Goal: Task Accomplishment & Management: Manage account settings

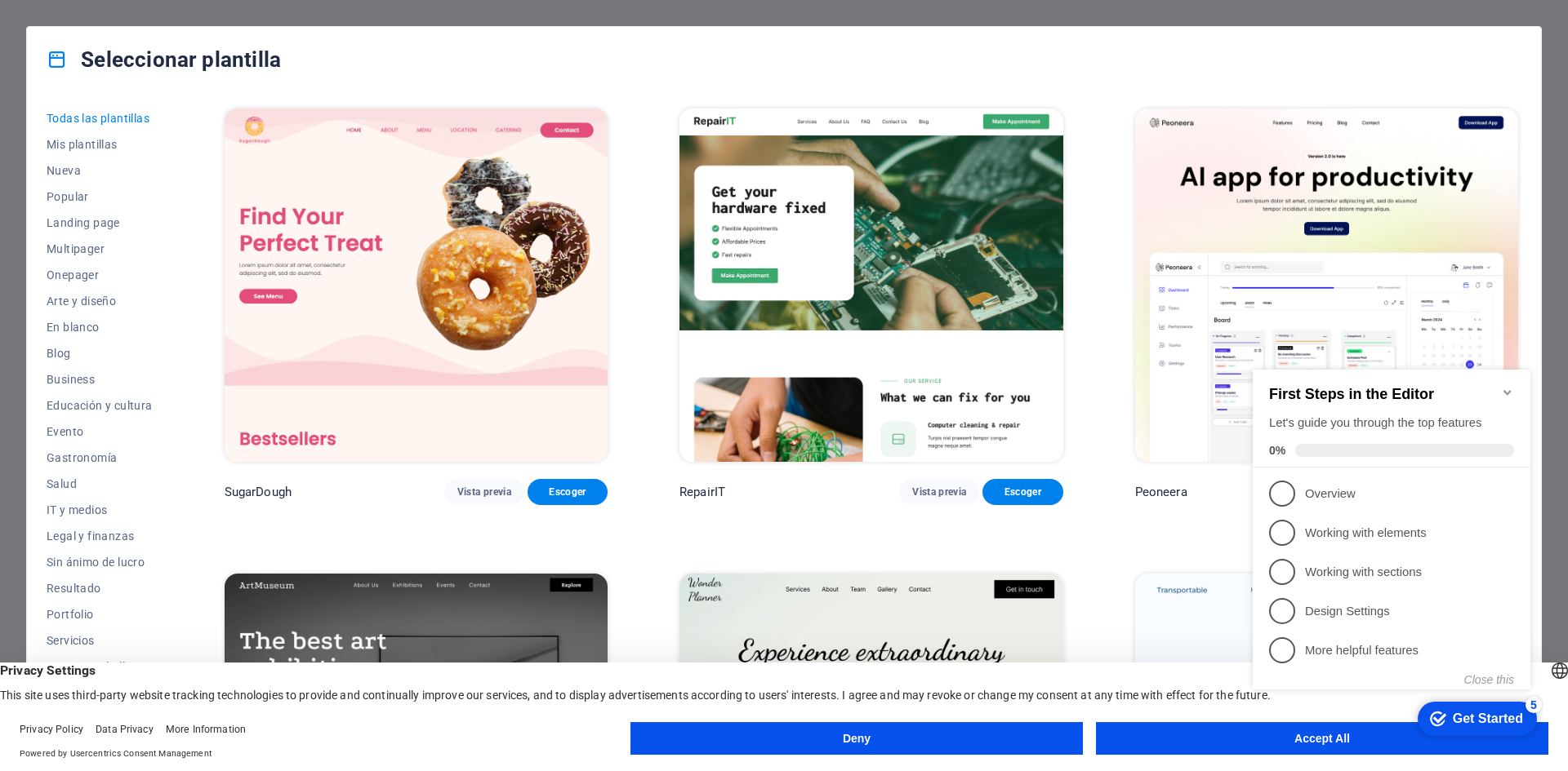
click div "checkmark Get Started 5 First Steps in the Editor Let's guide you through the t…"
click at [1507, 386] on icon "Minimize checklist" at bounding box center [1507, 392] width 13 height 13
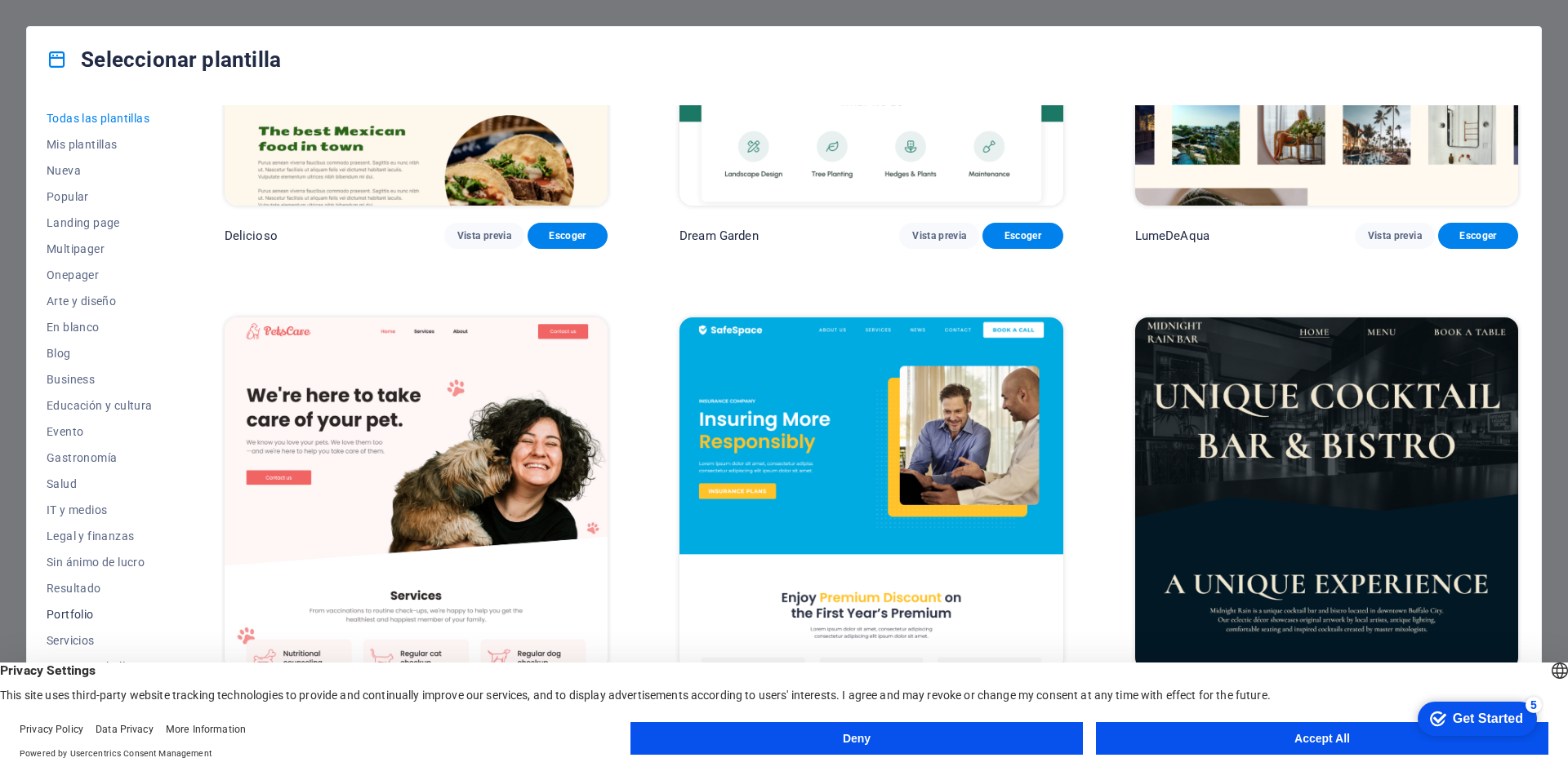
scroll to position [33, 0]
click at [87, 609] on span "Servicios" at bounding box center [99, 606] width 106 height 13
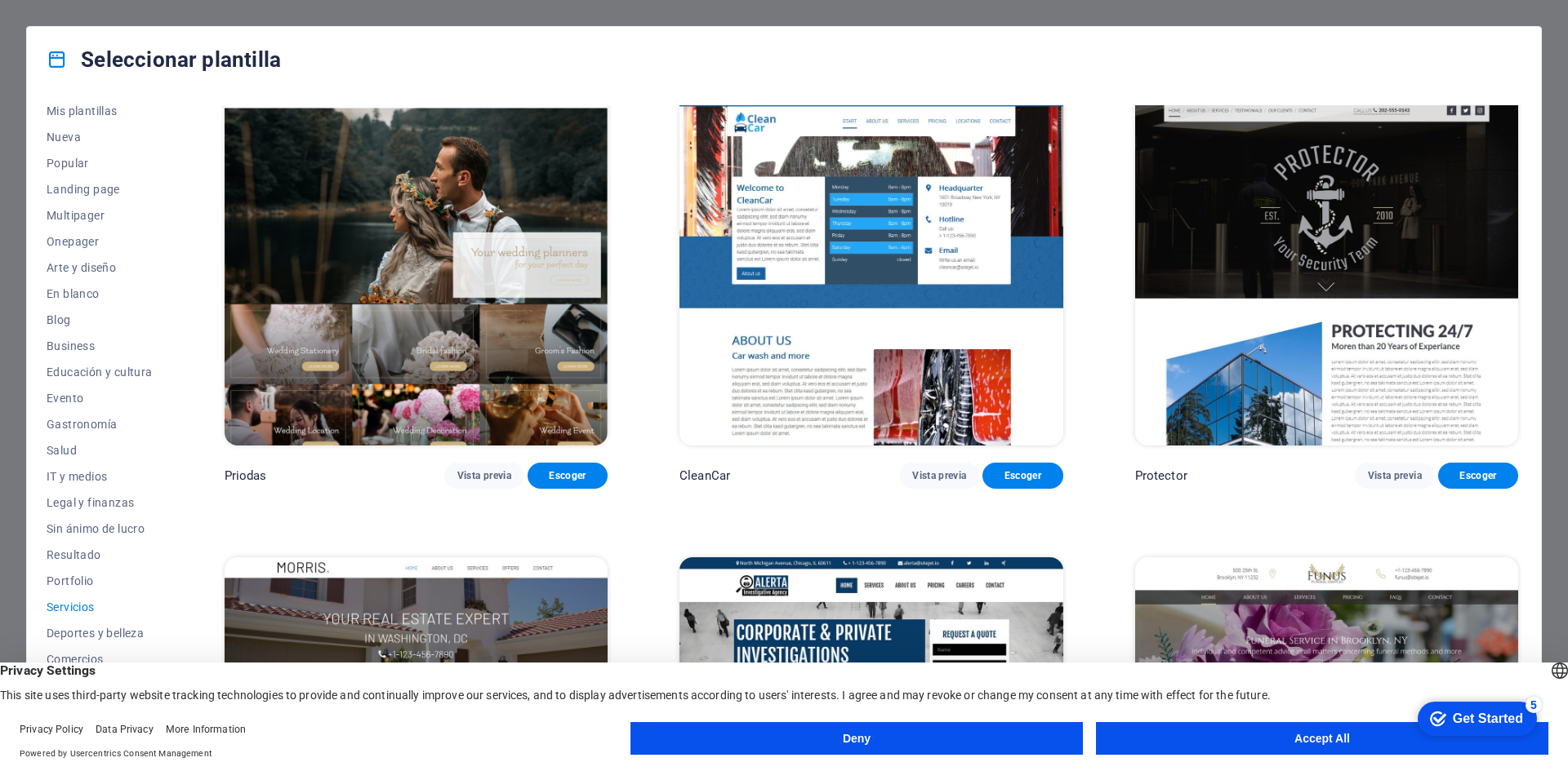
scroll to position [1329, 0]
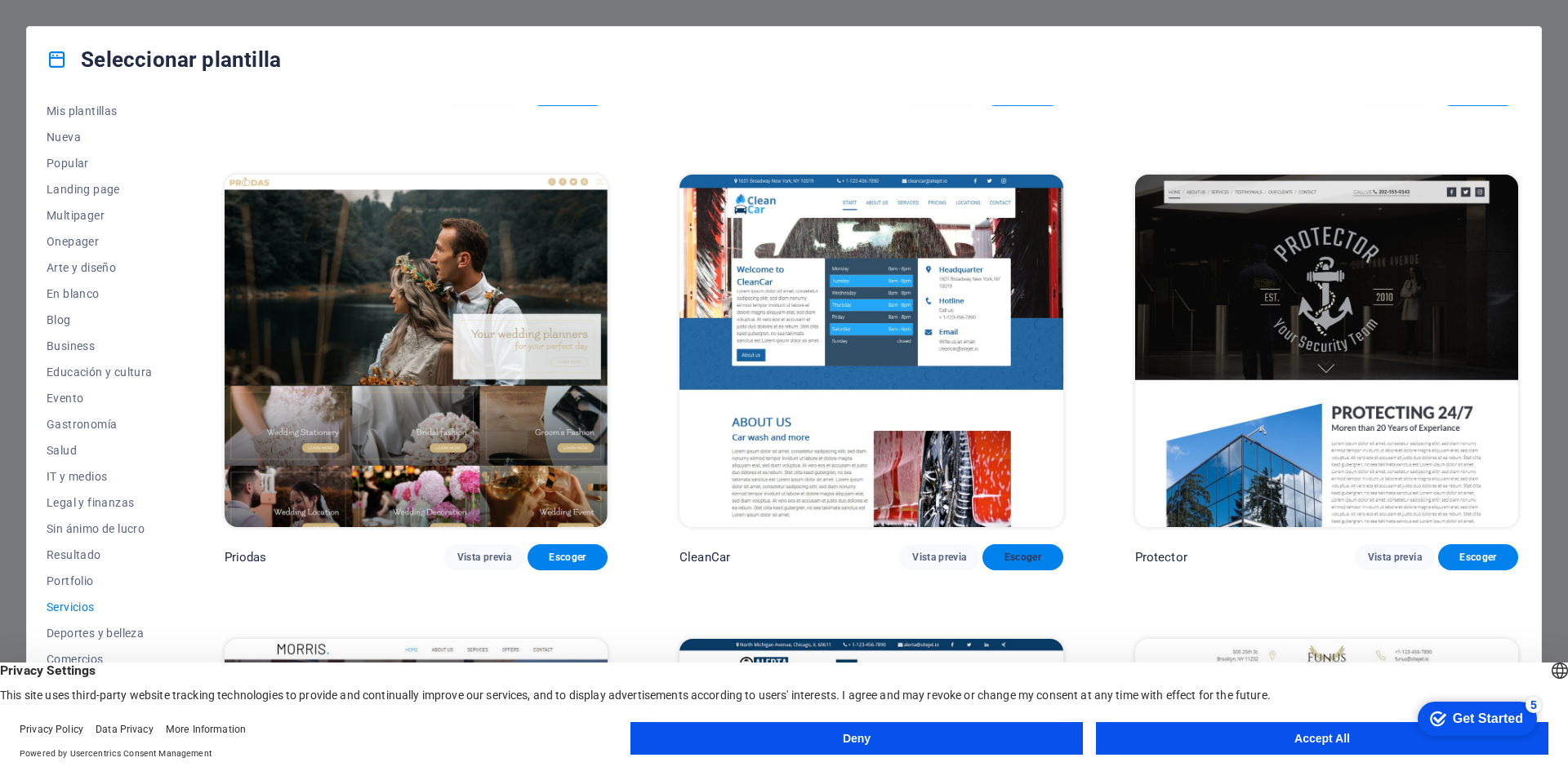
click at [1021, 551] on span "Escoger" at bounding box center [1022, 557] width 54 height 13
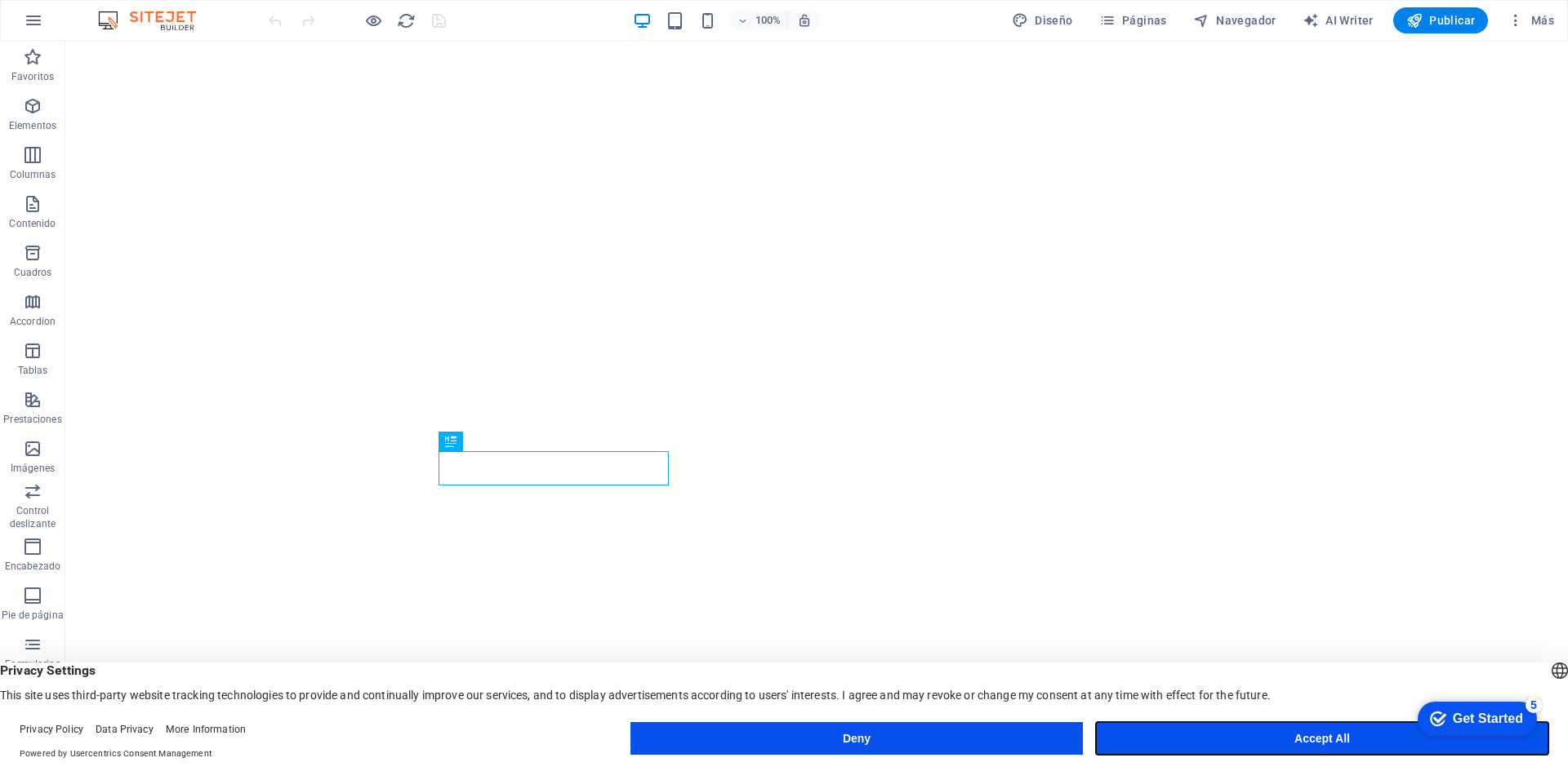
click at [1330, 740] on button "Accept All" at bounding box center [1321, 739] width 452 height 32
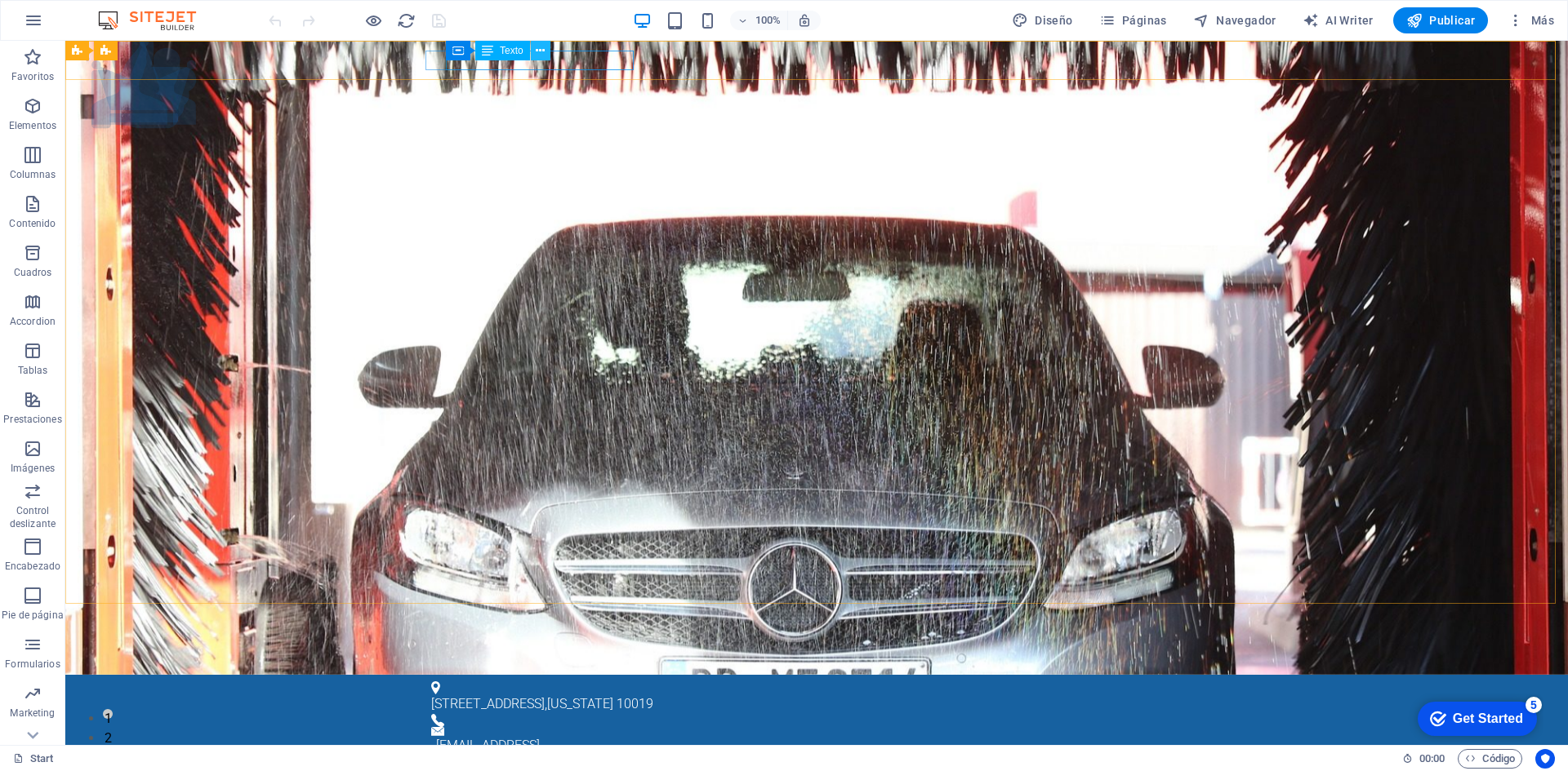
click at [541, 53] on icon at bounding box center [540, 51] width 9 height 17
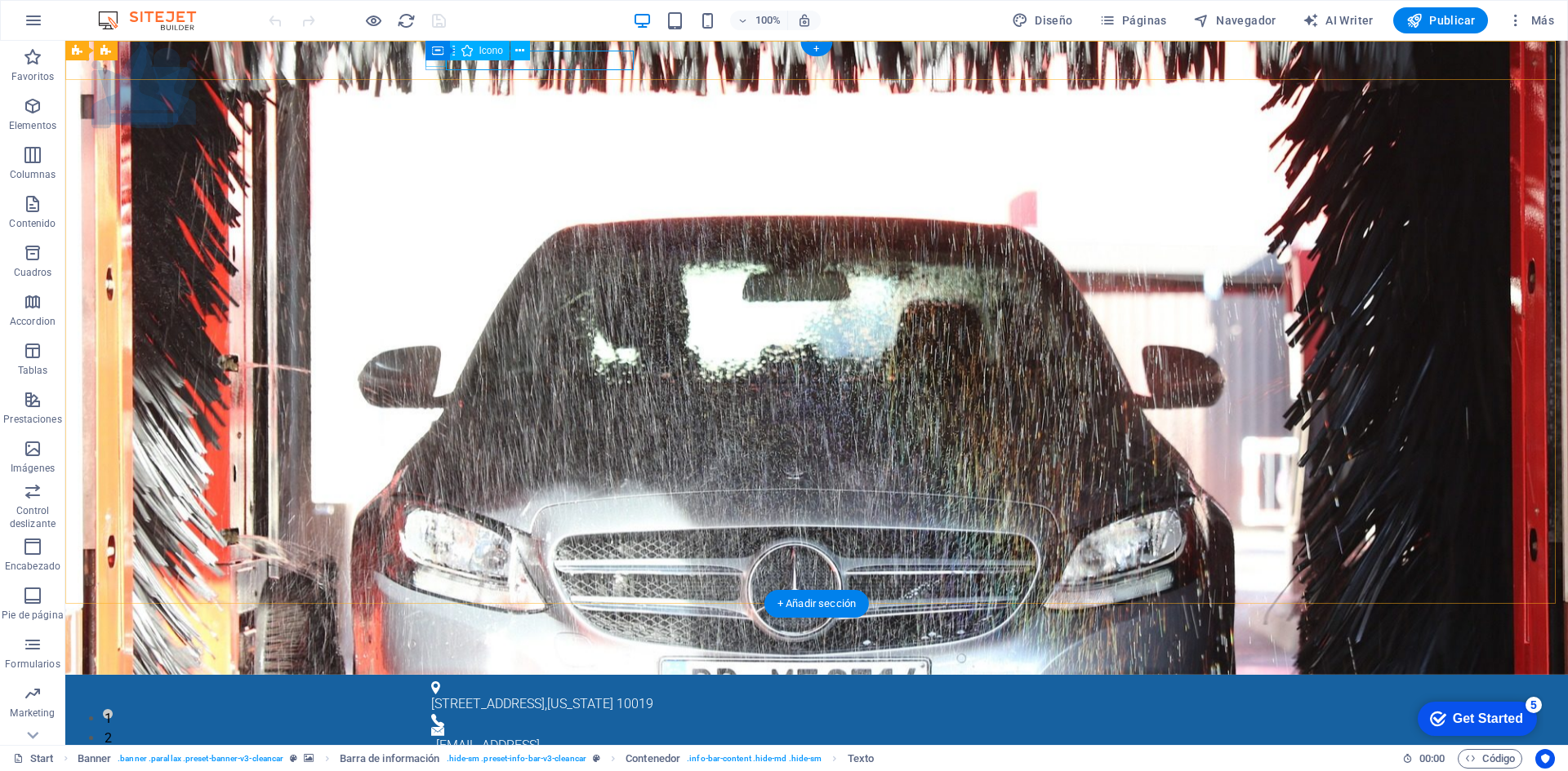
click at [435, 681] on figure at bounding box center [809, 687] width 758 height 13
click at [518, 52] on icon at bounding box center [518, 51] width 9 height 17
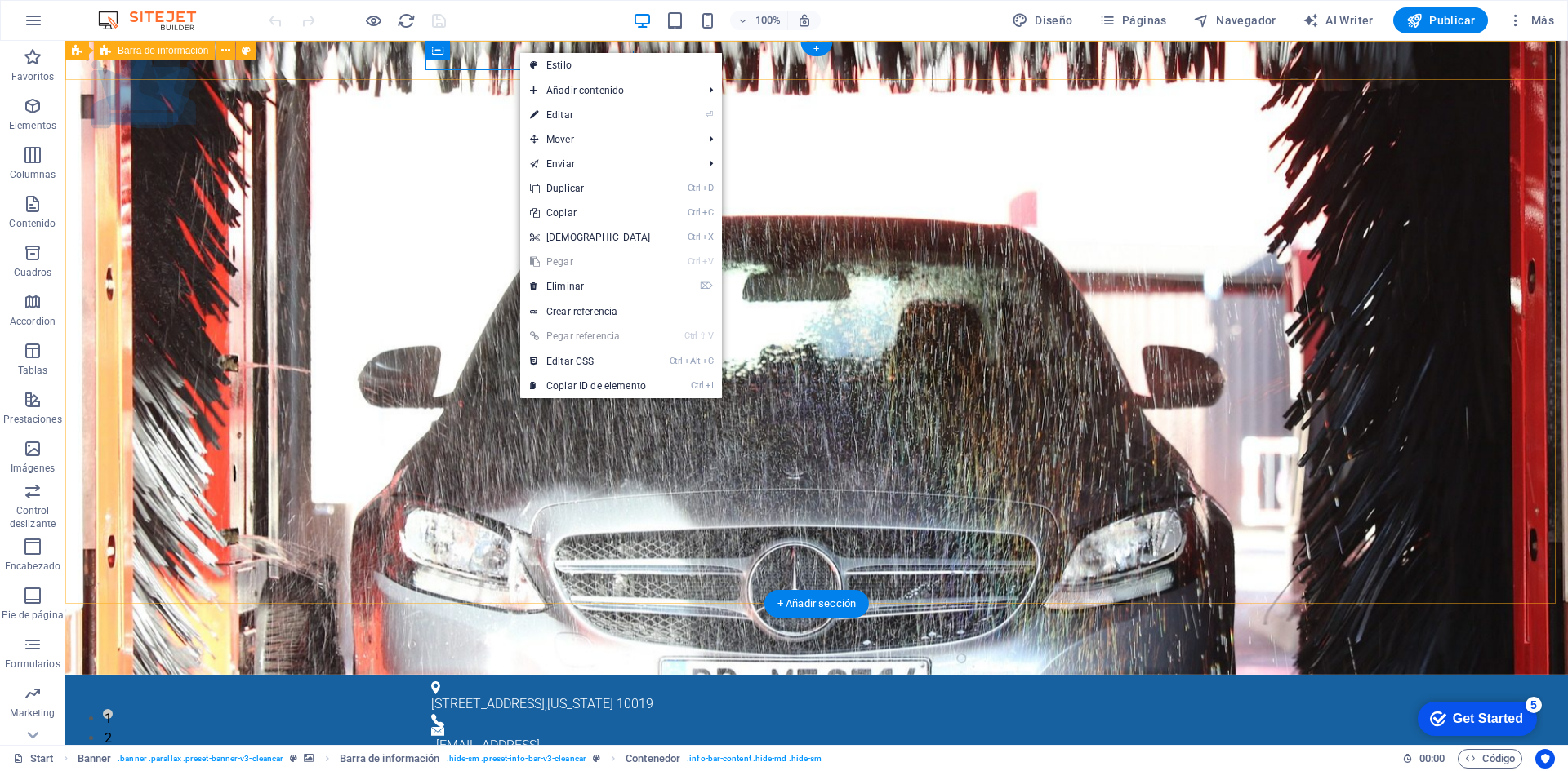
click at [328, 675] on div "[STREET_ADDRESS][US_STATE][EMAIL_ADDRESS]" at bounding box center [816, 764] width 1503 height 179
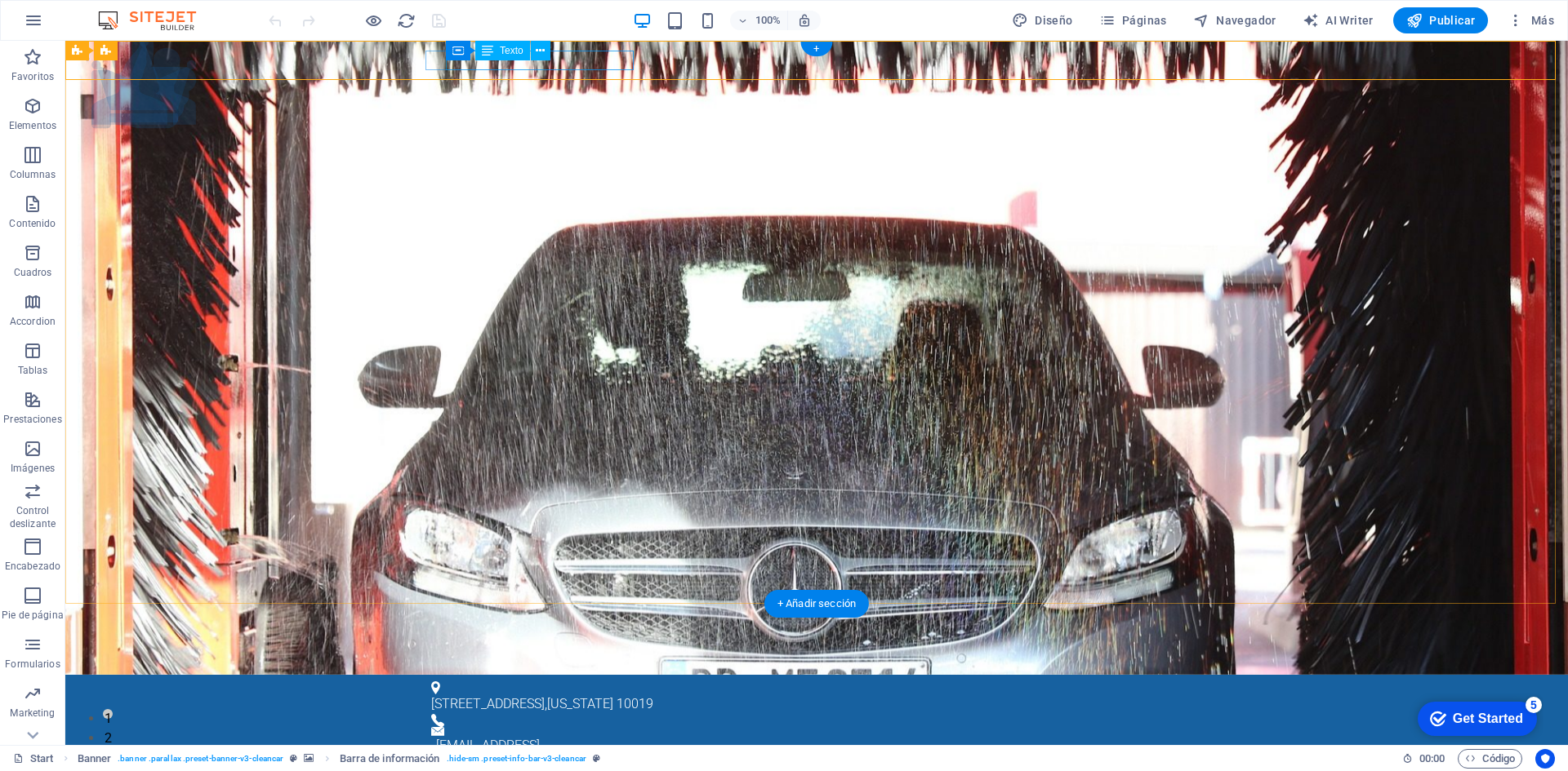
click at [619, 695] on div "1601 Broadway , New York 10019" at bounding box center [809, 704] width 758 height 20
click at [508, 52] on span "Texto" at bounding box center [512, 51] width 24 height 10
click at [605, 695] on div "1601 Broadway , New York 10019" at bounding box center [809, 704] width 758 height 20
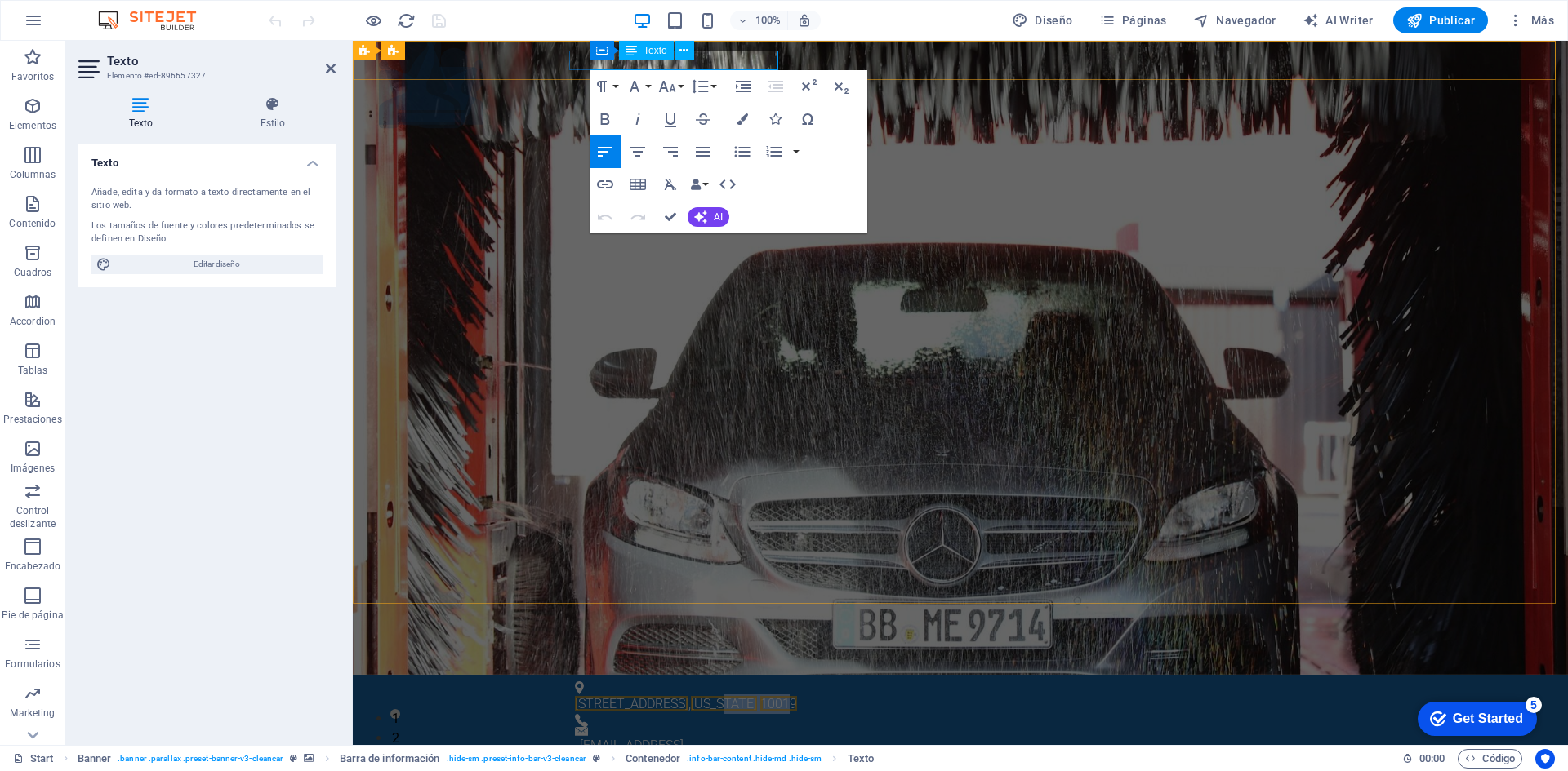
drag, startPoint x: 722, startPoint y: 62, endPoint x: 768, endPoint y: 63, distance: 46.0
click at [768, 695] on p "1601 Broadway , New York 10019" at bounding box center [953, 704] width 758 height 20
click at [770, 696] on span "10019" at bounding box center [778, 704] width 36 height 15
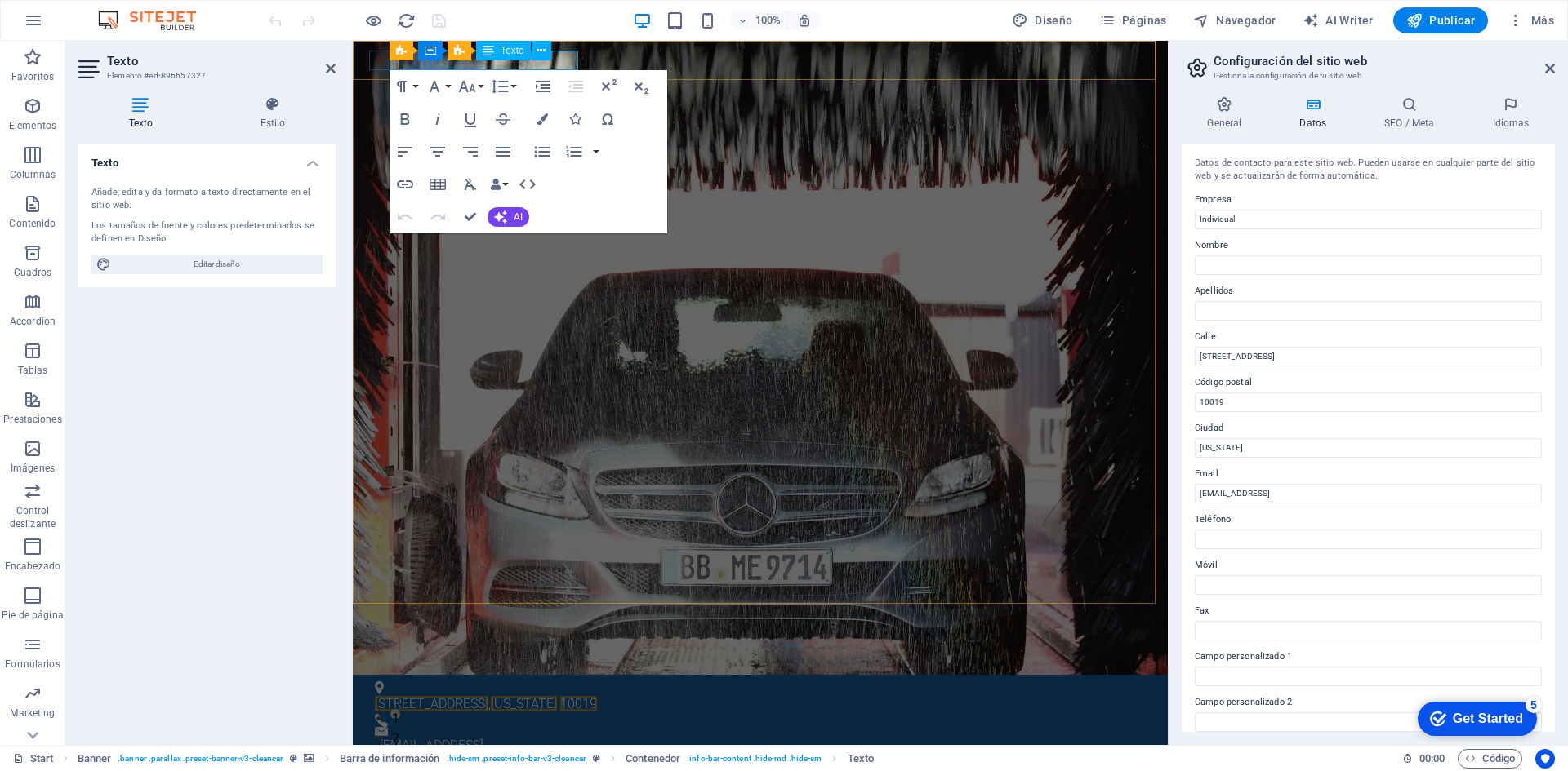
click at [567, 696] on span "10019" at bounding box center [578, 704] width 36 height 15
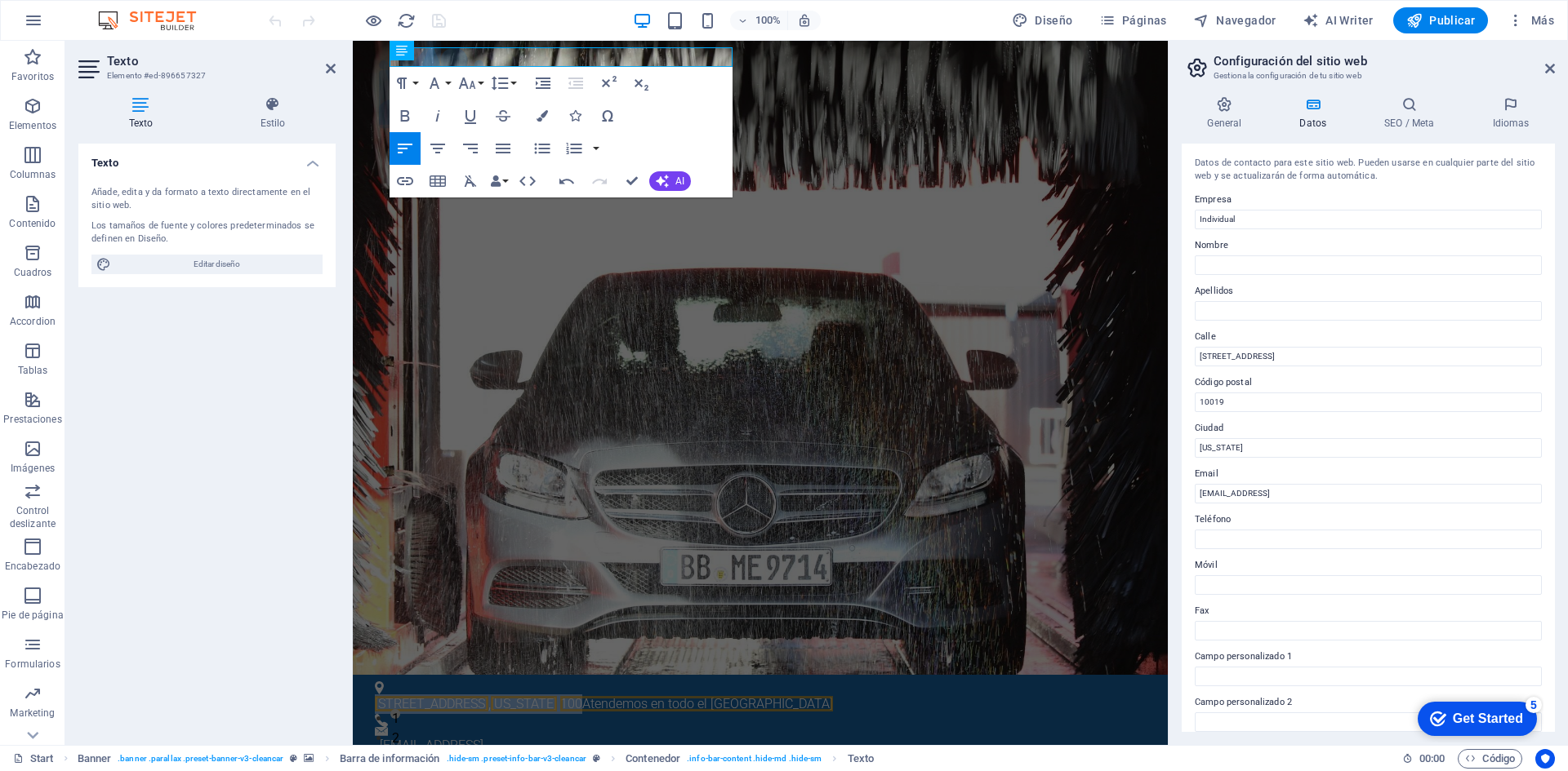
drag, startPoint x: 564, startPoint y: 58, endPoint x: 305, endPoint y: 59, distance: 259.0
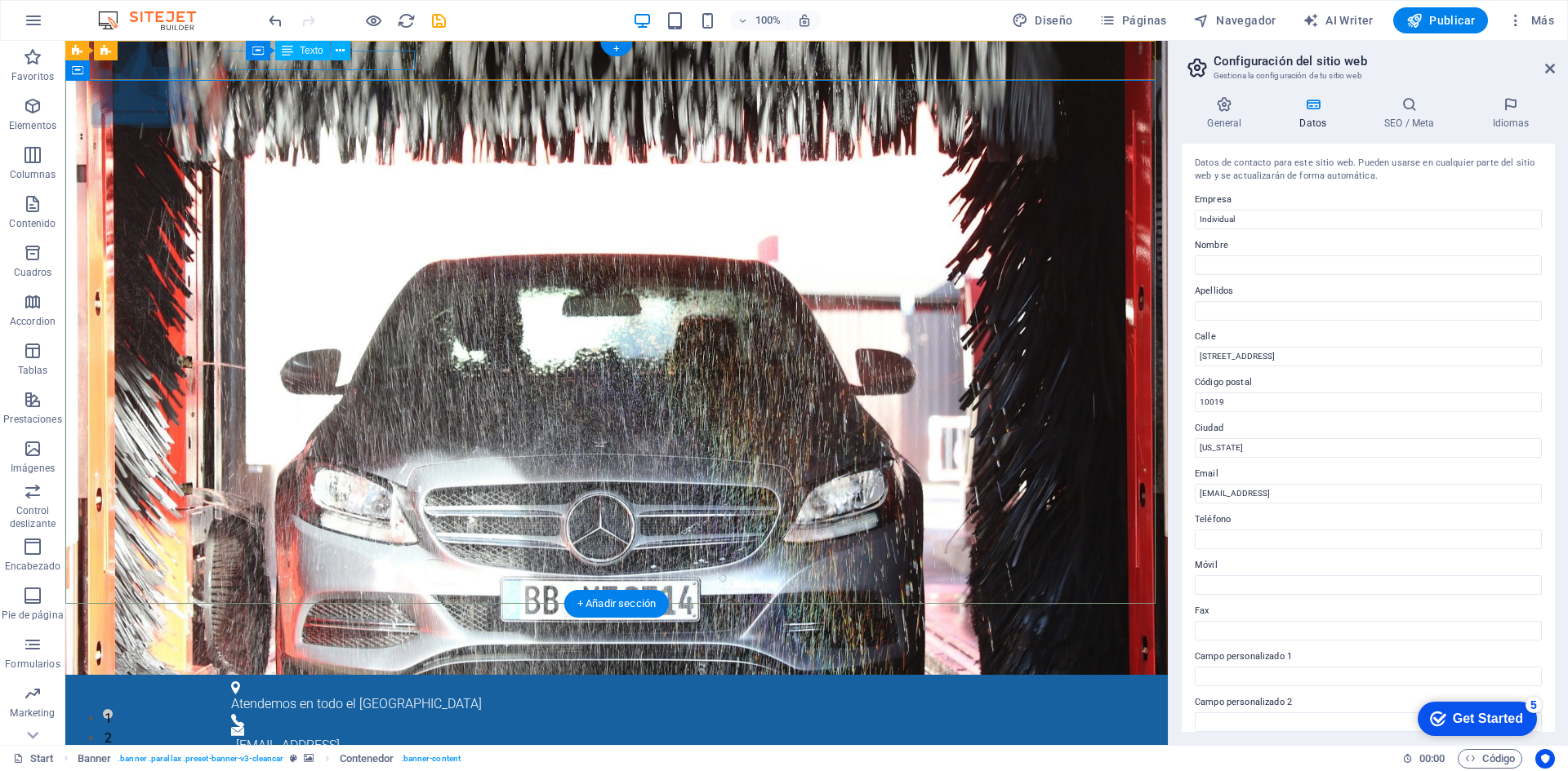
click at [402, 695] on div "Atendemos en todo el Perú19" at bounding box center [609, 704] width 758 height 20
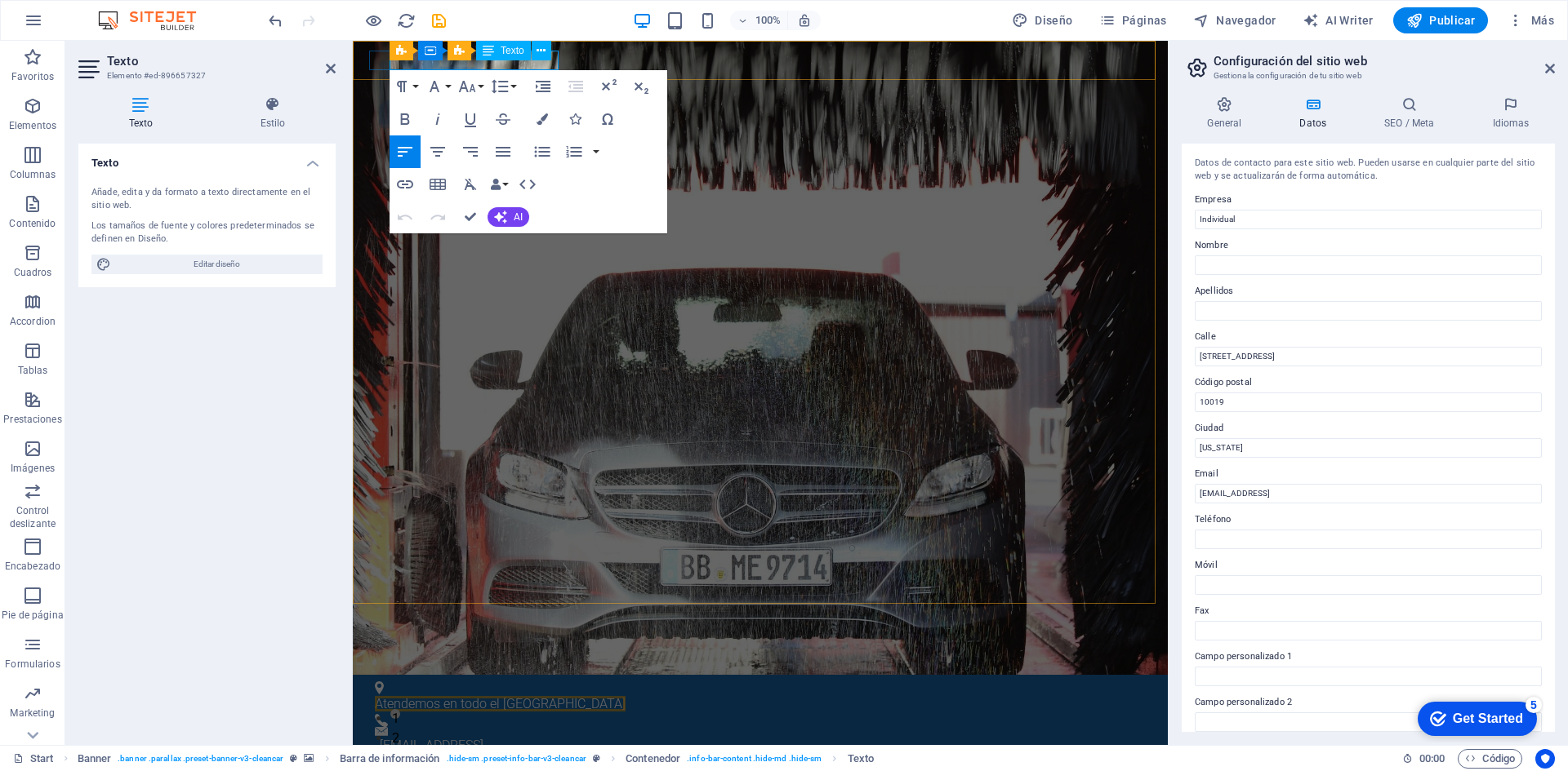
click at [552, 59] on div "Barra de información Contenedor Banner Texto" at bounding box center [475, 51] width 172 height 20
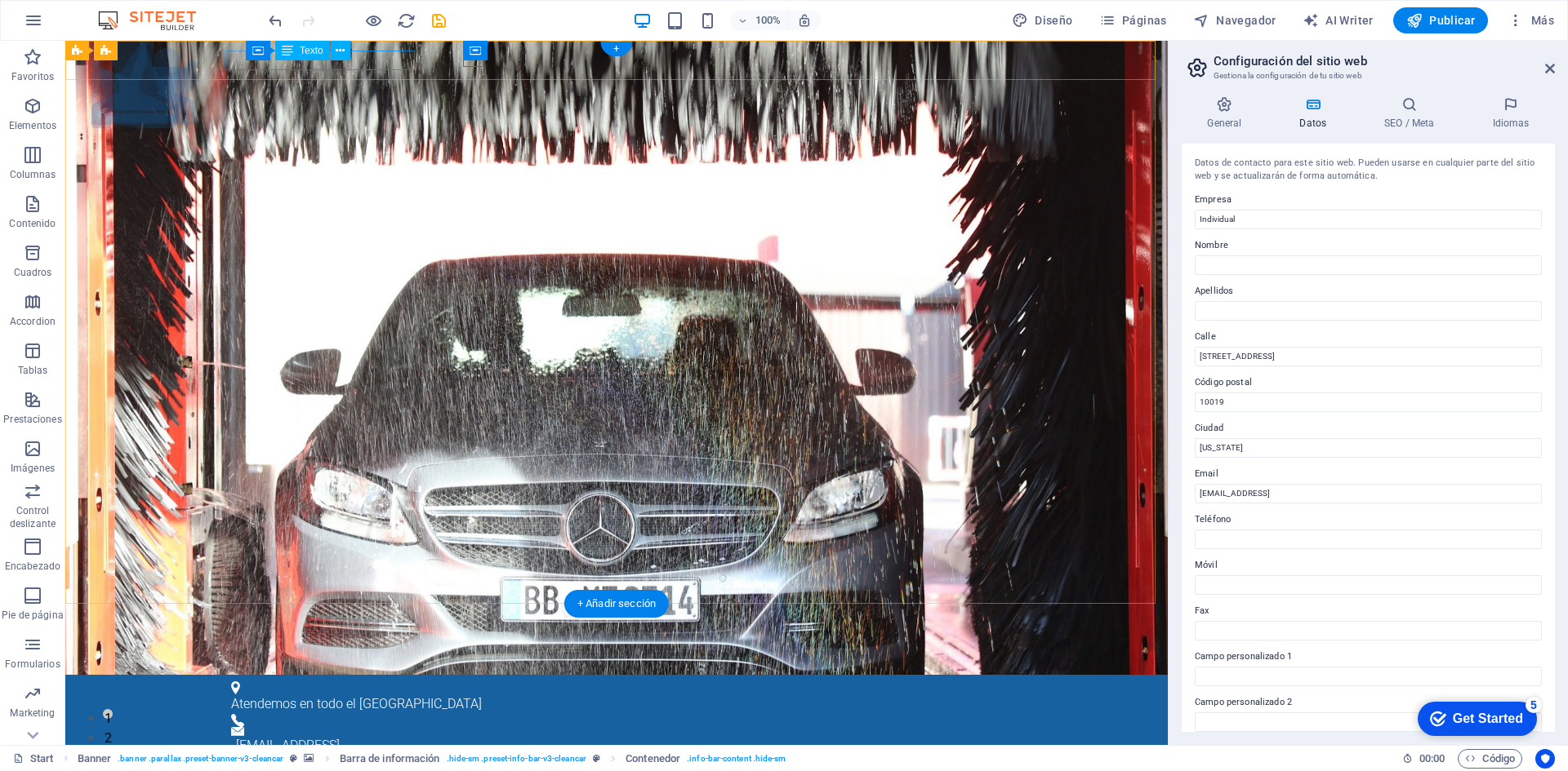
click at [395, 695] on div "Atendemos en todo el Perú19" at bounding box center [609, 704] width 758 height 20
click at [406, 695] on div "Atendemos en todo el Perú19" at bounding box center [609, 704] width 758 height 20
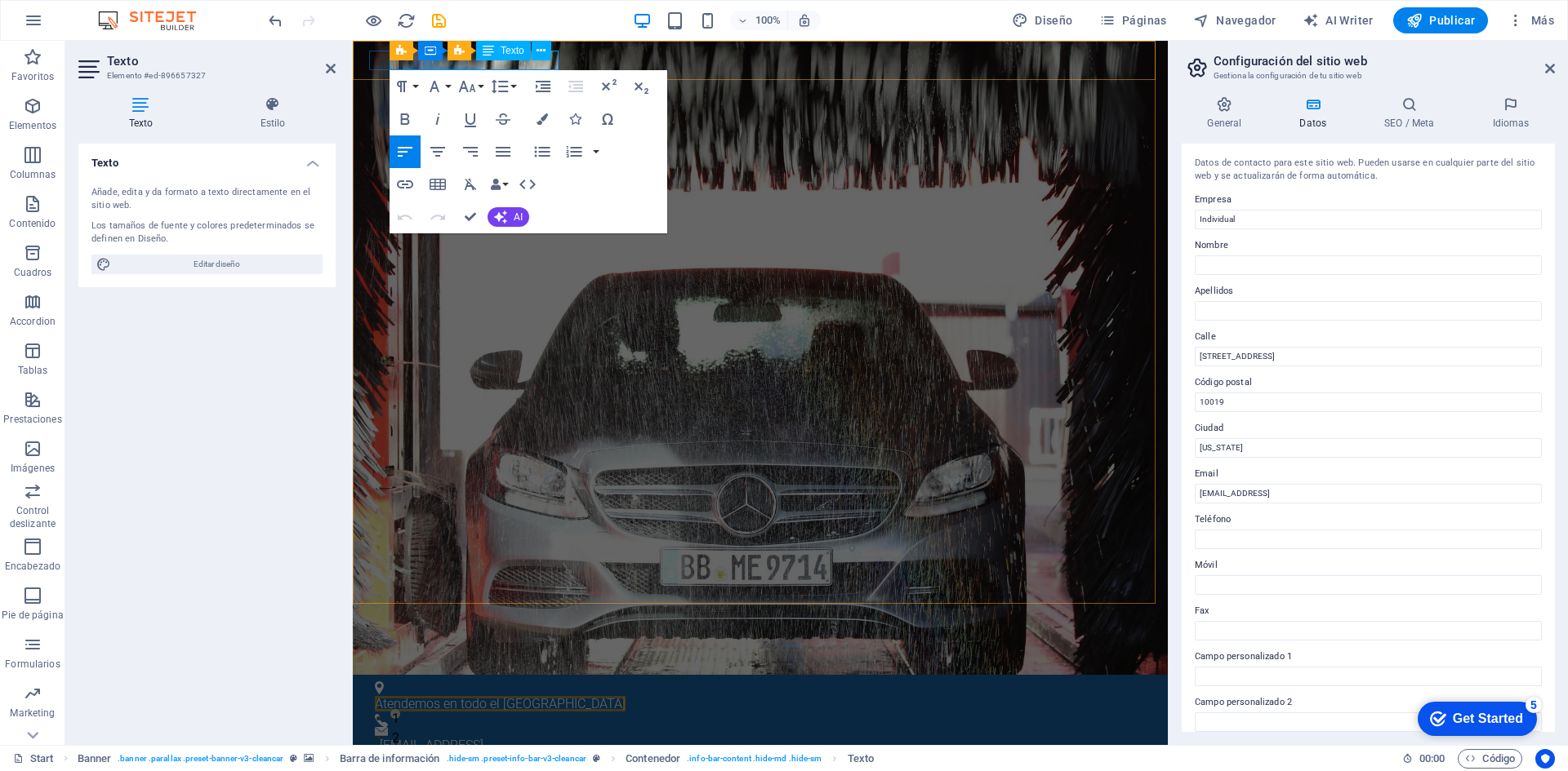
click at [550, 696] on span "Atendemos en todo el Perú19" at bounding box center [500, 704] width 250 height 15
drag, startPoint x: 550, startPoint y: 63, endPoint x: 560, endPoint y: 62, distance: 10.0
click at [560, 675] on div "Atendemos en todo el Perú19 4f5ad16e48aba3ca6afb65a0ef38b8@cpanel.local" at bounding box center [760, 764] width 815 height 179
click at [550, 59] on button at bounding box center [540, 50] width 20 height 20
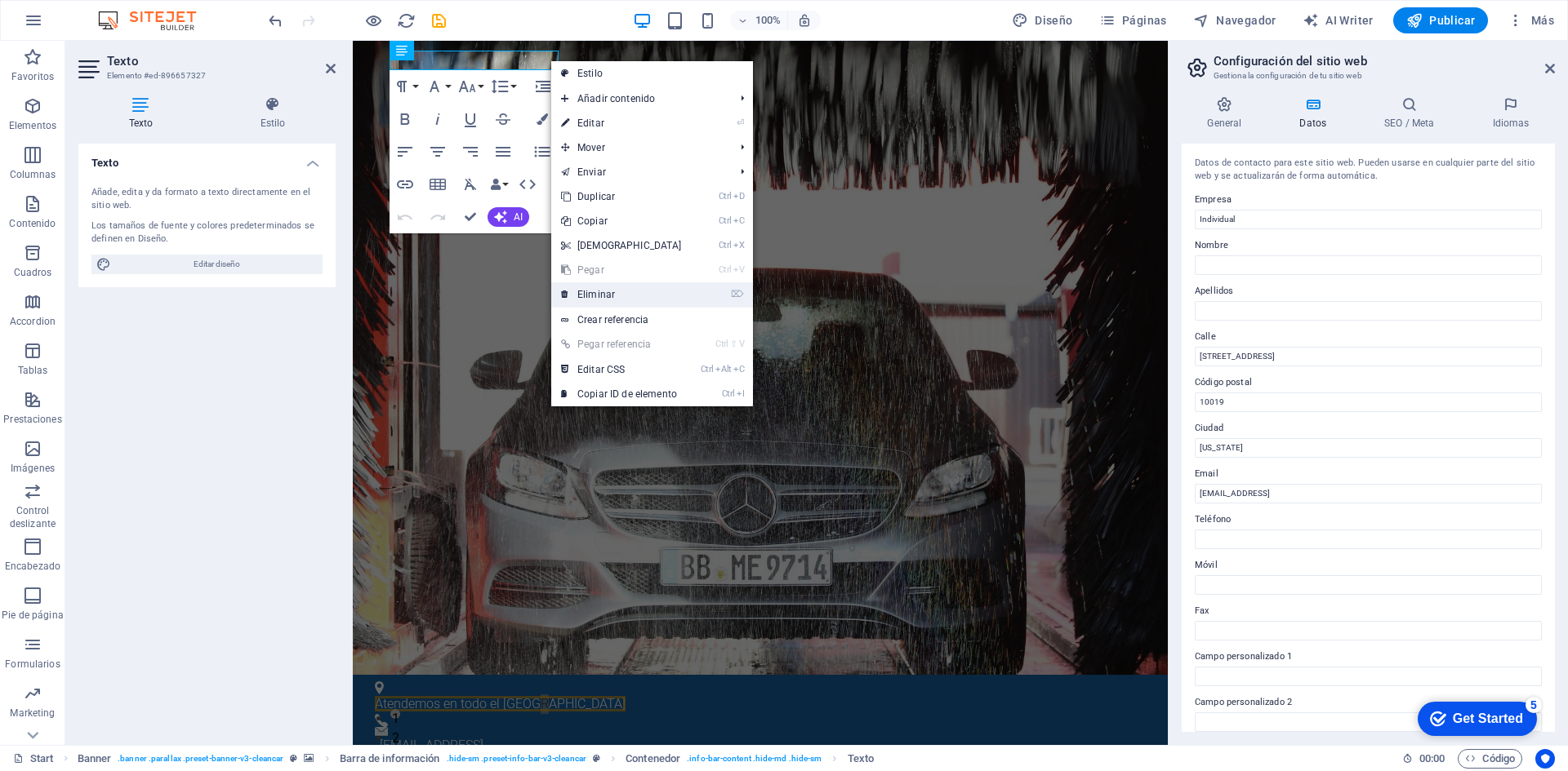
click at [590, 296] on link "⌦ Eliminar" at bounding box center [622, 294] width 141 height 25
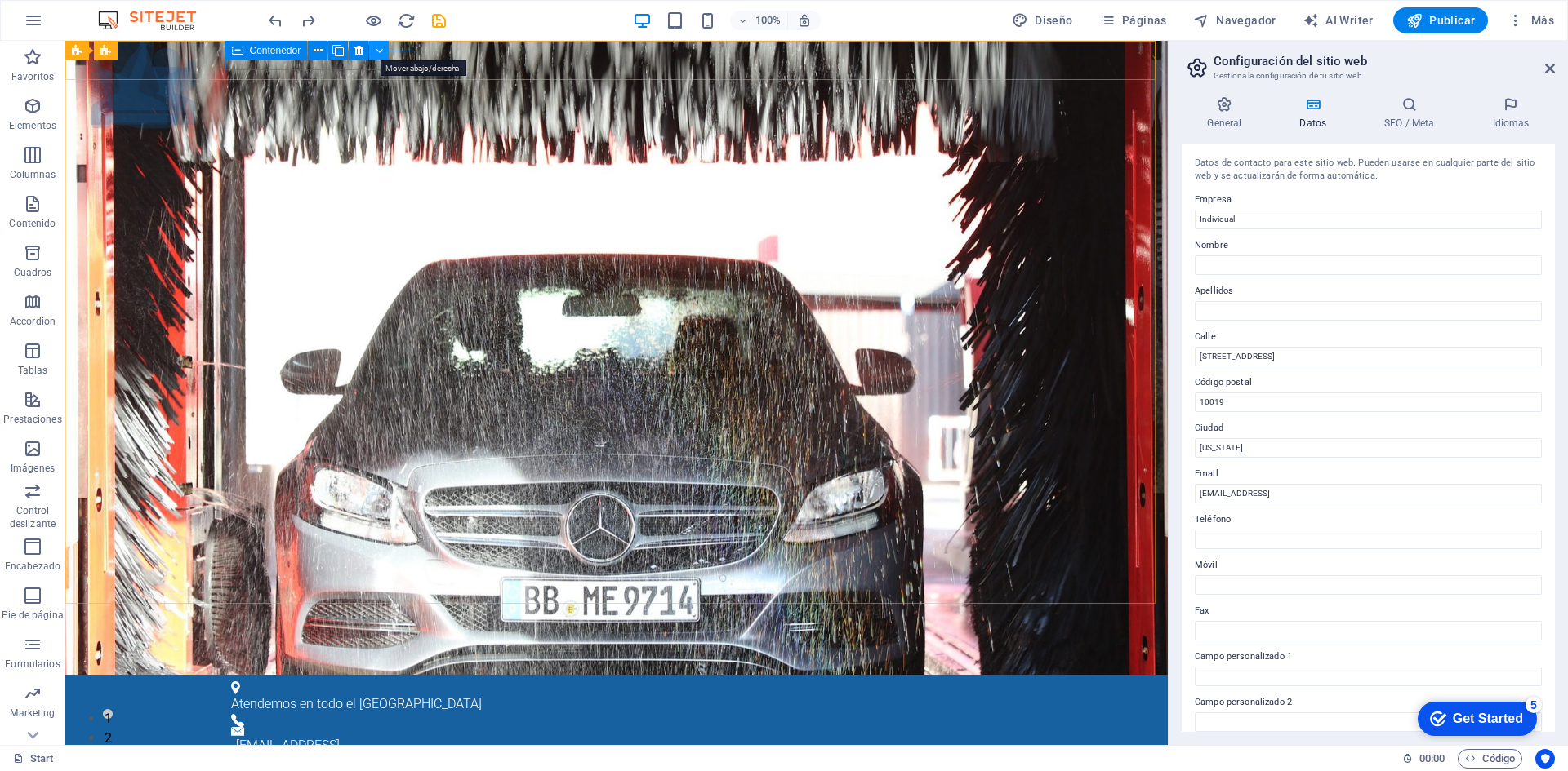
click at [378, 49] on icon at bounding box center [379, 51] width 8 height 17
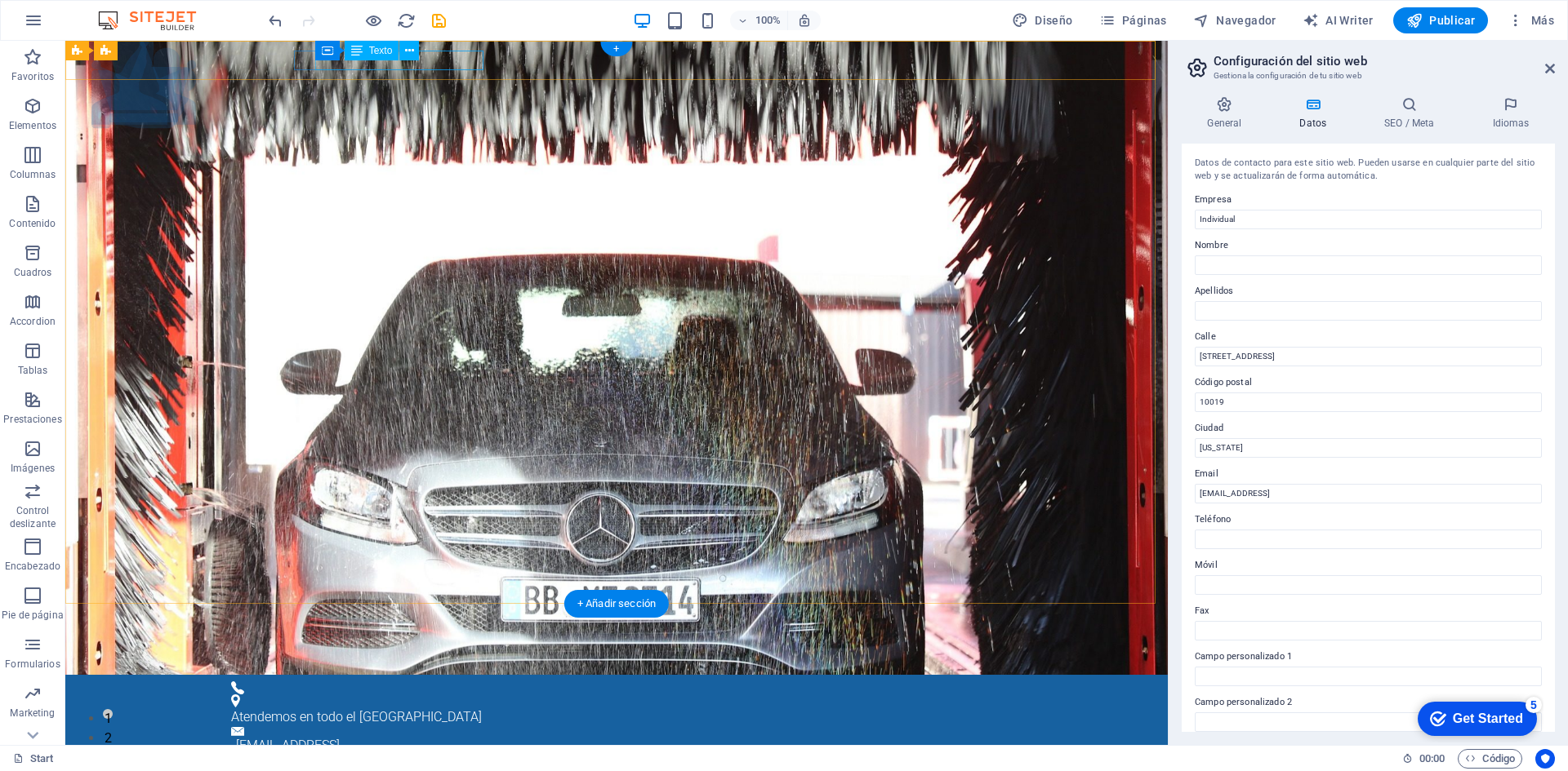
click at [378, 707] on div "Atendemos en todo el Perú19" at bounding box center [609, 717] width 758 height 20
click at [478, 707] on div "Atendemos en todo el Perú19" at bounding box center [609, 717] width 758 height 20
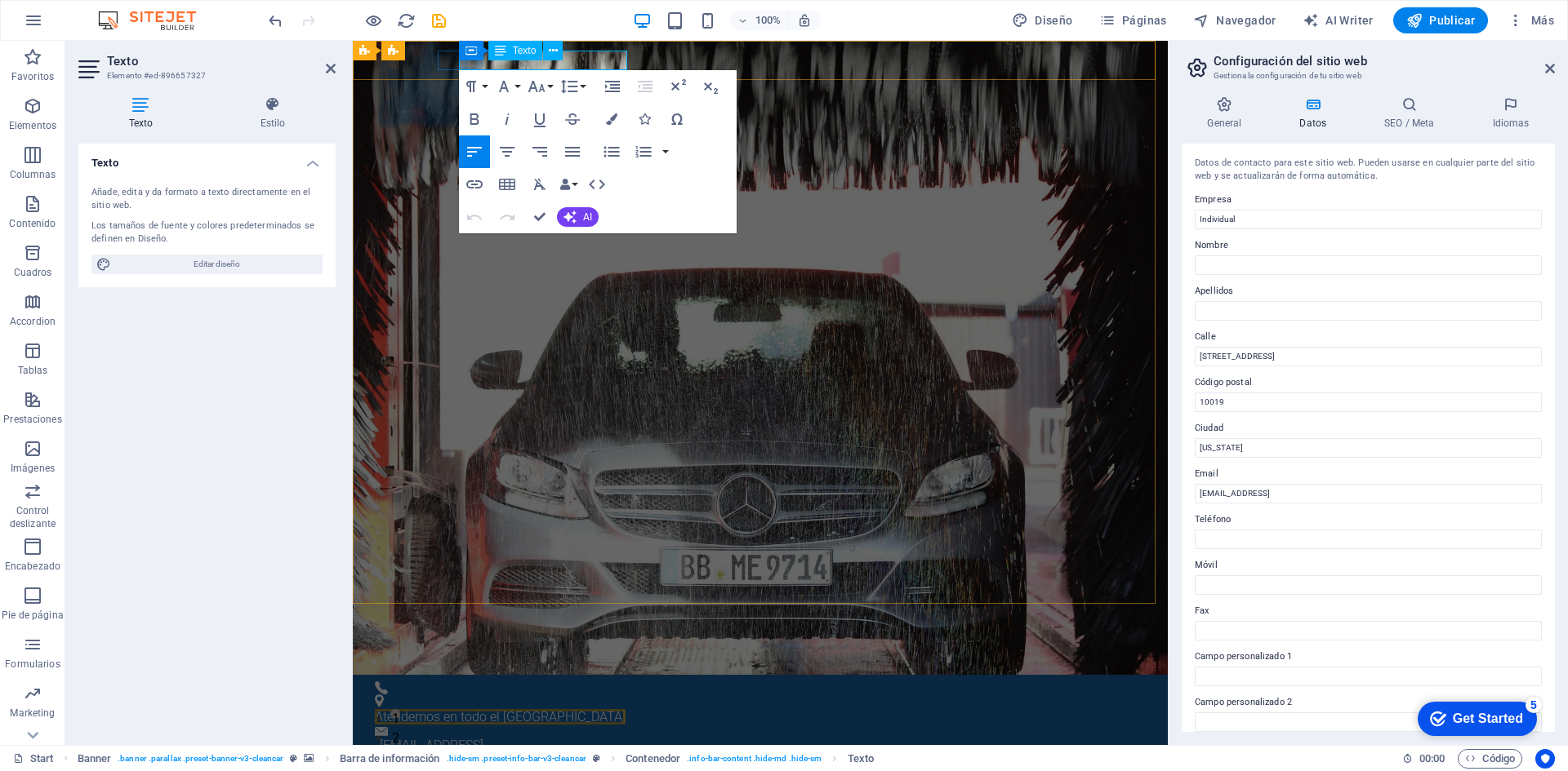
click at [619, 709] on span "Atendemos en todo el Perú19" at bounding box center [500, 717] width 250 height 15
click at [624, 709] on span "Atendemos en todo el Perú19" at bounding box center [500, 717] width 250 height 15
click at [616, 709] on span "Atendemos en todo el Perú19" at bounding box center [500, 717] width 250 height 15
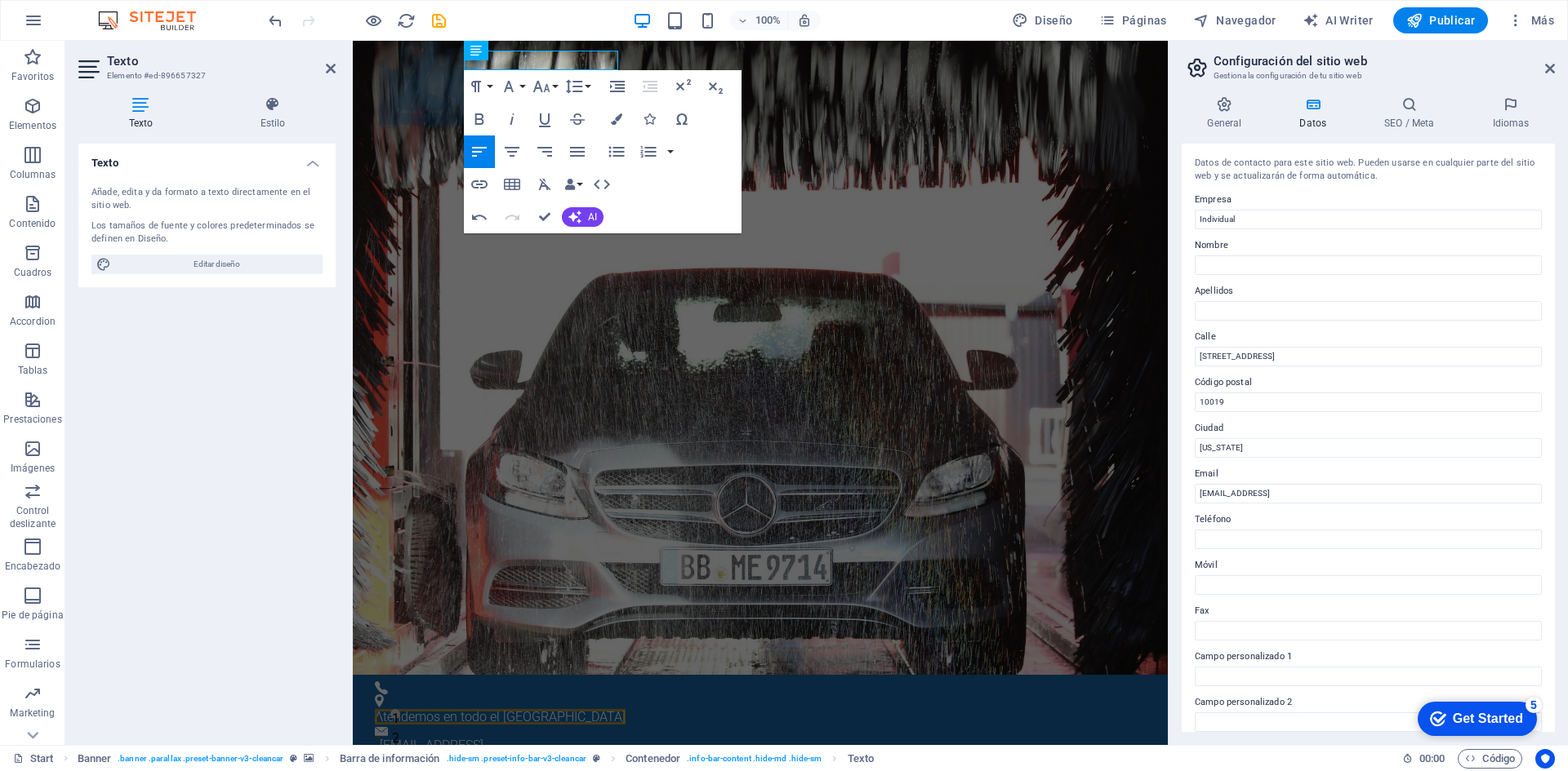
click at [680, 226] on div "Paragraph Format Normal Heading 1 Heading 2 Heading 3 Heading 4 Heading 5 Headi…" at bounding box center [602, 152] width 277 height 163
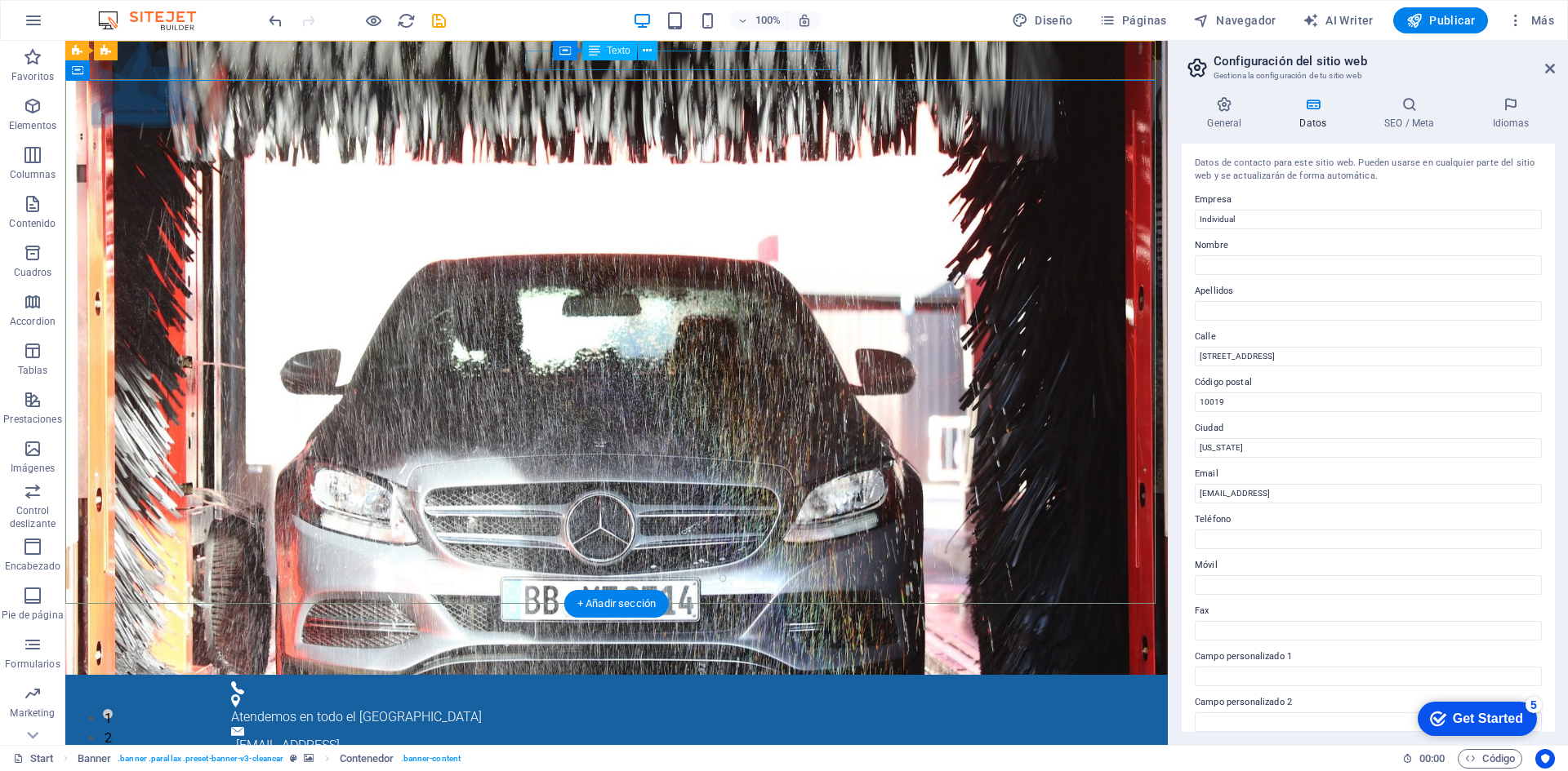
click at [690, 736] on div "4f5ad16e48aba3ca6afb65a0ef38b8@cpanel.local" at bounding box center [612, 746] width 753 height 20
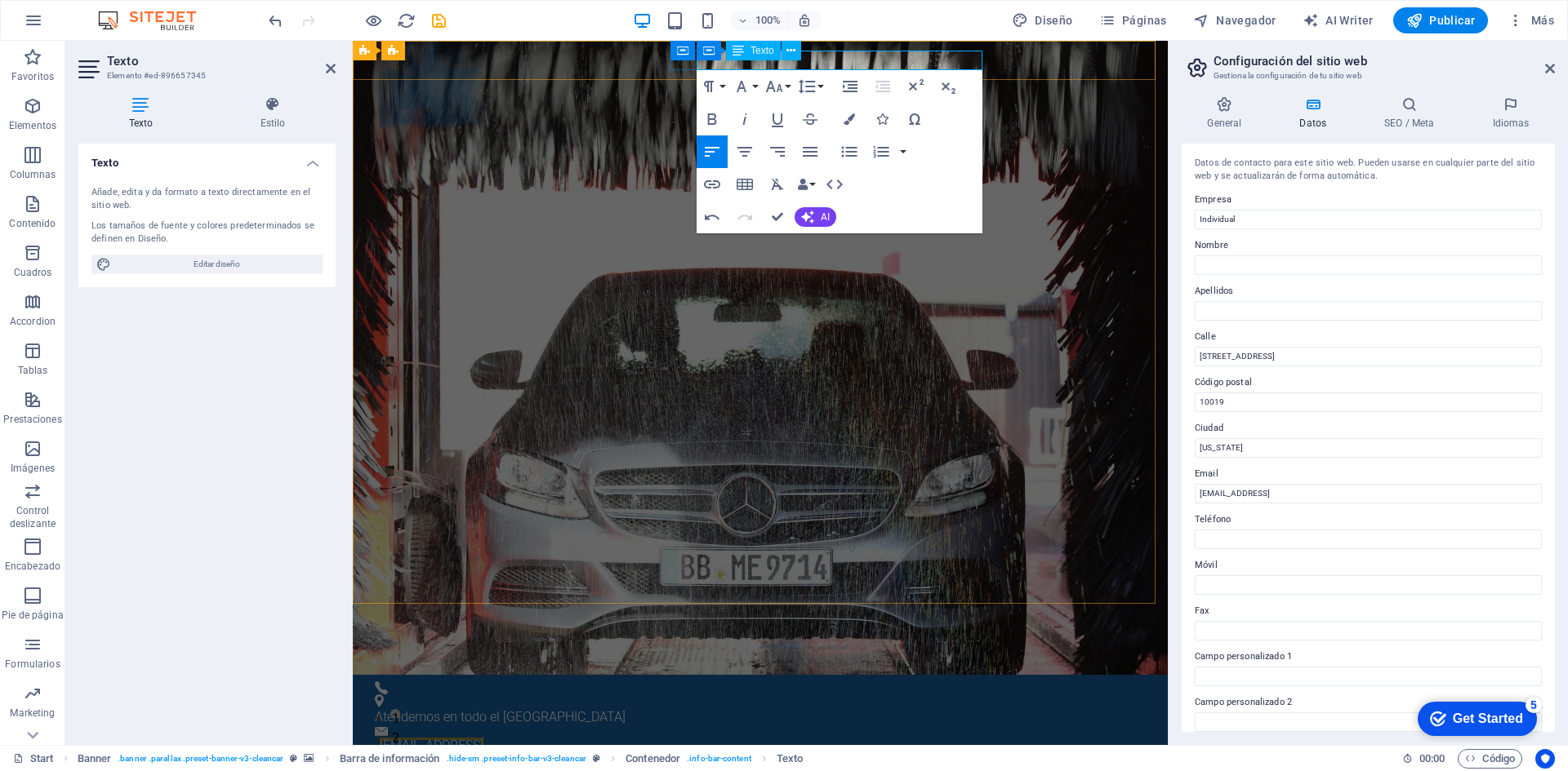
click at [484, 738] on link "4f5ad16e48aba3ca6afb65a0ef38b8@cpanel.local" at bounding box center [431, 746] width 104 height 15
drag, startPoint x: 972, startPoint y: 59, endPoint x: 733, endPoint y: 60, distance: 239.0
click at [484, 738] on link "4f5ad16e48aba3ca6afb65a0ef38b8@cpanel.local" at bounding box center [431, 746] width 104 height 15
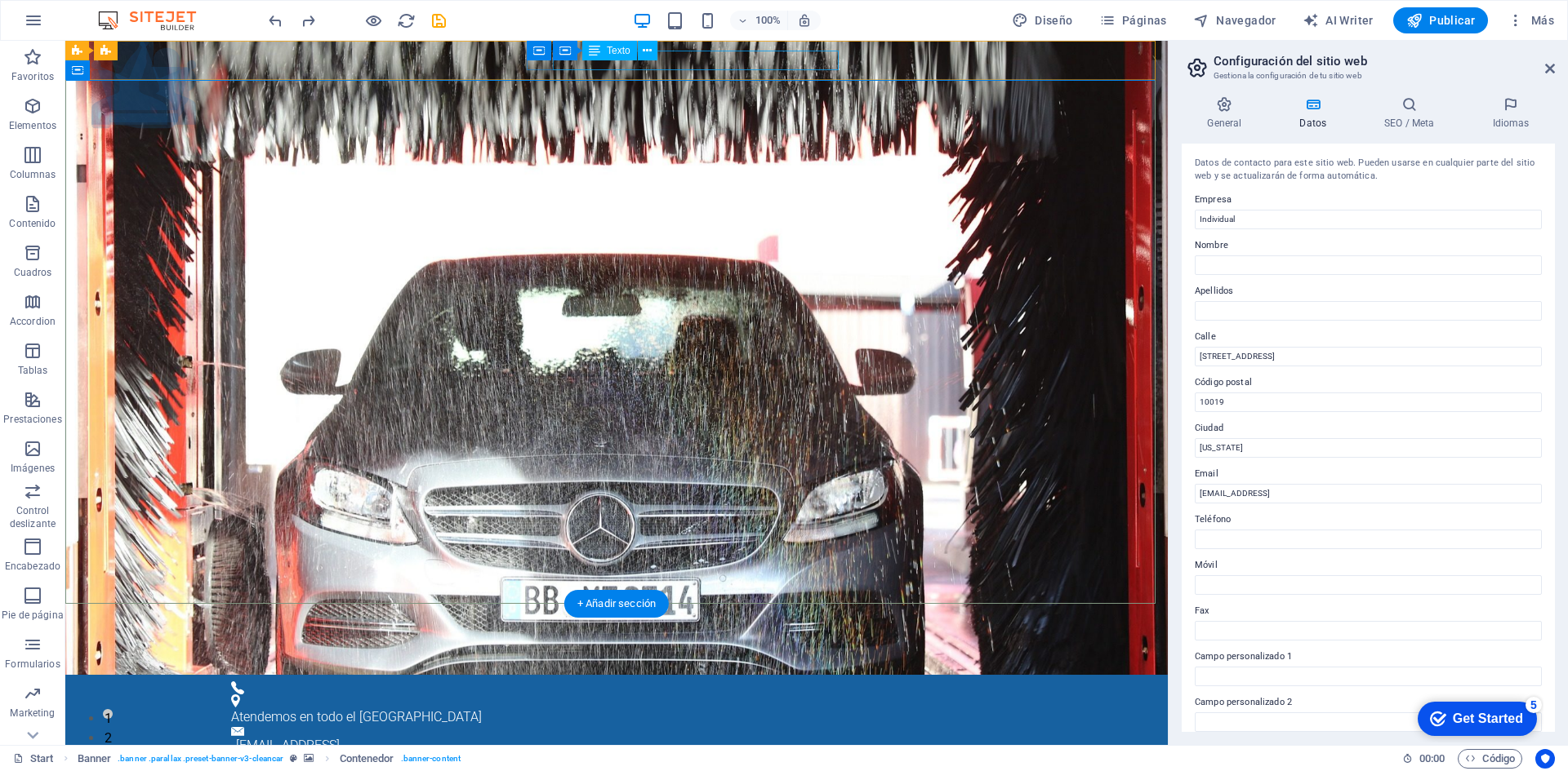
click at [630, 736] on div "4f5ad16e48aba3ca6afb65a0ef38b8@cpanel.local" at bounding box center [612, 746] width 753 height 20
click at [799, 736] on div "4f5ad16e48aba3ca6afb65a0ef38b8@cpanel.local" at bounding box center [612, 746] width 753 height 20
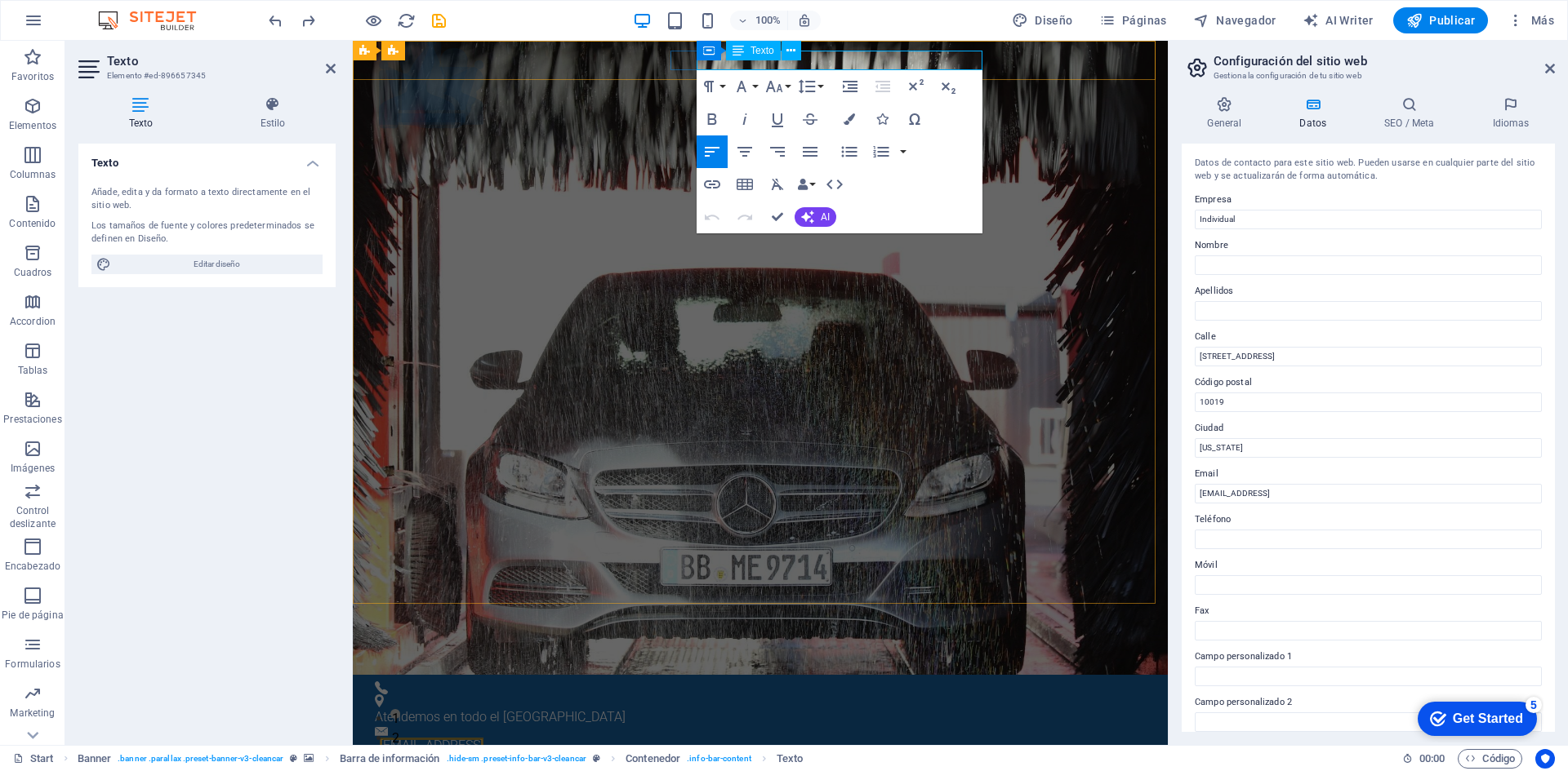
click at [484, 738] on link "4f5ad16e48aba3ca6afb65a0ef38b8@cpanel.local" at bounding box center [431, 746] width 104 height 15
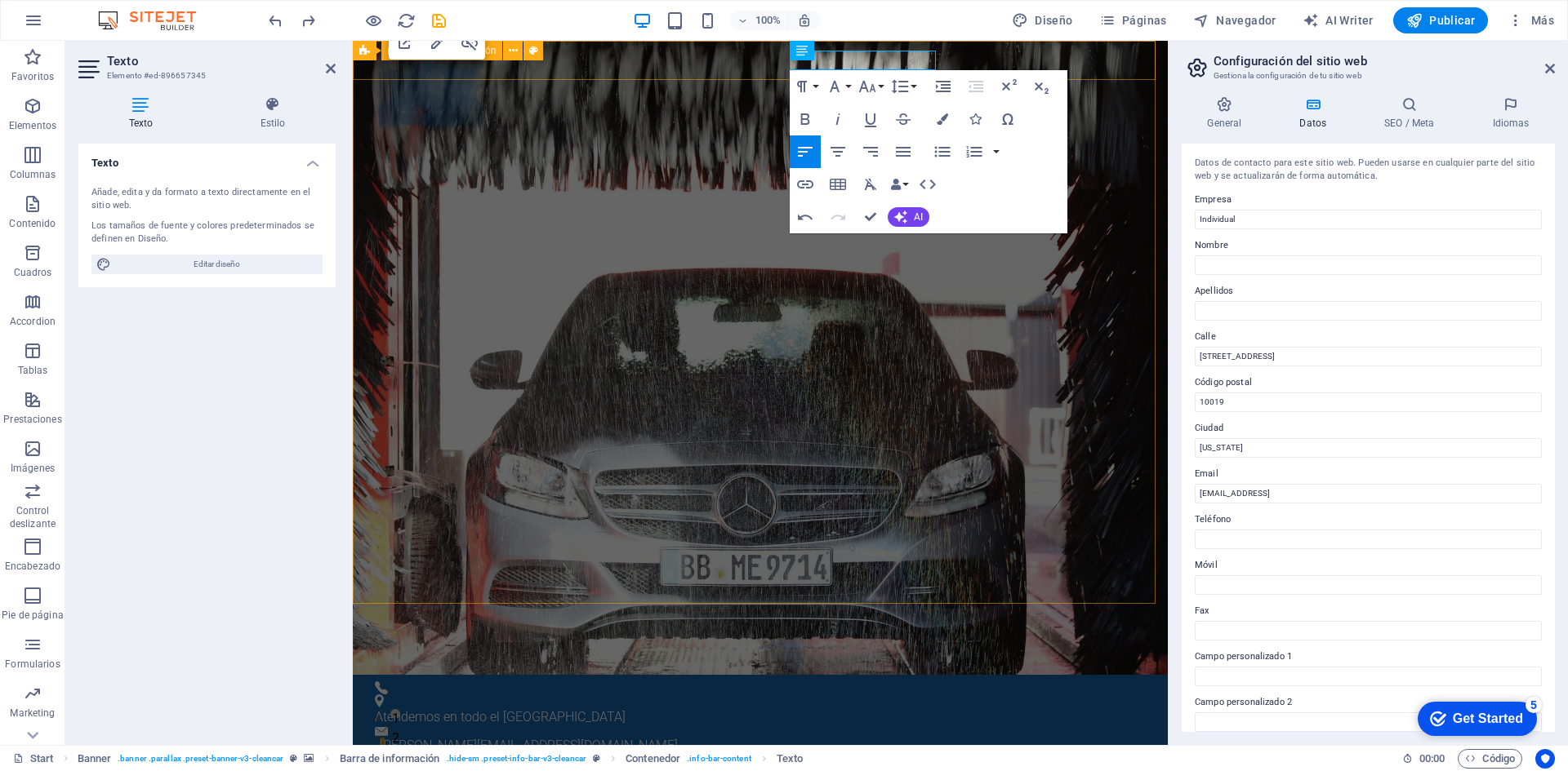
click at [715, 675] on div "Atendemos en todo el Perú wiliam@fourpack.com.pe" at bounding box center [760, 764] width 815 height 179
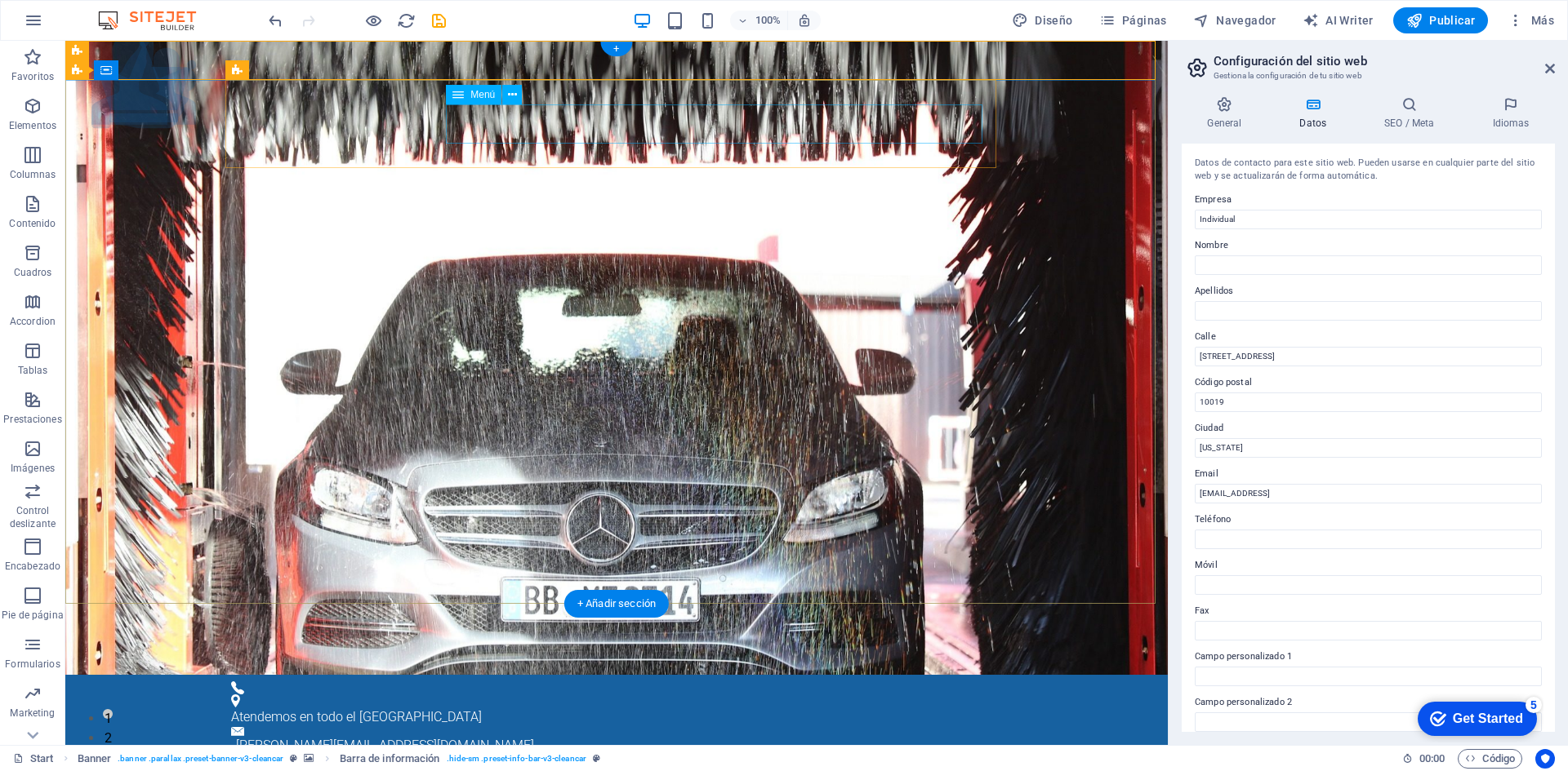
select select
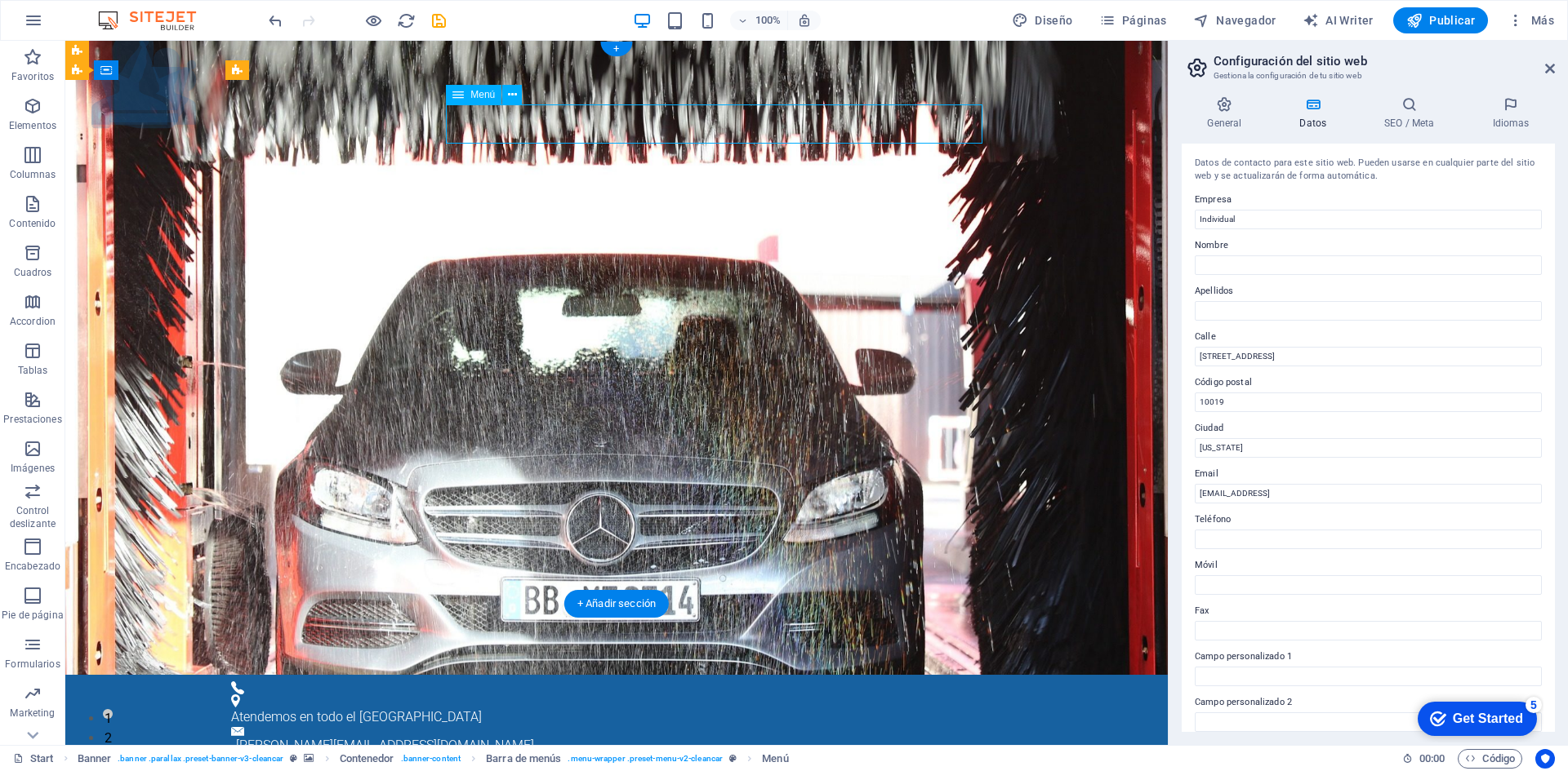
select select
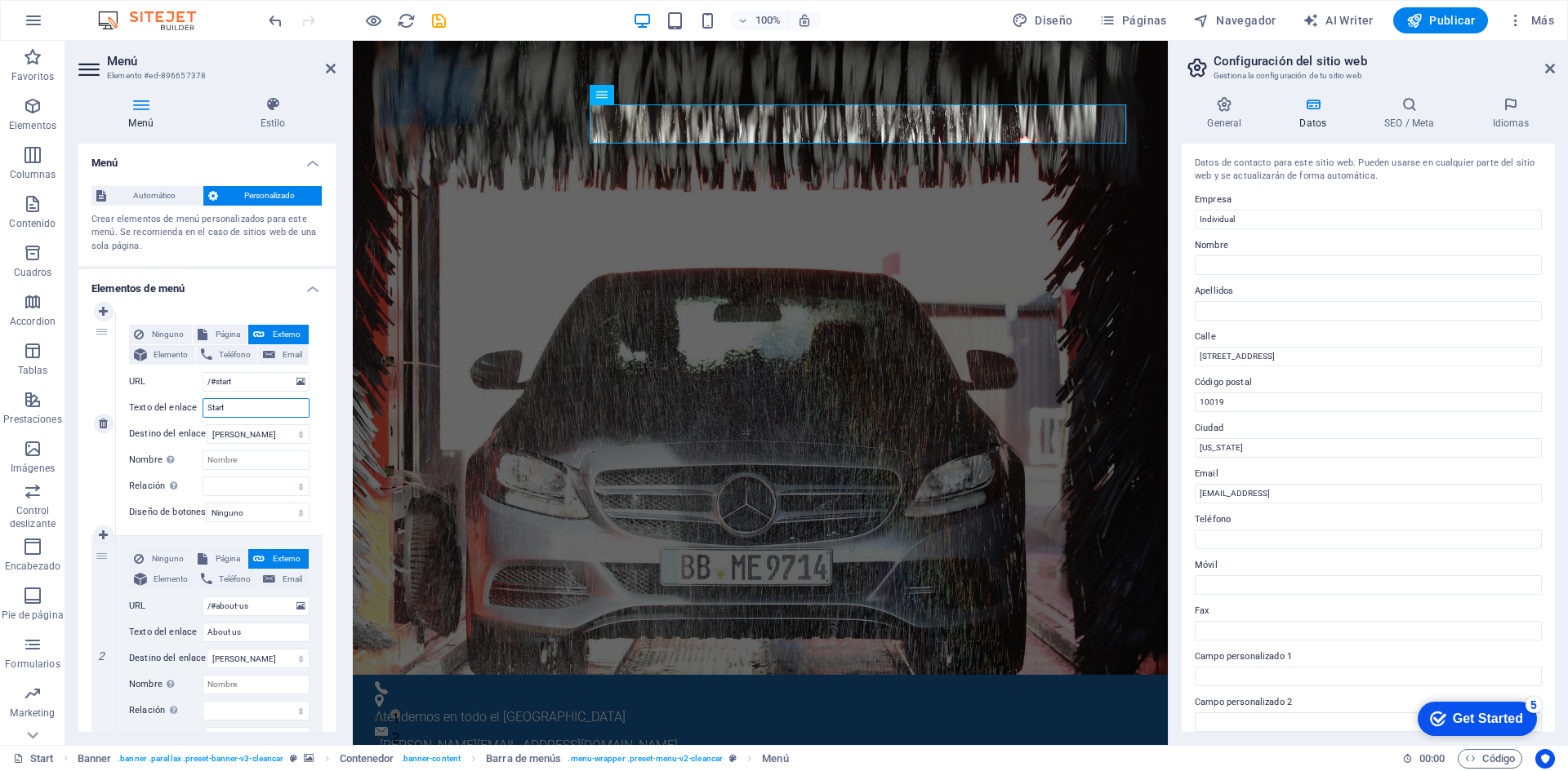
drag, startPoint x: 242, startPoint y: 405, endPoint x: 176, endPoint y: 407, distance: 66.0
click at [176, 407] on div "Texto del enlace Start" at bounding box center [219, 408] width 181 height 20
type input "Inicio"
select select
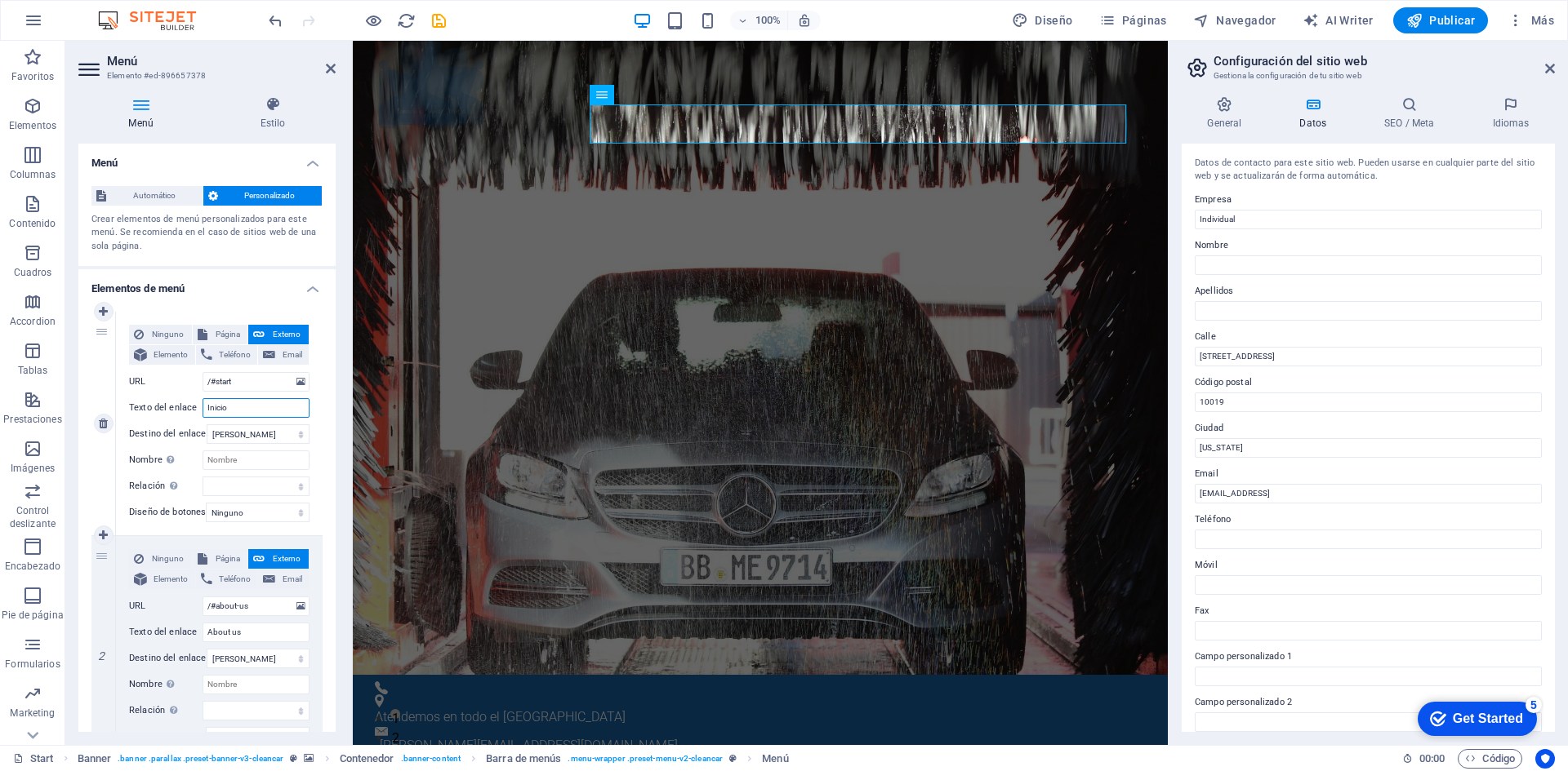
select select
drag, startPoint x: 230, startPoint y: 406, endPoint x: 113, endPoint y: 398, distance: 117.3
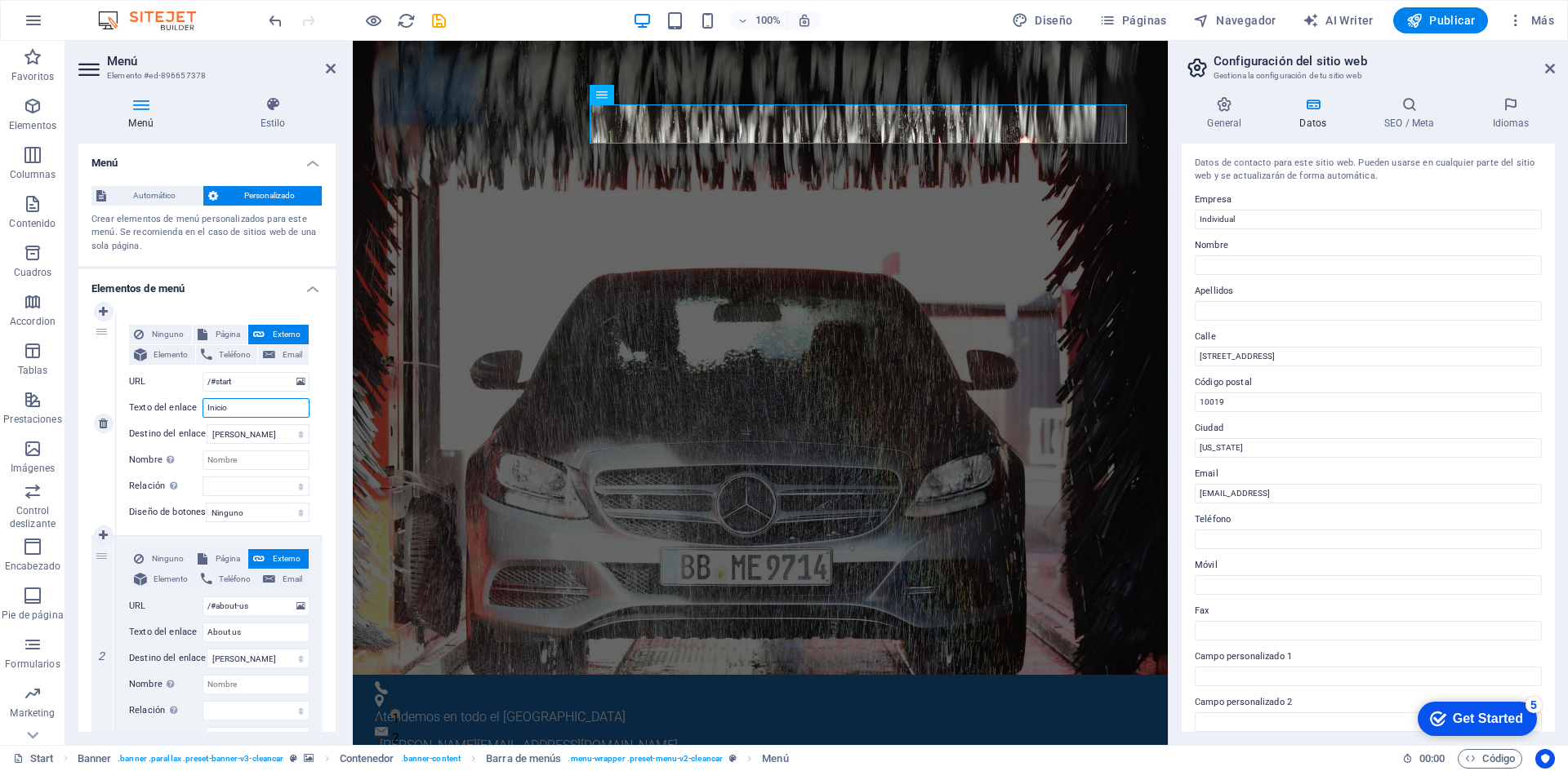
click at [113, 398] on div "1 Ninguno Página Externo Elemento Teléfono Email Página Start Subpage Legal not…" at bounding box center [207, 424] width 231 height 225
type input "Inicio"
drag, startPoint x: 238, startPoint y: 383, endPoint x: 217, endPoint y: 383, distance: 21.0
click at [217, 383] on input "/#start" at bounding box center [256, 382] width 107 height 20
paste input "Inicio"
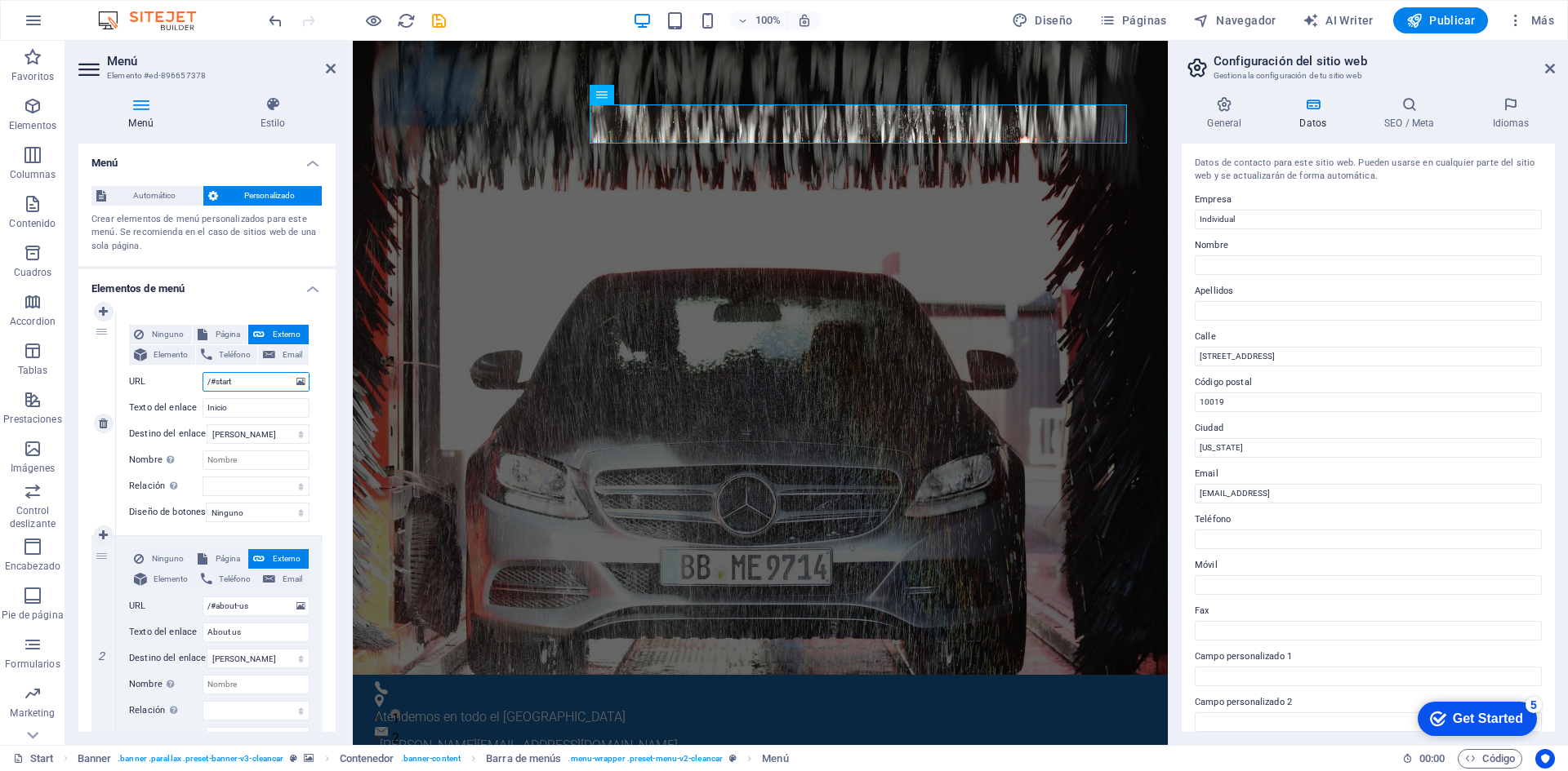
type input "/#Inicio"
select select
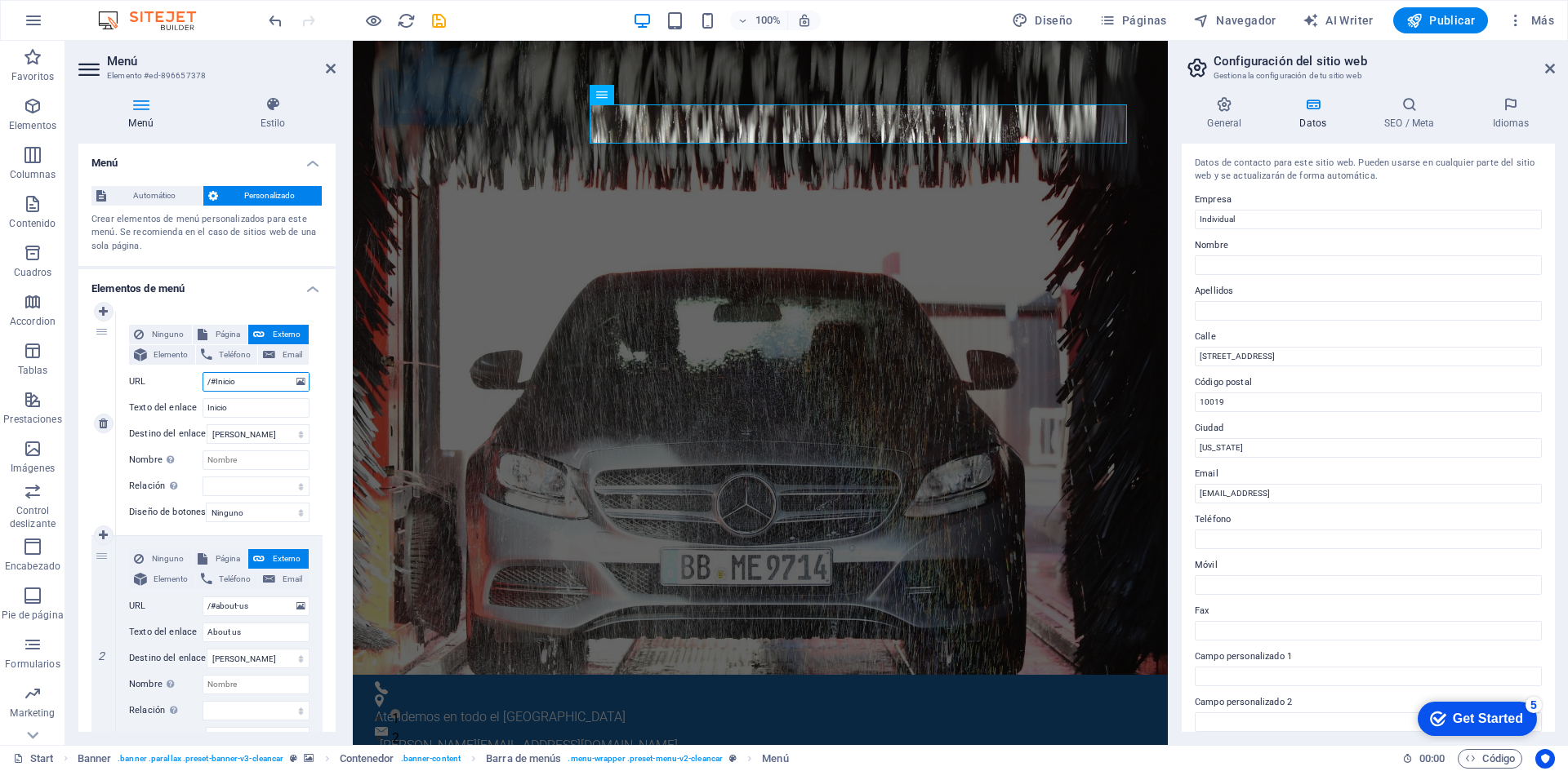
select select
type input "/#Inicio"
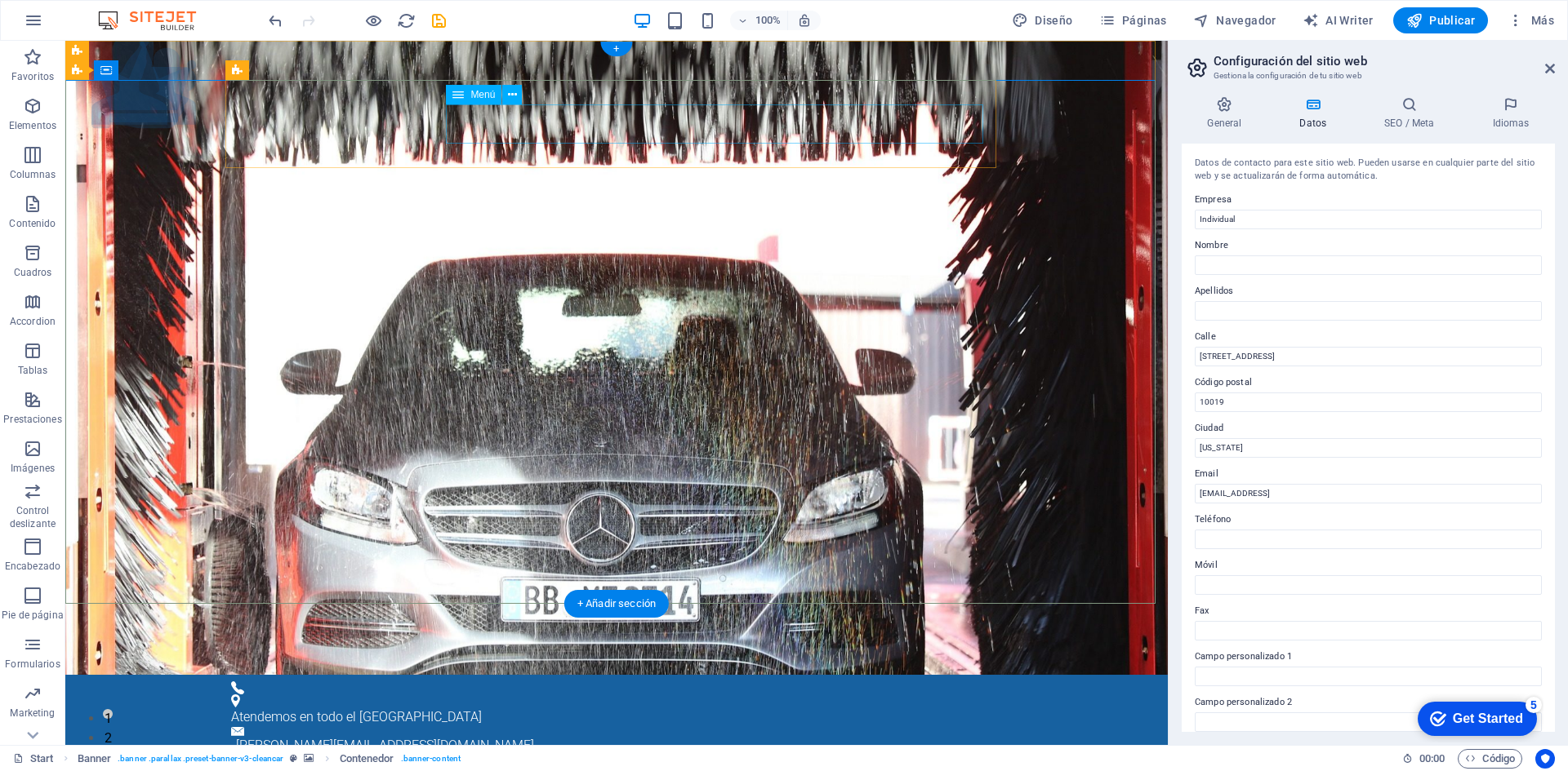
select select
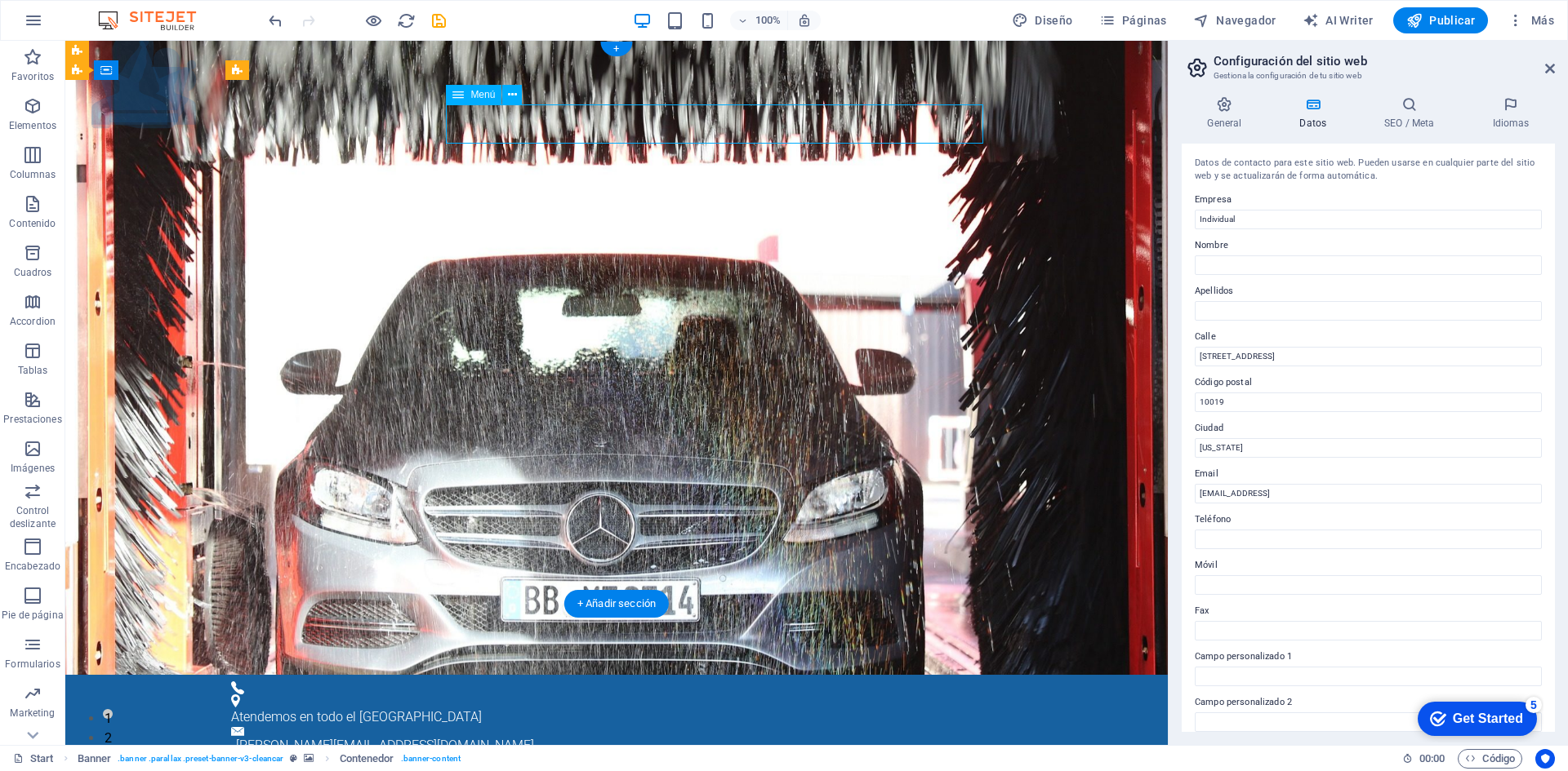
select select
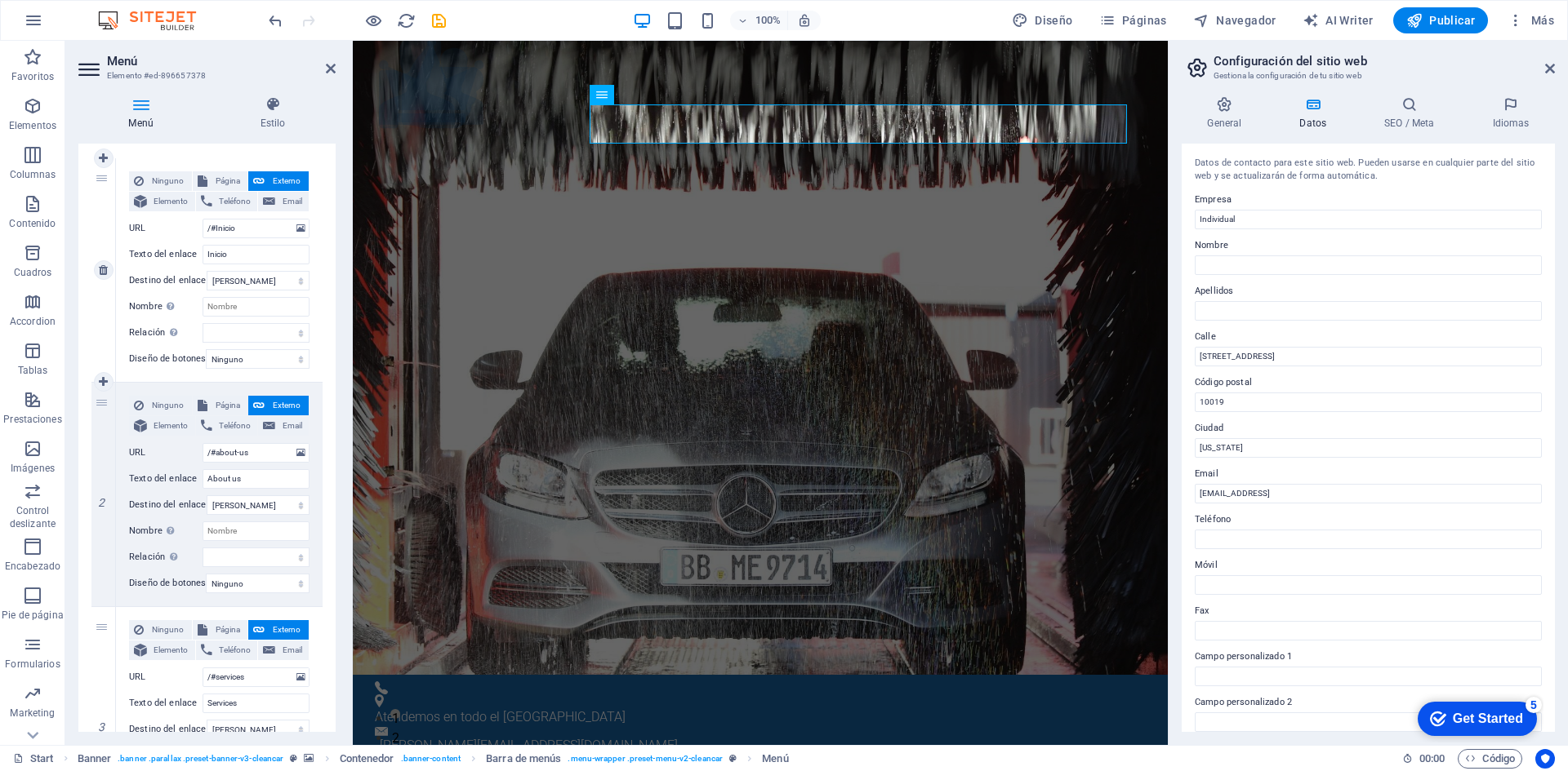
scroll to position [163, 0]
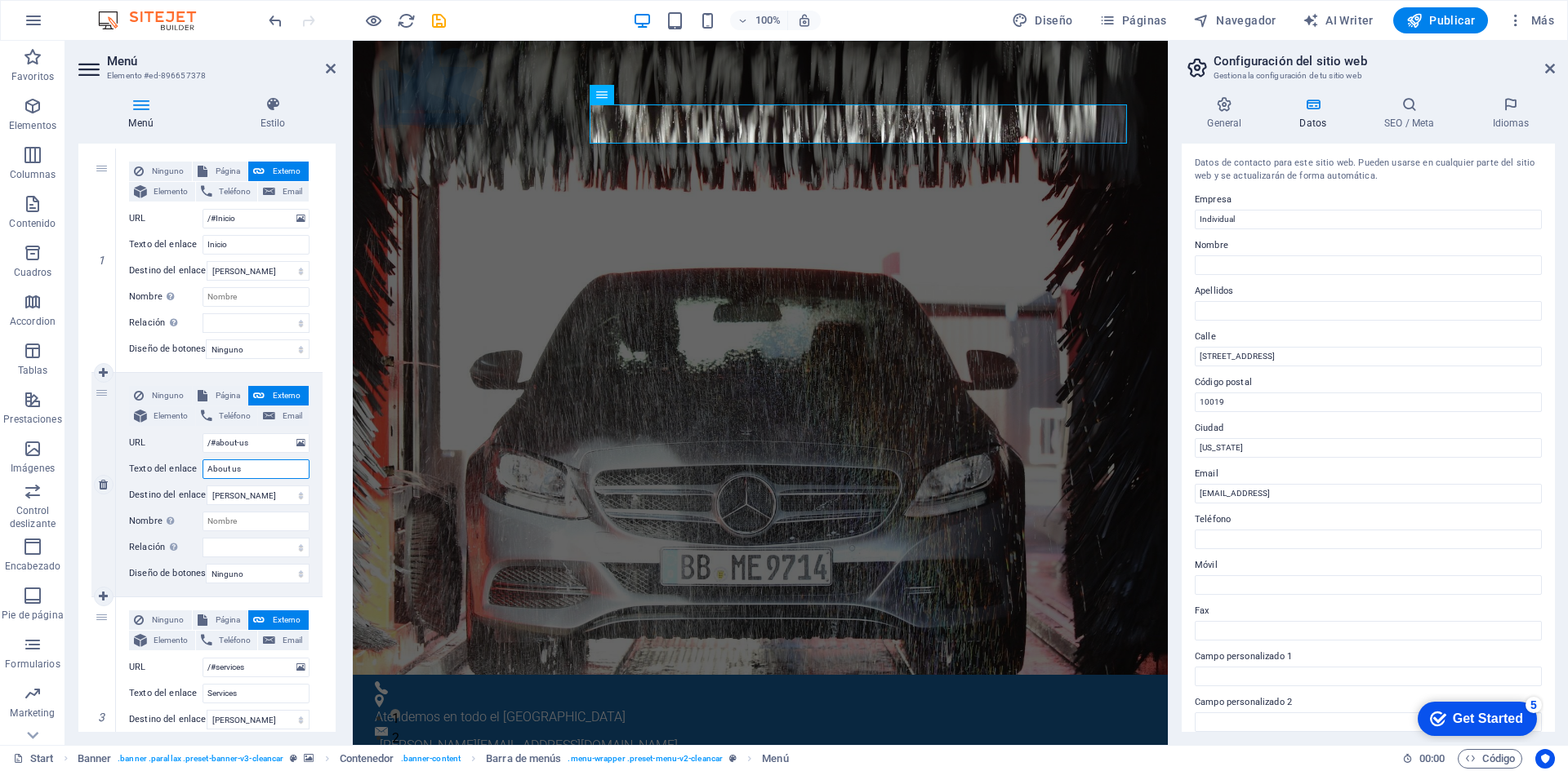
drag, startPoint x: 249, startPoint y: 467, endPoint x: 179, endPoint y: 470, distance: 70.1
click at [179, 470] on div "Texto del enlace About us" at bounding box center [219, 469] width 181 height 20
type input "Quines"
select select
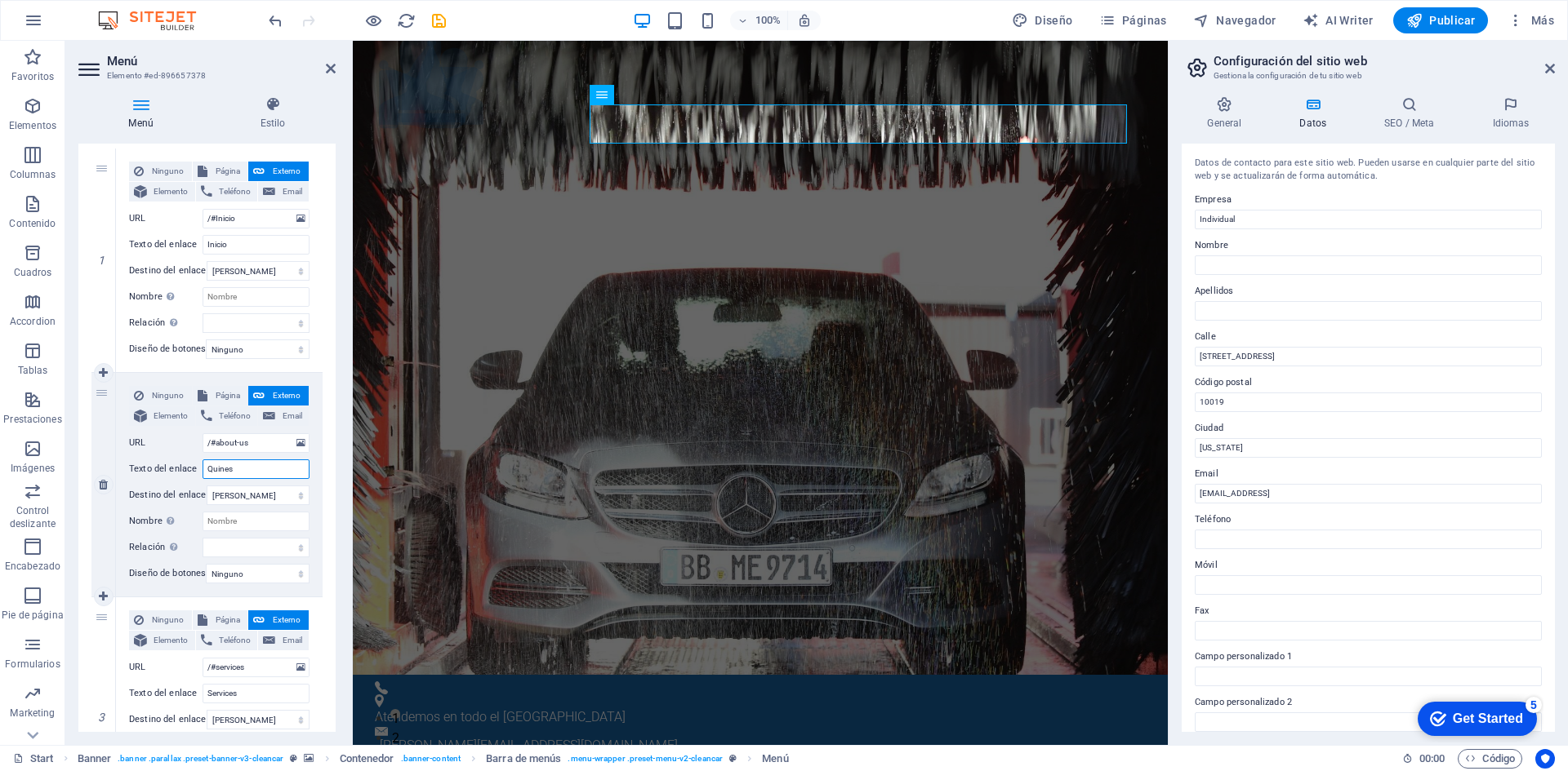
select select
type input "Quin"
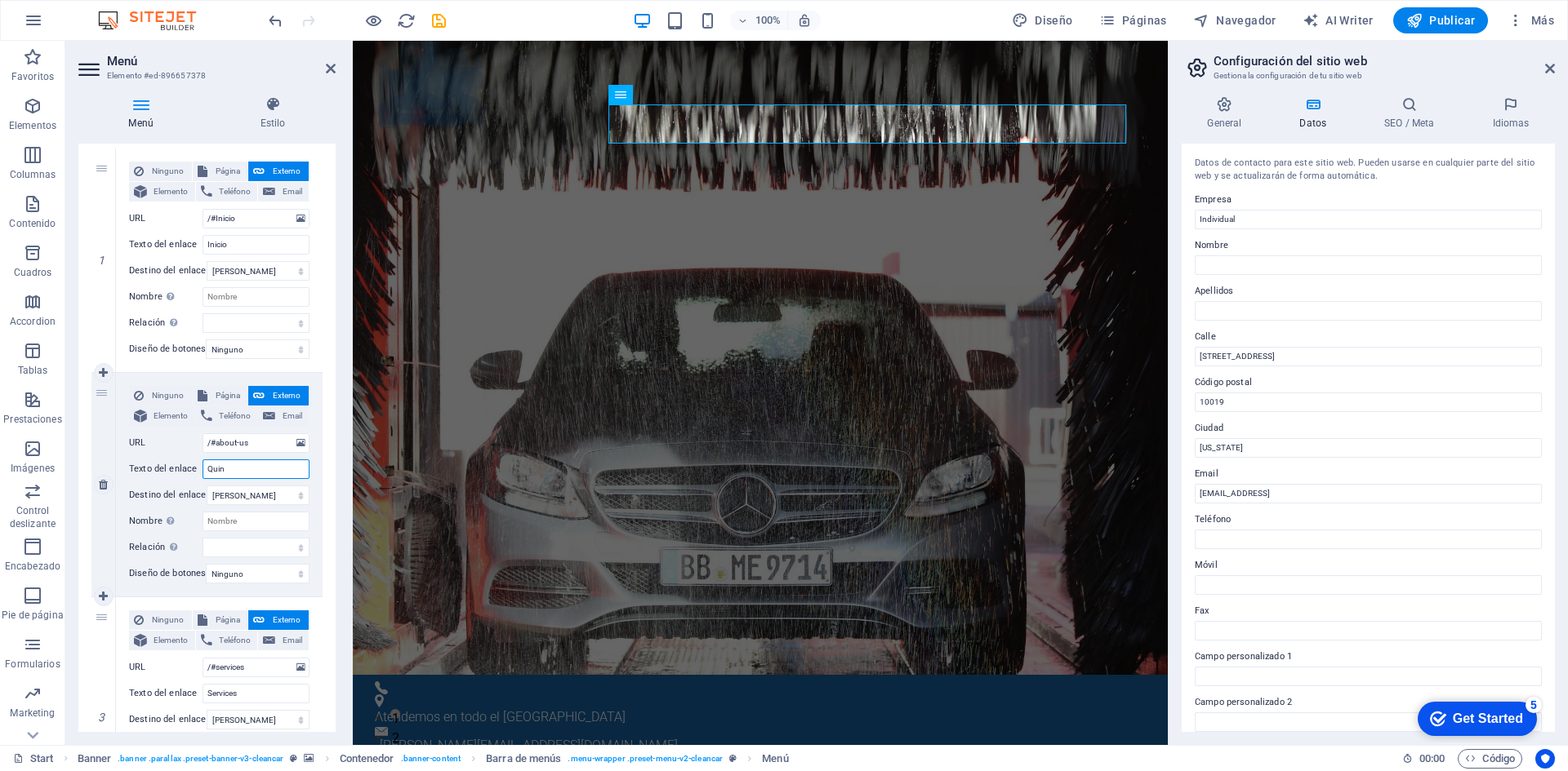
select select
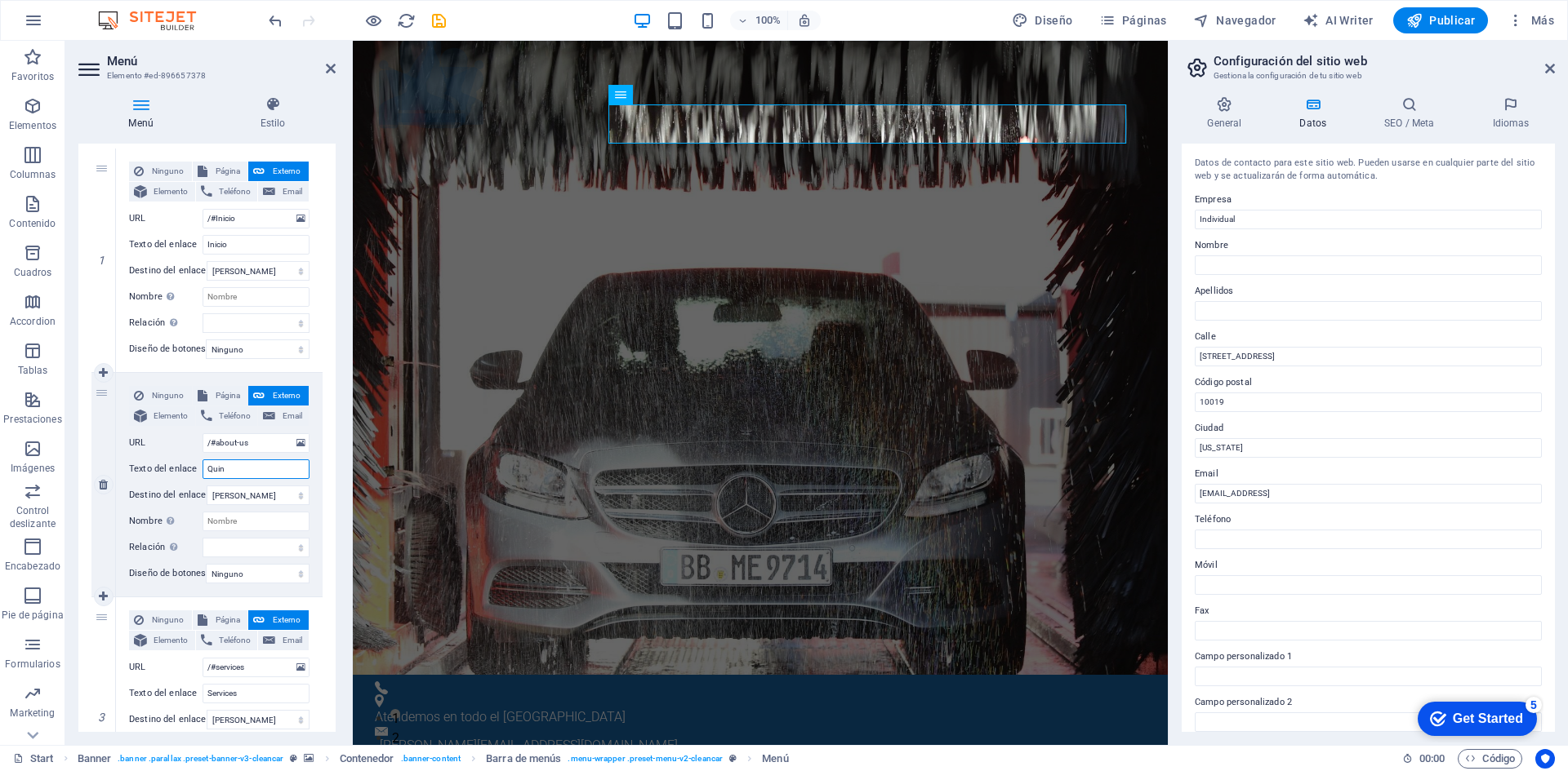
select select
type input "Quinénes"
select select
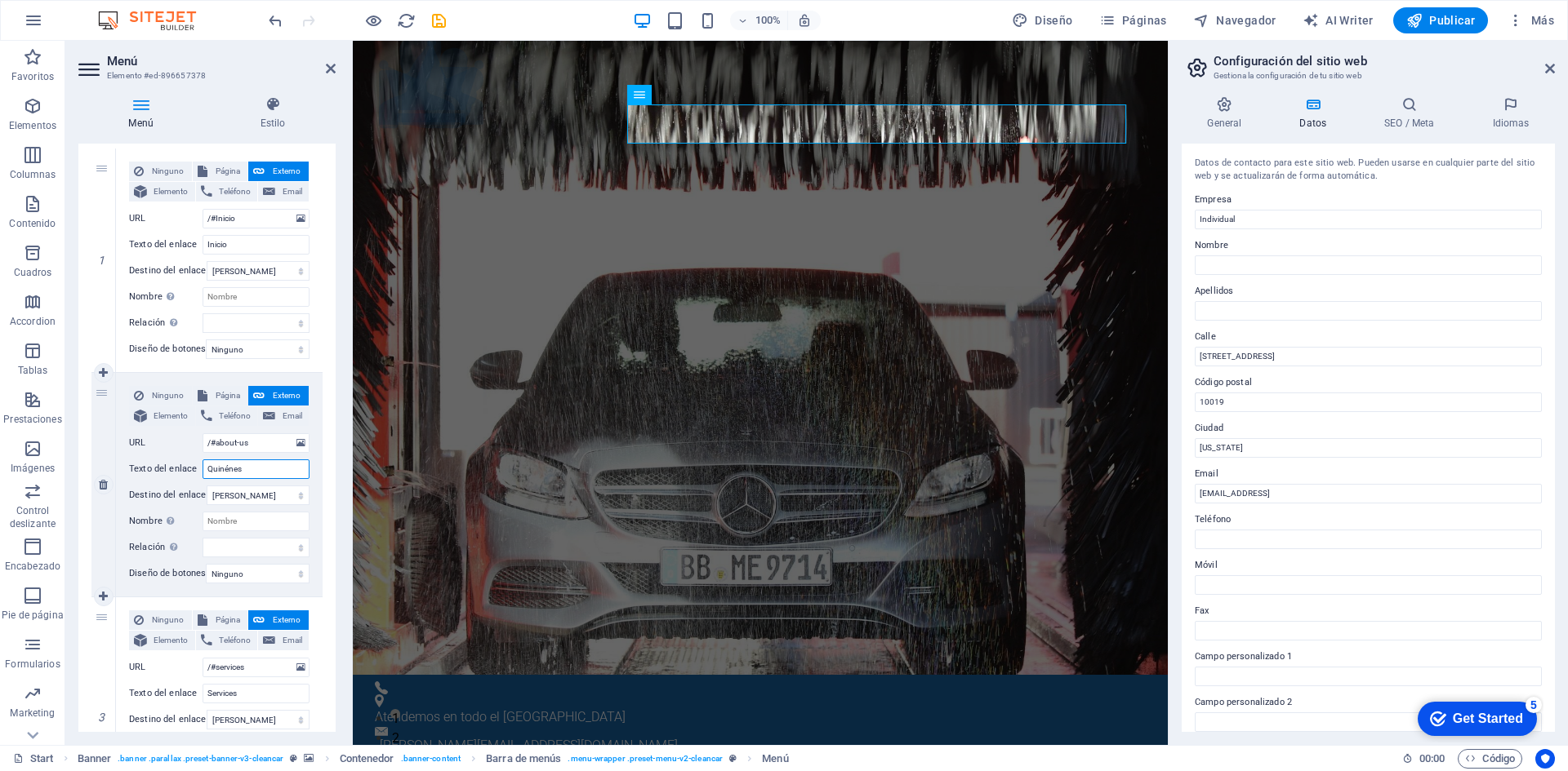
select select
type input "Quinénes Somos"
select select
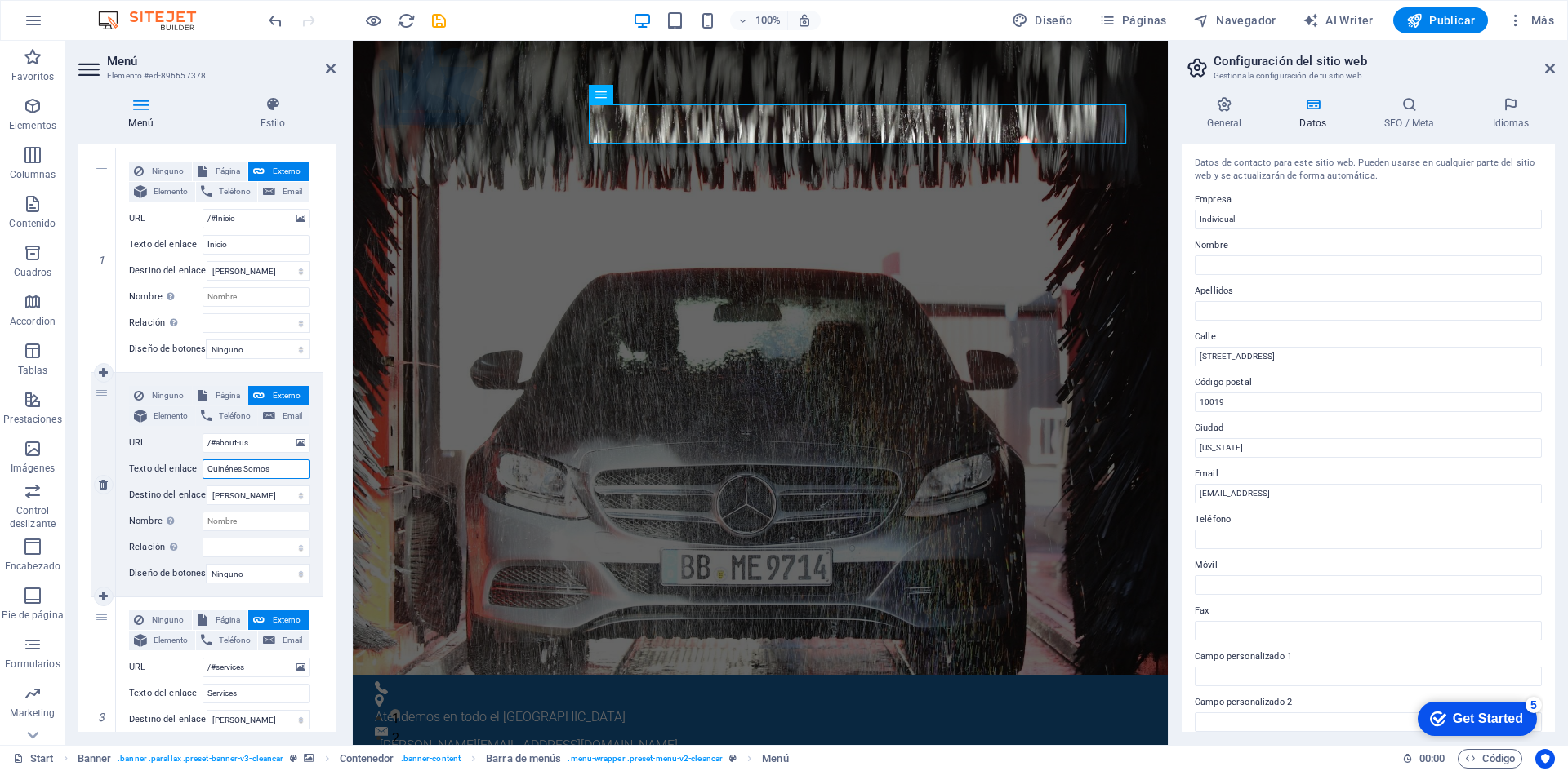
select select
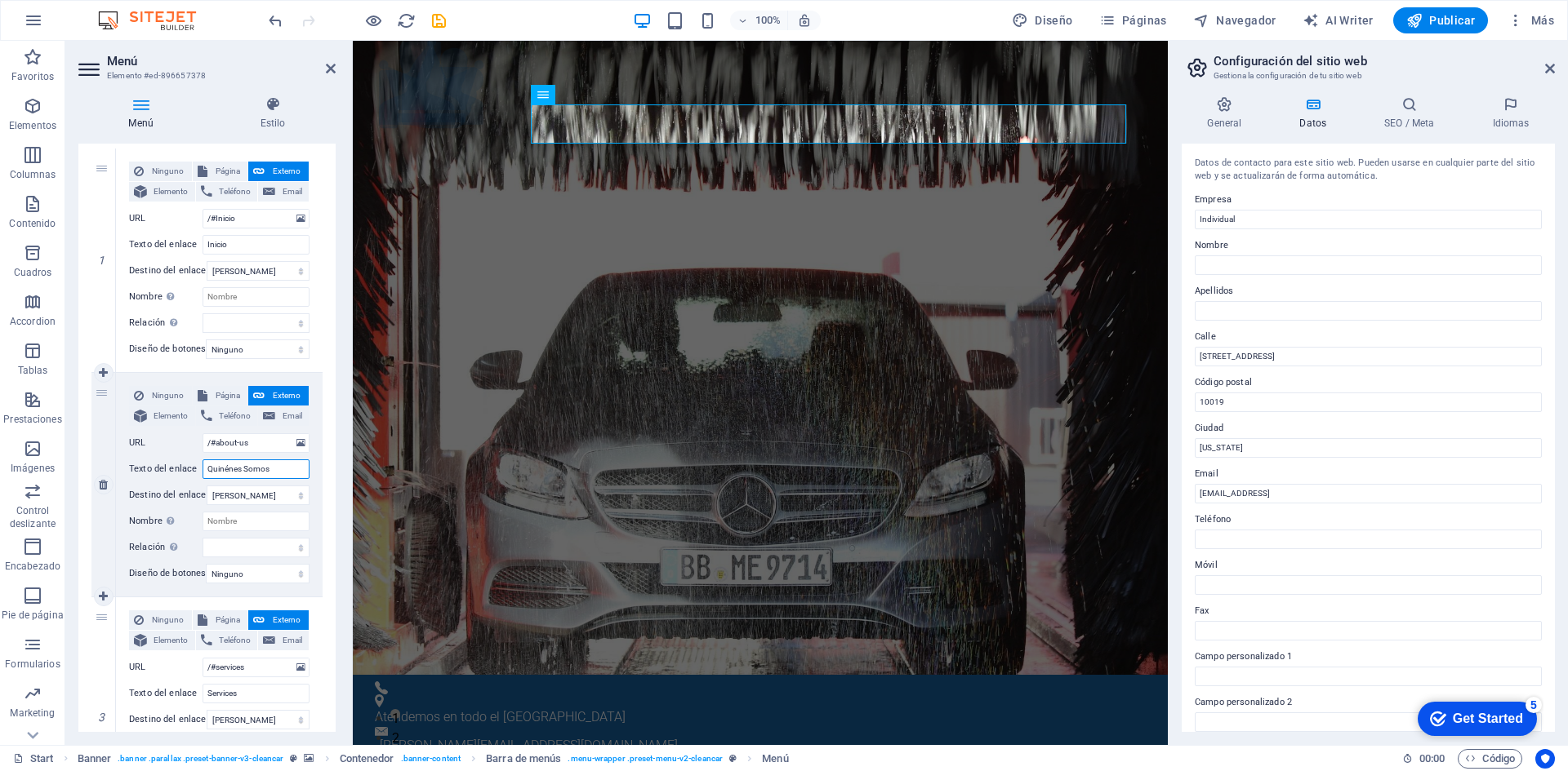
drag, startPoint x: 272, startPoint y: 470, endPoint x: 138, endPoint y: 468, distance: 134.0
click at [139, 469] on div "Texto del enlace Quinénes Somos" at bounding box center [219, 469] width 181 height 20
type input "Quinénes Somos"
drag, startPoint x: 257, startPoint y: 445, endPoint x: 217, endPoint y: 444, distance: 40.0
click at [217, 444] on input "/#about-us" at bounding box center [256, 443] width 107 height 20
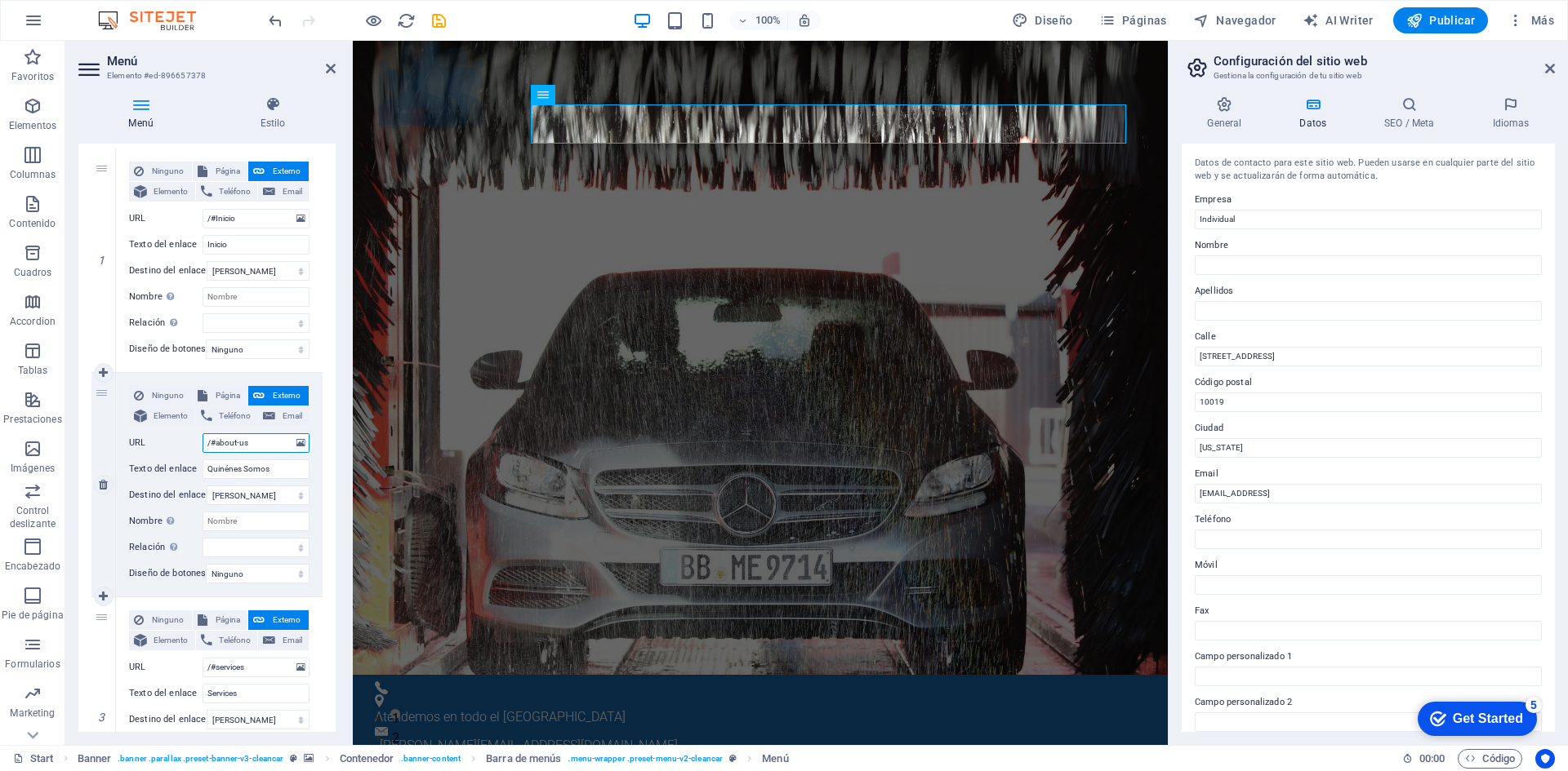
paste input "Quinénes Somo"
type input "/#Quinénes Somos"
select select
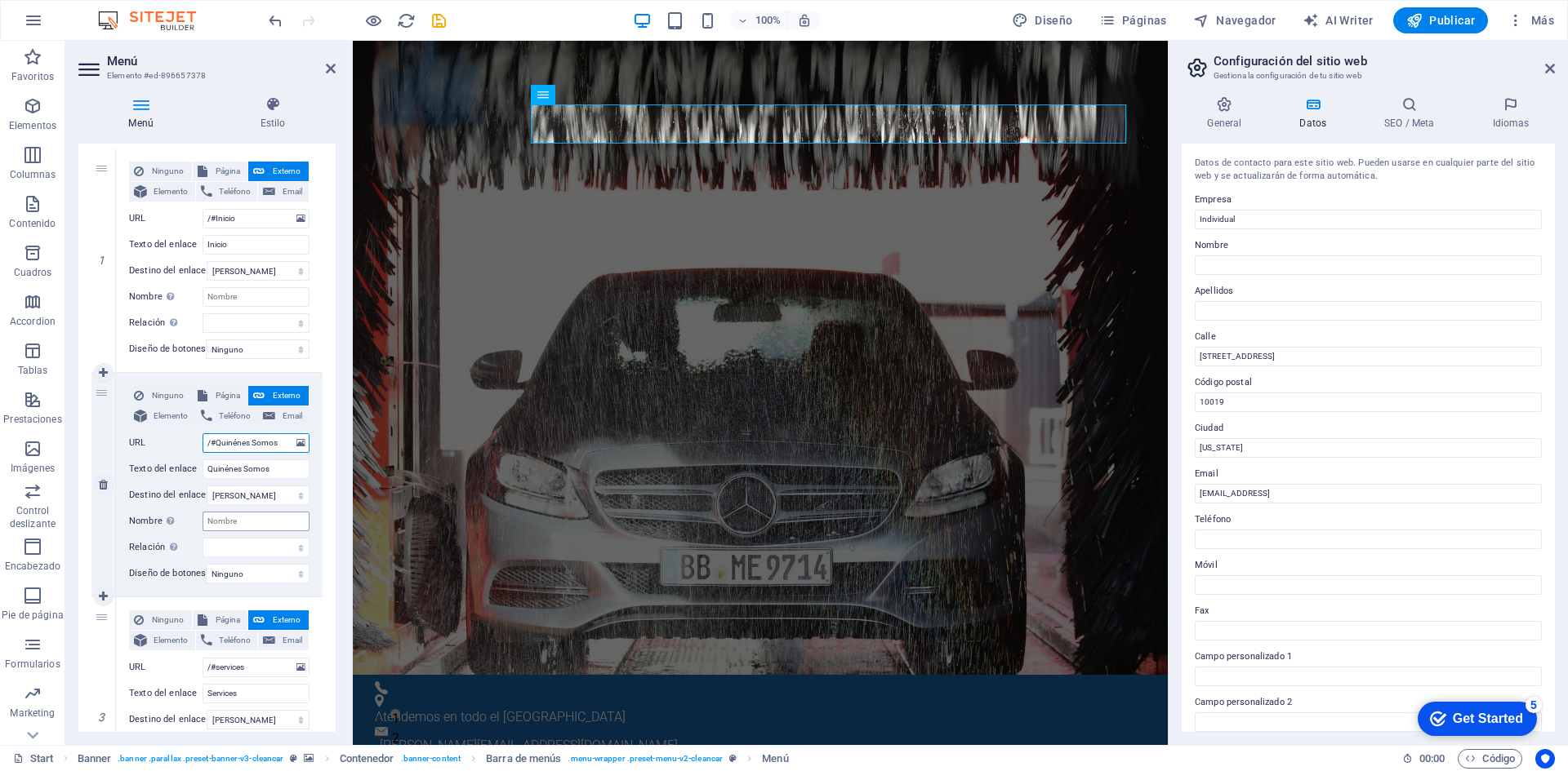
select select
type input "/#Quinénes Somos"
click at [249, 549] on select "alternativo autor marcador externo ayuda licencia siguiente nofollow noreferrer…" at bounding box center [256, 547] width 107 height 20
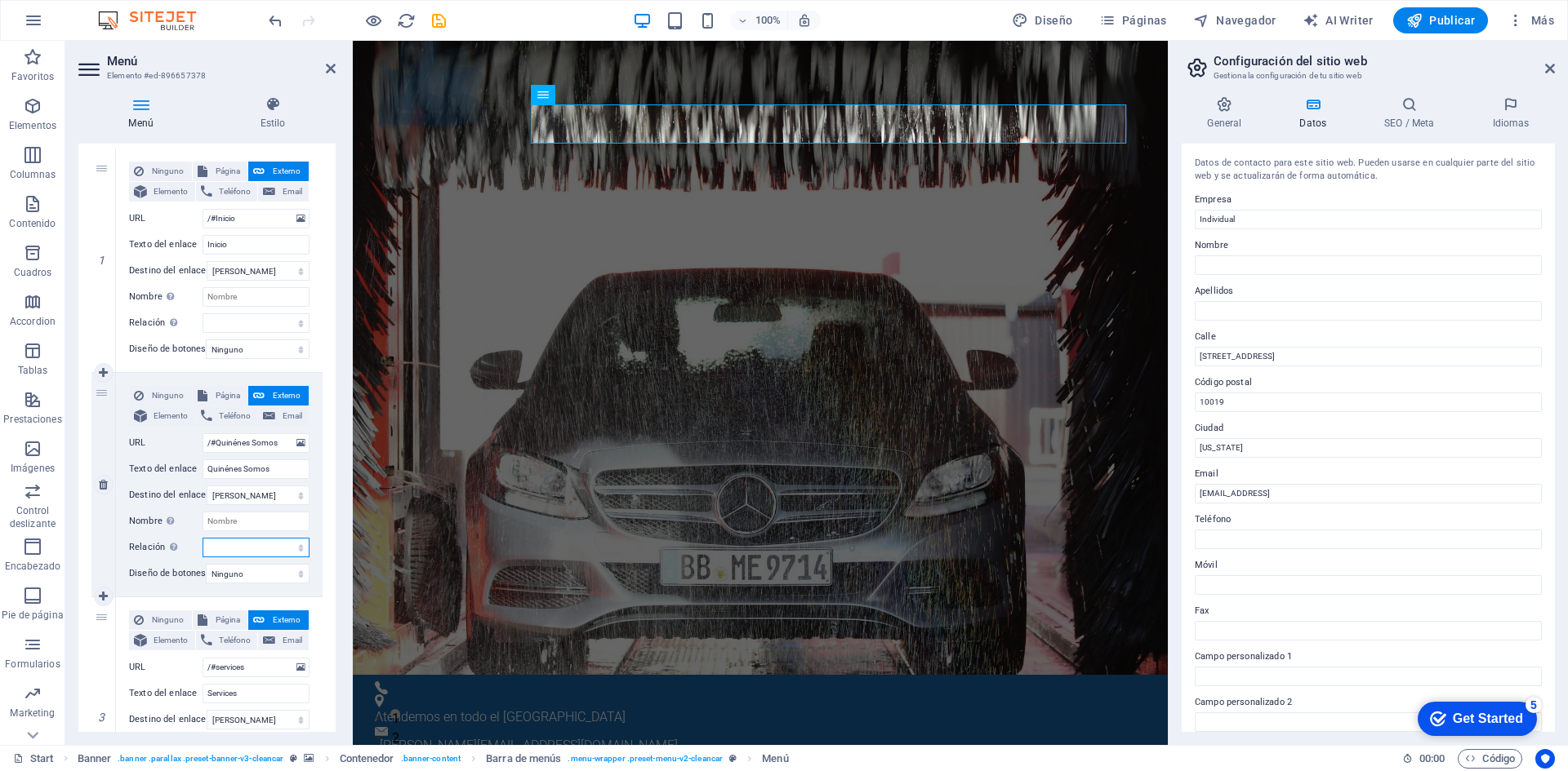
scroll to position [245, 0]
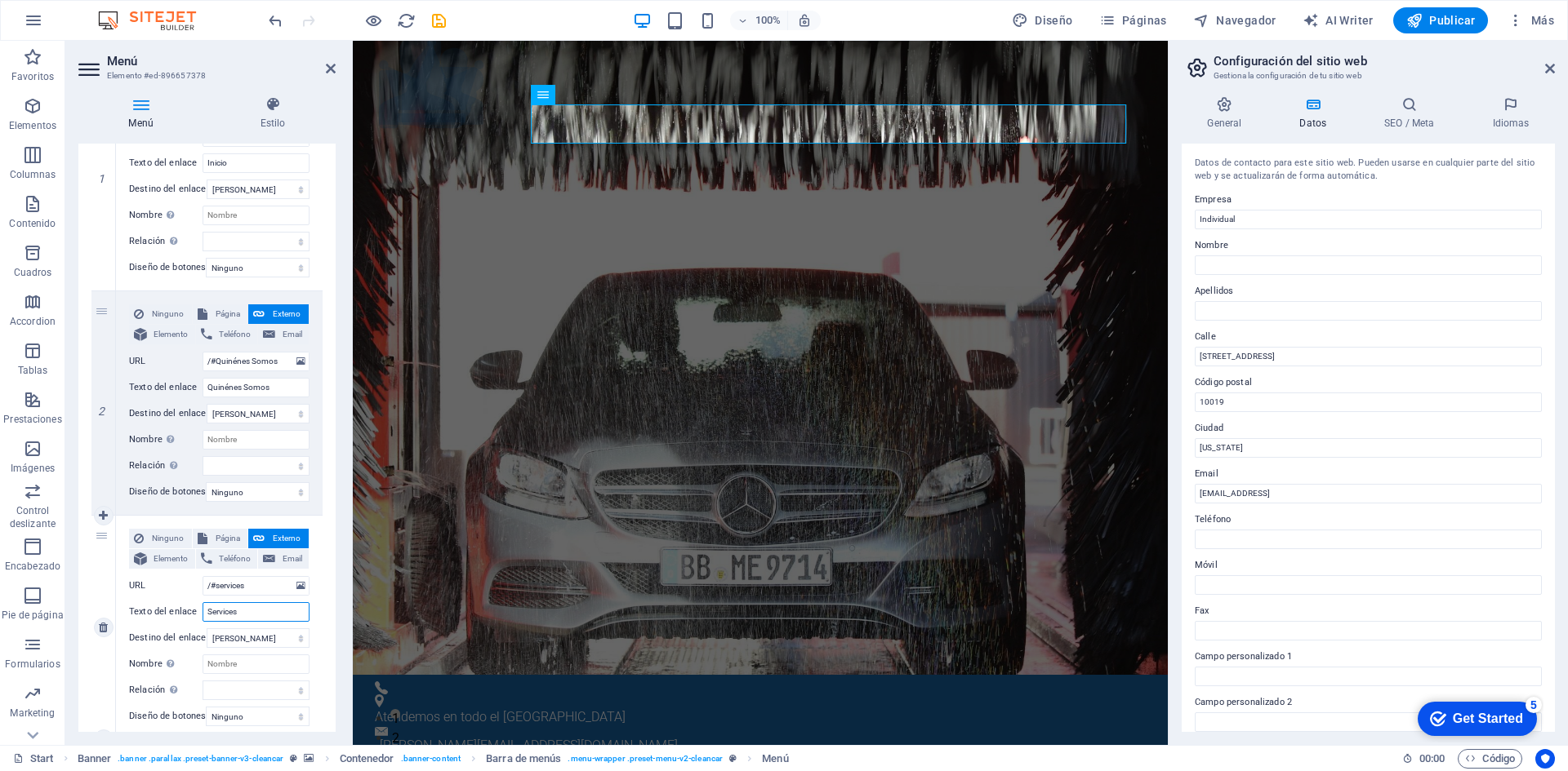
click at [244, 612] on input "Services" at bounding box center [256, 612] width 107 height 20
drag, startPoint x: 243, startPoint y: 612, endPoint x: 185, endPoint y: 612, distance: 58.0
click at [185, 612] on div "Texto del enlace Services" at bounding box center [219, 612] width 181 height 20
type input "C"
select select
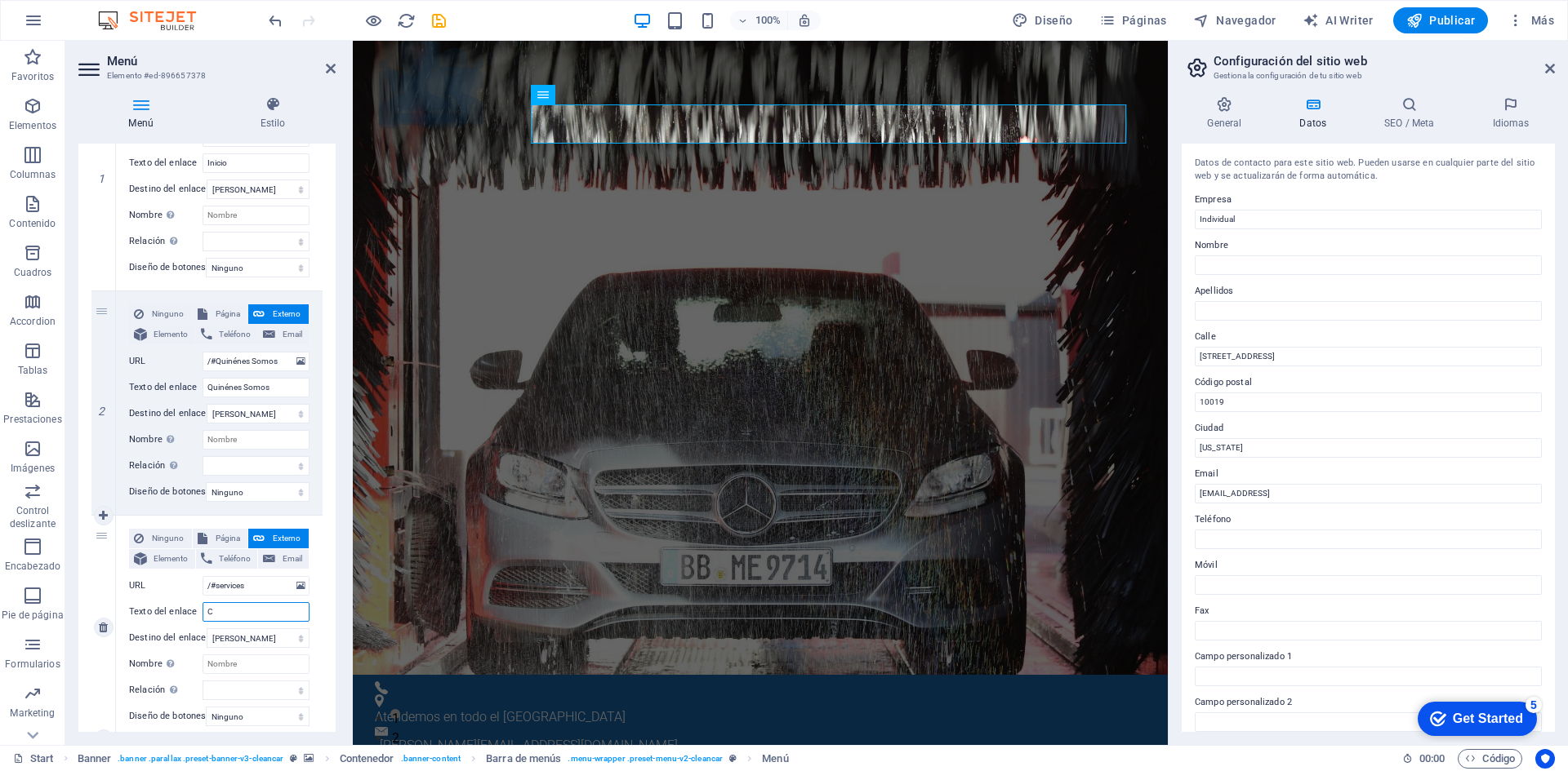
select select
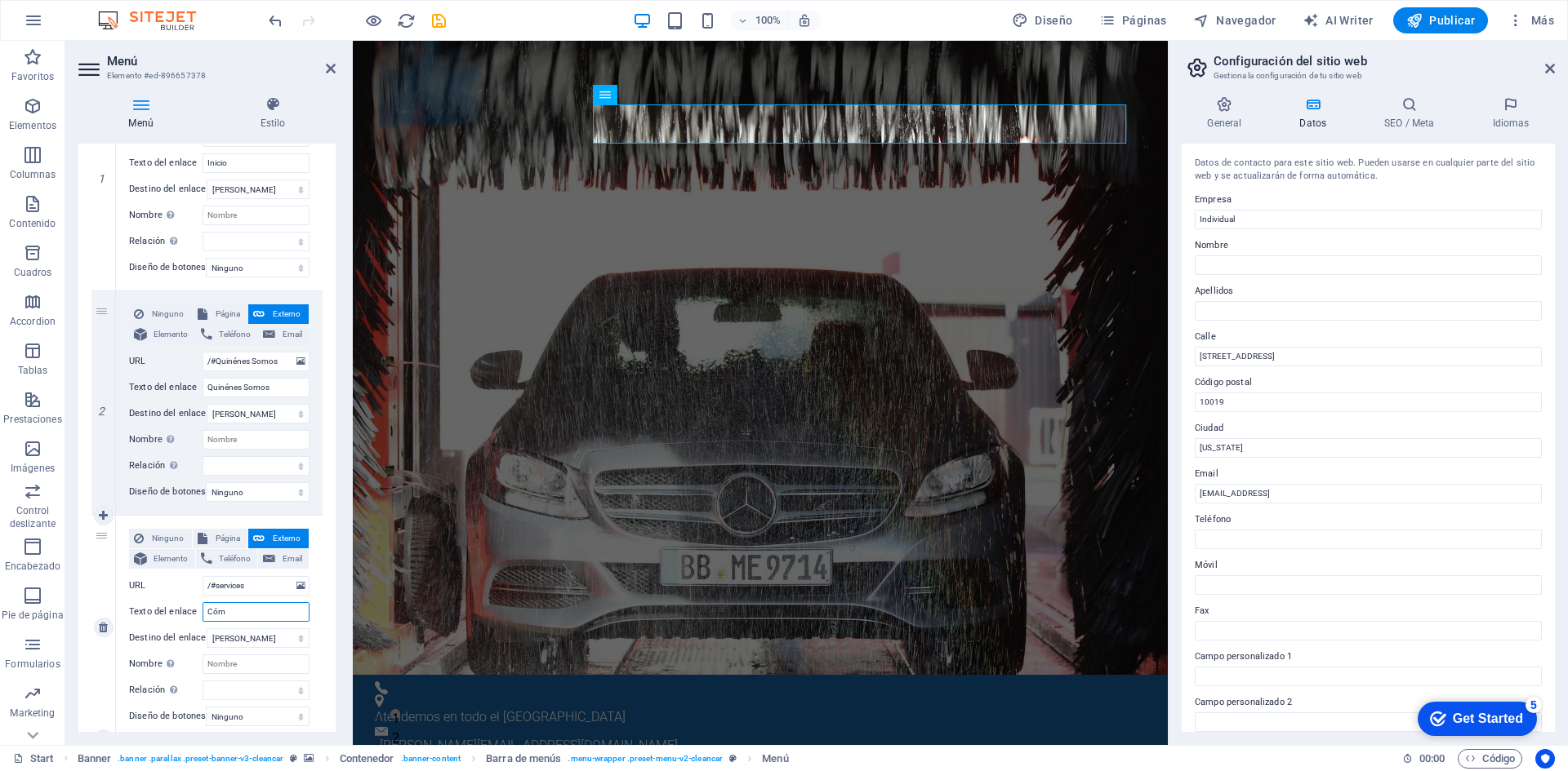
type input "Cómo"
select select
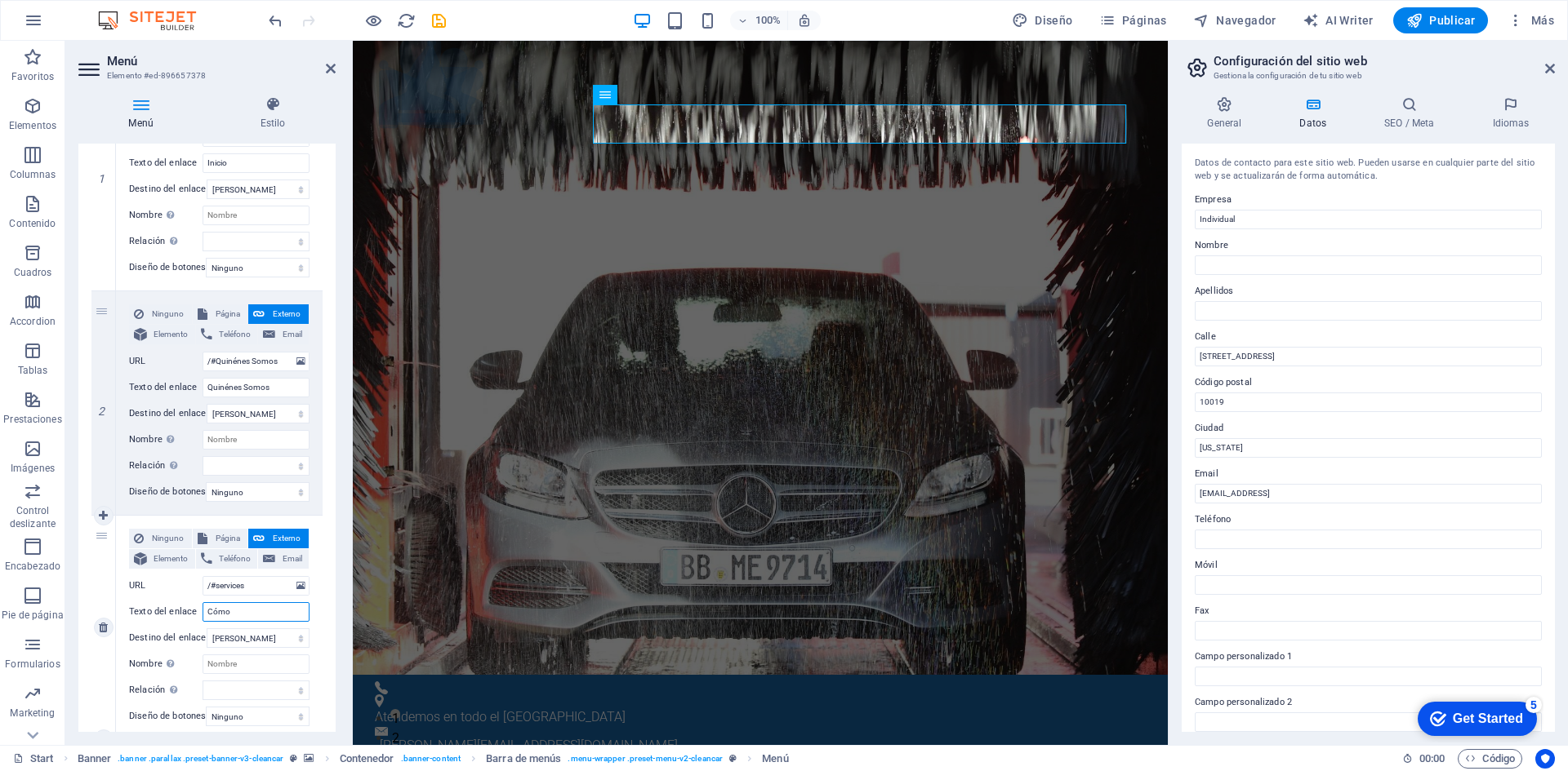
select select
type input "Cómo Funciona"
select select
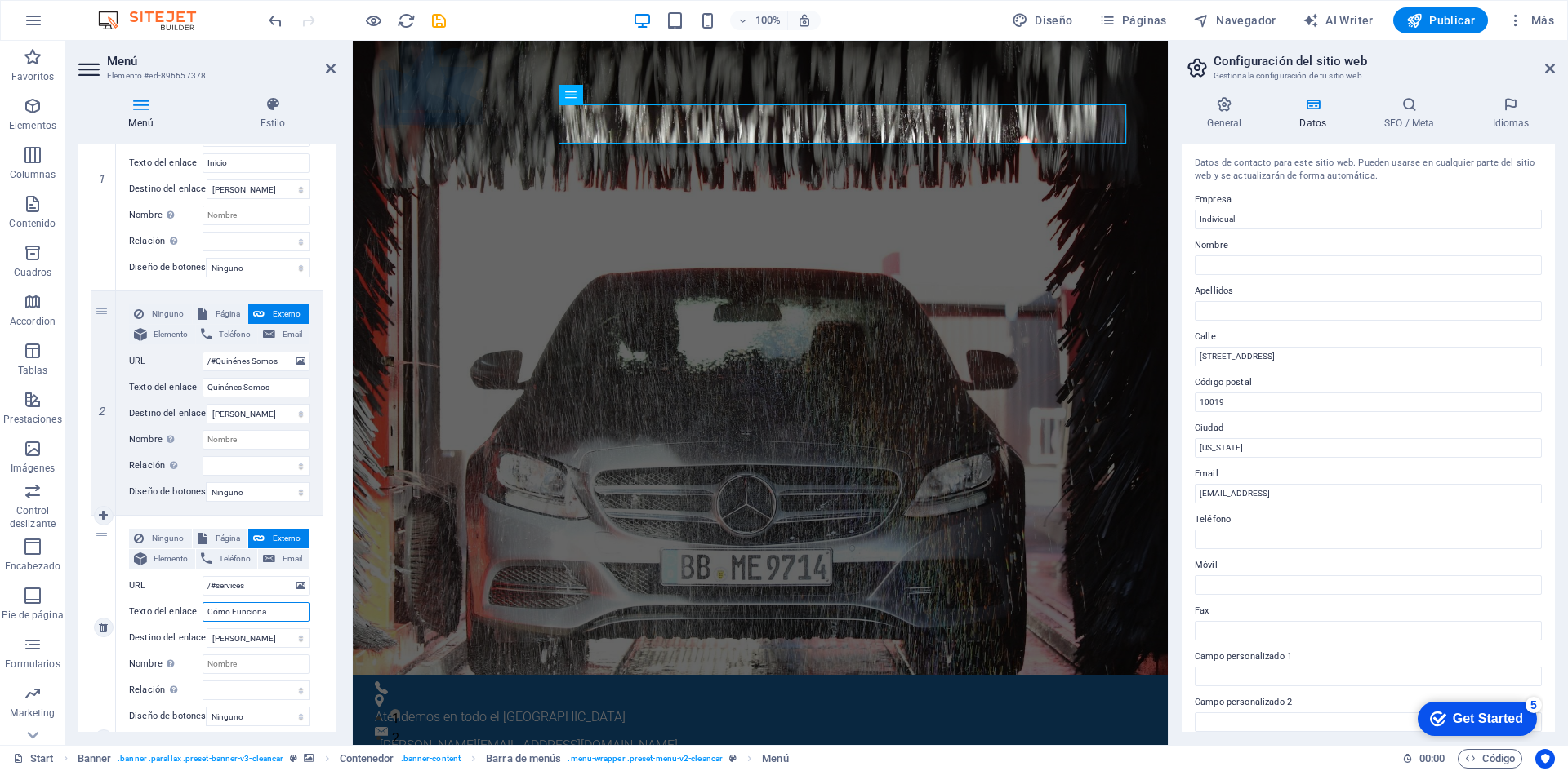
select select
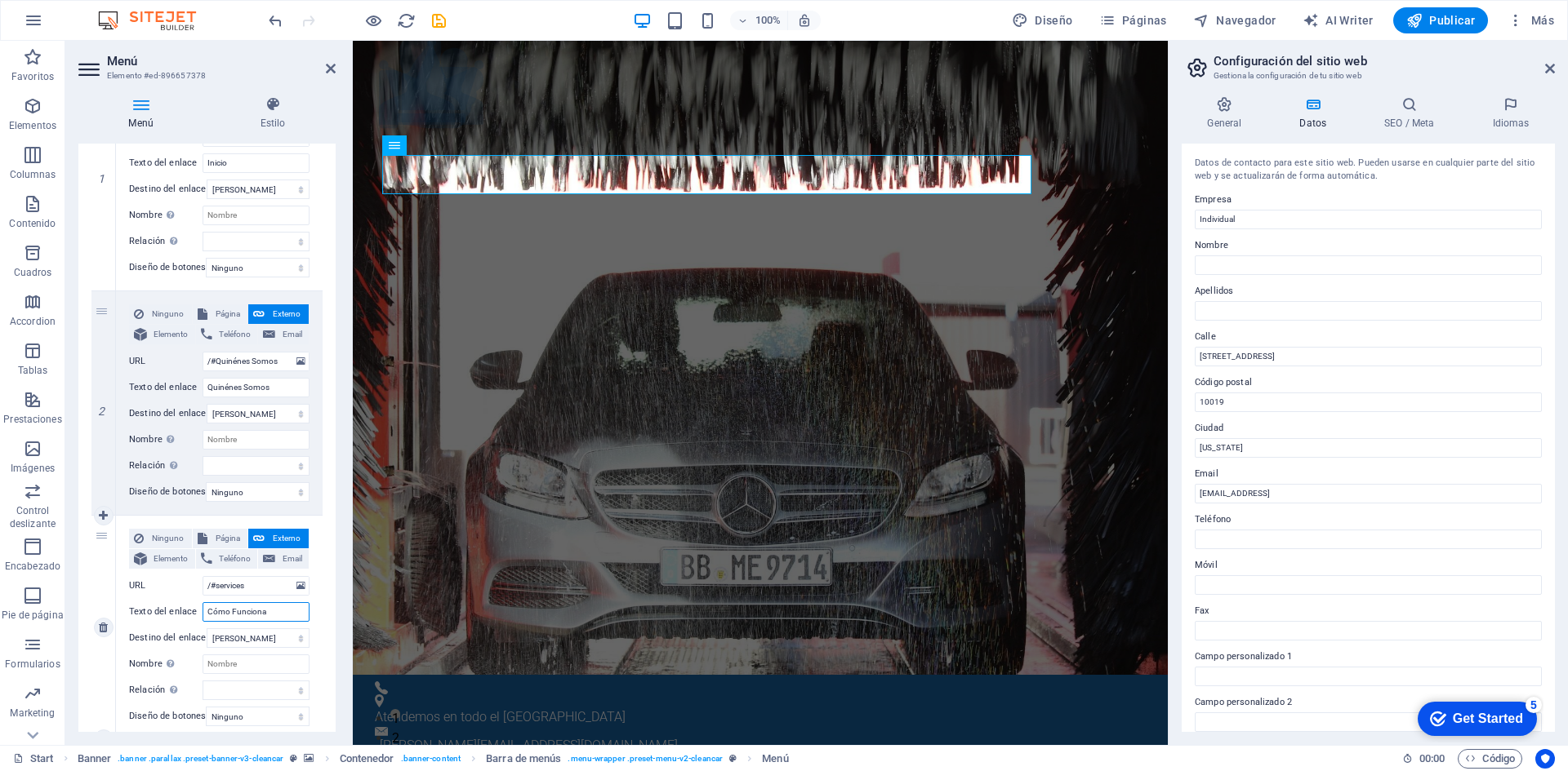
drag, startPoint x: 279, startPoint y: 617, endPoint x: 168, endPoint y: 611, distance: 111.2
click at [177, 613] on div "Texto del enlace Cómo Funciona" at bounding box center [219, 612] width 181 height 20
type input "Cómo Funciona"
drag, startPoint x: 249, startPoint y: 585, endPoint x: 217, endPoint y: 584, distance: 32.0
click at [217, 584] on input "/#services" at bounding box center [256, 585] width 107 height 20
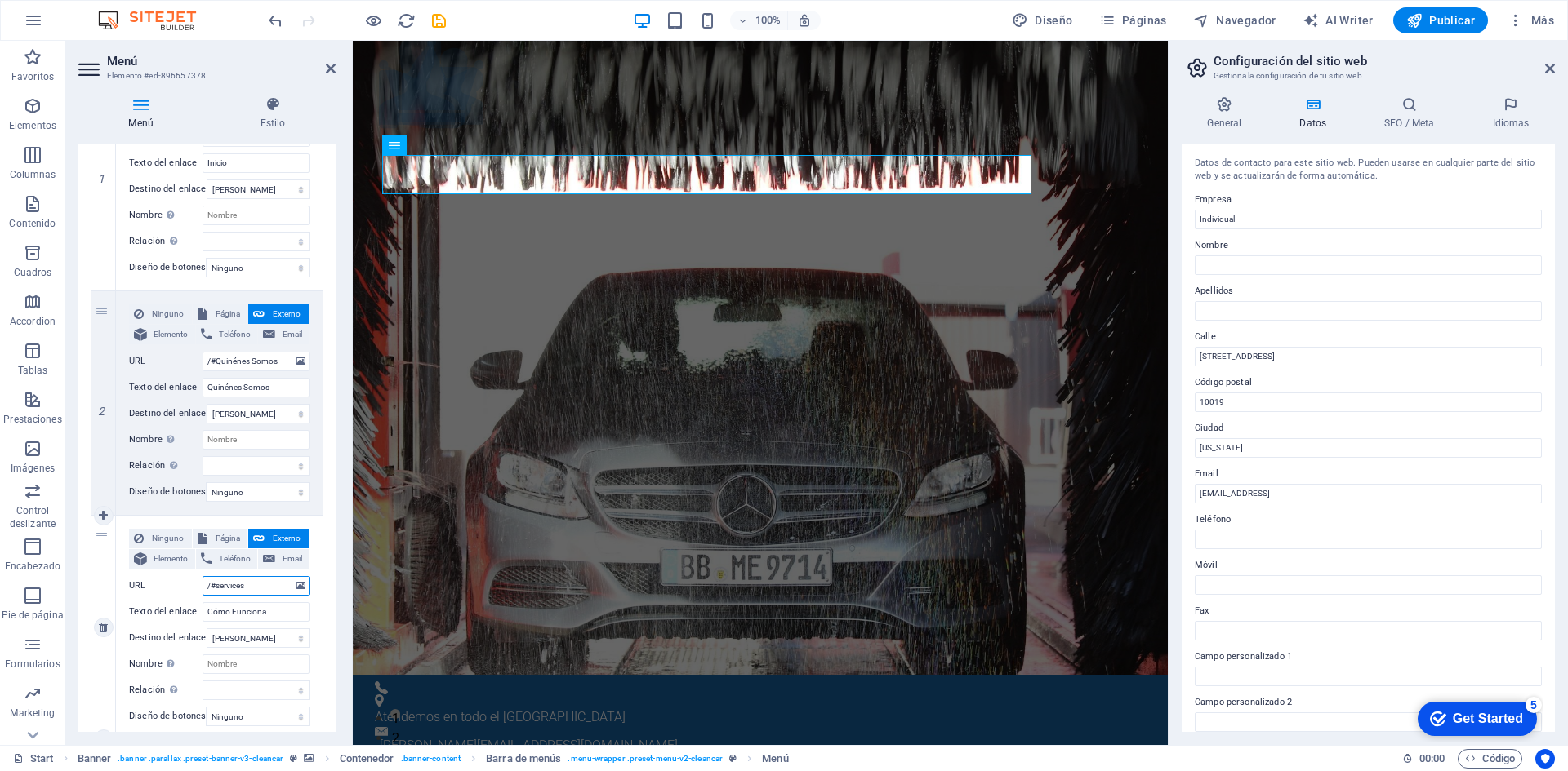
paste input "Cómo Funciona"
type input "/#Cómo Funciona"
select select
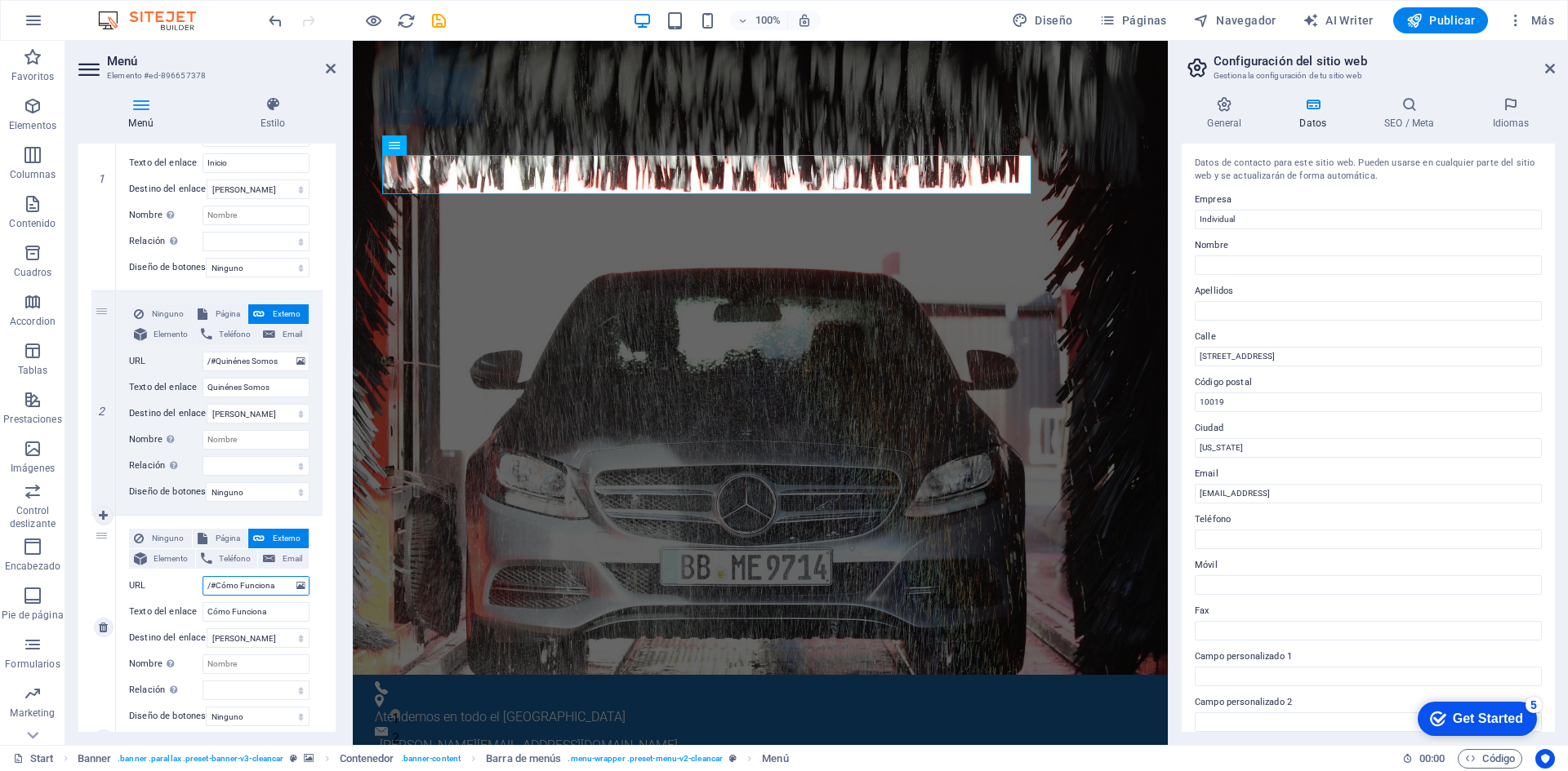
select select
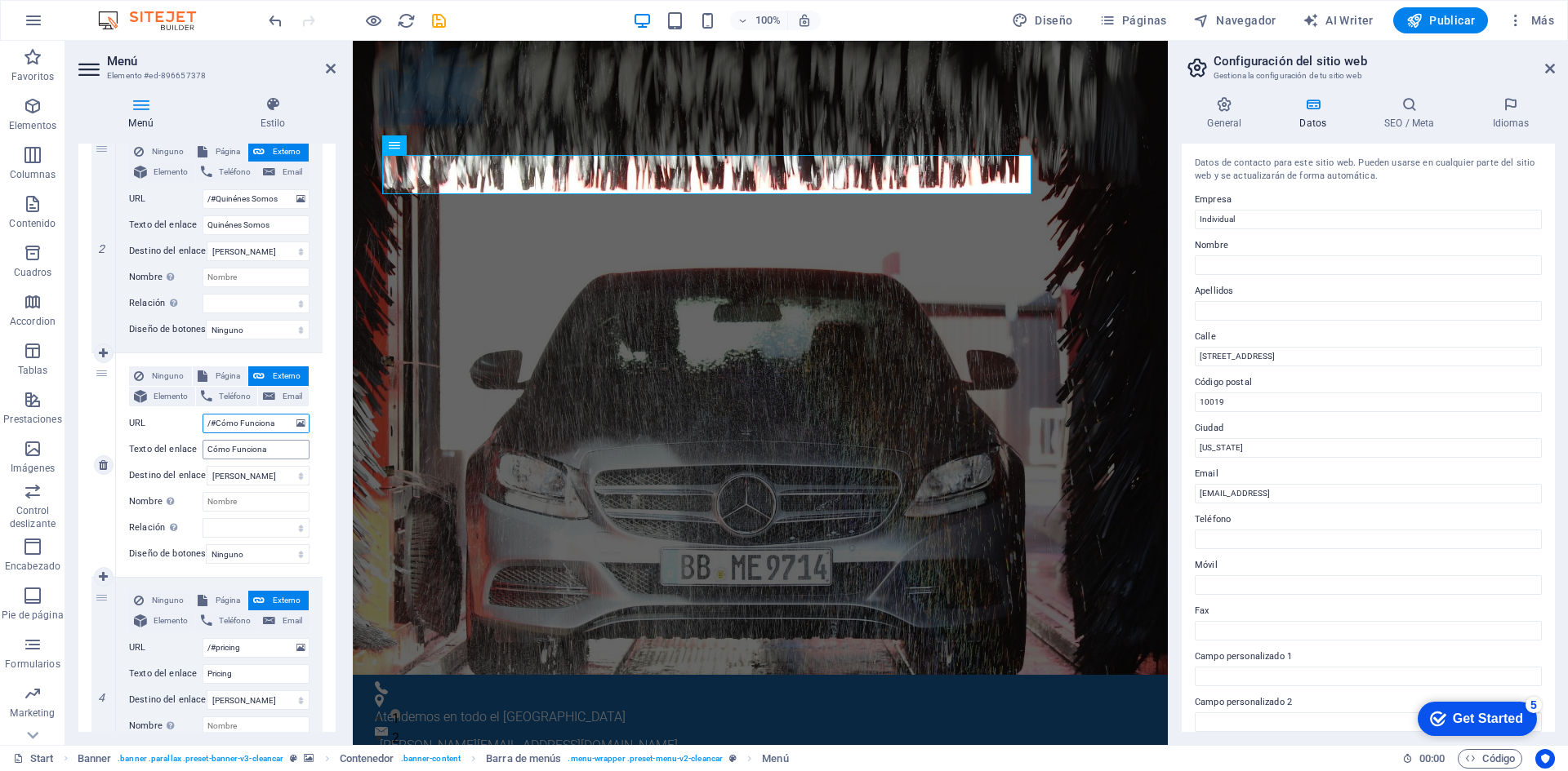
scroll to position [489, 0]
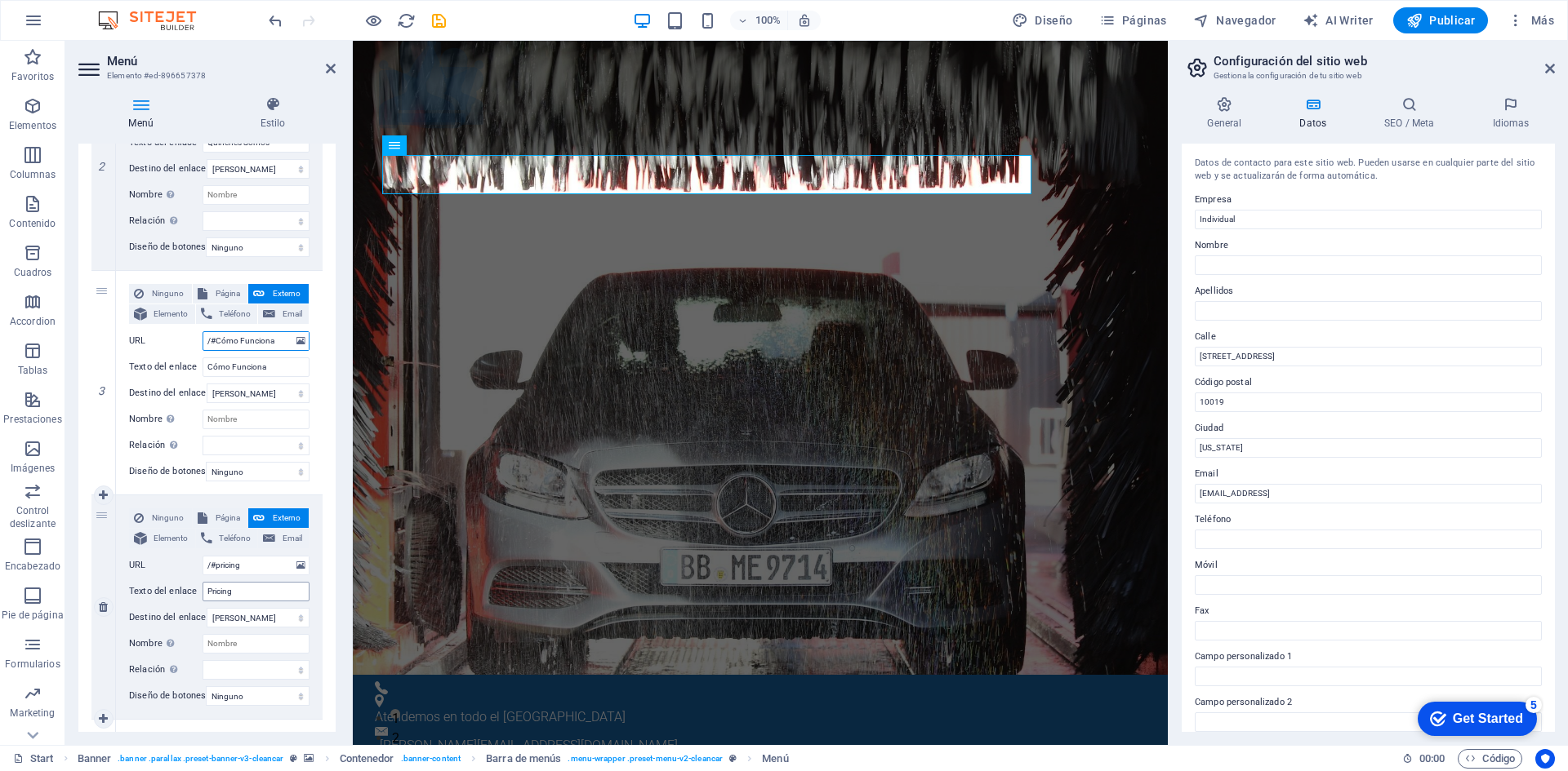
type input "/#Cómo Funciona"
click at [255, 593] on input "Pricing" at bounding box center [256, 591] width 107 height 20
drag, startPoint x: 252, startPoint y: 567, endPoint x: 218, endPoint y: 566, distance: 34.0
click at [218, 566] on input "/#pricing" at bounding box center [256, 565] width 107 height 20
type input "/#Categ"
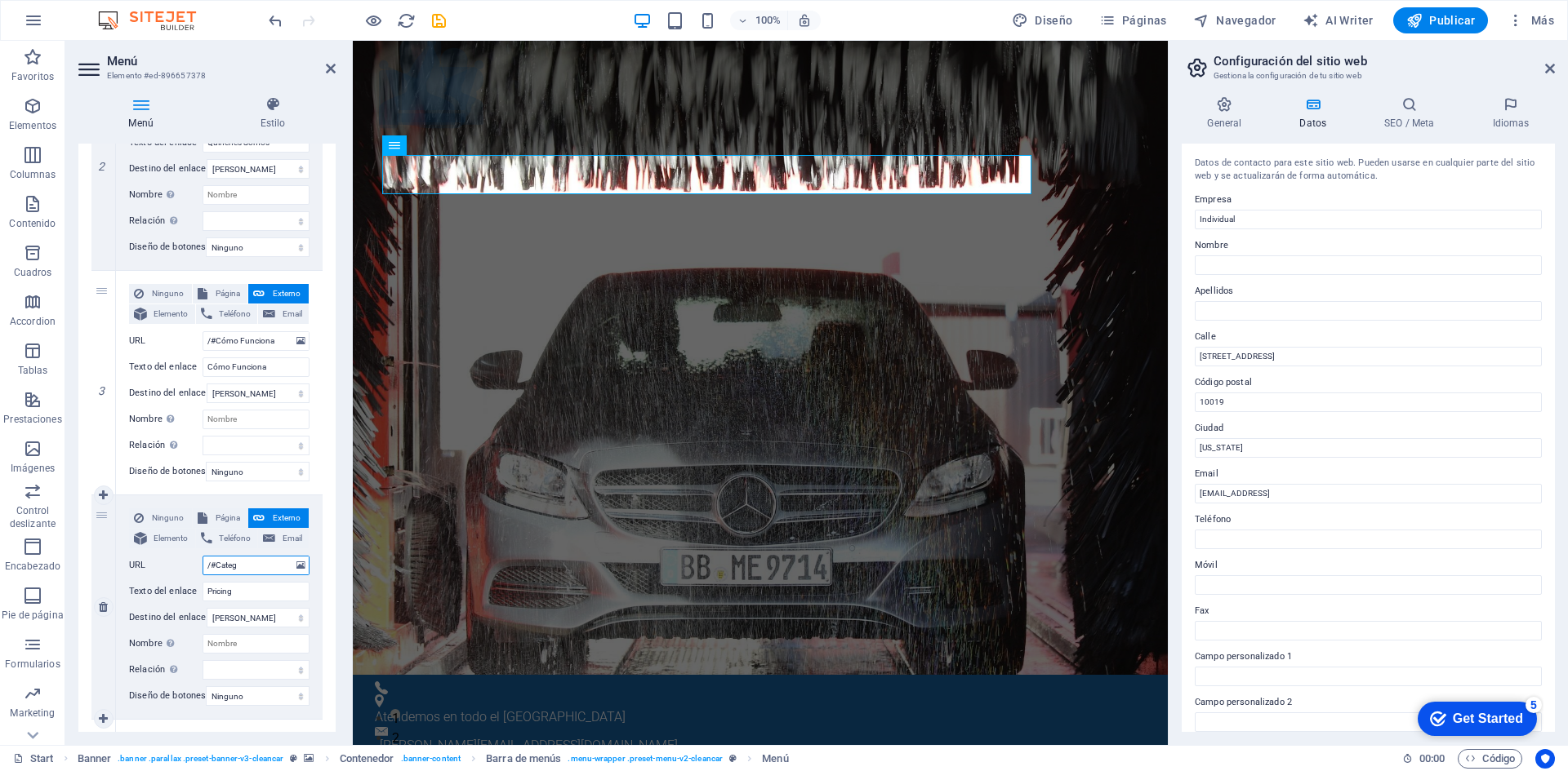
select select
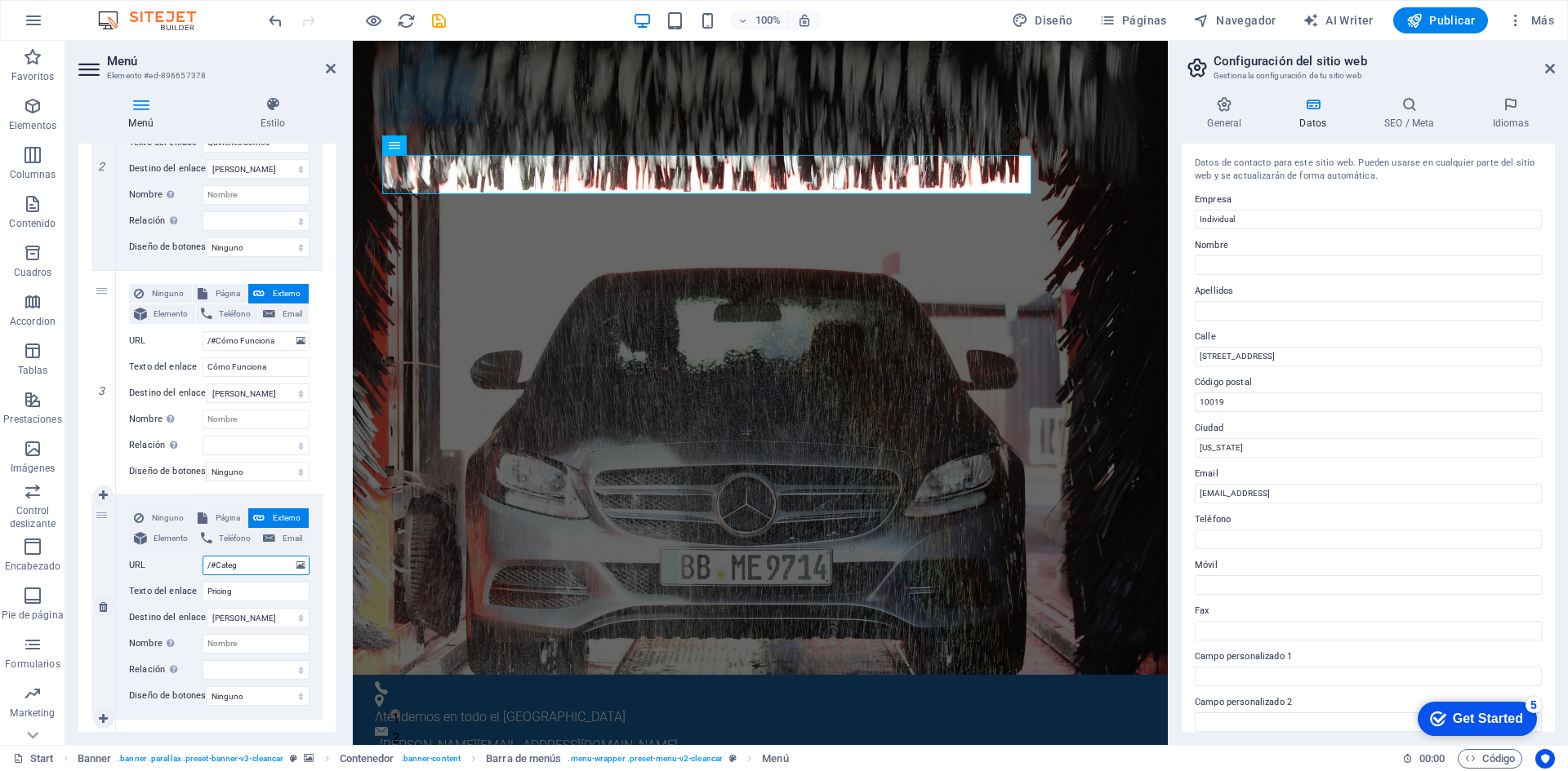
select select
type input "/#Categoria"
select select
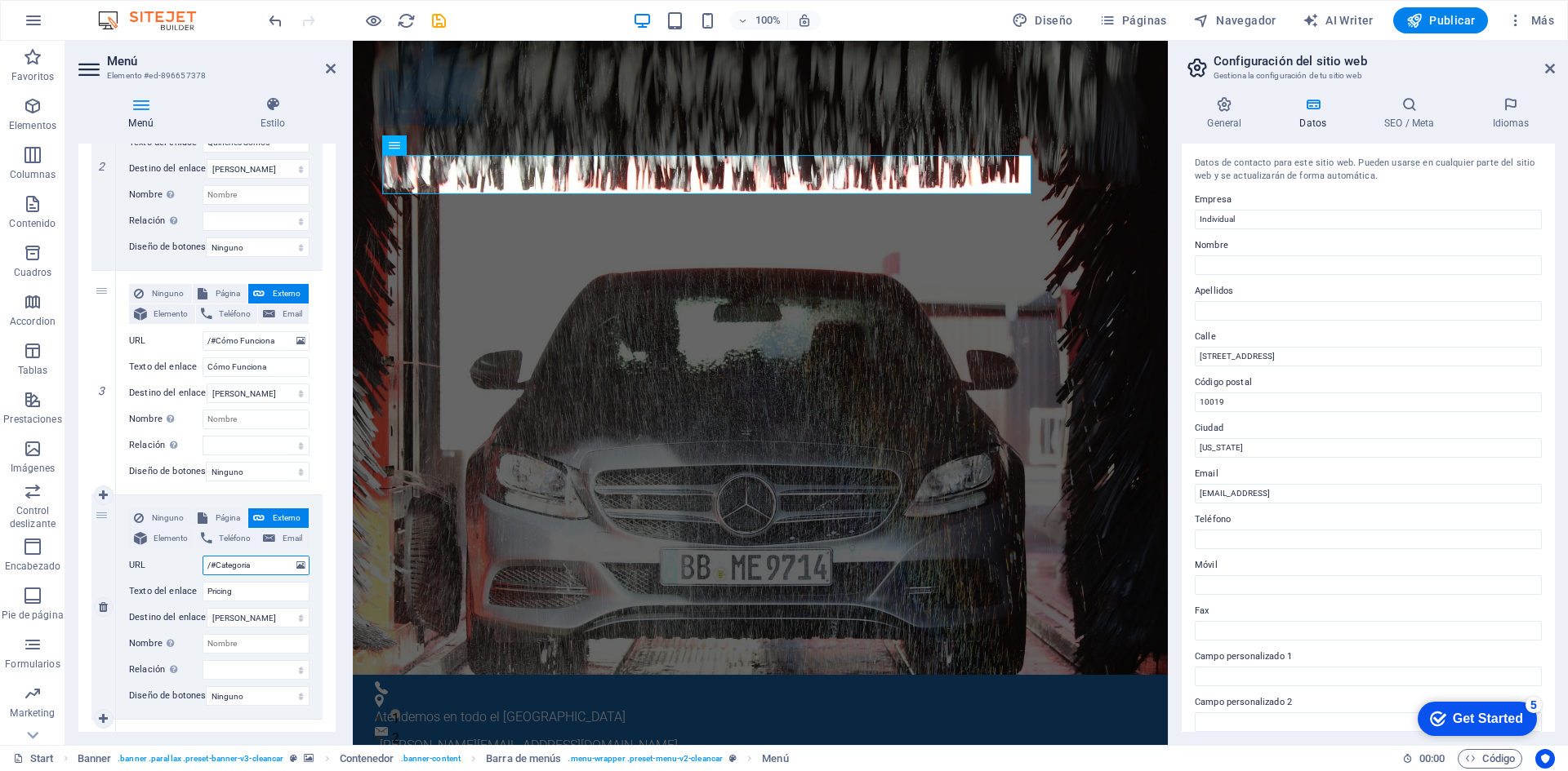
select select
type input "/#Categor"
select select
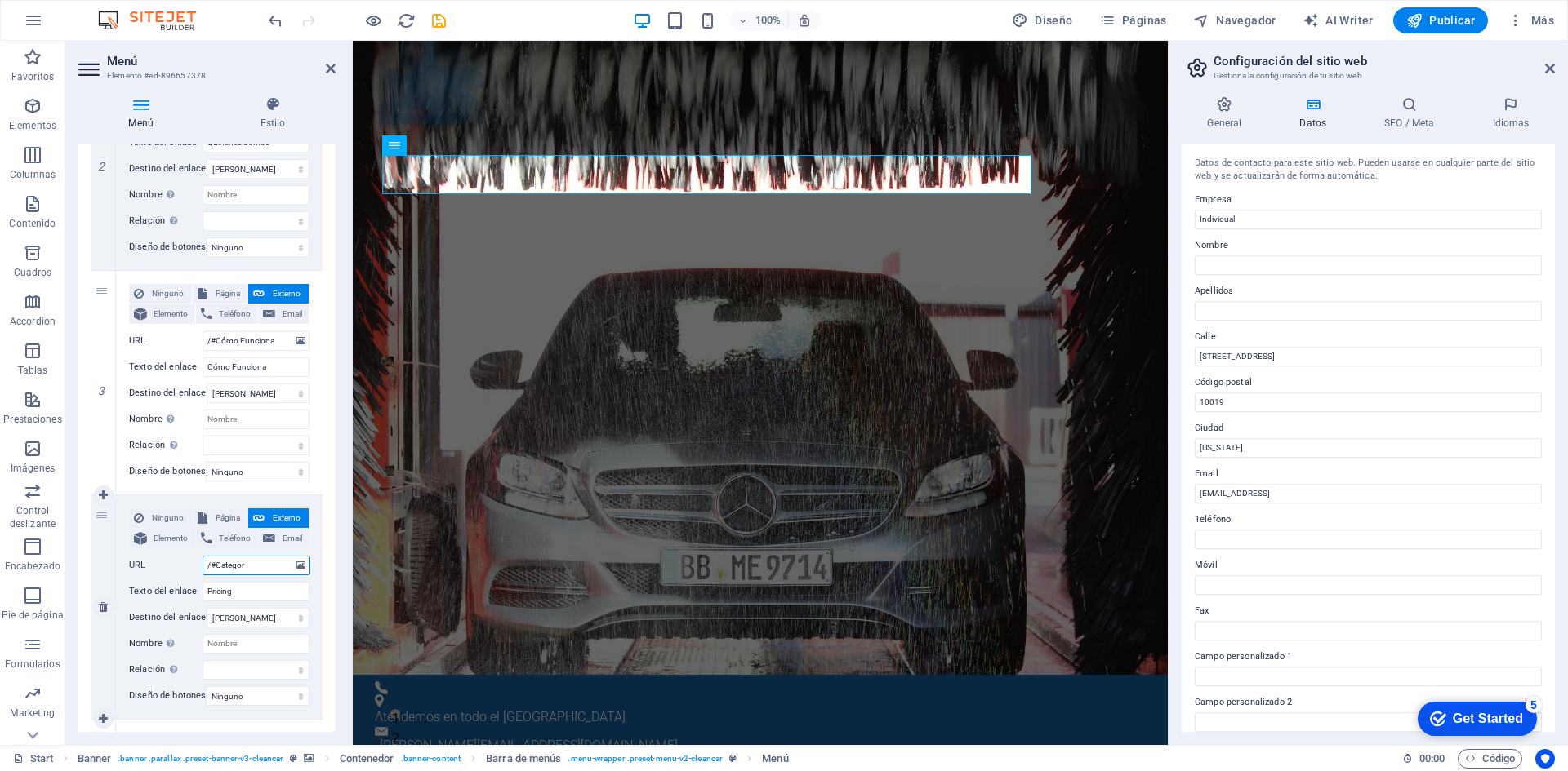
select select
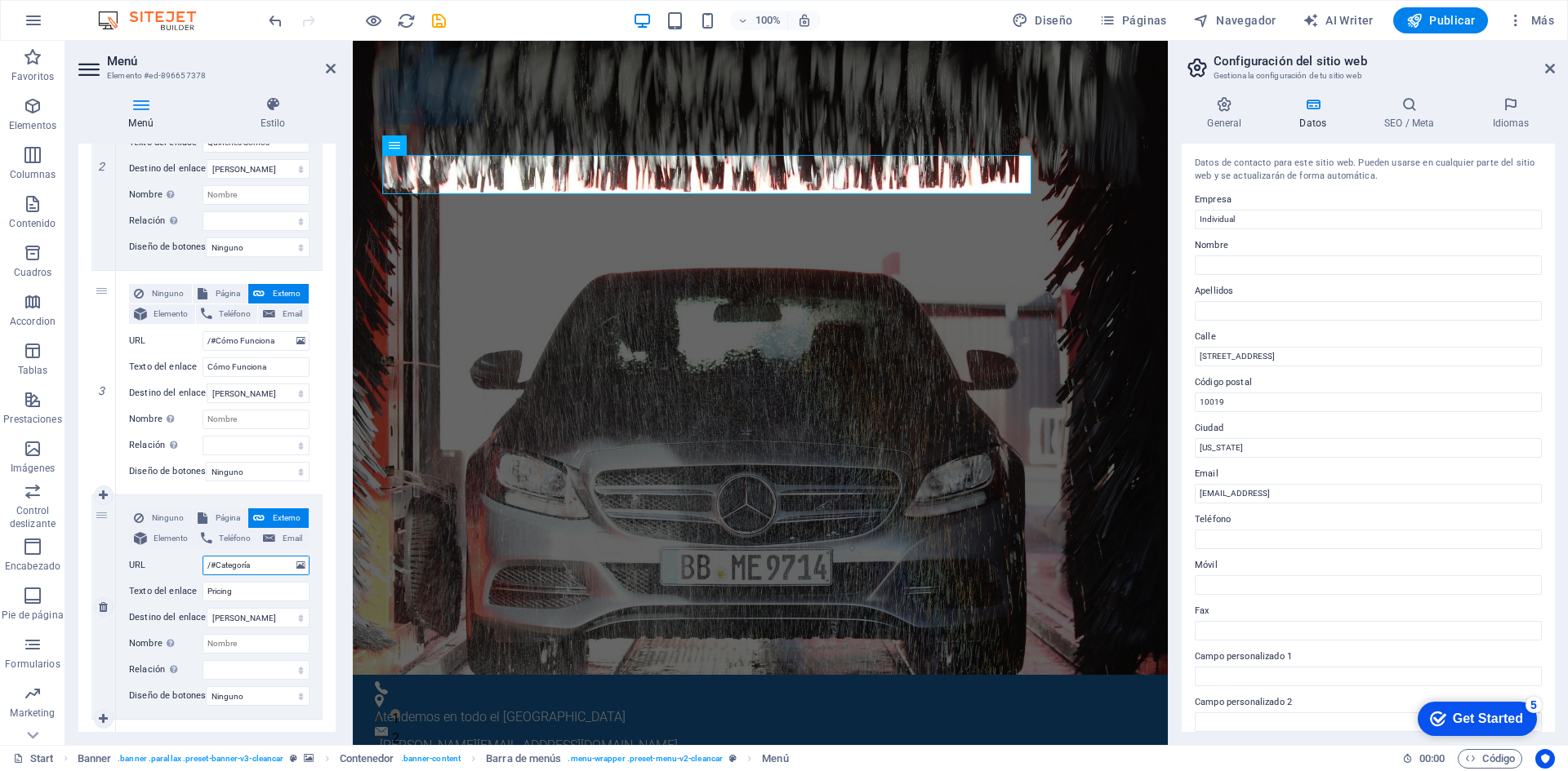
type input "/#Categorías"
select select
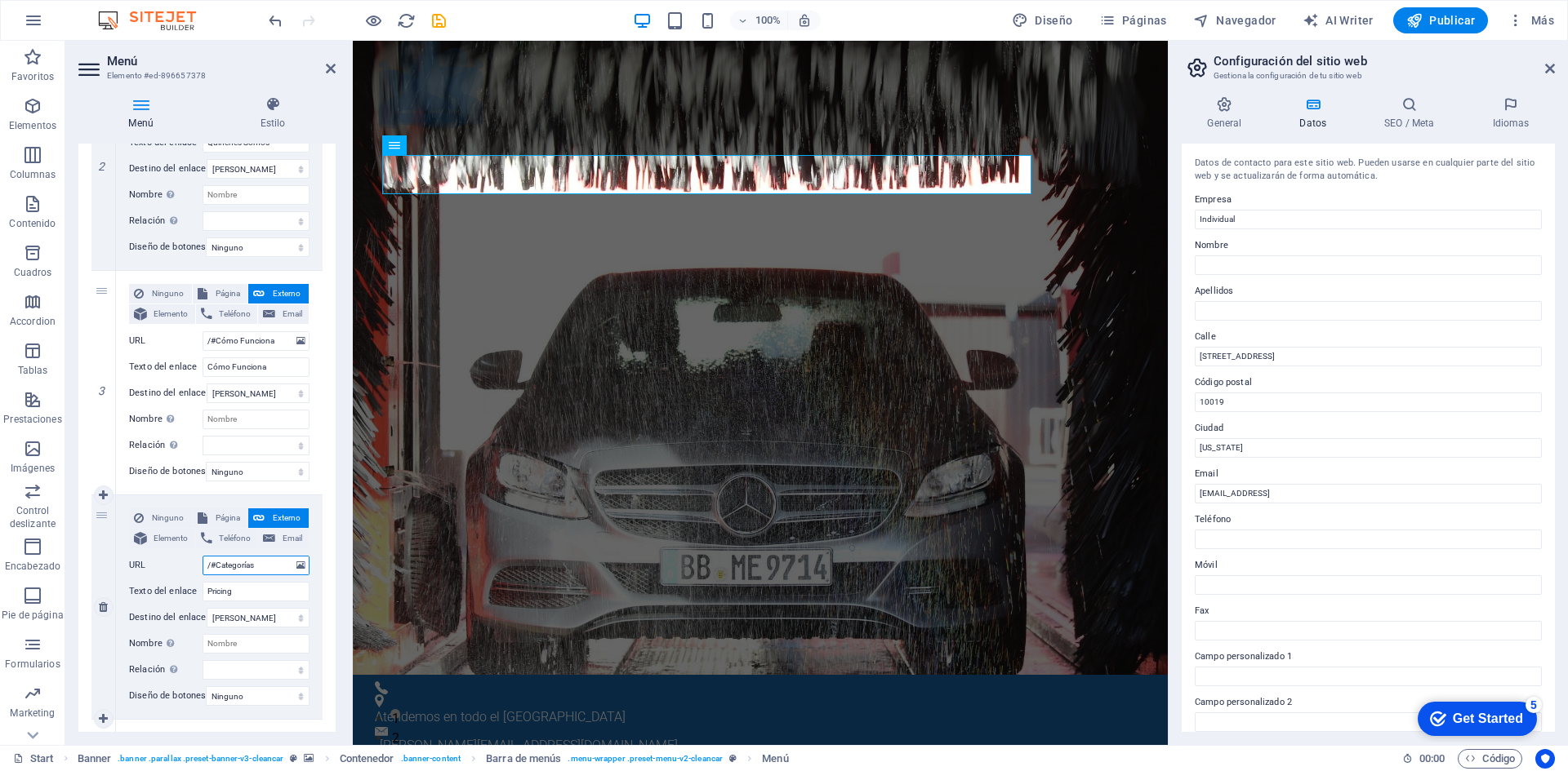
select select
drag, startPoint x: 267, startPoint y: 568, endPoint x: 218, endPoint y: 568, distance: 49.0
click at [218, 568] on input "/#Categorías" at bounding box center [256, 565] width 107 height 20
type input "/#Categorías"
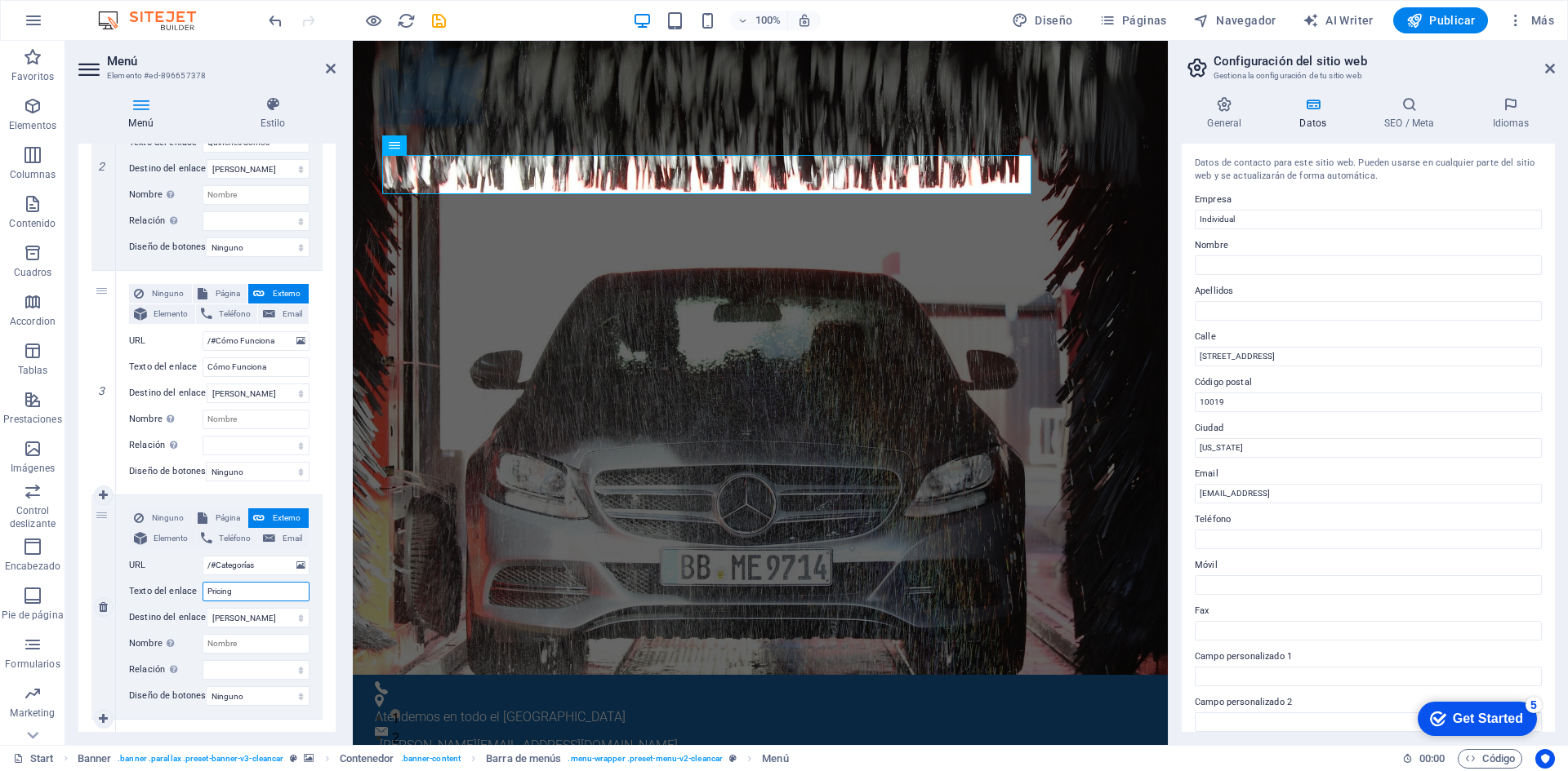
drag, startPoint x: 234, startPoint y: 592, endPoint x: 162, endPoint y: 592, distance: 72.0
click at [162, 592] on div "Texto del enlace Pricing" at bounding box center [219, 591] width 181 height 20
paste input "Categorías"
type input "Categorías"
select select
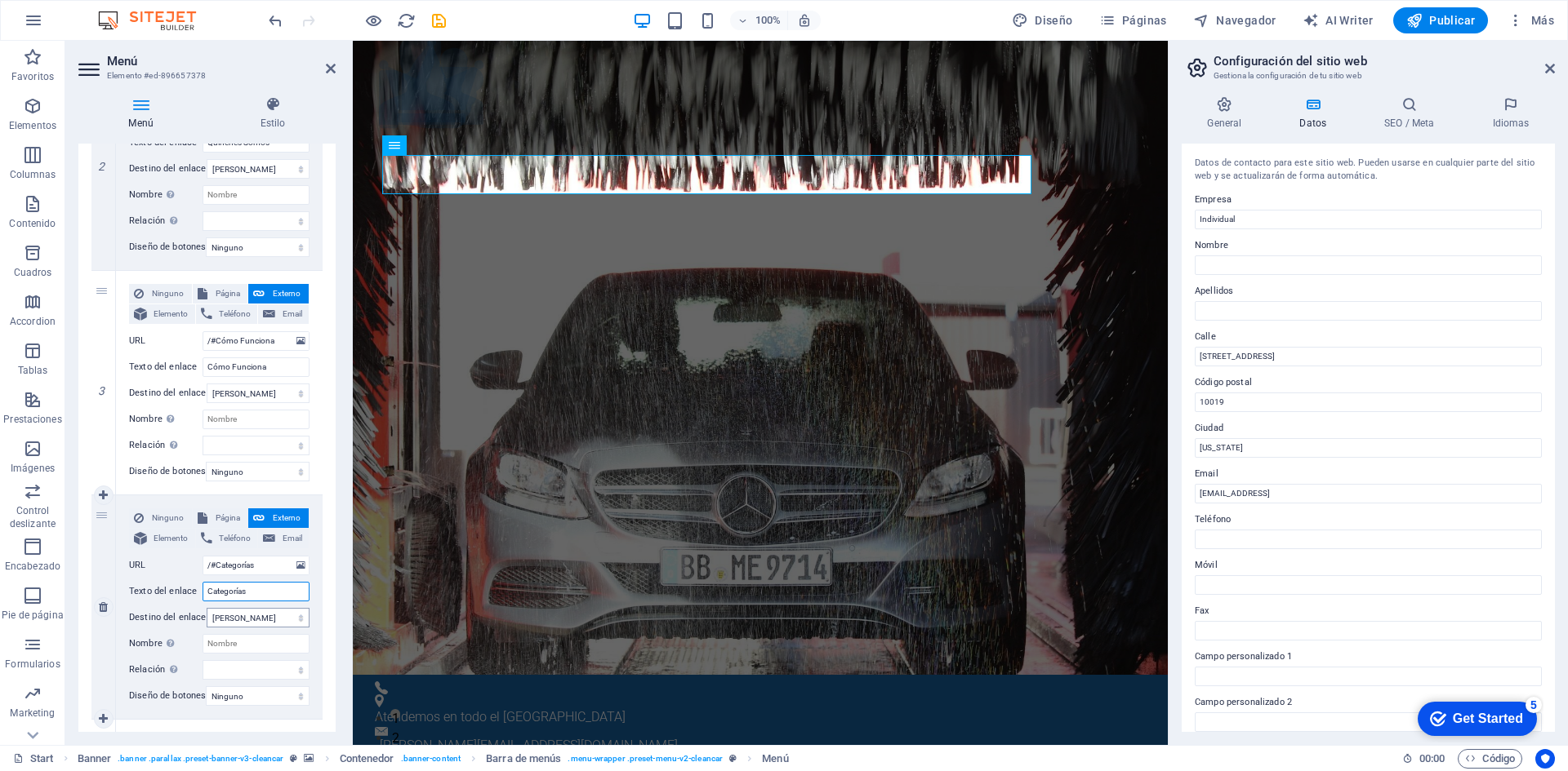
select select
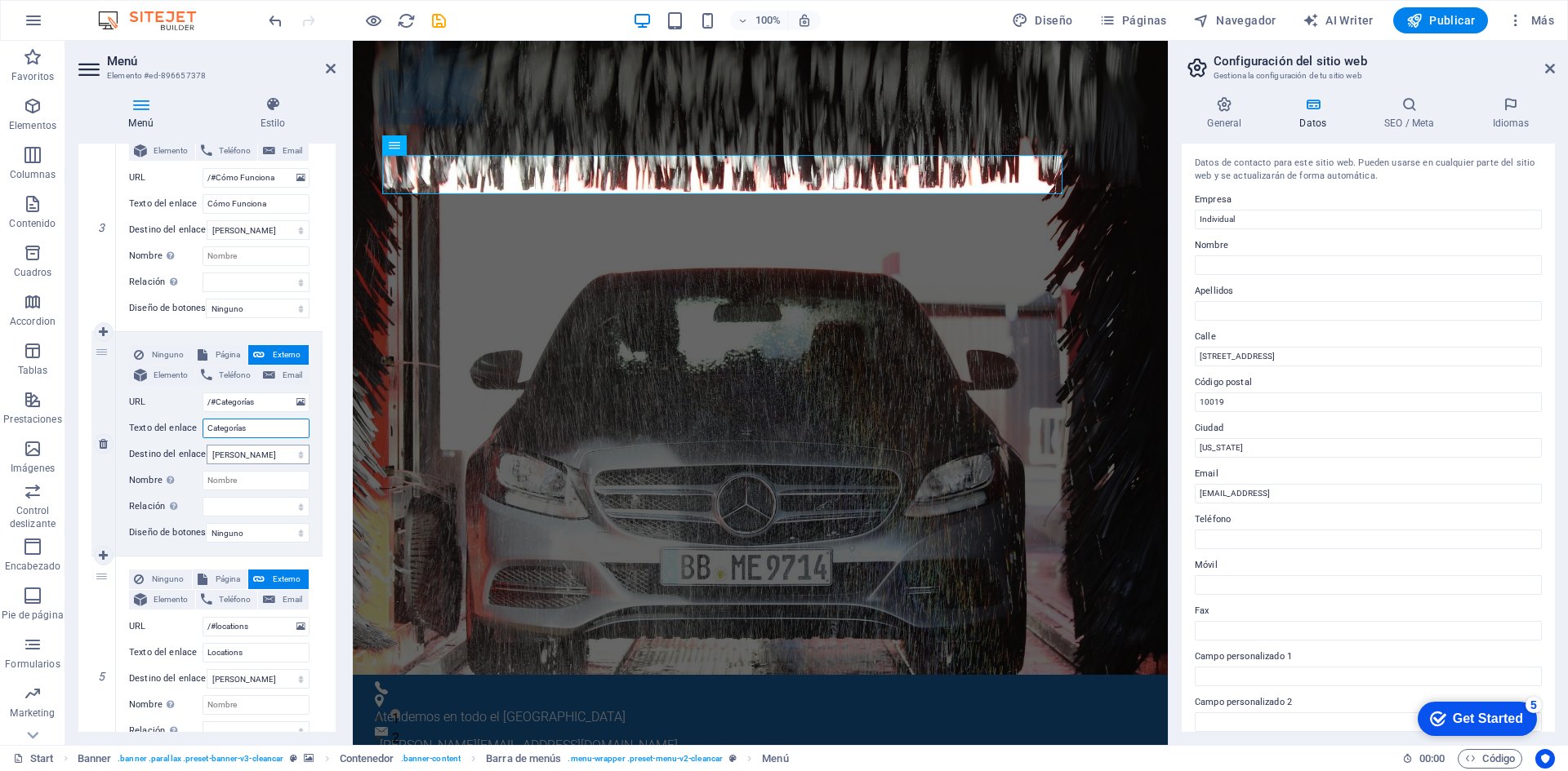
scroll to position [735, 0]
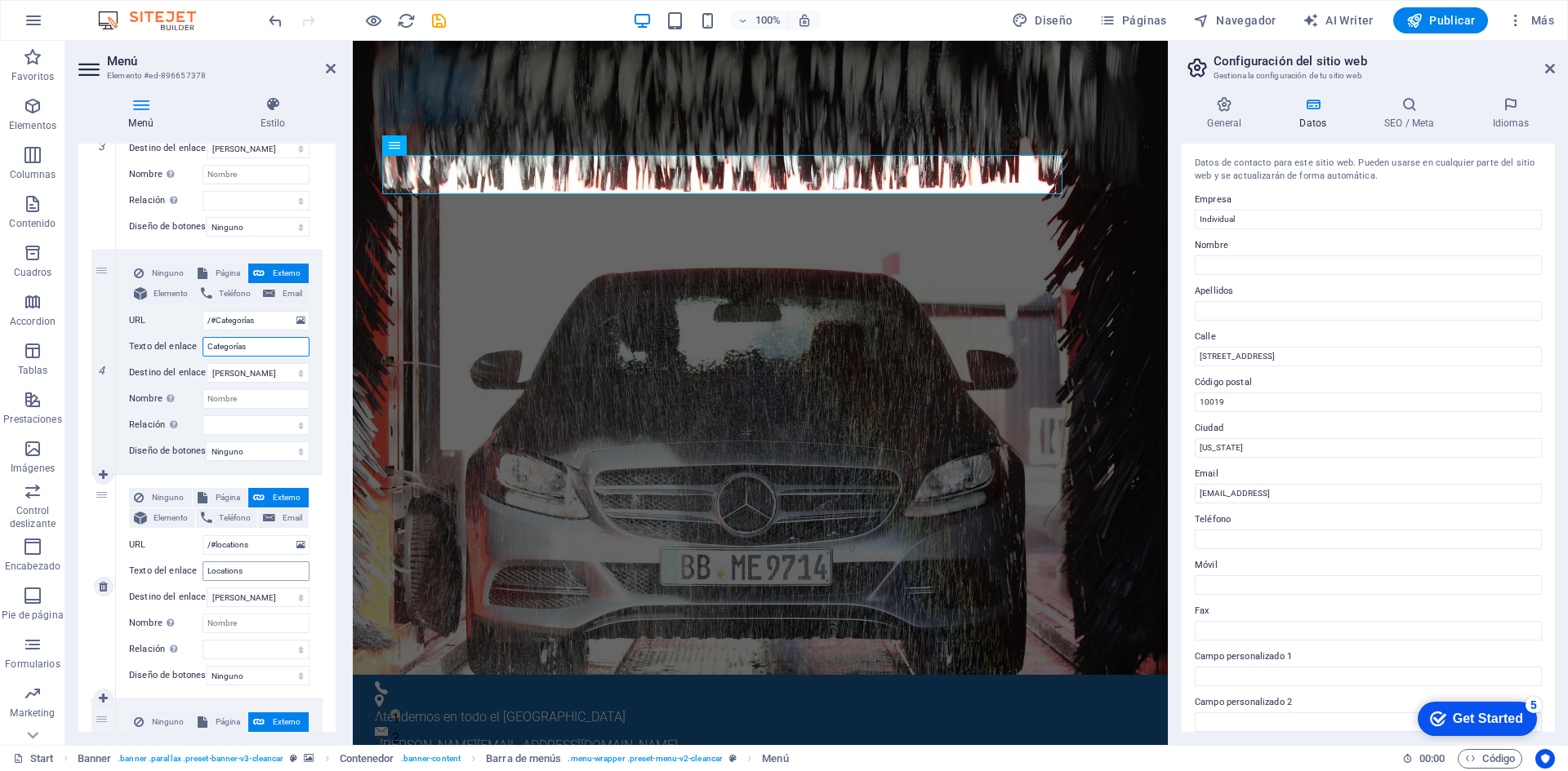
type input "Categorías"
drag, startPoint x: 249, startPoint y: 572, endPoint x: 119, endPoint y: 573, distance: 130.0
click at [122, 573] on div "Ninguno Página Externo Elemento Teléfono Email Página Start Subpage Legal notic…" at bounding box center [219, 587] width 206 height 224
type input "Contacto"
select select
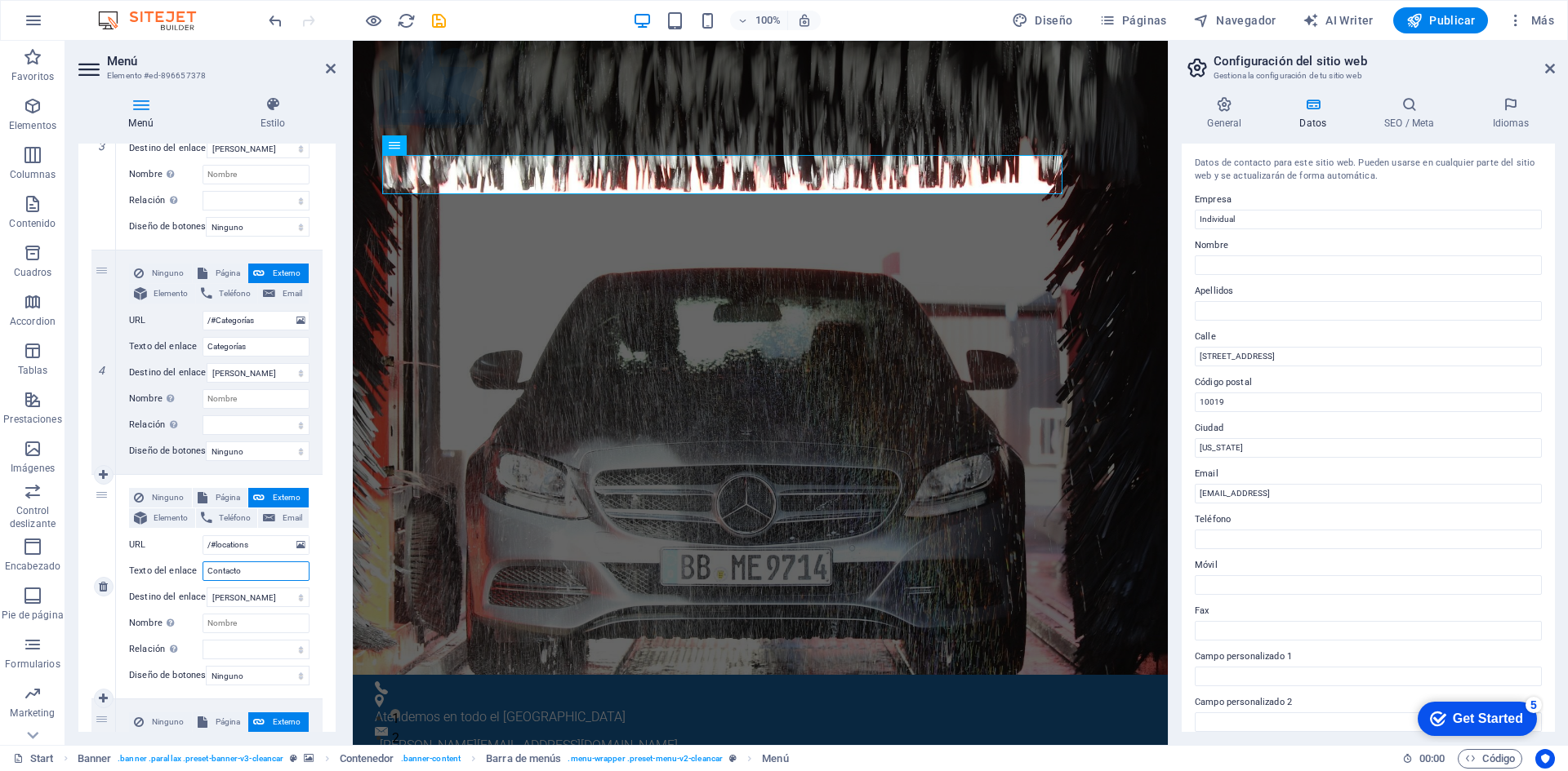
select select
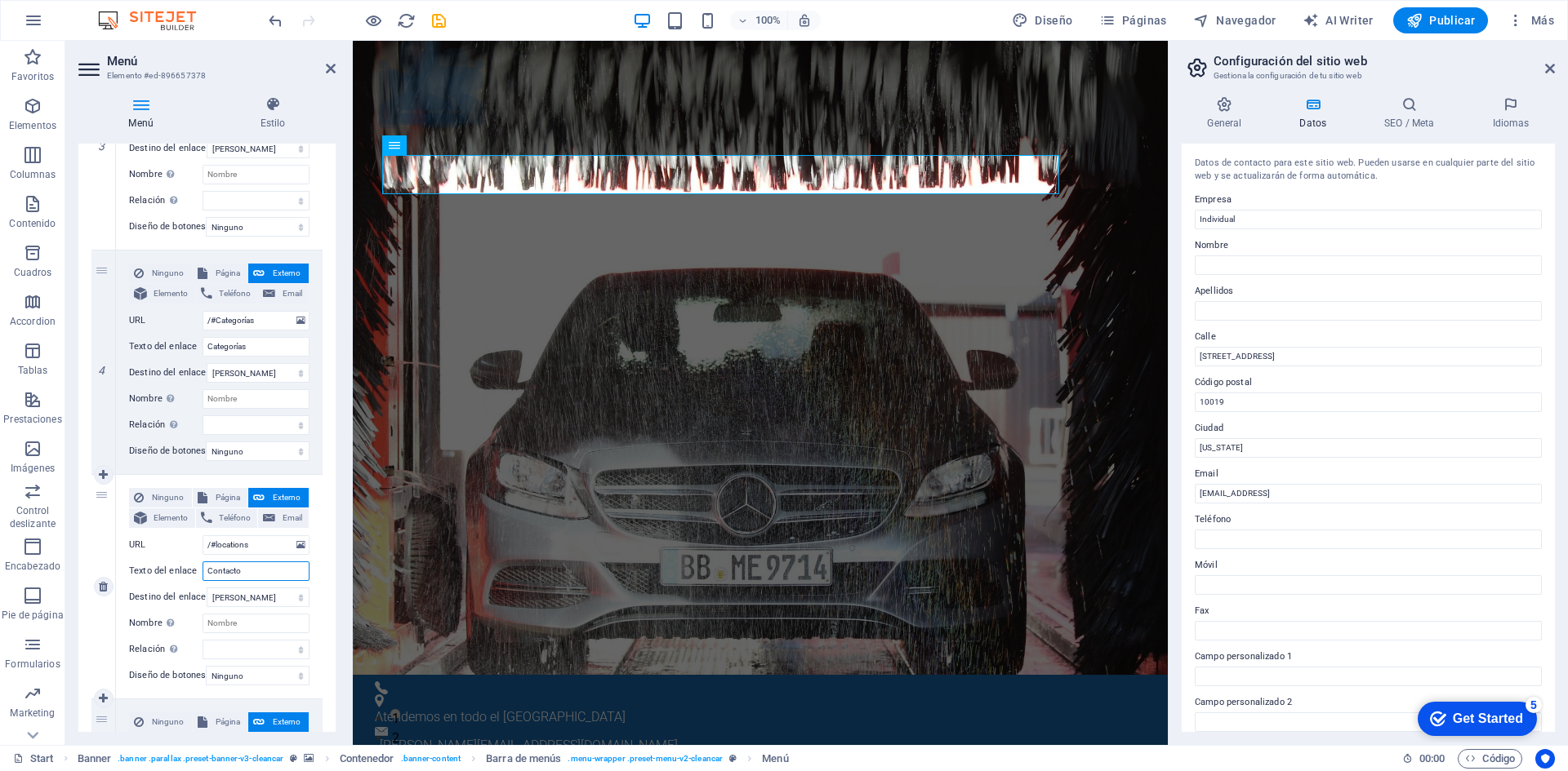
drag, startPoint x: 258, startPoint y: 573, endPoint x: 160, endPoint y: 572, distance: 98.0
click at [160, 572] on div "Texto del enlace Contacto" at bounding box center [219, 571] width 181 height 20
type input "Contacto"
drag, startPoint x: 266, startPoint y: 545, endPoint x: 216, endPoint y: 550, distance: 50.2
click at [216, 550] on input "/#locations" at bounding box center [256, 545] width 107 height 20
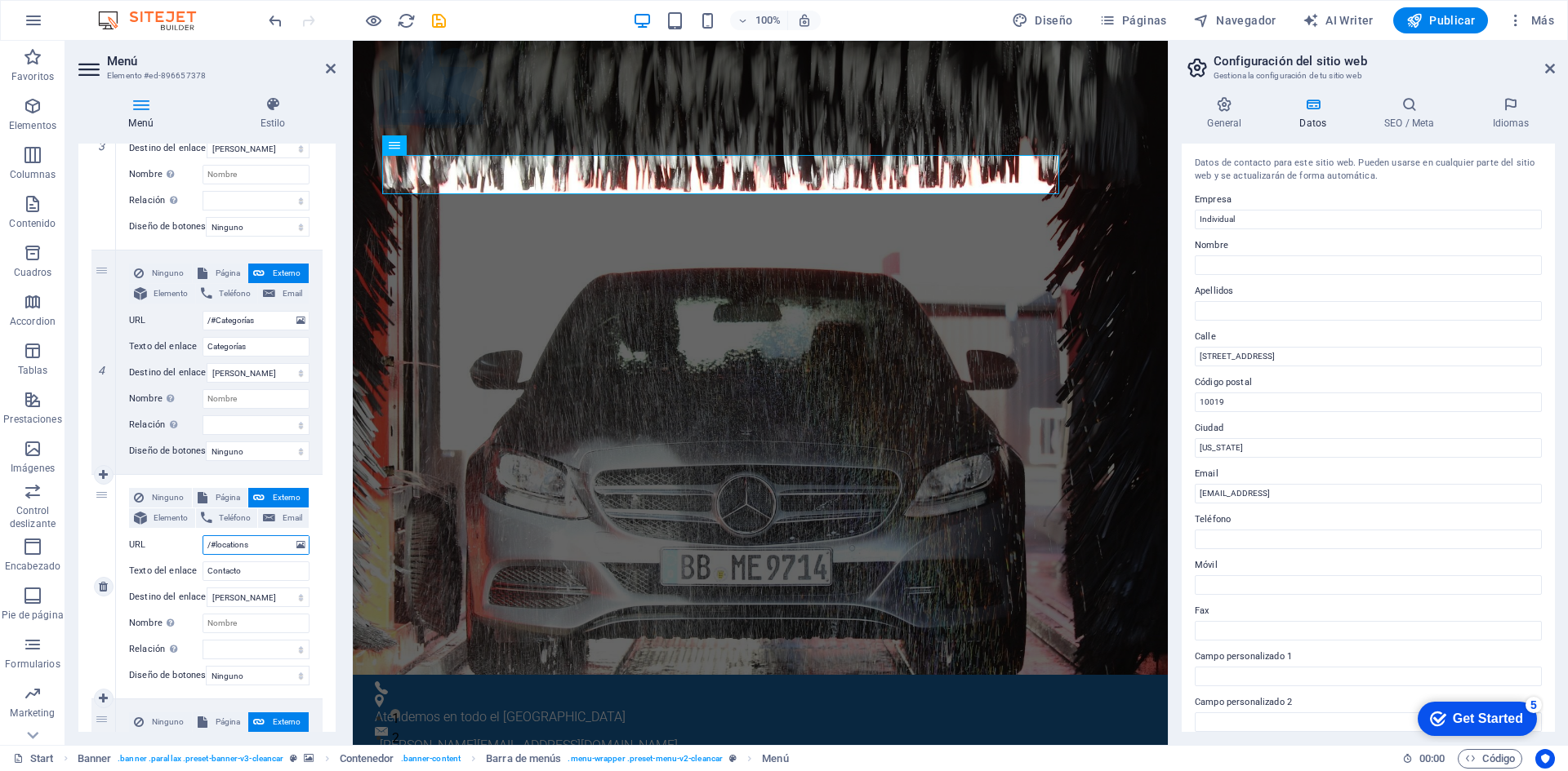
paste input "Contacto"
type input "/#Contacto"
select select
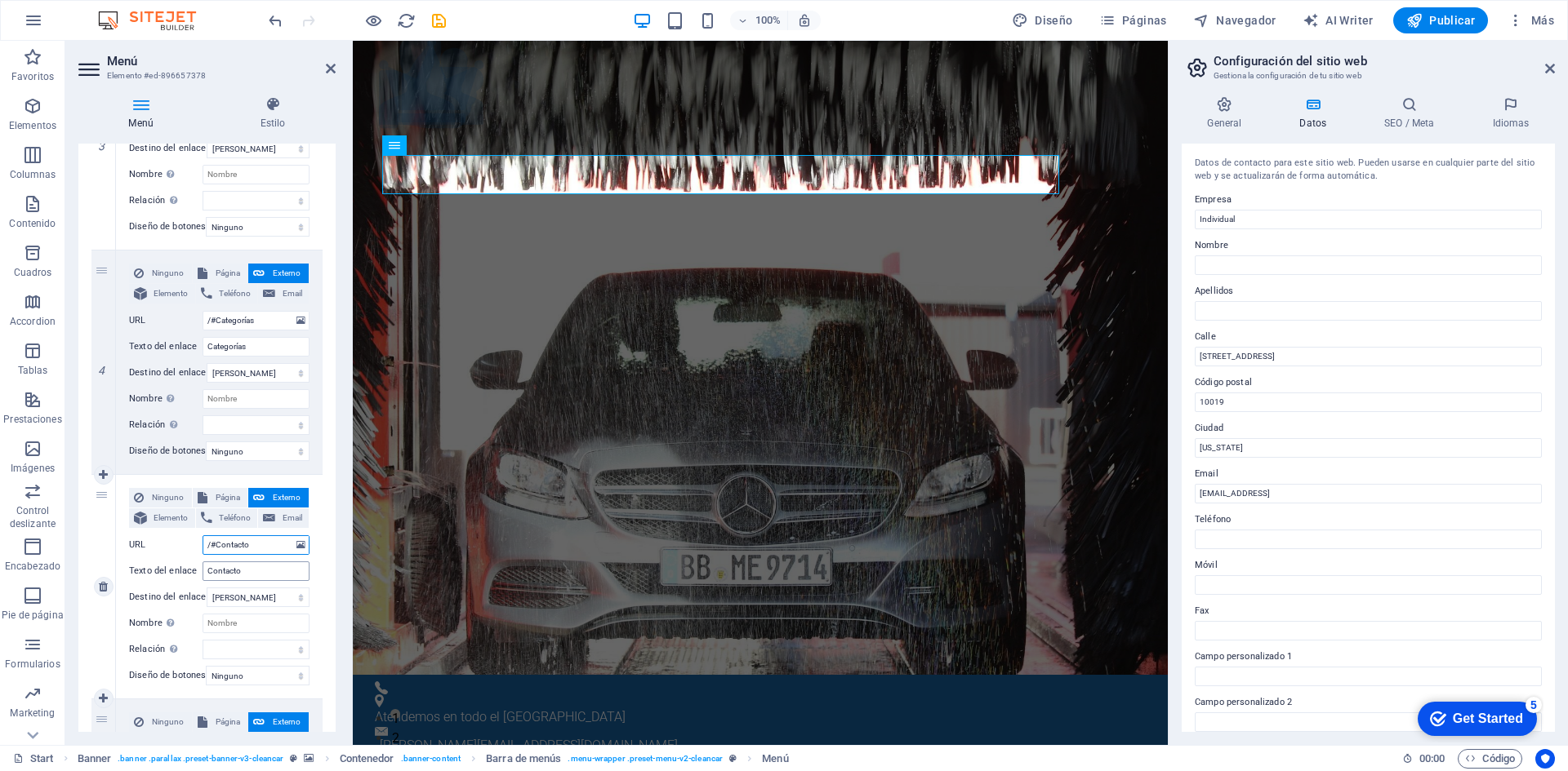
select select
type input "/#Contacto"
click at [253, 570] on input "Contacto" at bounding box center [256, 571] width 107 height 20
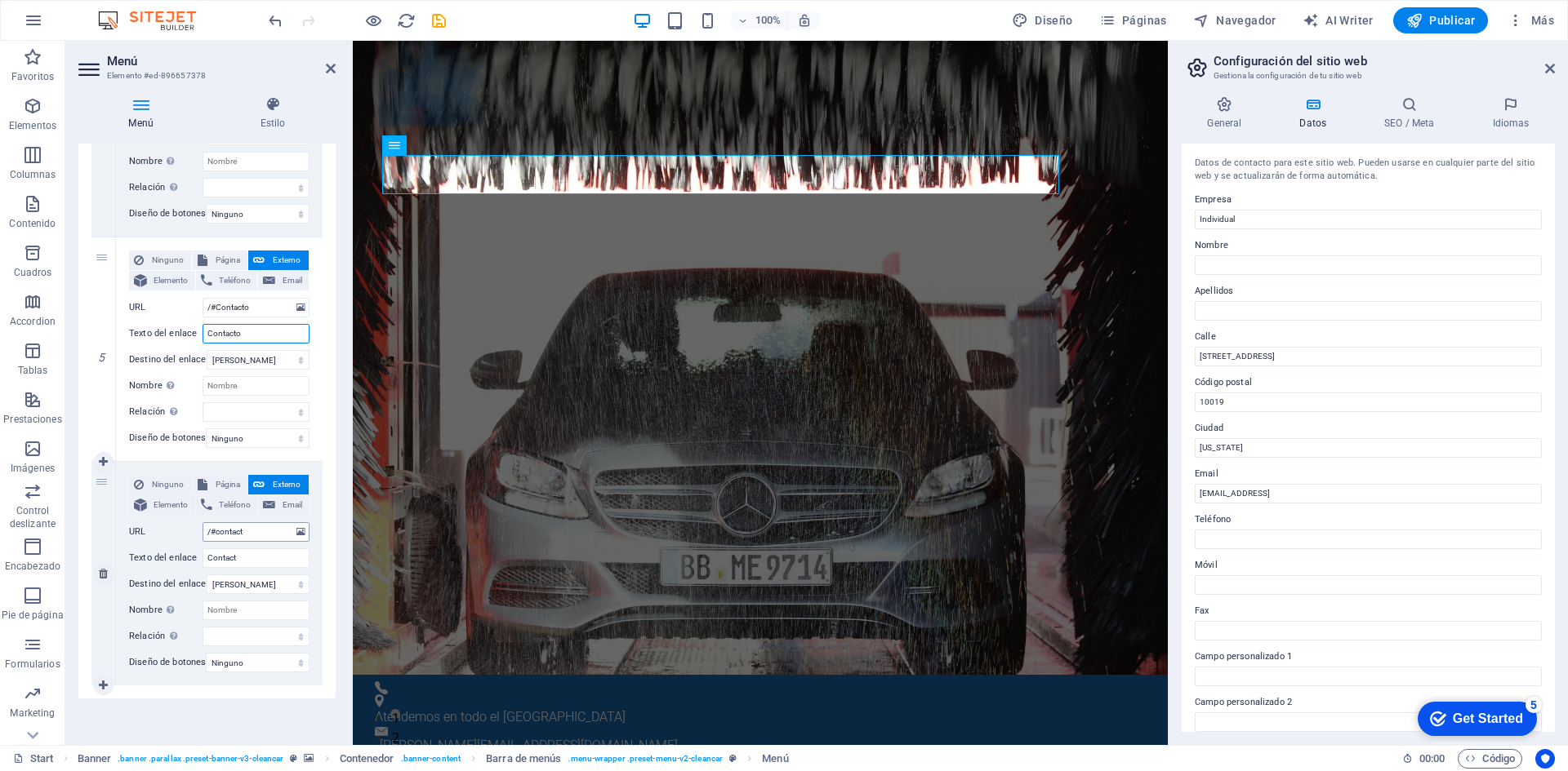
scroll to position [980, 0]
click at [248, 552] on input "Contact" at bounding box center [256, 558] width 107 height 20
click at [99, 568] on icon at bounding box center [103, 573] width 9 height 11
select select
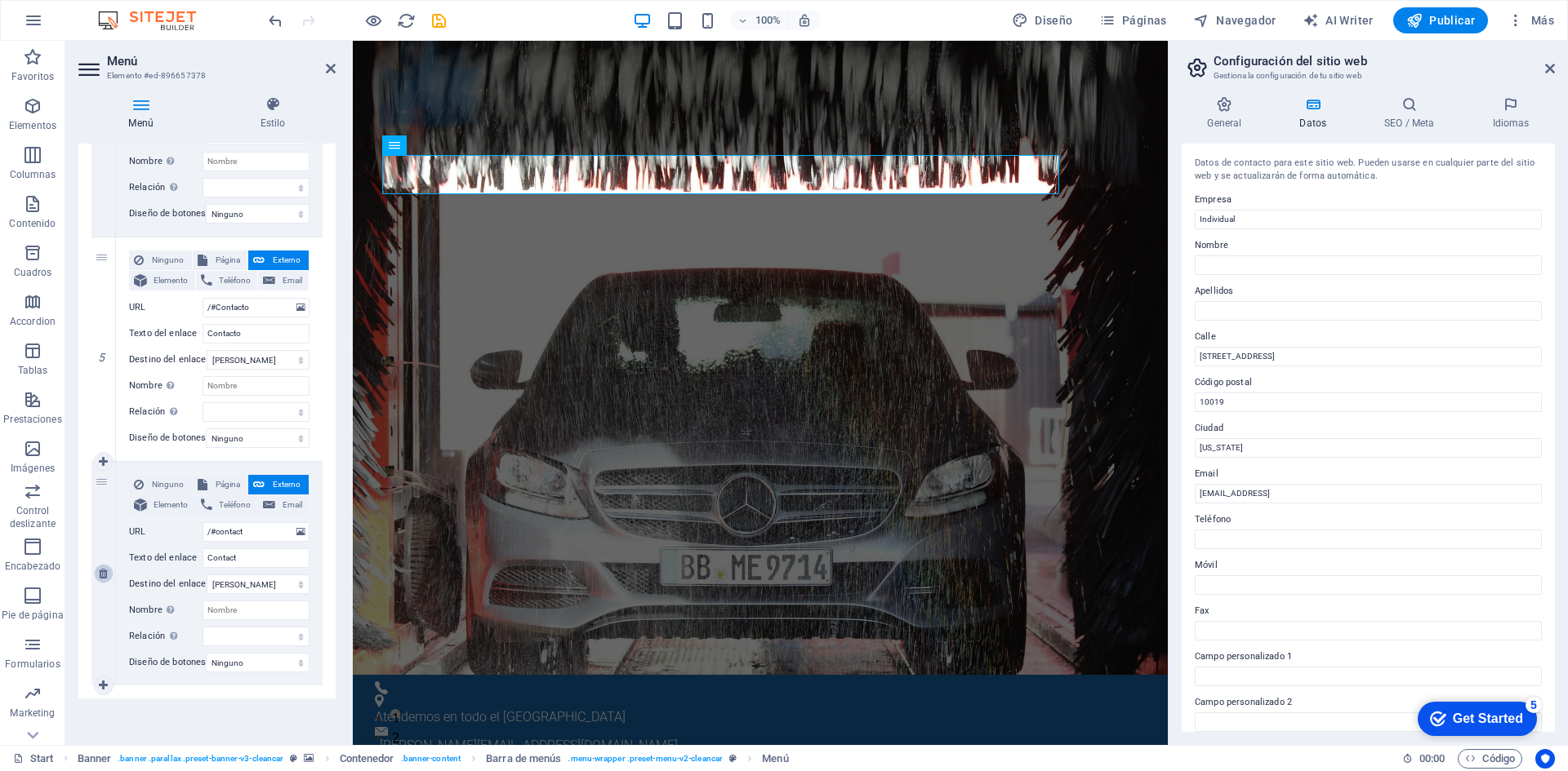
select select
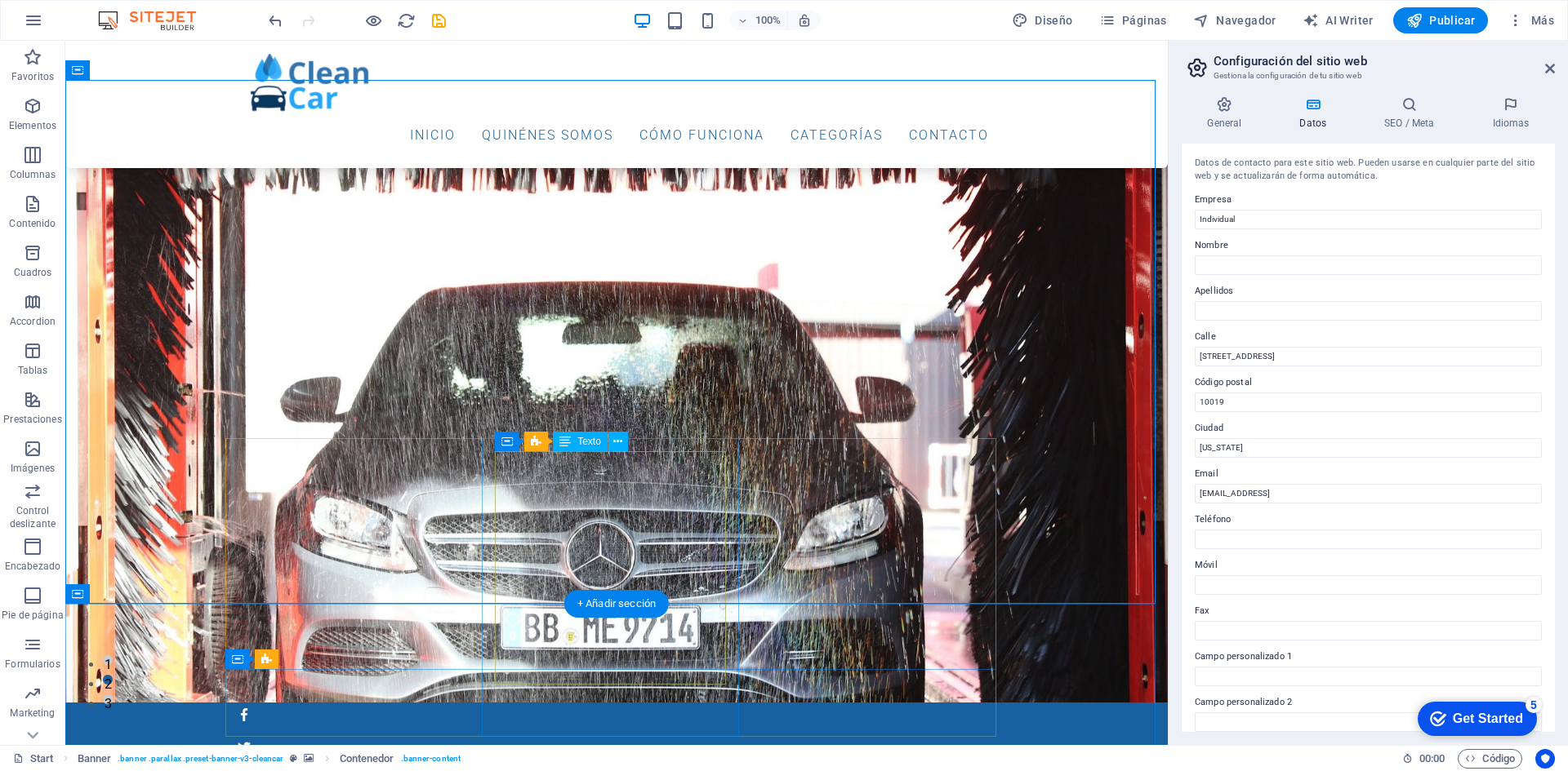
scroll to position [0, 0]
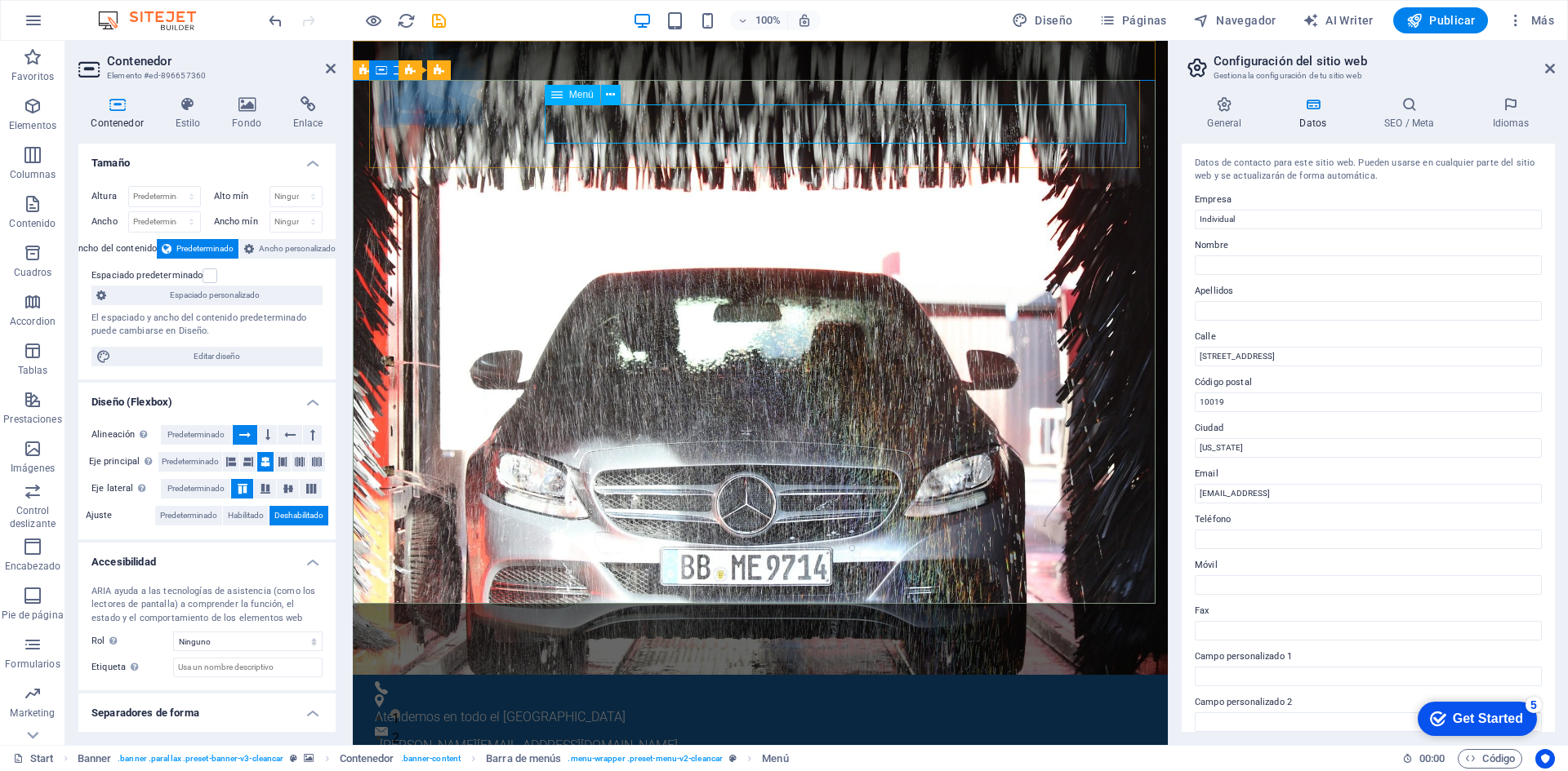
select select
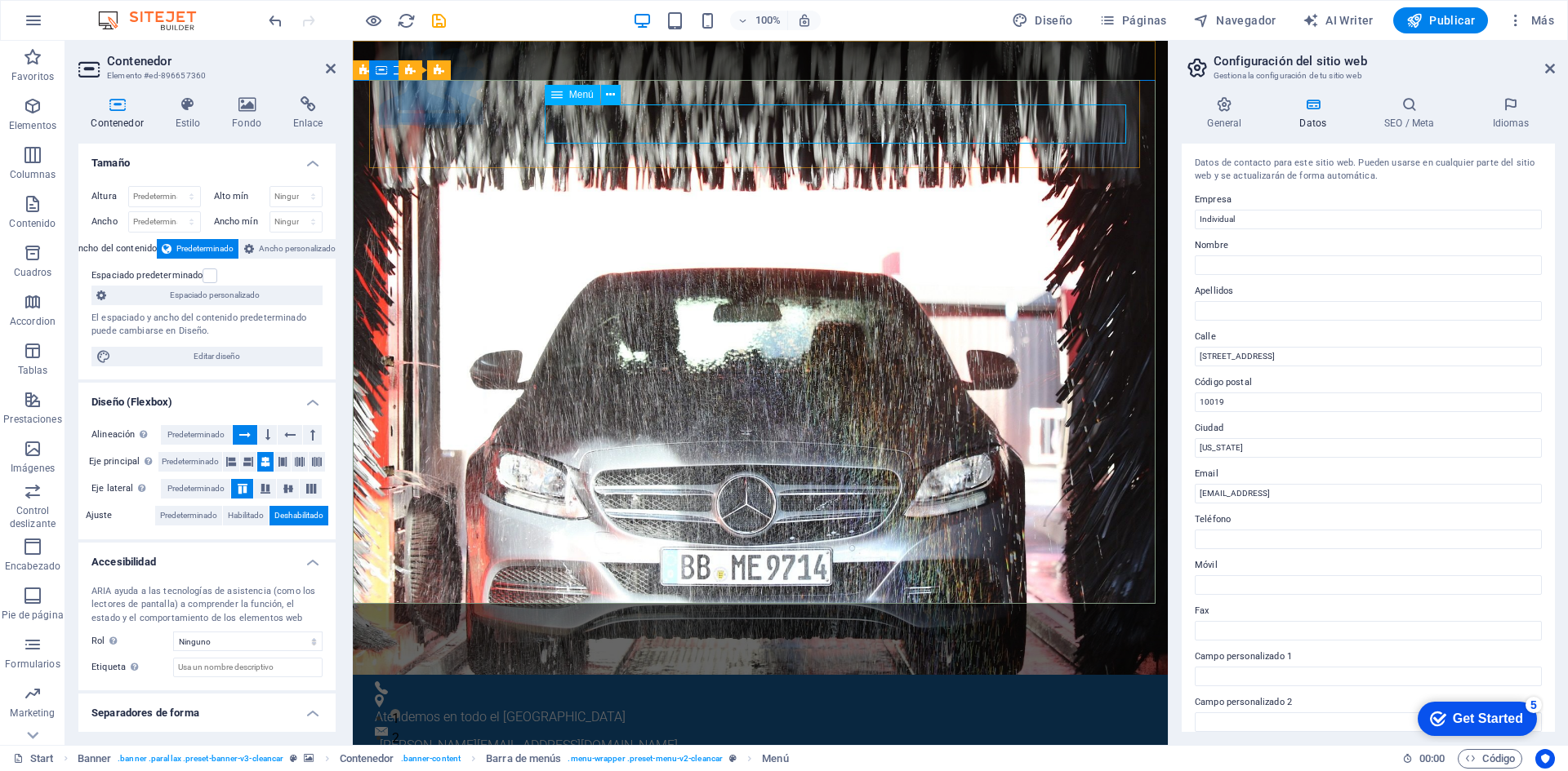
select select
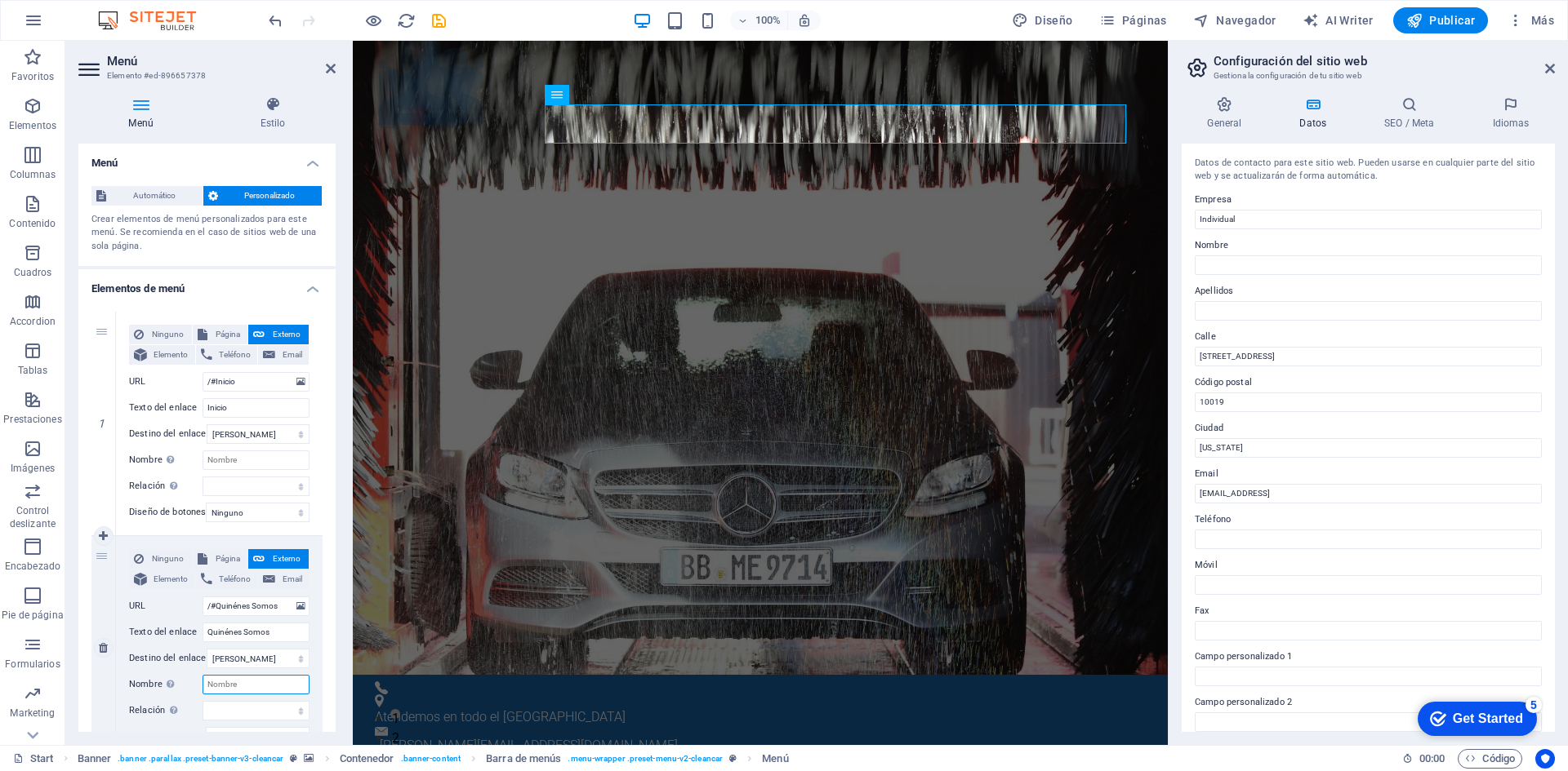
click at [244, 685] on input "Nombre Una descripción adicional del enlace no debería ser igual al texto del e…" at bounding box center [256, 684] width 107 height 20
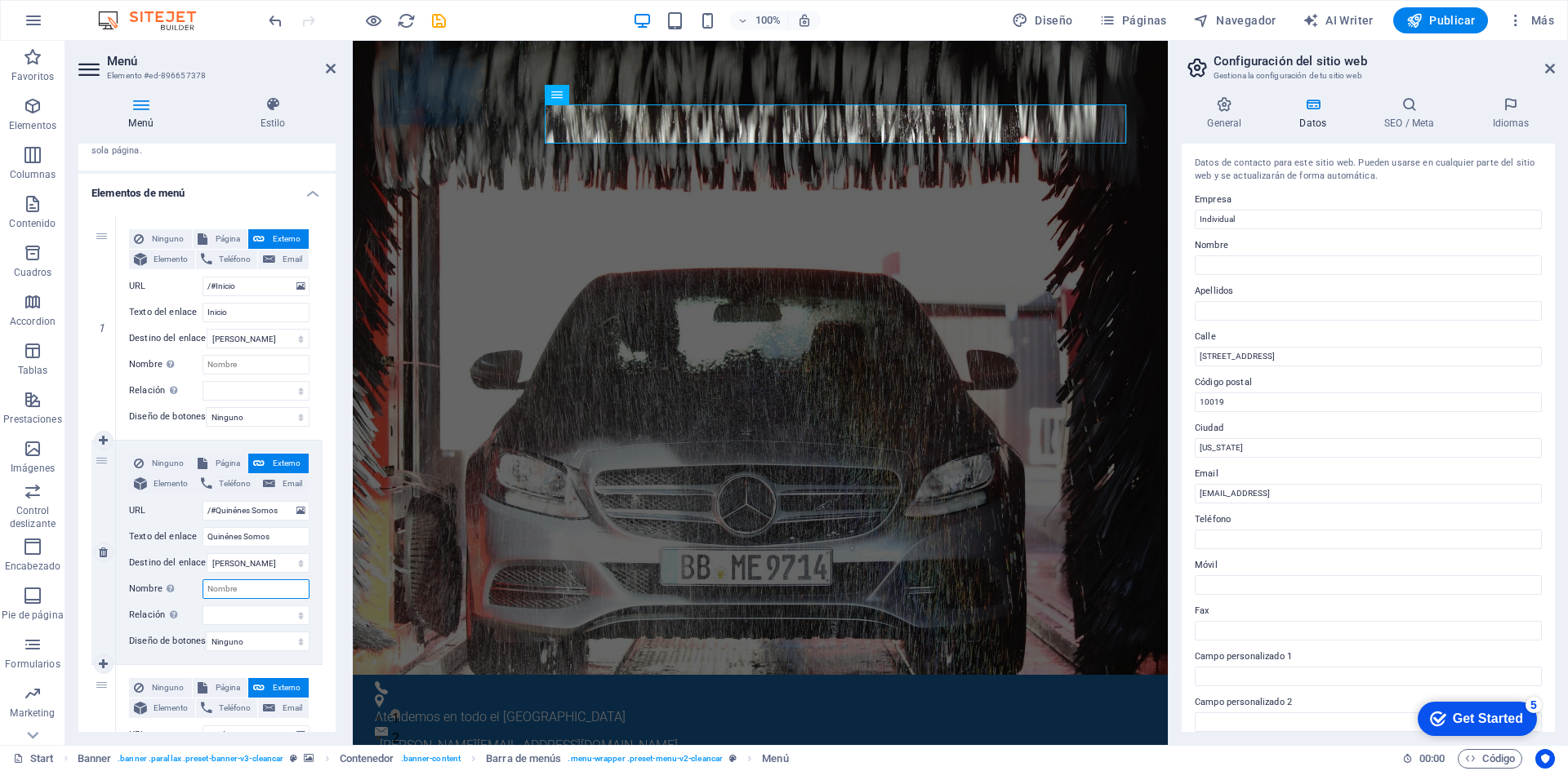
scroll to position [163, 0]
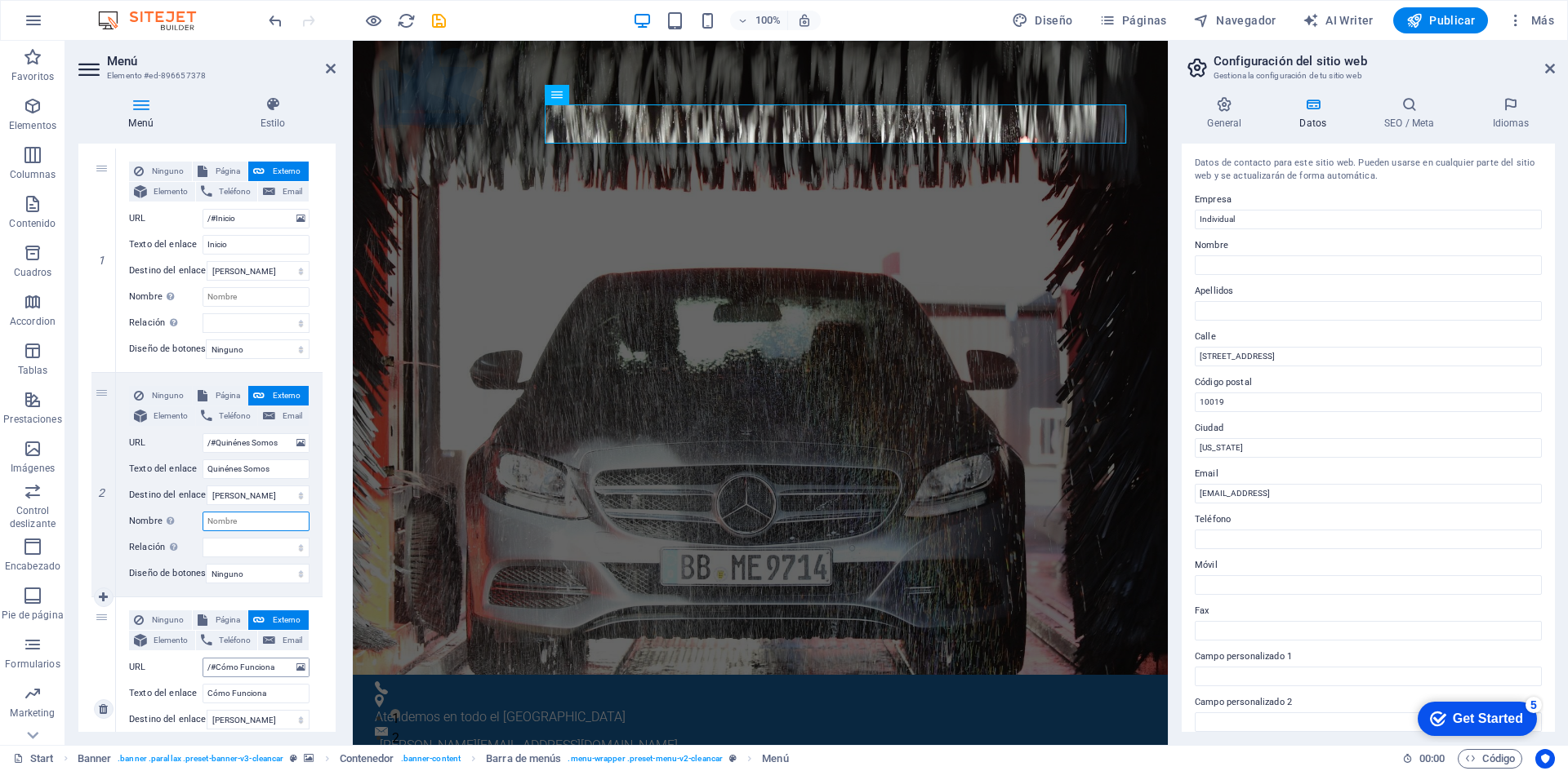
paste input "“Tu aliado para conseguir lo que buscas”"
select select
type input "“Tu aliado para conseguir lo que buscas”"
select select
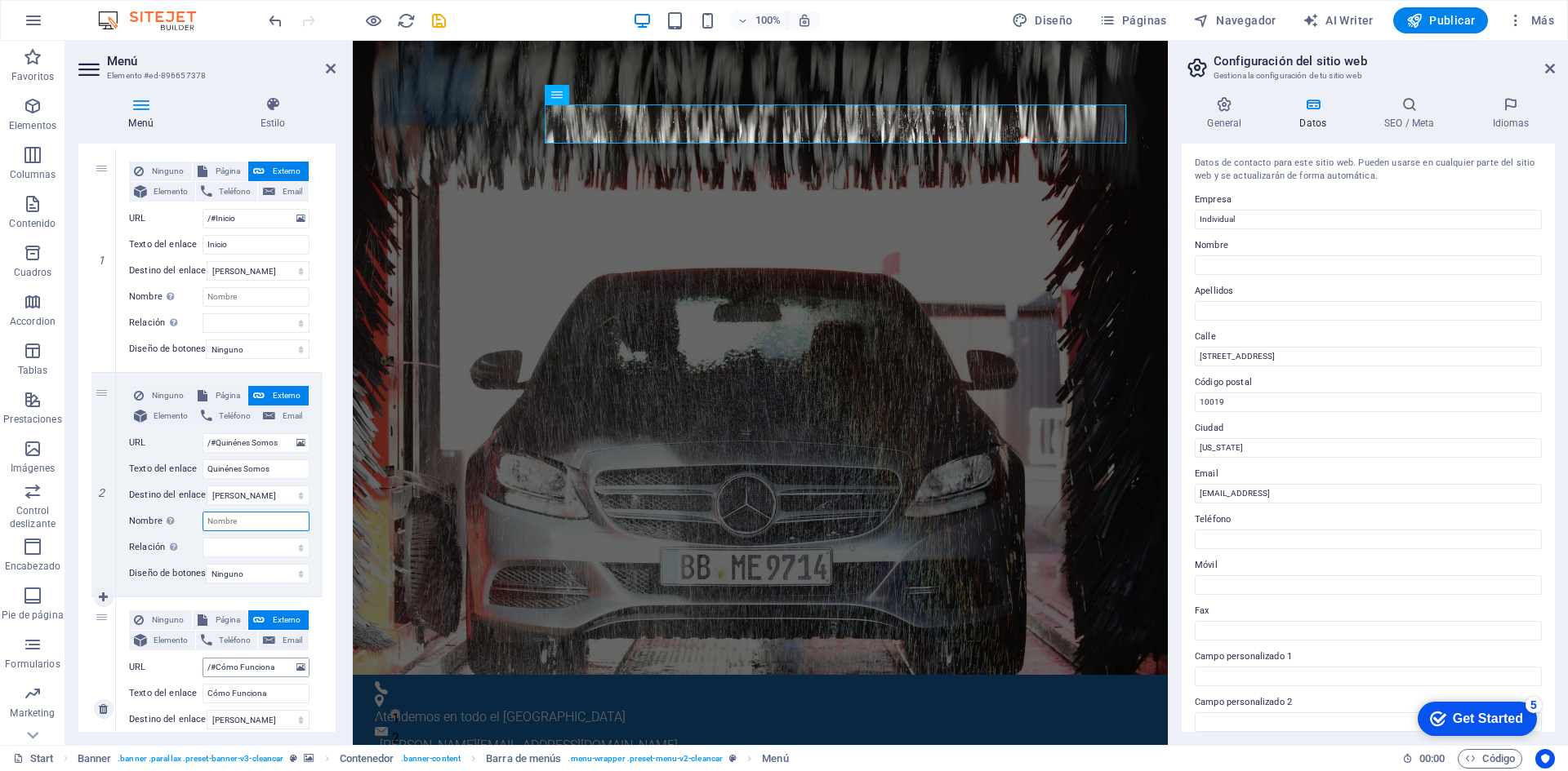
select select
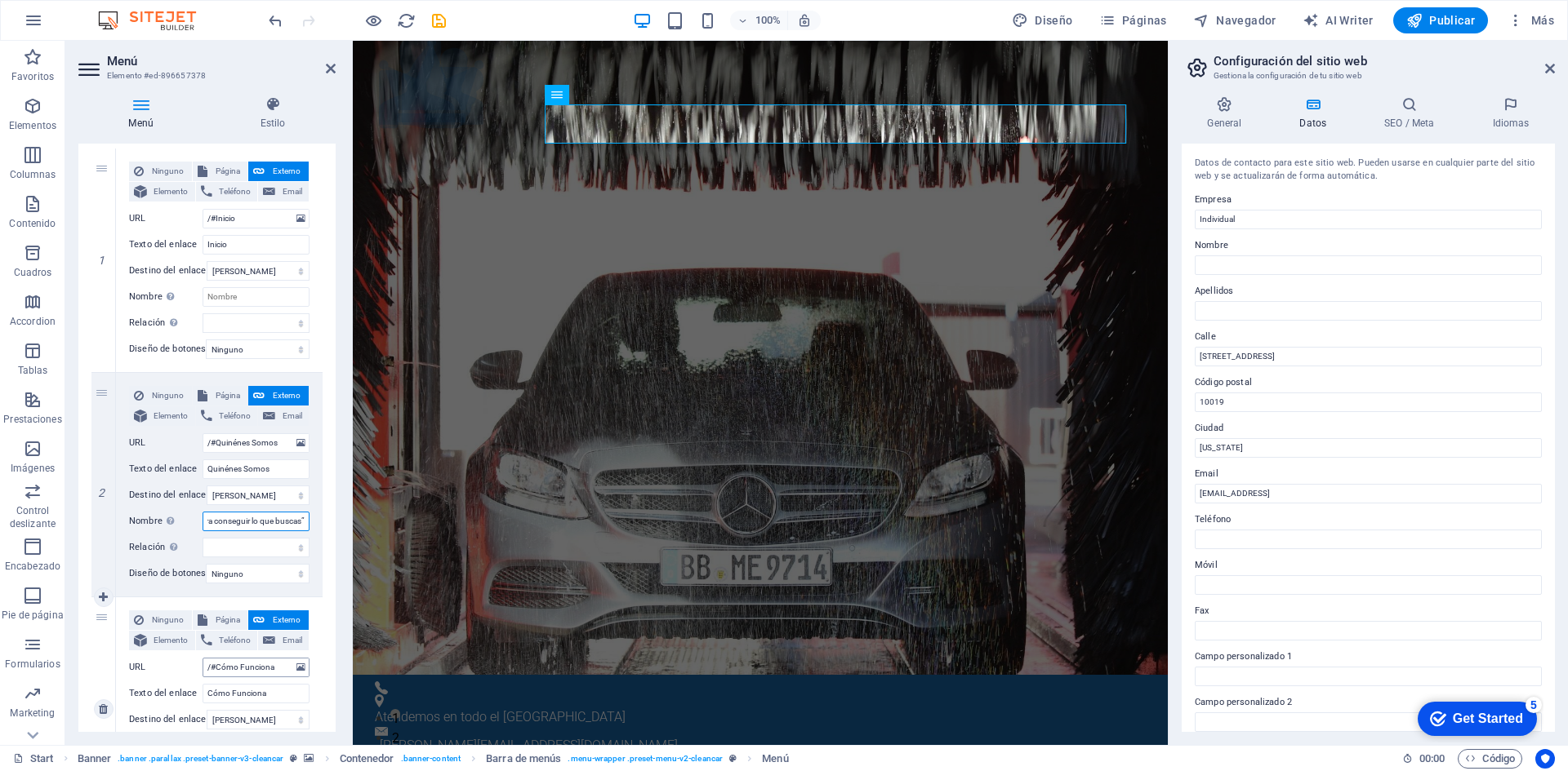
select select
type input "“Tu aliado para conseguir lo que buscas”"
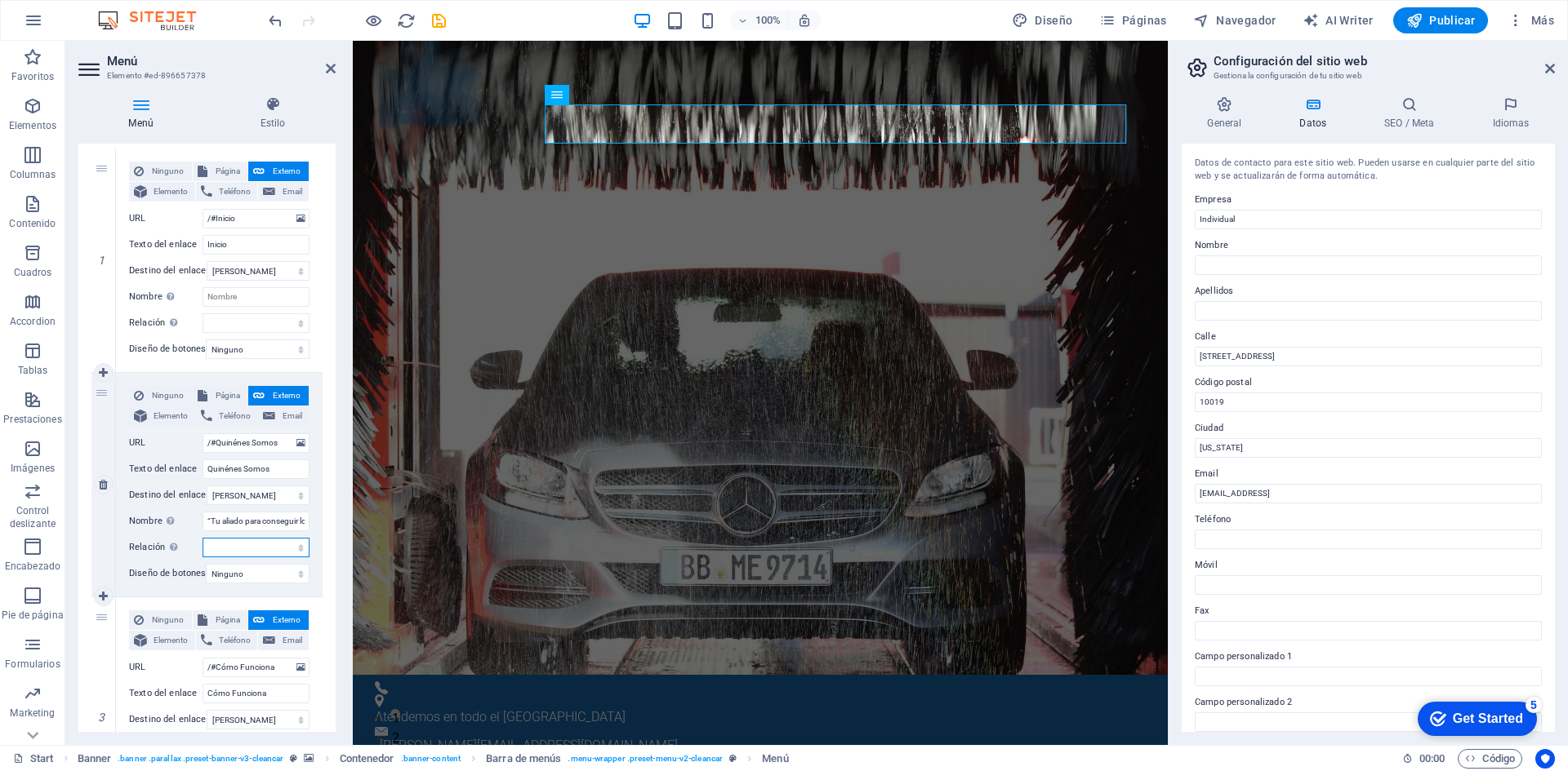
click at [229, 547] on select "alternativo autor marcador externo ayuda licencia siguiente nofollow noreferrer…" at bounding box center [256, 547] width 107 height 20
click at [227, 549] on select "alternativo autor marcador externo ayuda licencia siguiente nofollow noreferrer…" at bounding box center [256, 547] width 107 height 20
click at [98, 440] on div "2" at bounding box center [104, 485] width 25 height 224
select select
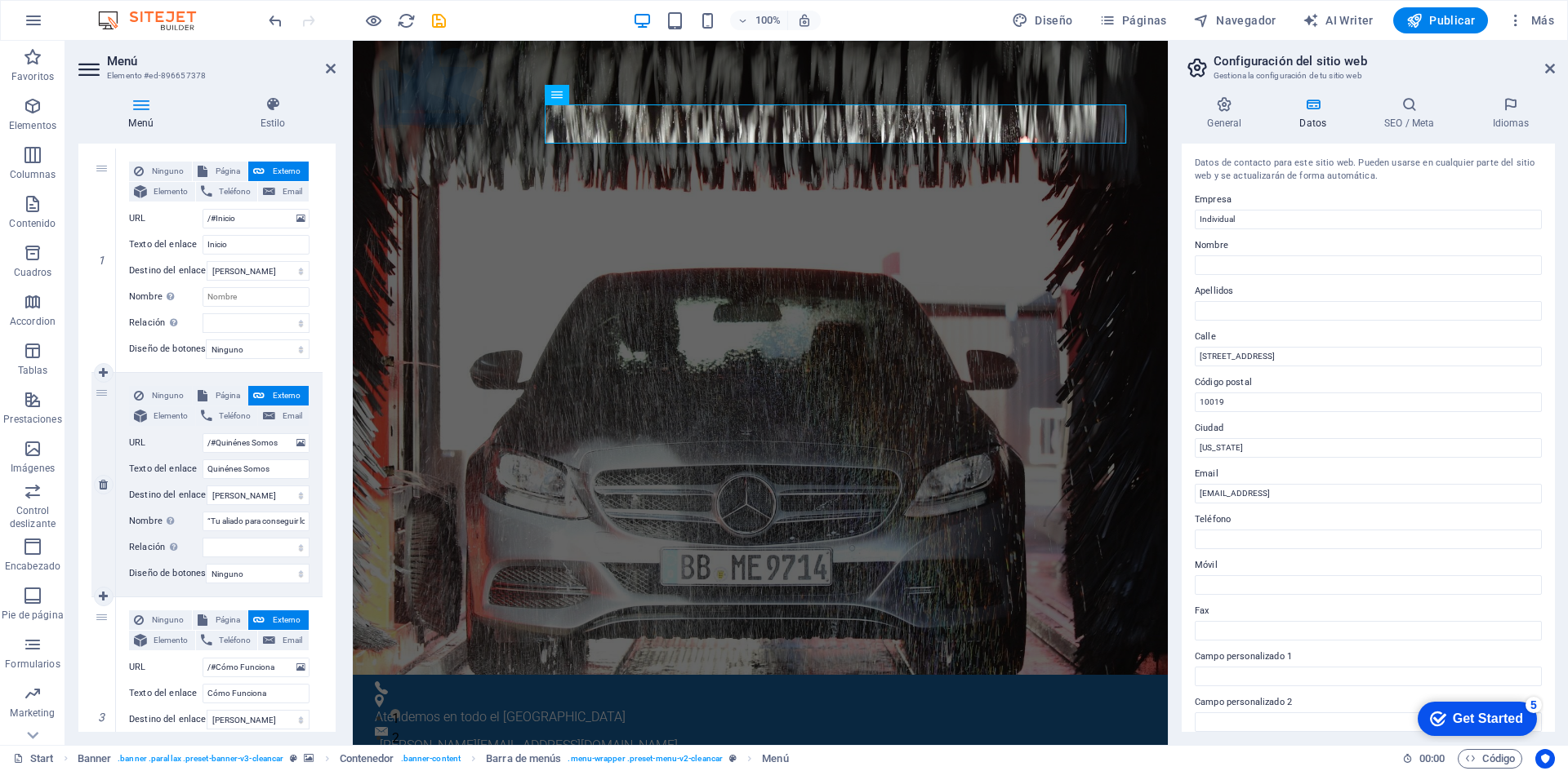
select select
click at [225, 397] on span "Página" at bounding box center [227, 395] width 31 height 20
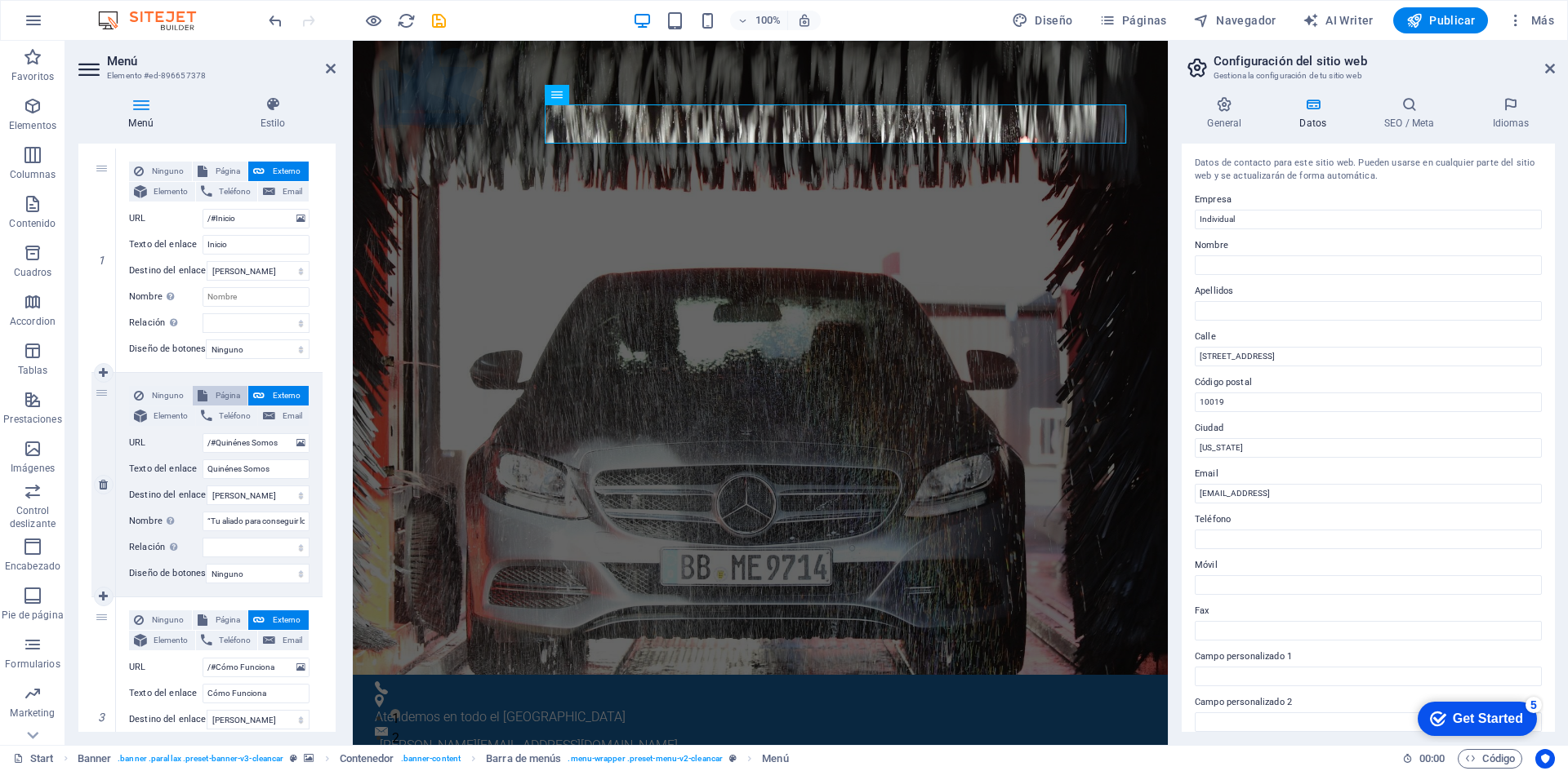
select select
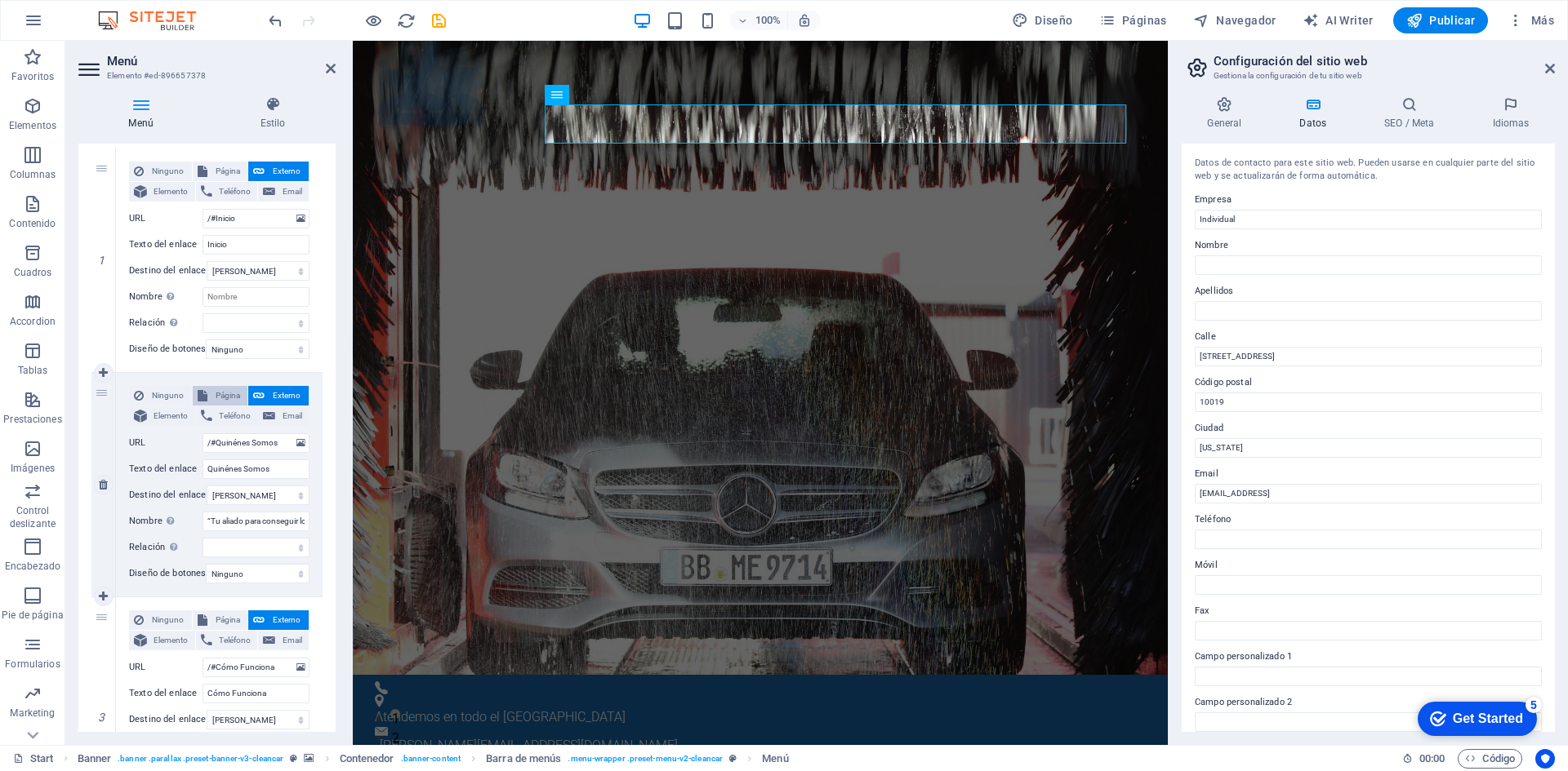
select select
click at [162, 418] on span "Elemento" at bounding box center [171, 416] width 38 height 20
select select
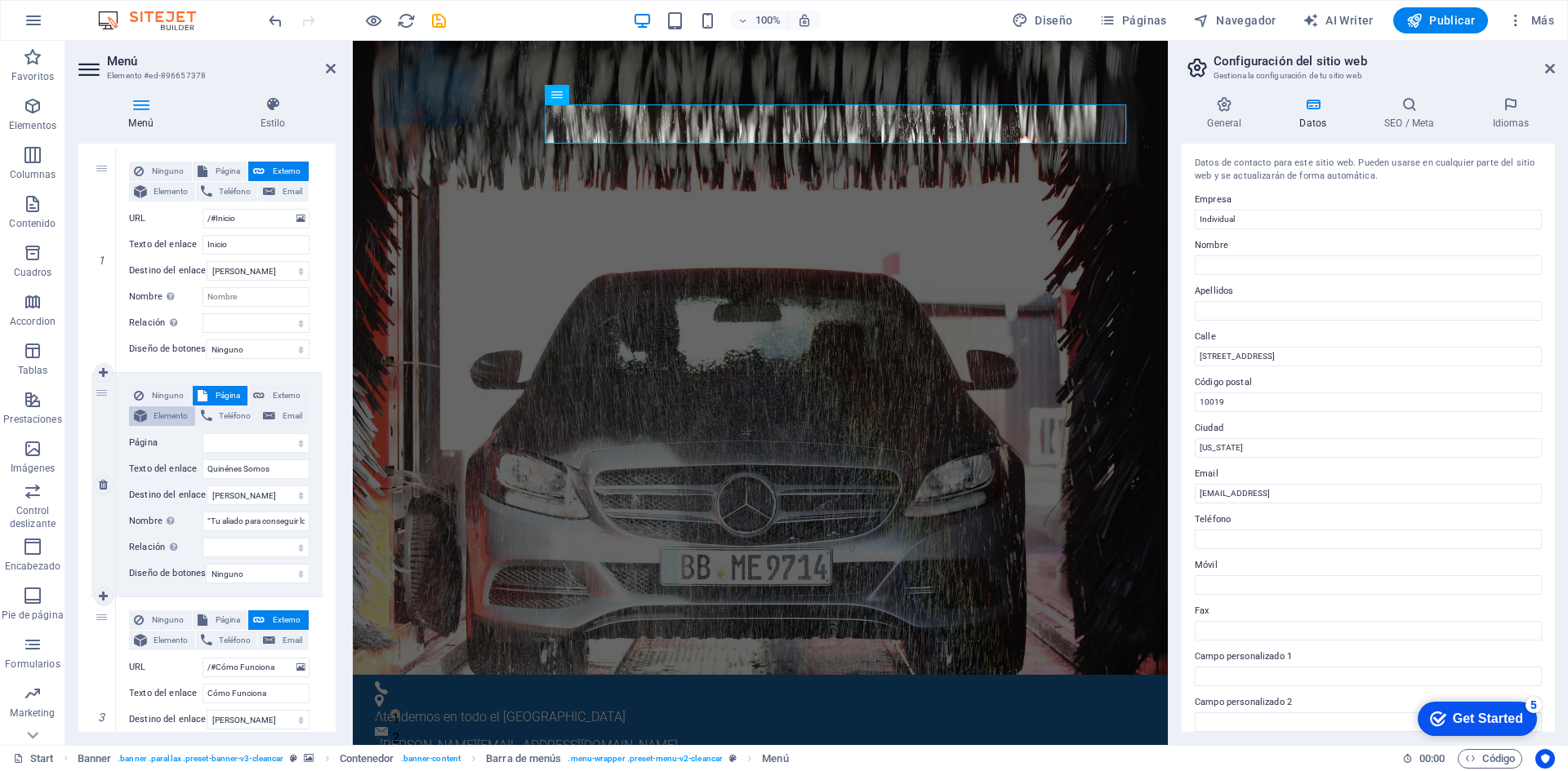
select select
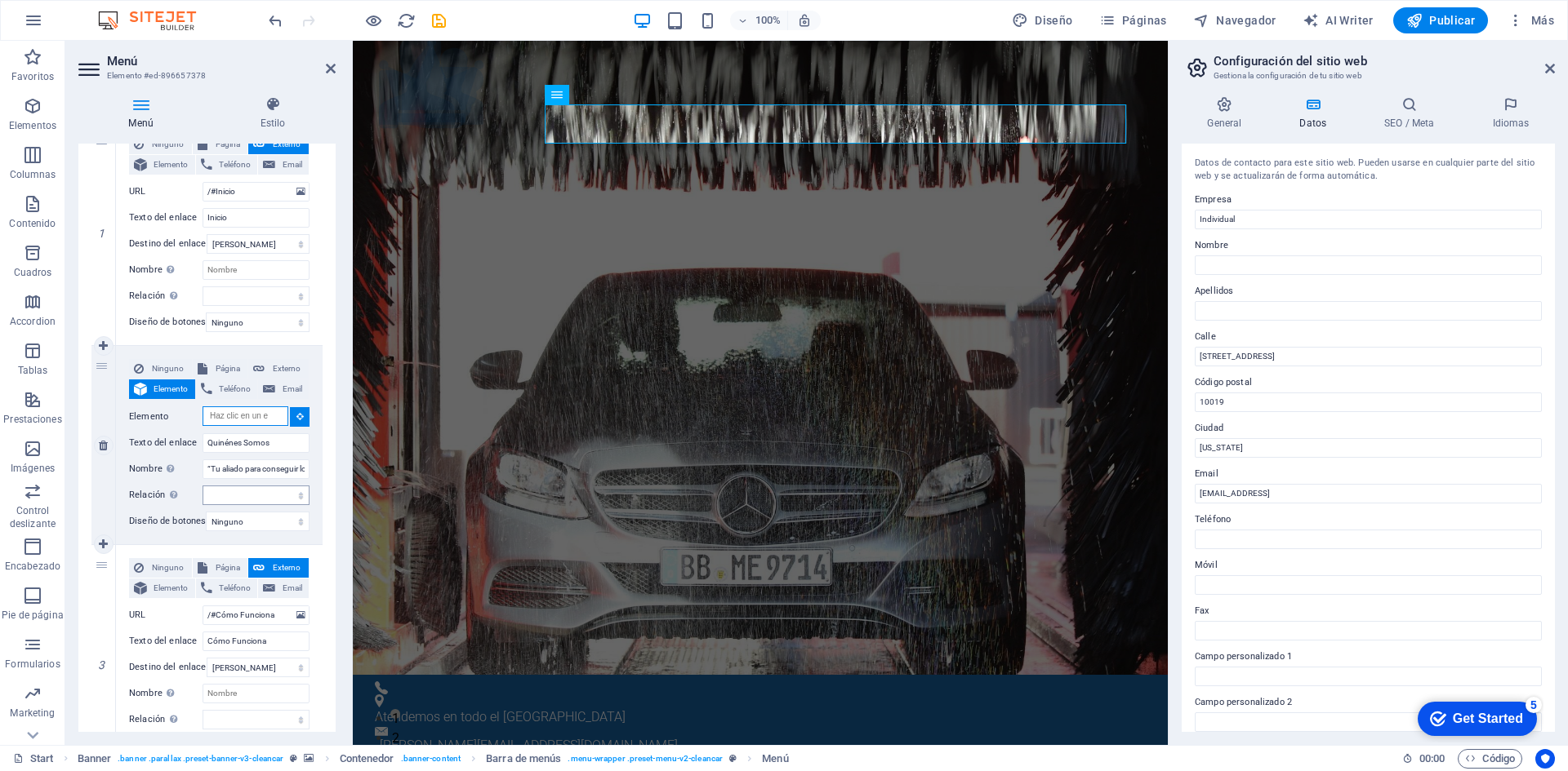
scroll to position [163, 0]
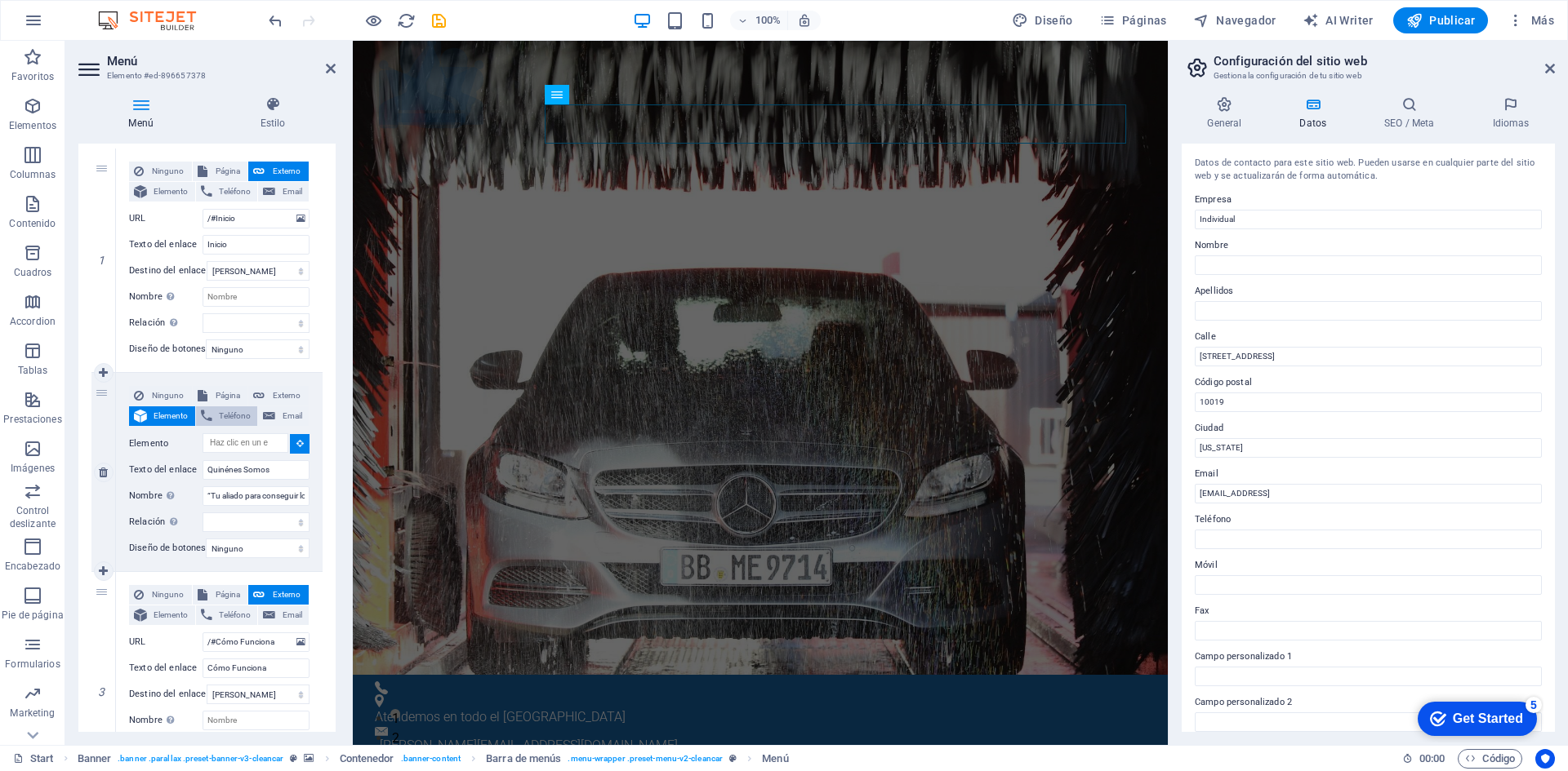
click at [228, 416] on span "Teléfono" at bounding box center [235, 416] width 36 height 20
select select
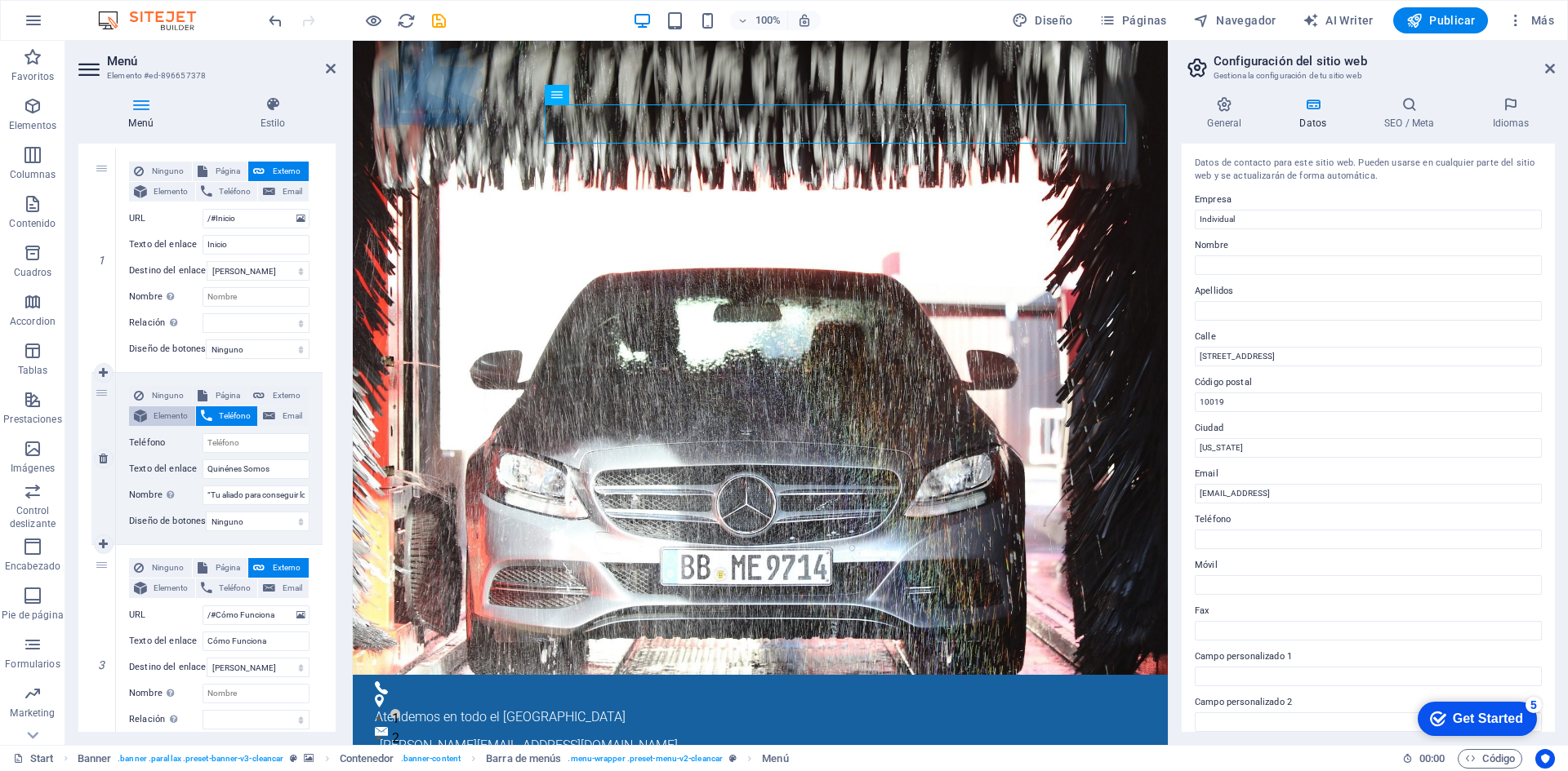
click at [173, 412] on span "Elemento" at bounding box center [171, 416] width 38 height 20
select select
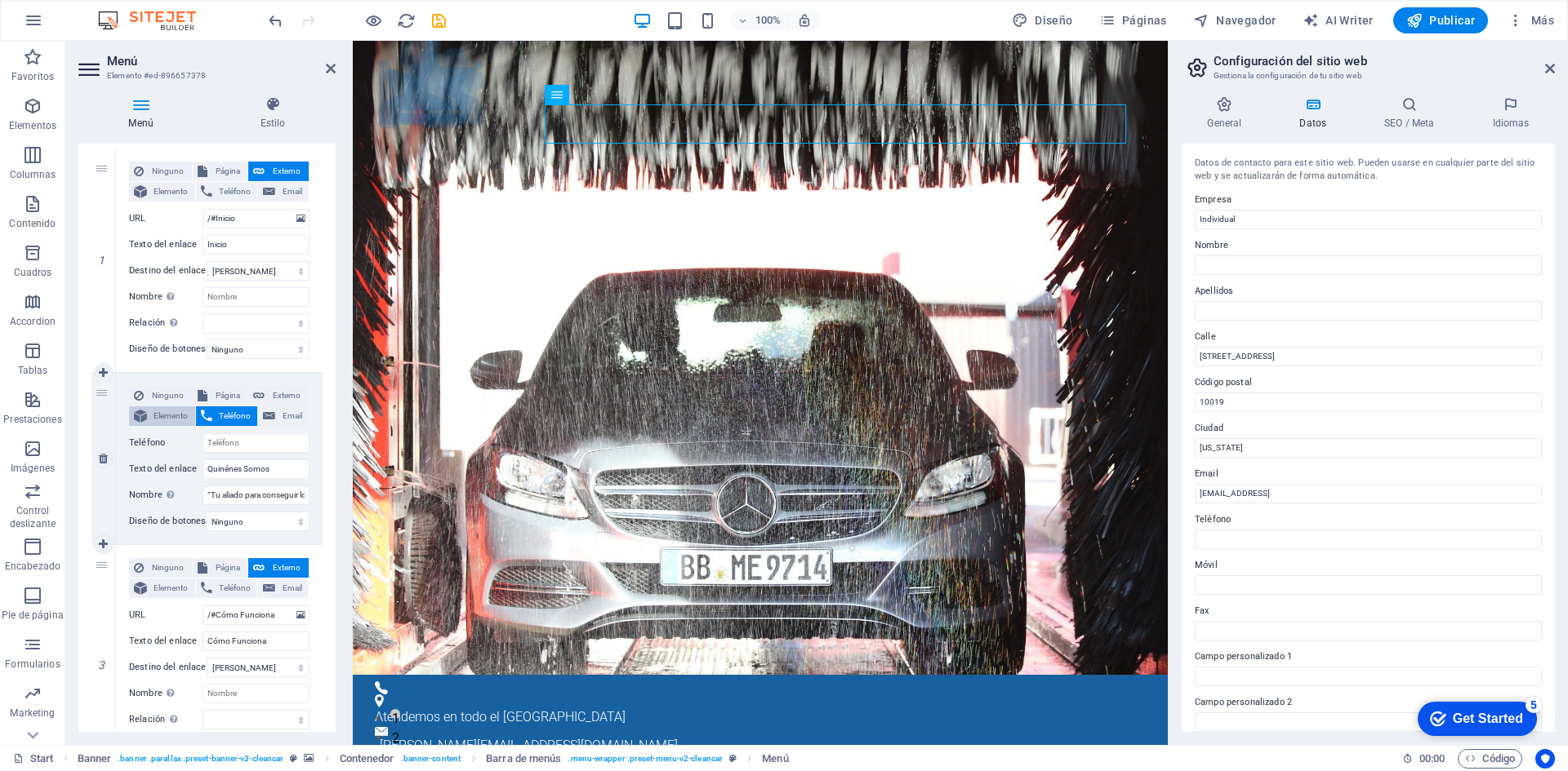
select select
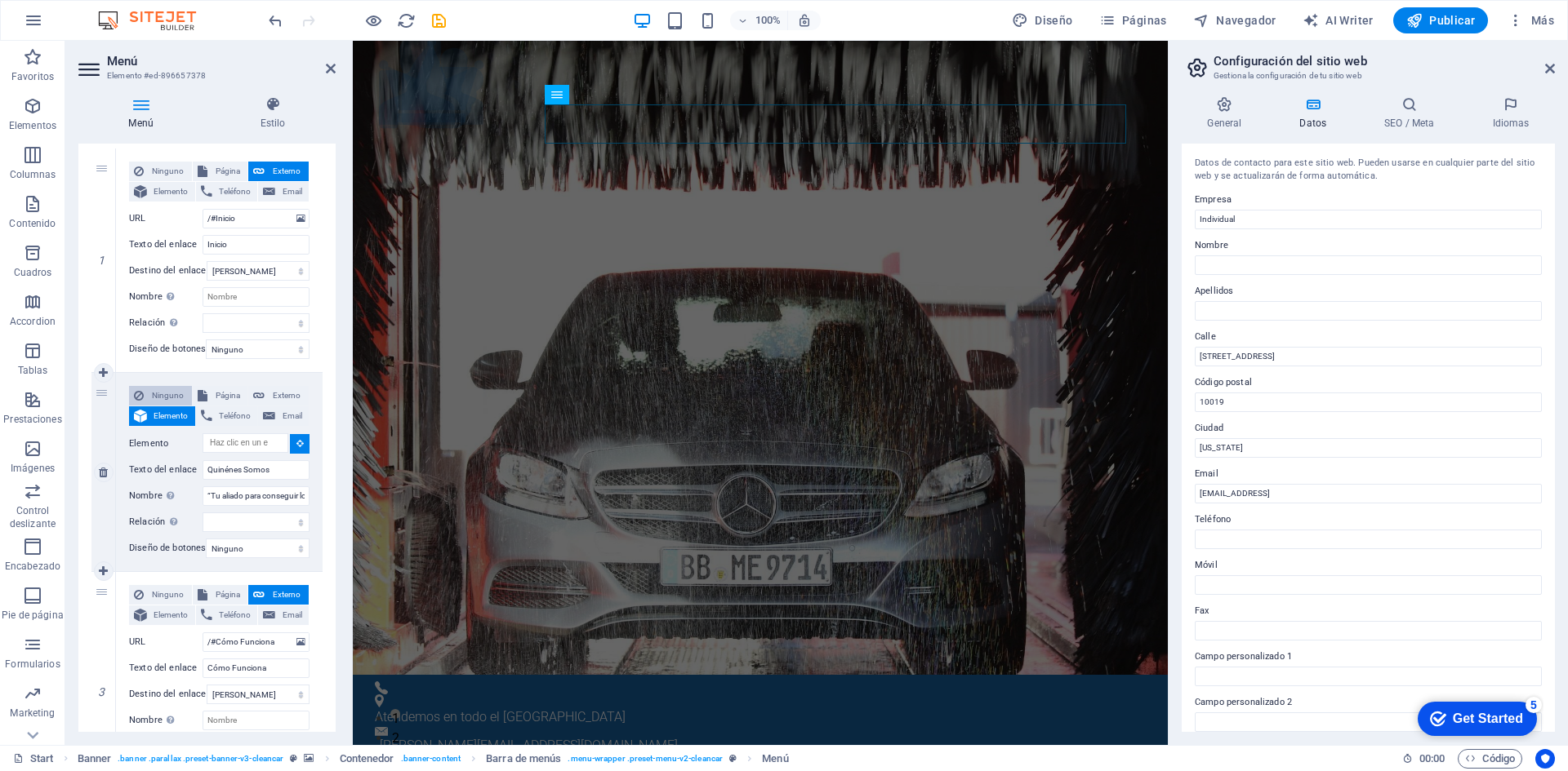
click at [165, 393] on span "Ninguno" at bounding box center [167, 395] width 38 height 20
select select
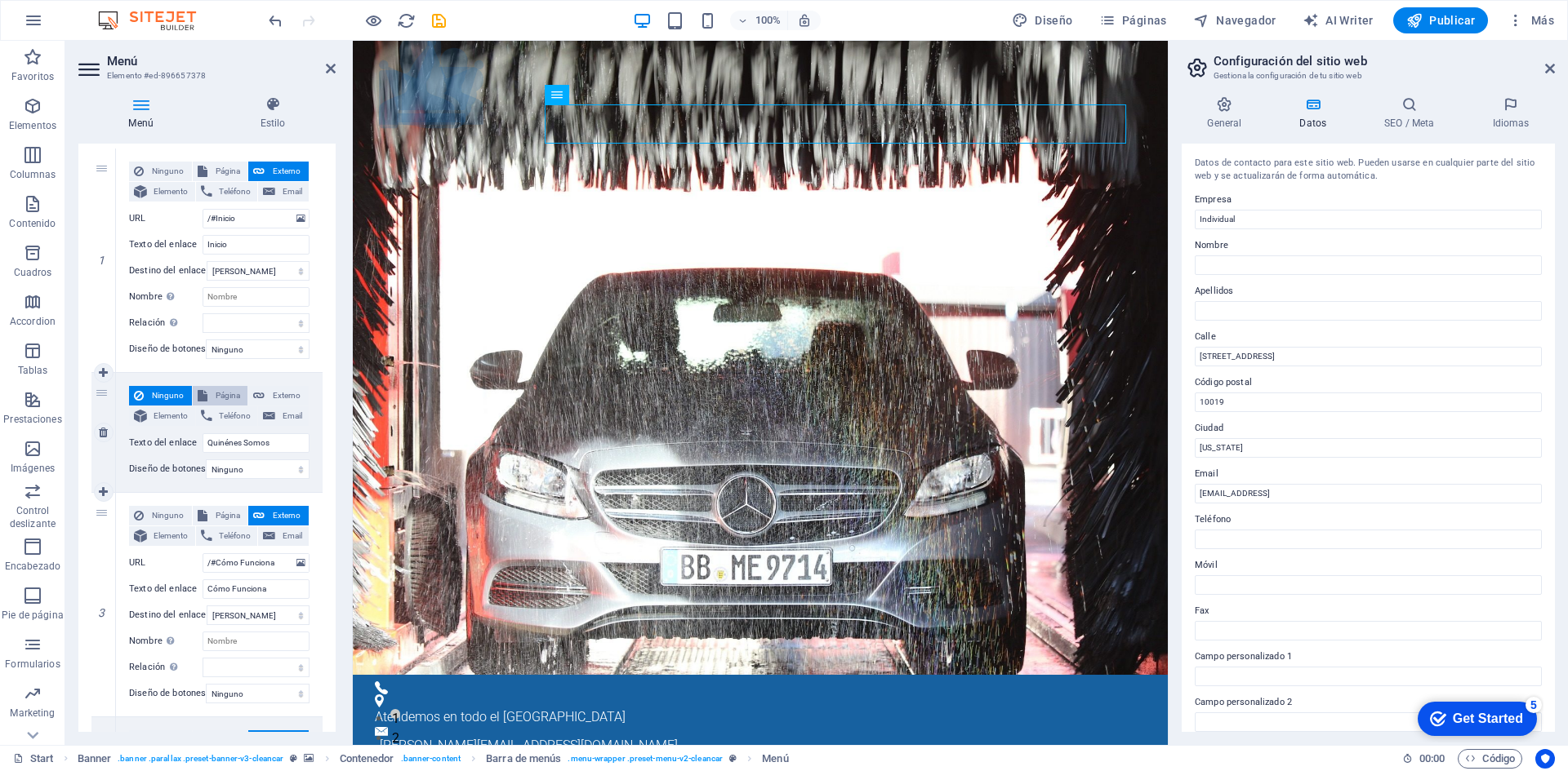
click at [216, 398] on span "Página" at bounding box center [227, 395] width 31 height 20
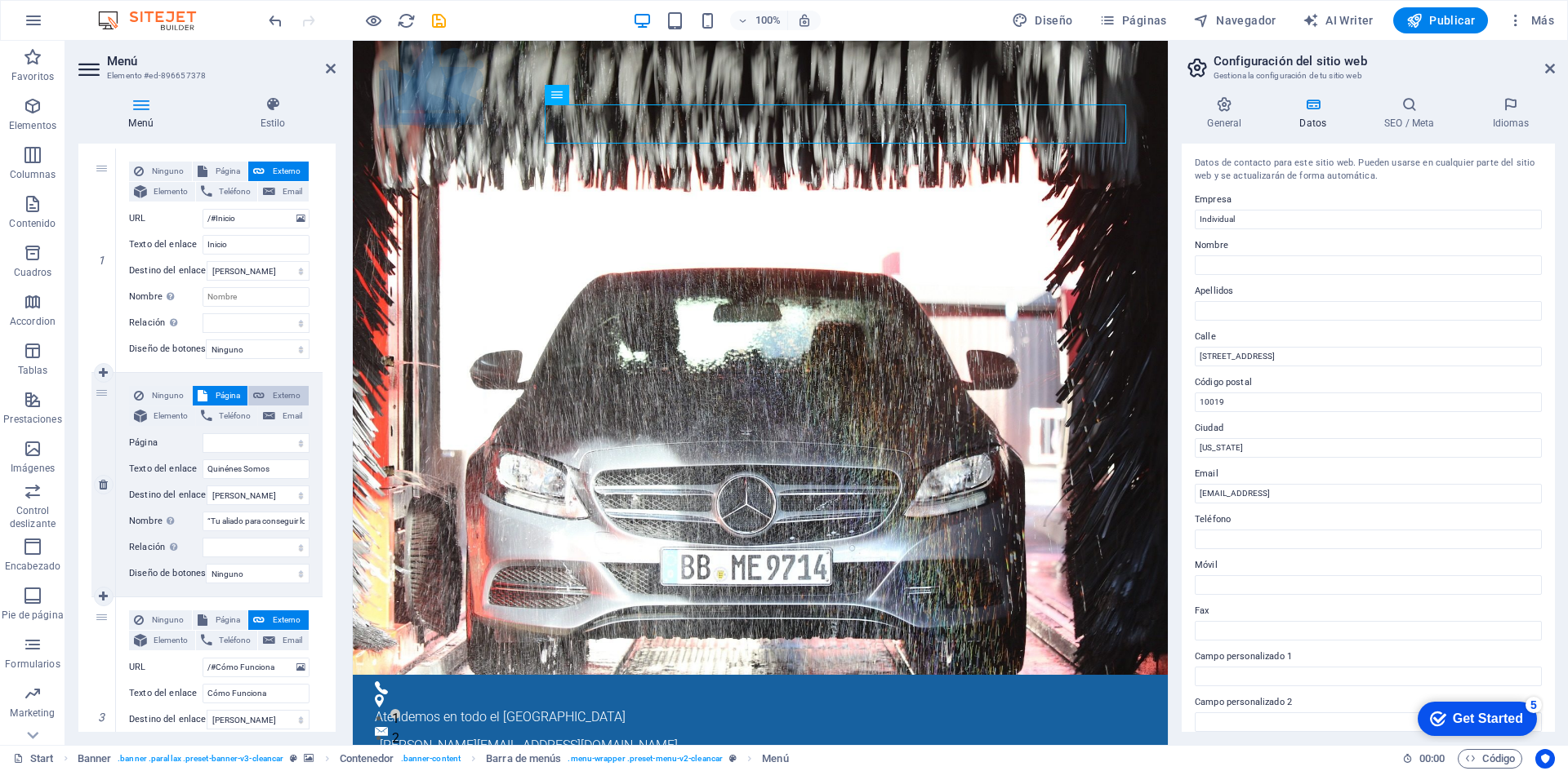
click at [279, 400] on span "Externo" at bounding box center [287, 395] width 34 height 20
click at [282, 416] on span "Email" at bounding box center [292, 416] width 24 height 20
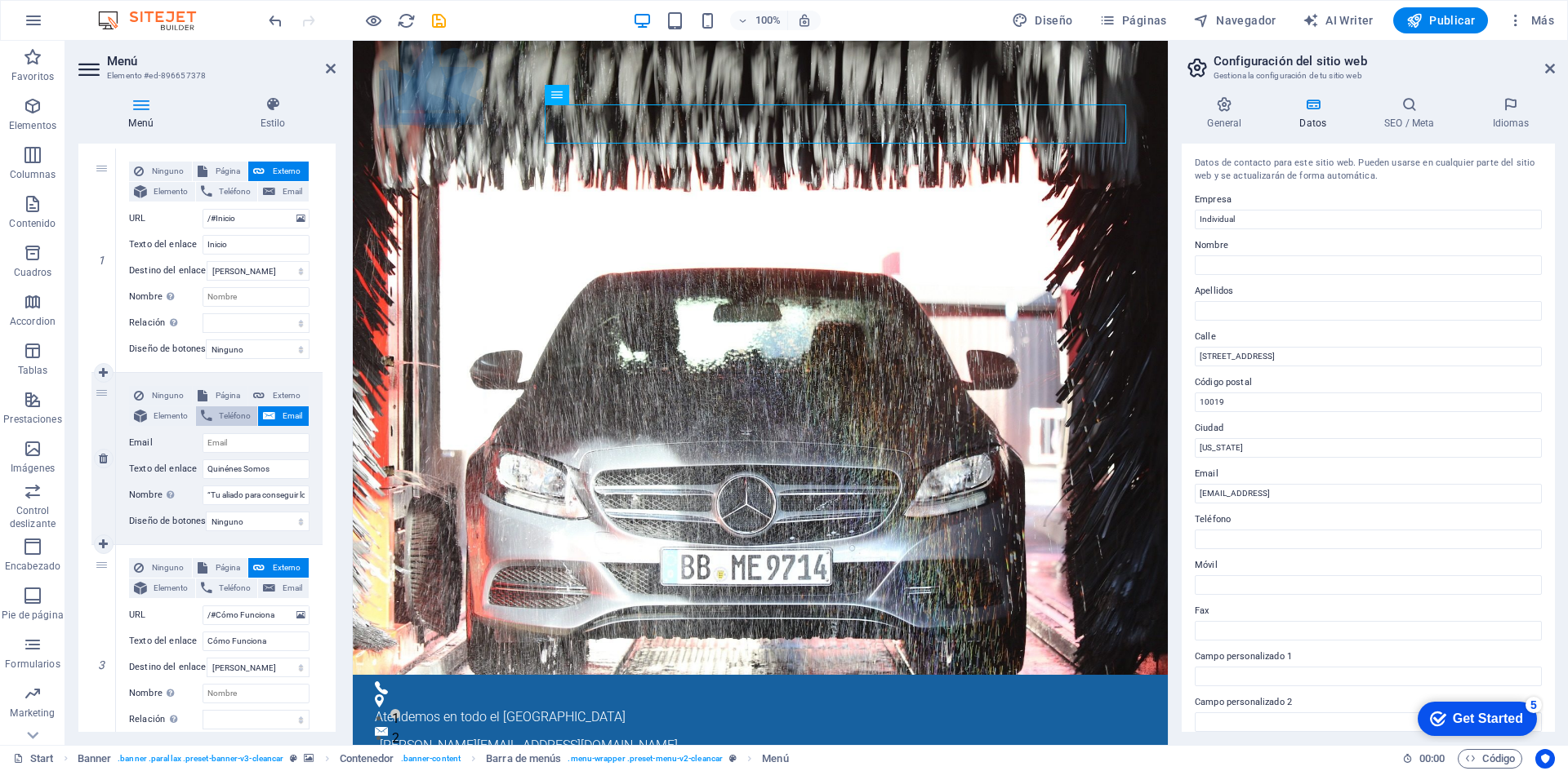
click at [238, 416] on span "Teléfono" at bounding box center [235, 416] width 36 height 20
click at [167, 410] on span "Elemento" at bounding box center [171, 416] width 38 height 20
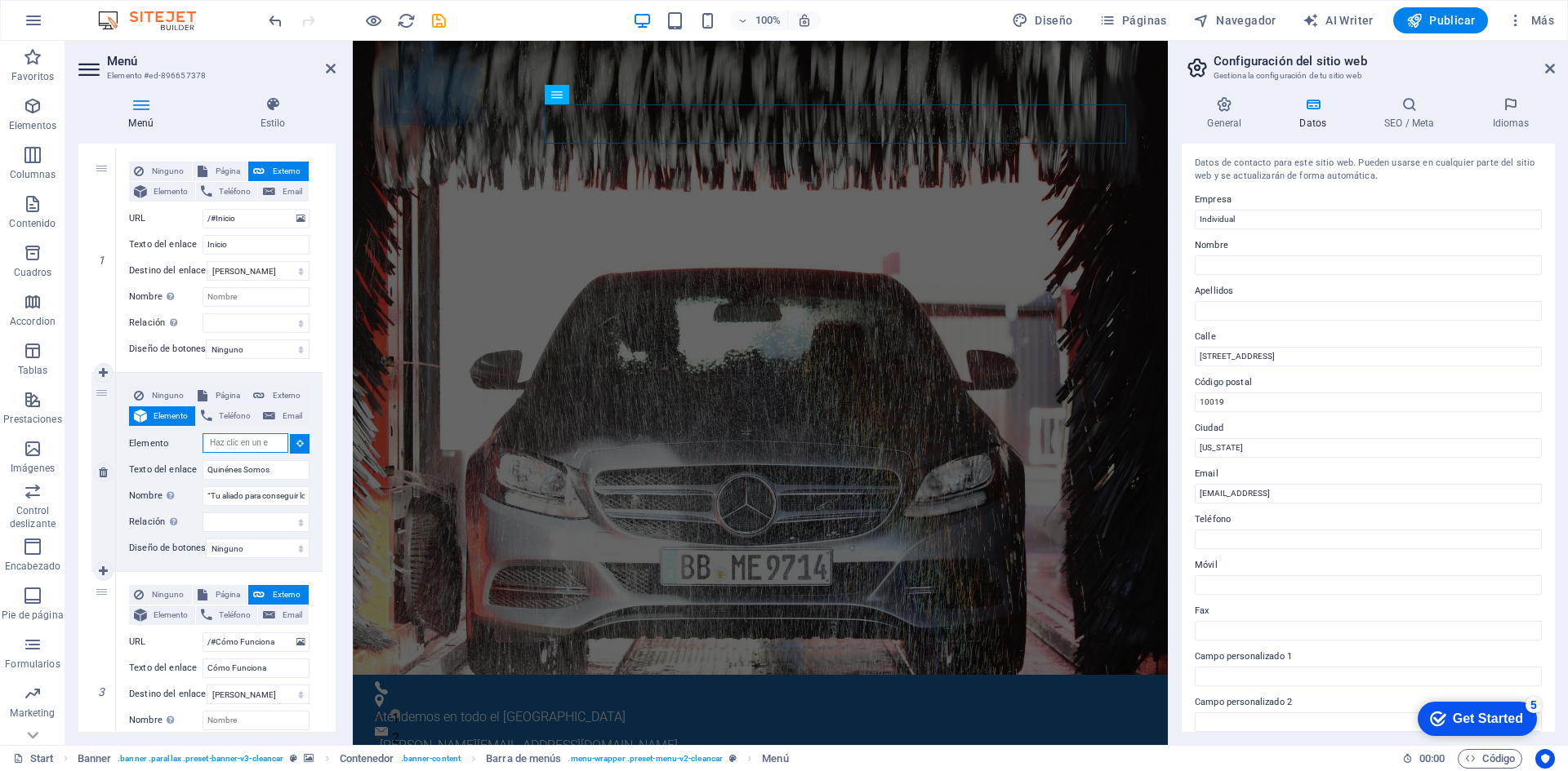
click at [249, 443] on input "Elemento" at bounding box center [245, 443] width 86 height 20
click at [299, 447] on button at bounding box center [300, 444] width 20 height 20
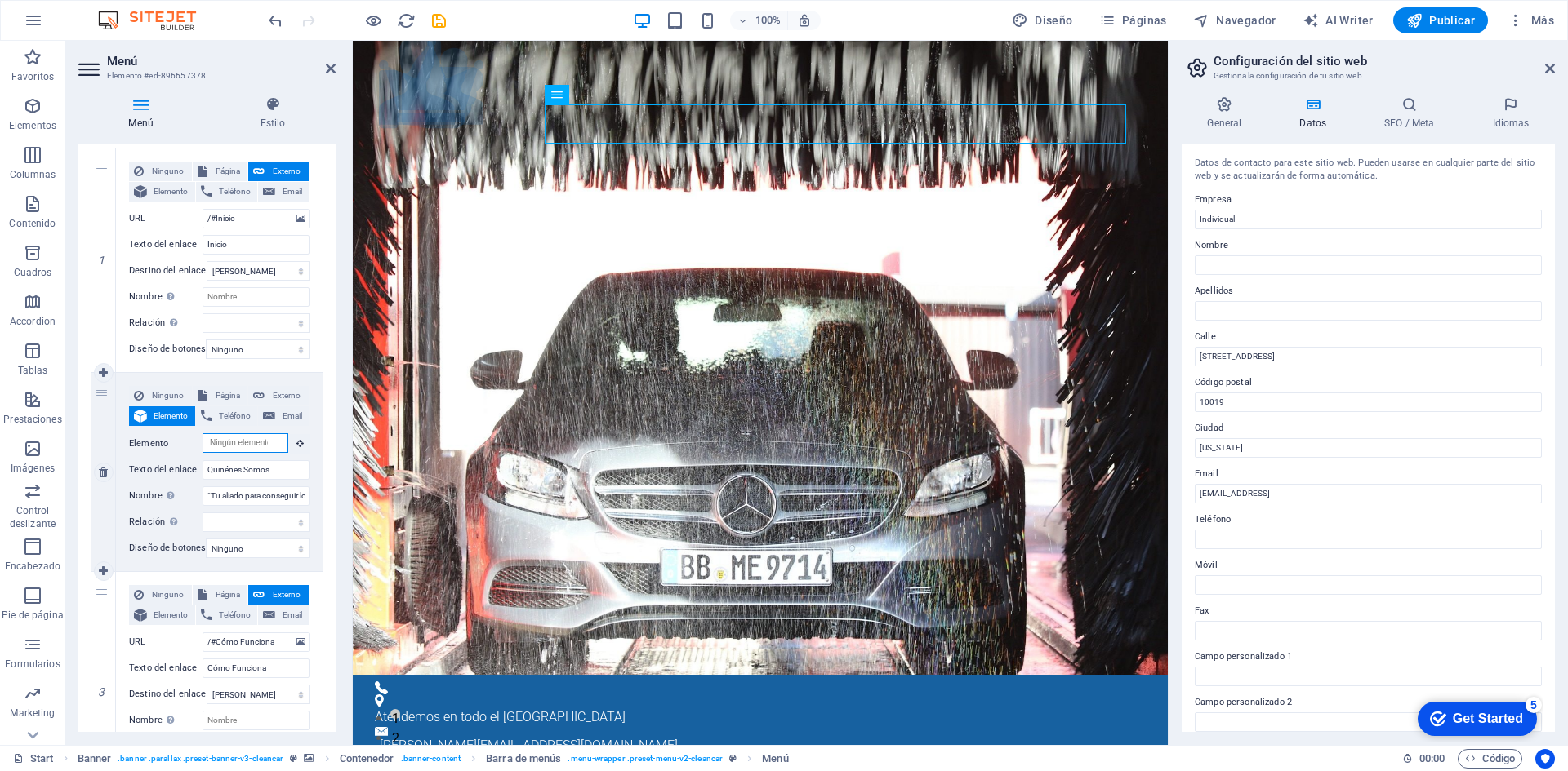
click at [245, 441] on input "Elemento" at bounding box center [245, 443] width 86 height 20
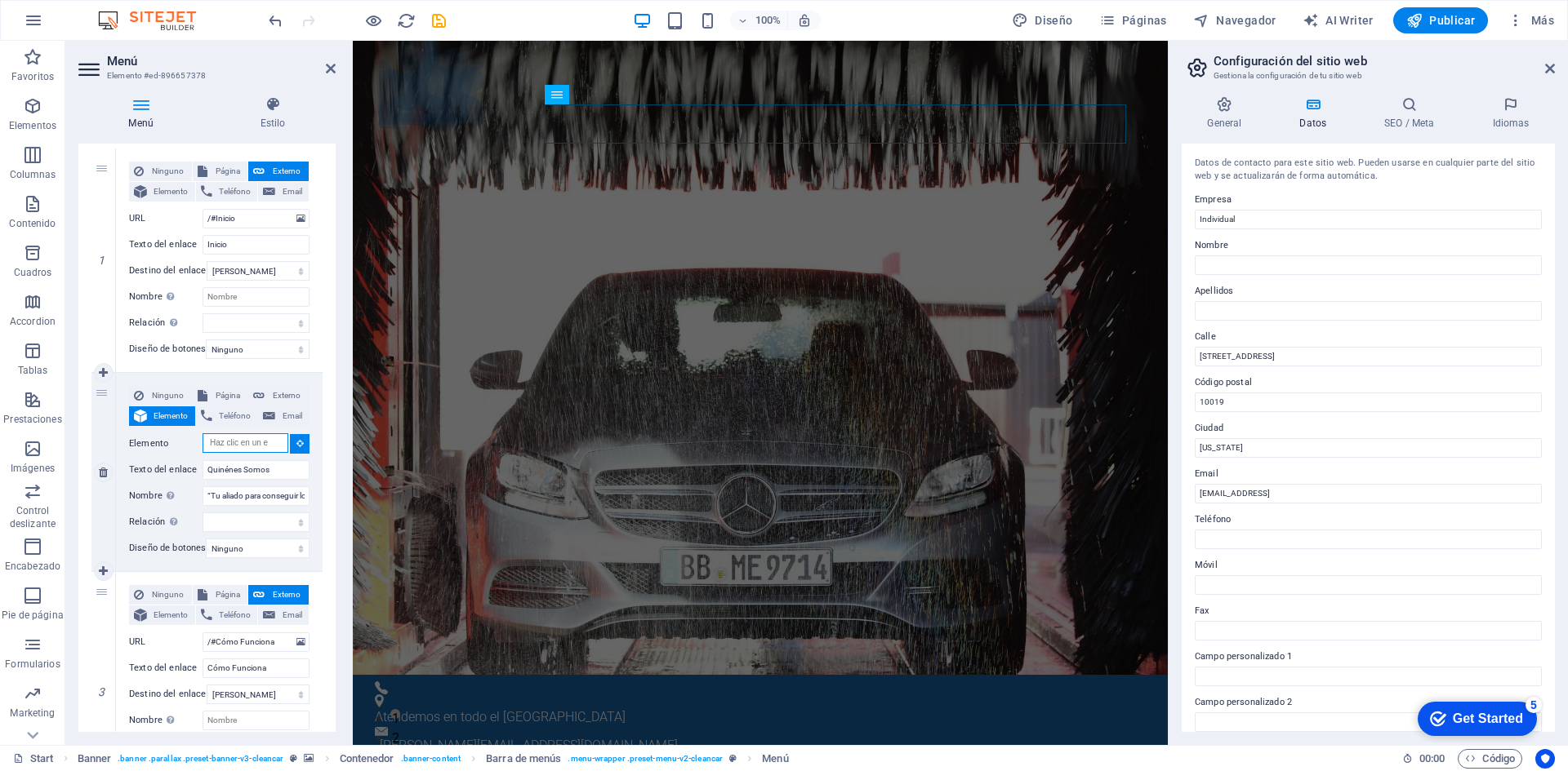
click at [238, 442] on input "Elemento" at bounding box center [245, 443] width 86 height 20
paste input "Somos una empresa dedicada a facilitar la vida de nuestros clientes. Si necesit…"
click at [284, 468] on input "Quinénes Somos" at bounding box center [256, 470] width 107 height 20
click at [242, 442] on input "Elemento" at bounding box center [245, 443] width 86 height 20
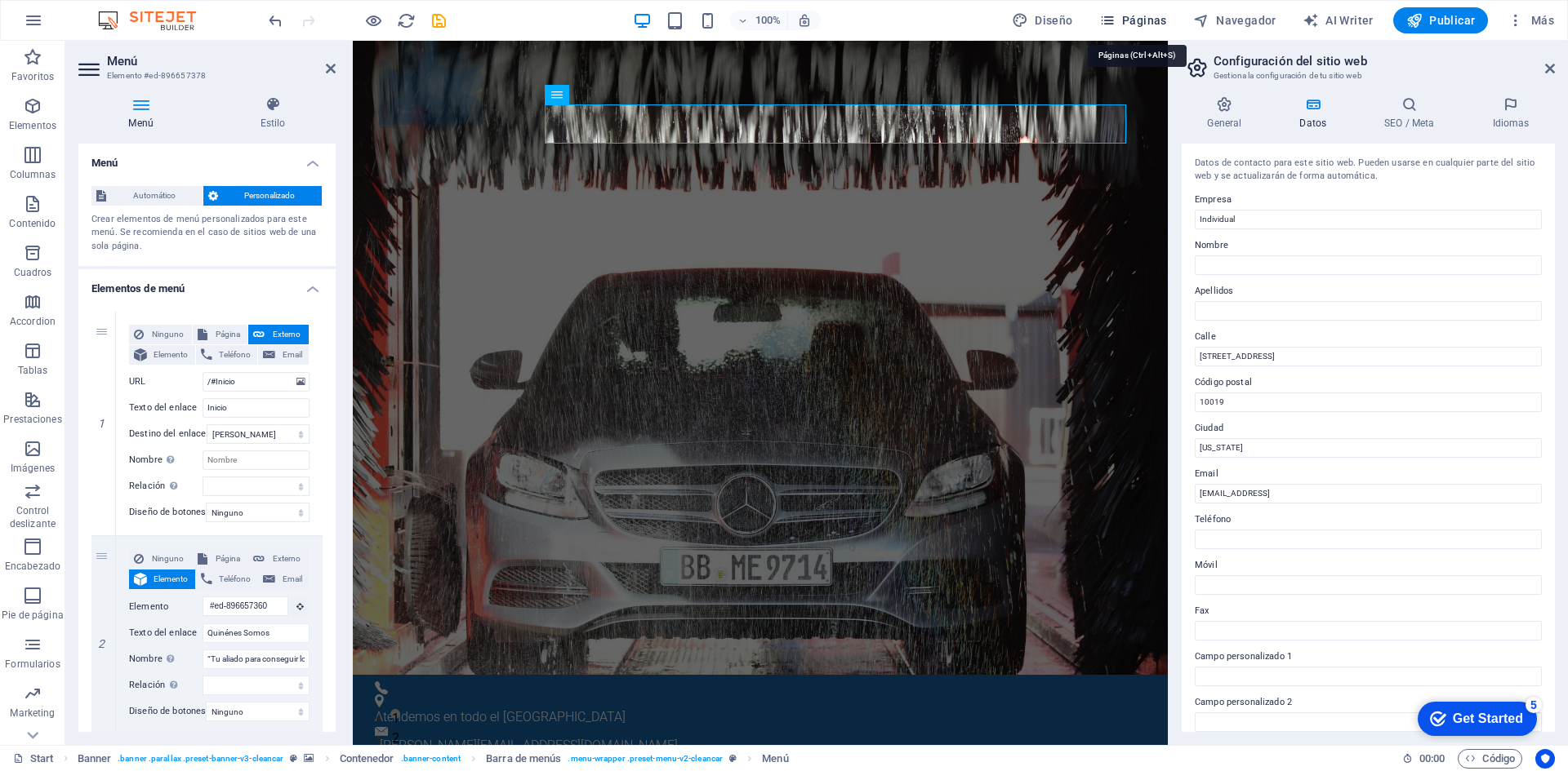
click at [1149, 17] on span "Páginas" at bounding box center [1133, 20] width 68 height 16
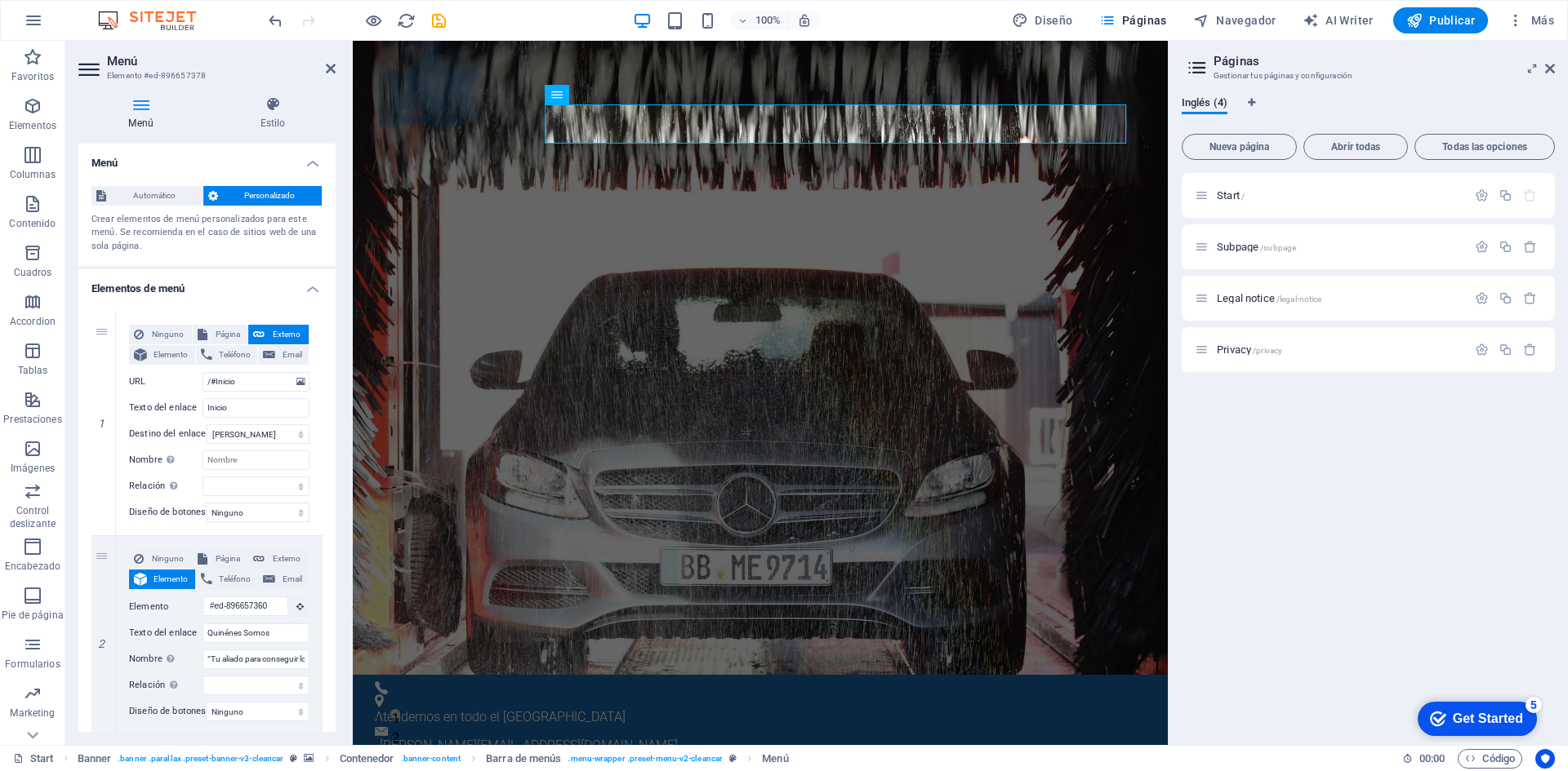
click at [1358, 486] on div "Start / Subpage /subpage Legal notice /legal-notice Privacy /privacy" at bounding box center [1368, 452] width 373 height 559
click at [1262, 141] on button "Nueva página" at bounding box center [1239, 147] width 115 height 26
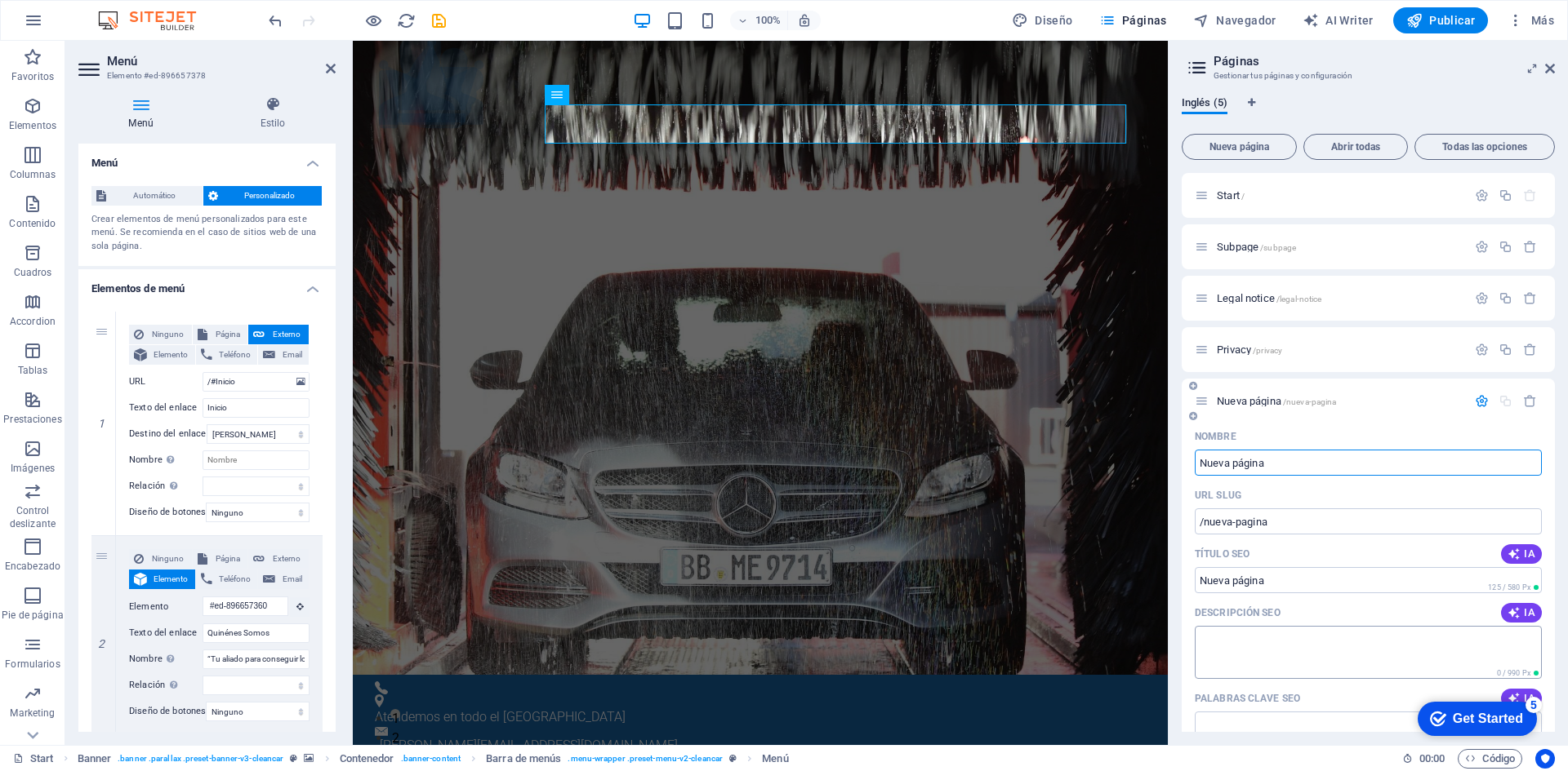
click at [1263, 645] on textarea "Descripción SEO" at bounding box center [1368, 652] width 347 height 53
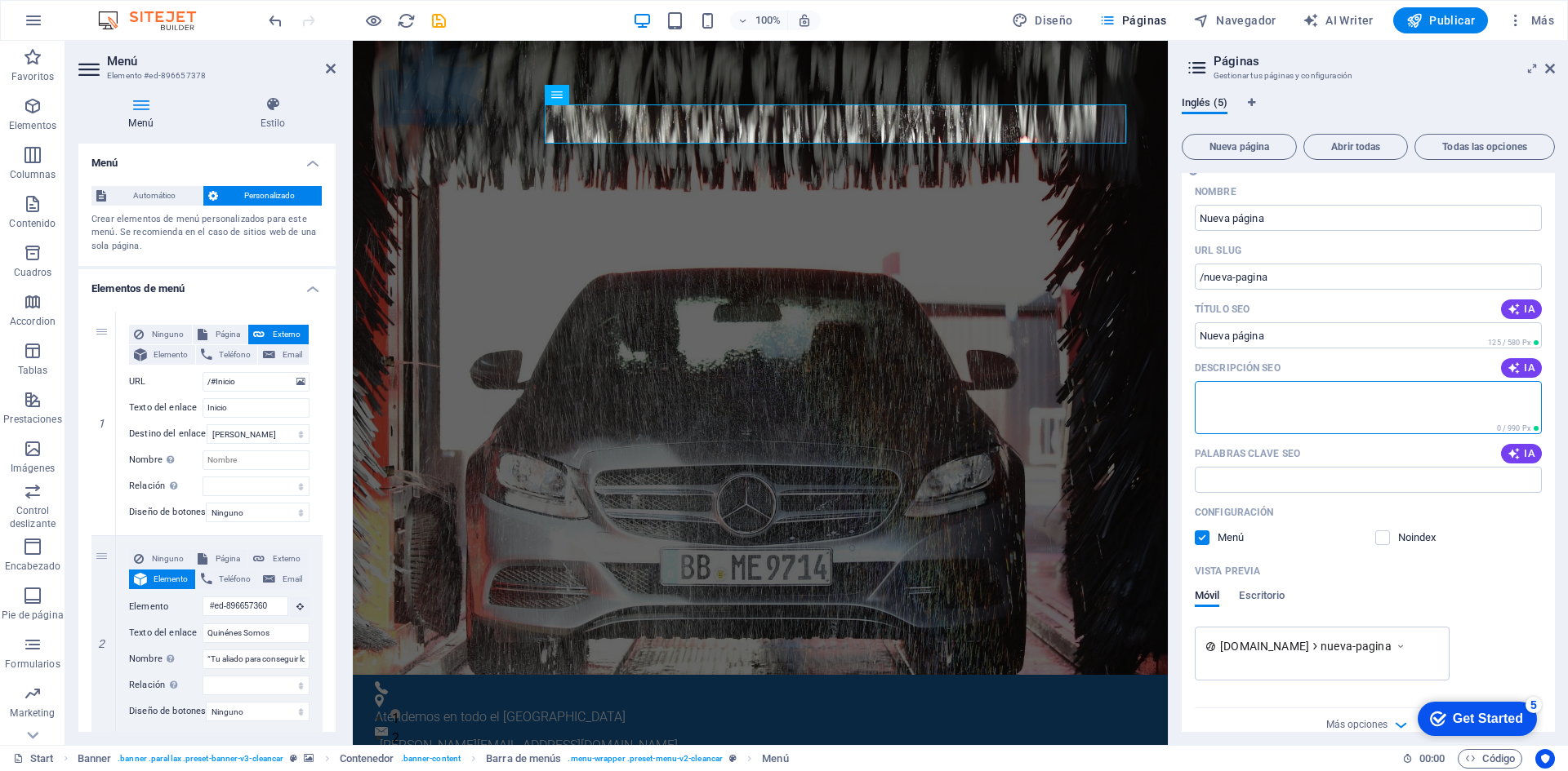
scroll to position [163, 0]
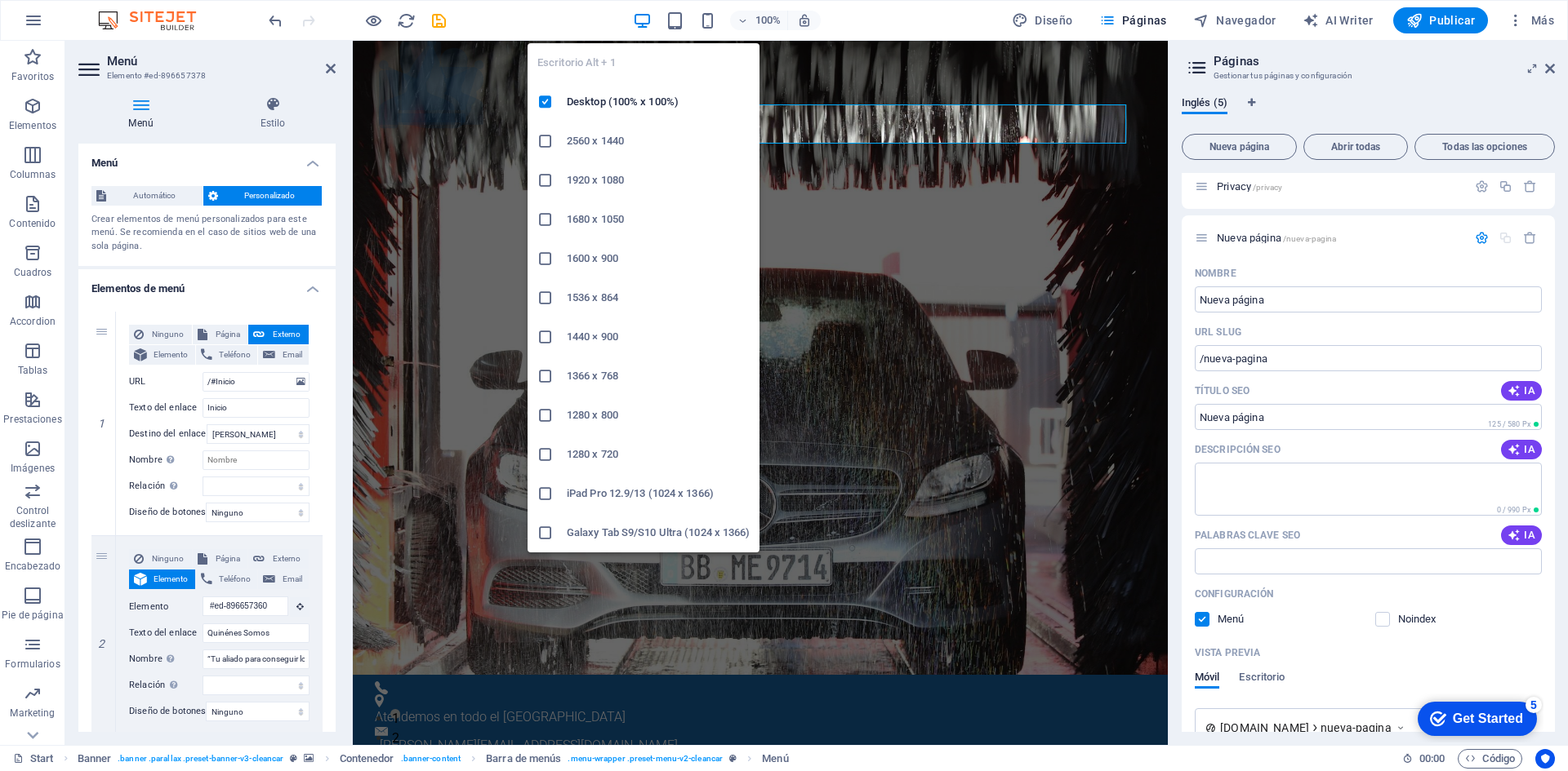
click at [643, 21] on icon "button" at bounding box center [642, 20] width 19 height 19
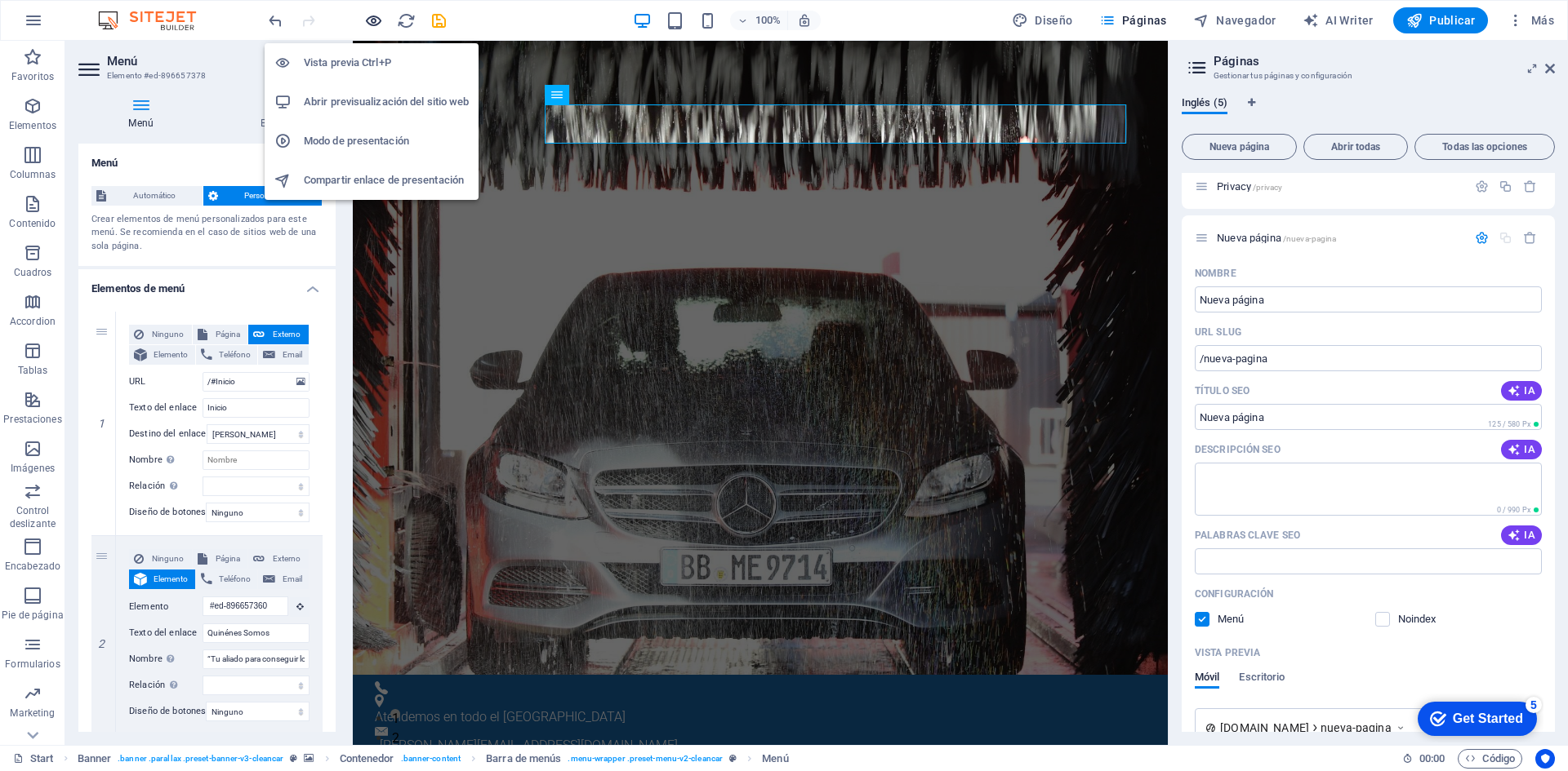
click at [368, 18] on icon "button" at bounding box center [373, 20] width 19 height 19
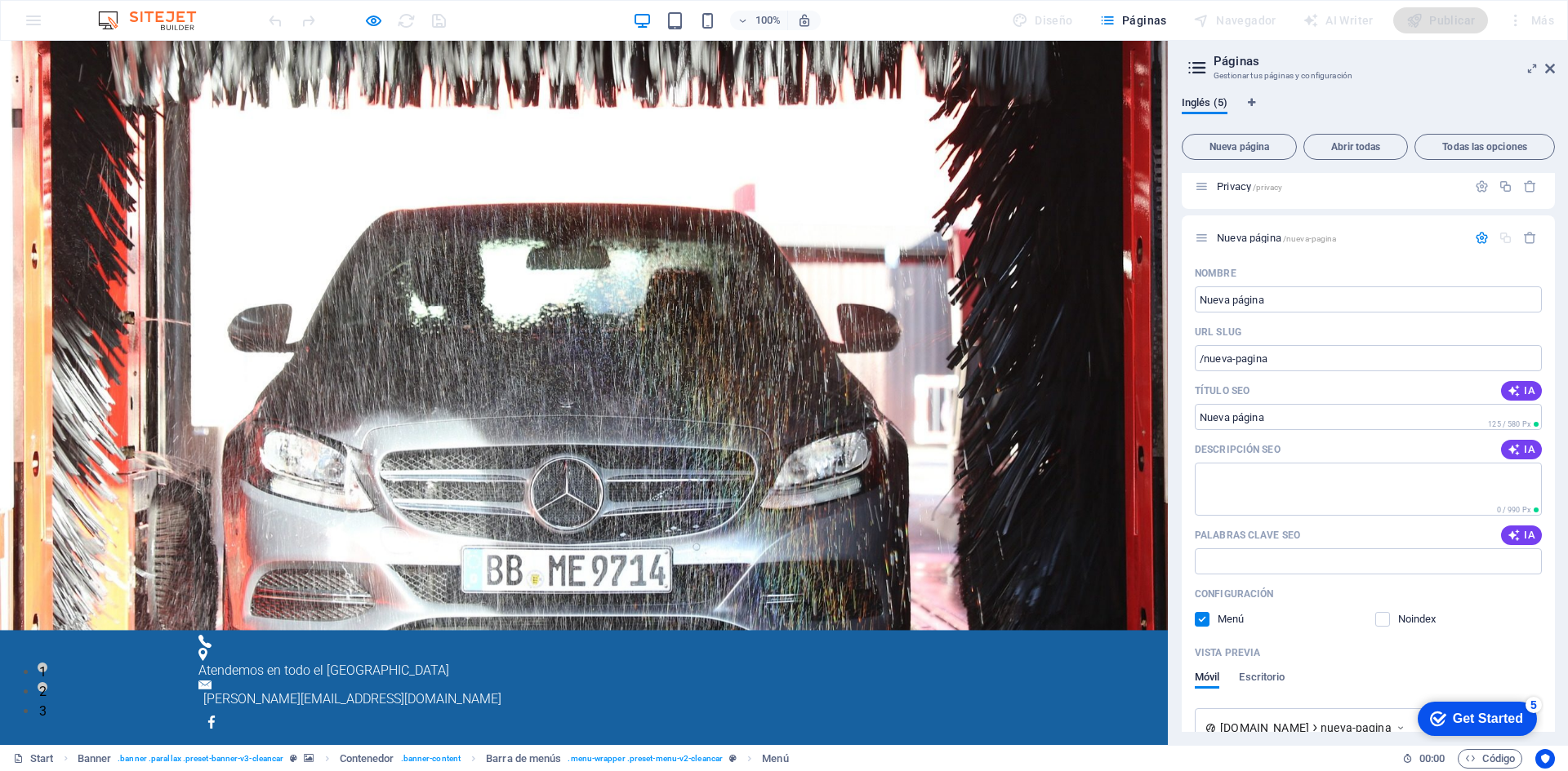
scroll to position [0, 0]
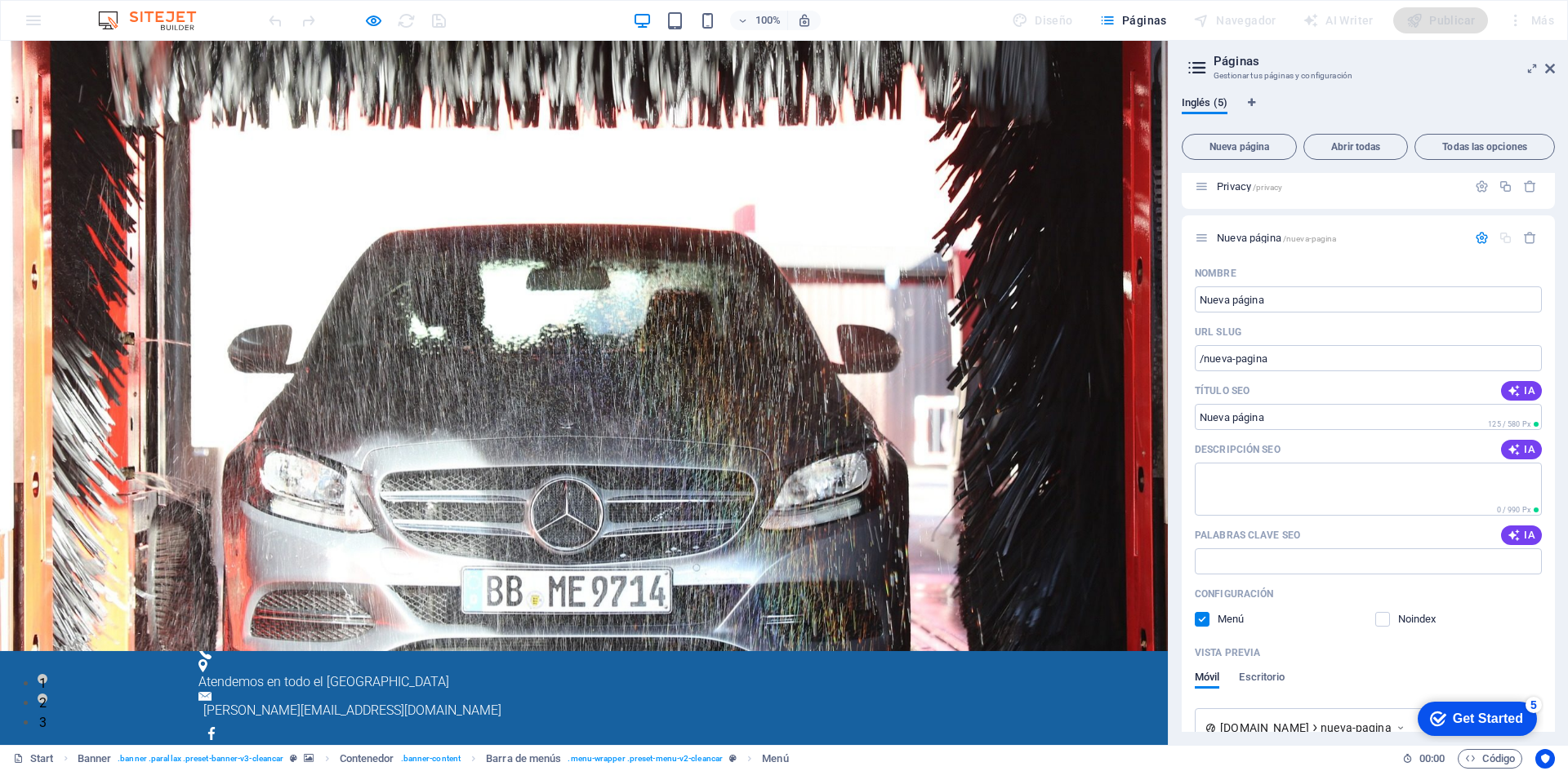
scroll to position [39, 0]
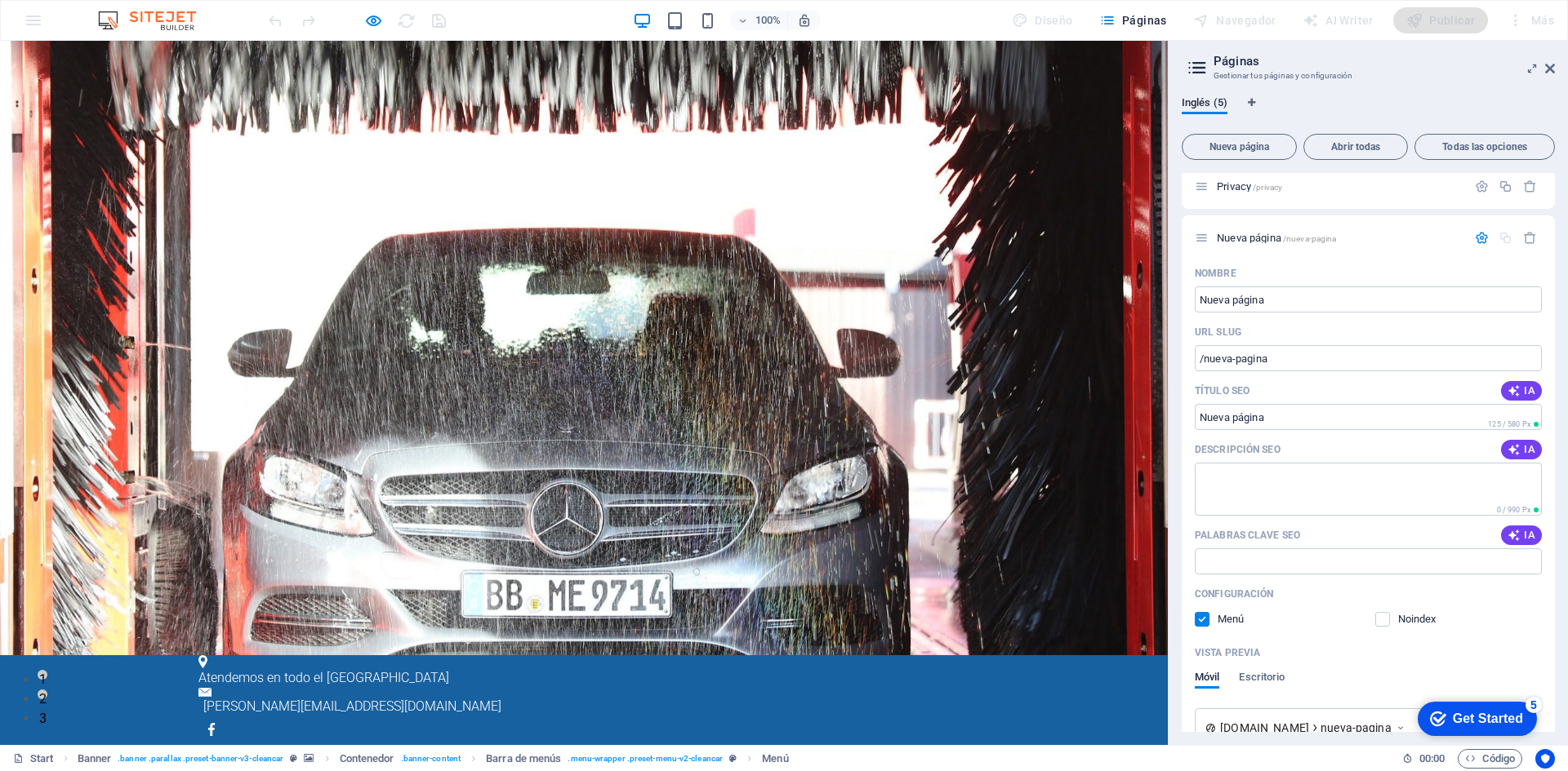
click at [1246, 298] on input "Nueva página" at bounding box center [1368, 299] width 347 height 26
paste input "Quiénes Somos"
drag, startPoint x: 1286, startPoint y: 399, endPoint x: 1036, endPoint y: 351, distance: 254.6
click at [1295, 422] on input "Título SEO" at bounding box center [1368, 416] width 347 height 26
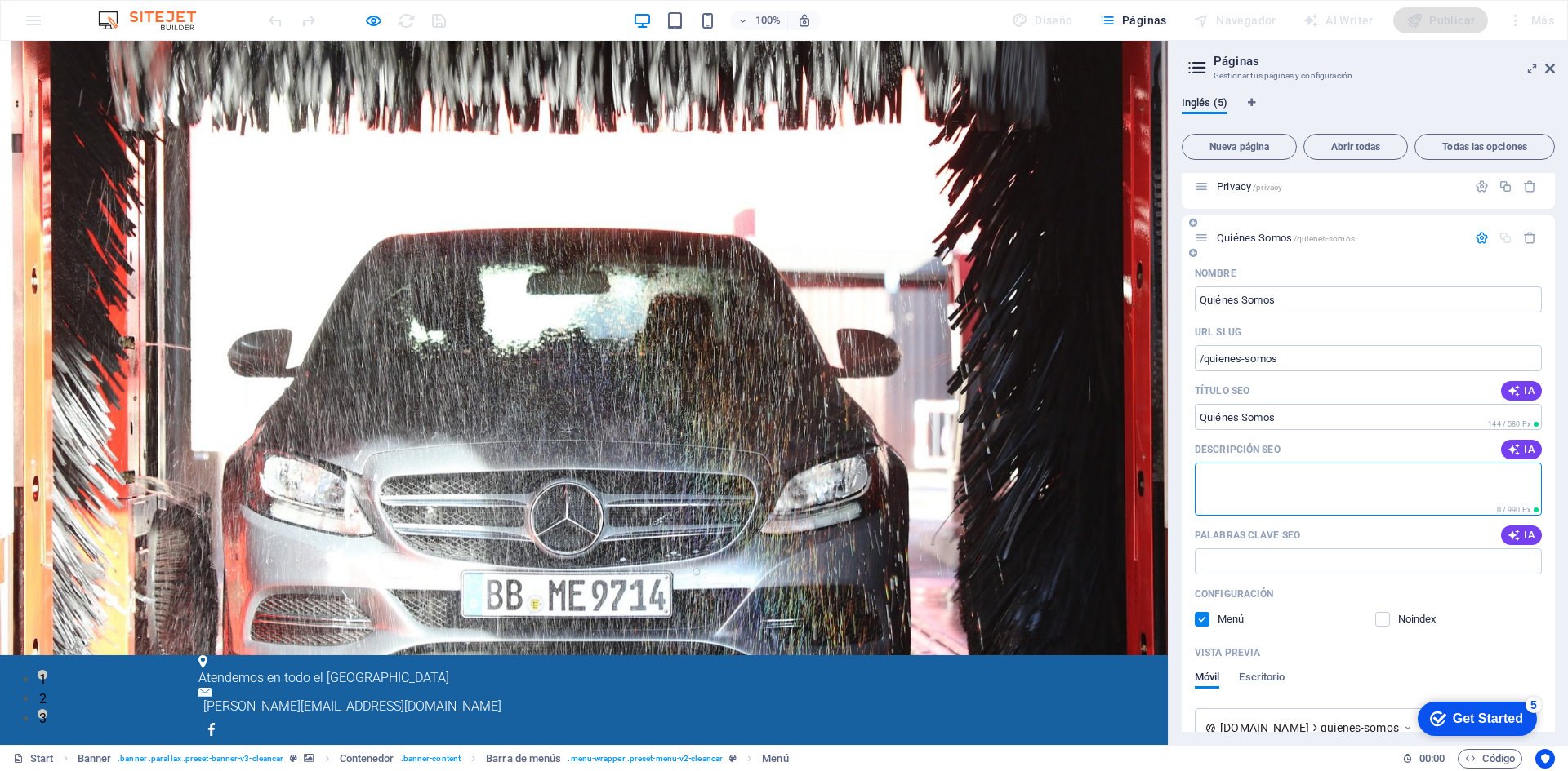
click at [1261, 493] on textarea "Descripción SEO" at bounding box center [1368, 489] width 347 height 53
paste textarea "Somos tu aliado para conseguir cualquier producto que necesites. Cotizamos y en…"
click at [1249, 561] on input "Palabras clave SEO" at bounding box center [1368, 561] width 347 height 26
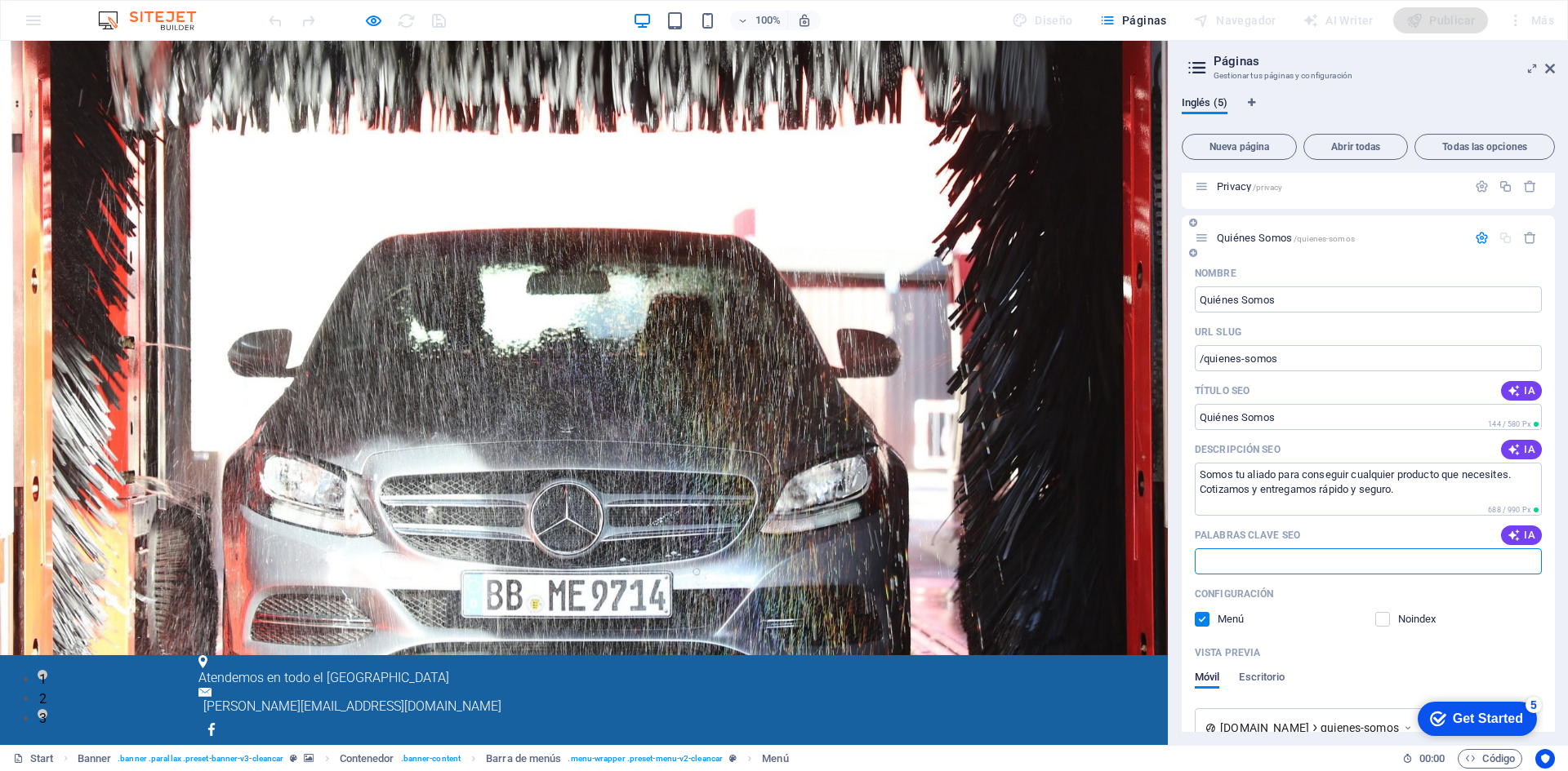
paste input "productos, compras, cotizaciones, delivery"
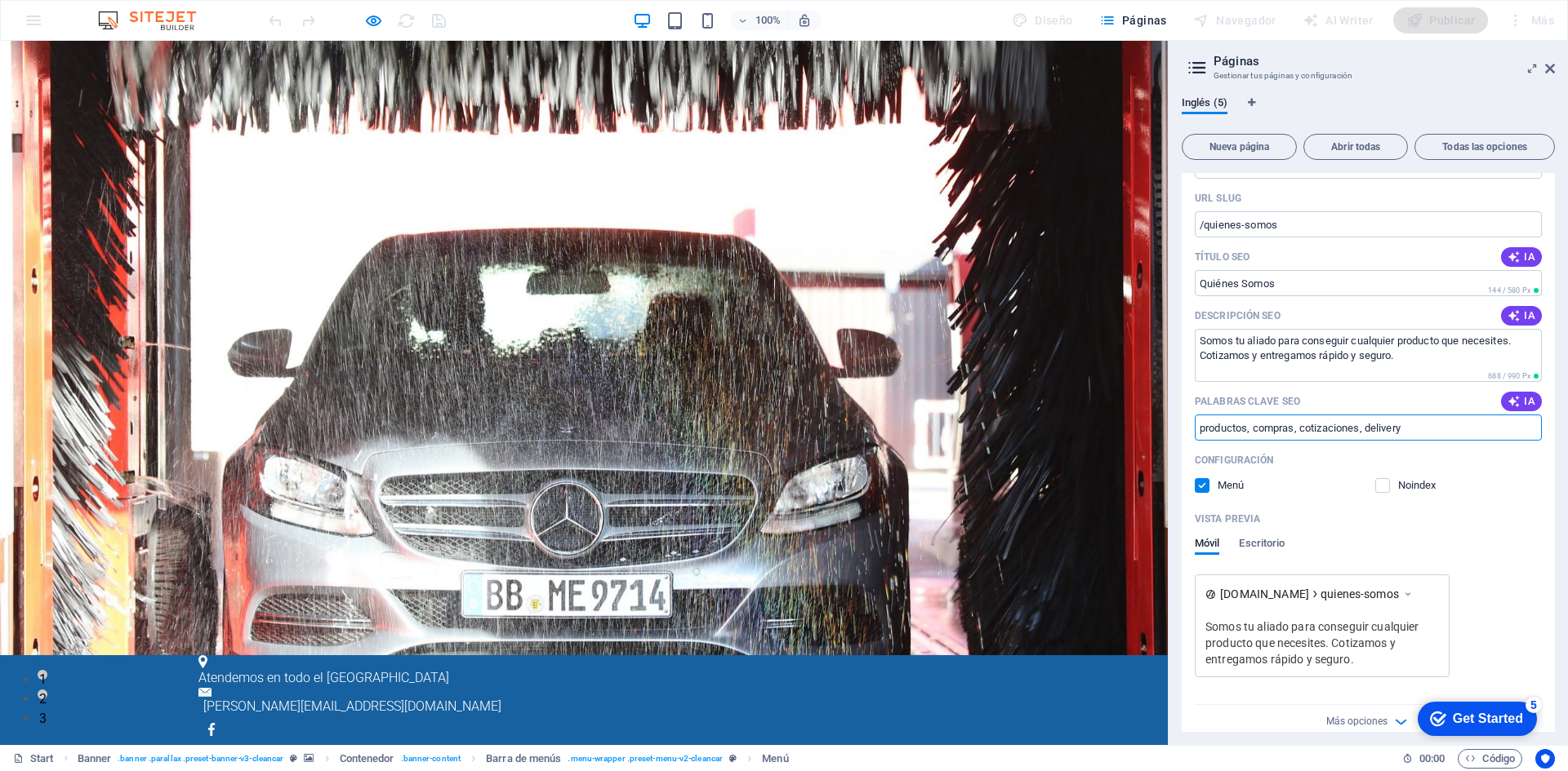
scroll to position [316, 0]
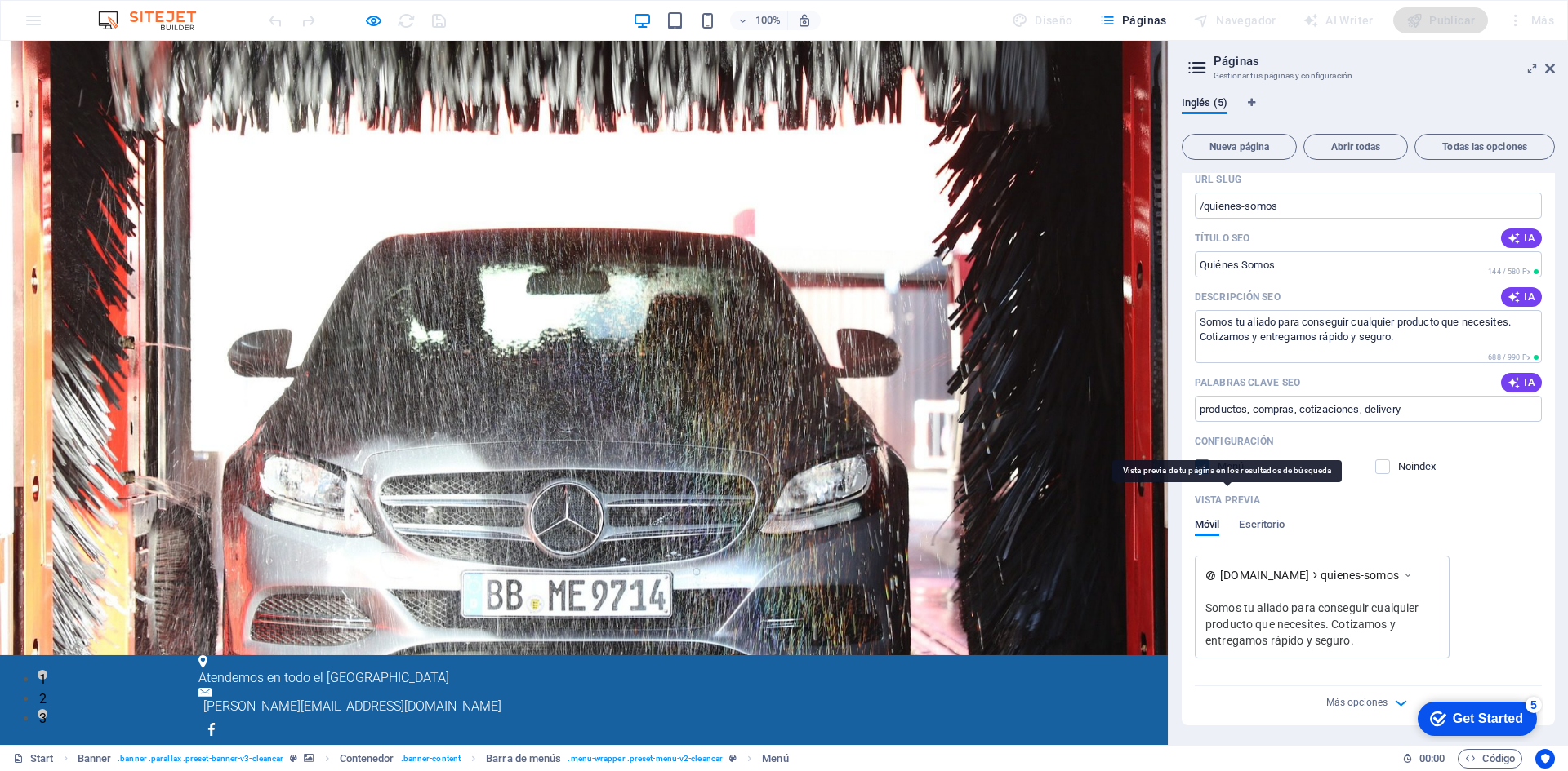
click at [1231, 500] on p "Vista previa" at bounding box center [1227, 500] width 65 height 13
click at [1261, 524] on span "Escritorio" at bounding box center [1262, 526] width 46 height 23
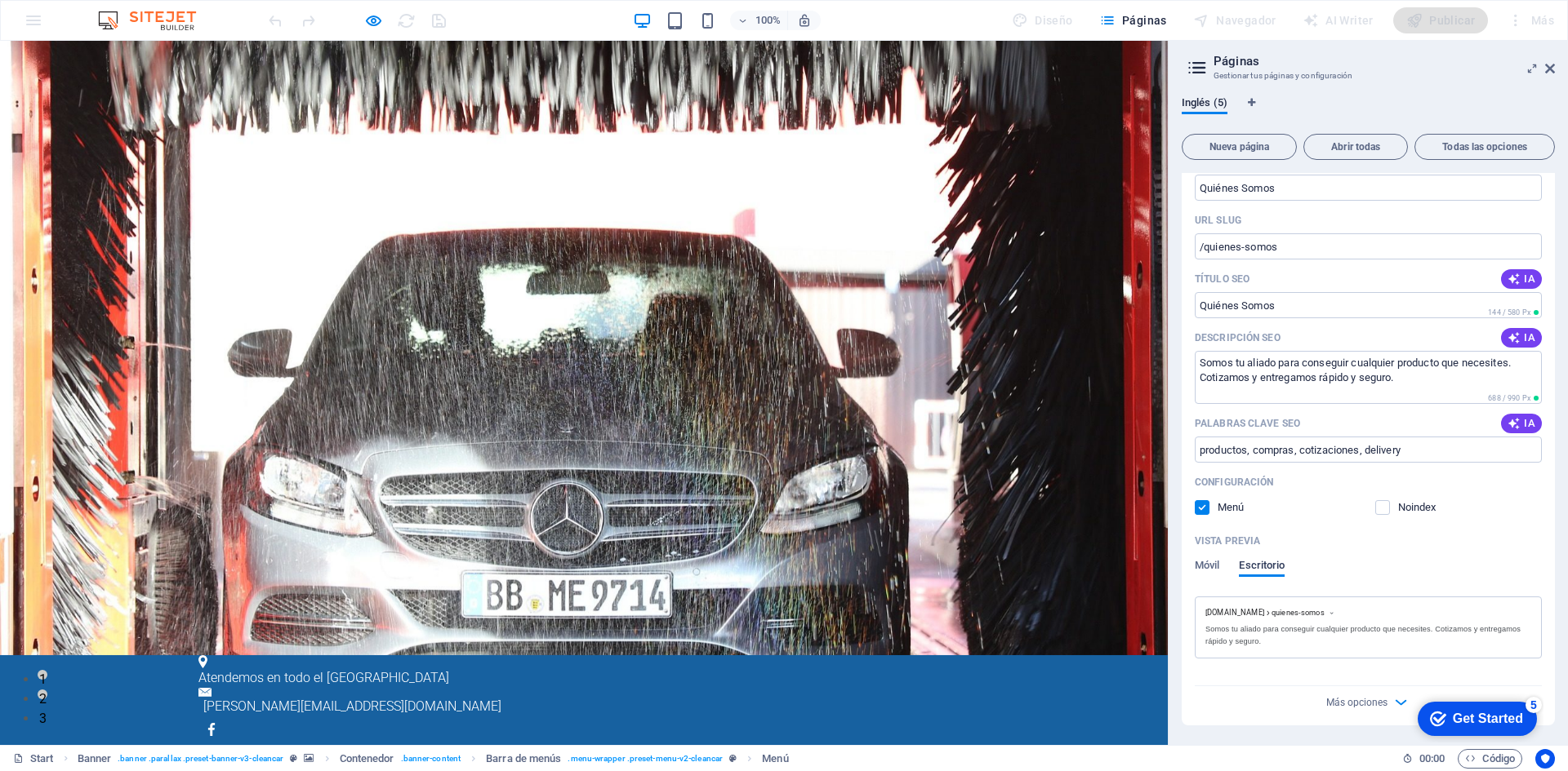
scroll to position [275, 0]
click at [1213, 564] on span "Móvil" at bounding box center [1207, 567] width 25 height 23
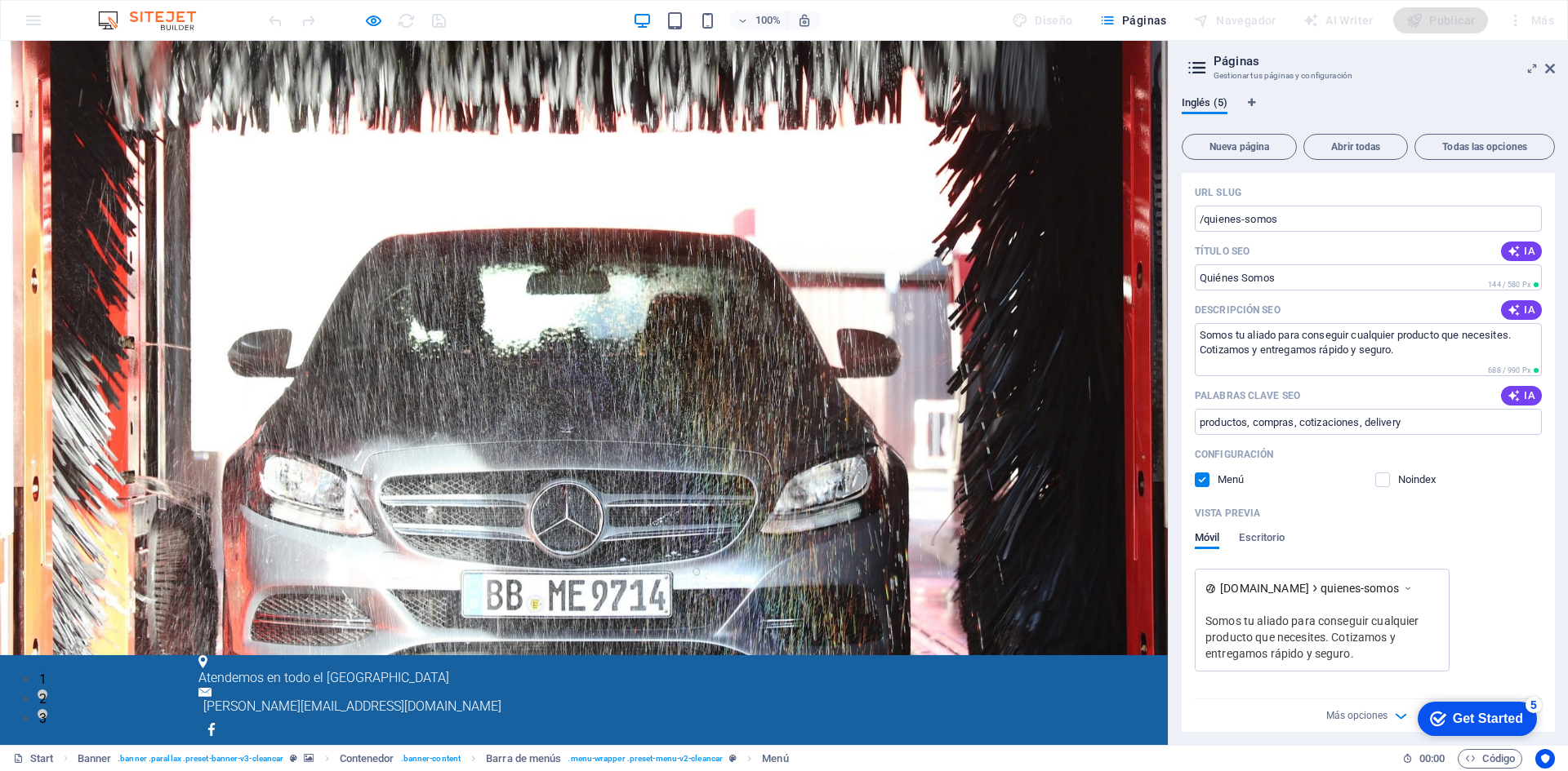
scroll to position [316, 0]
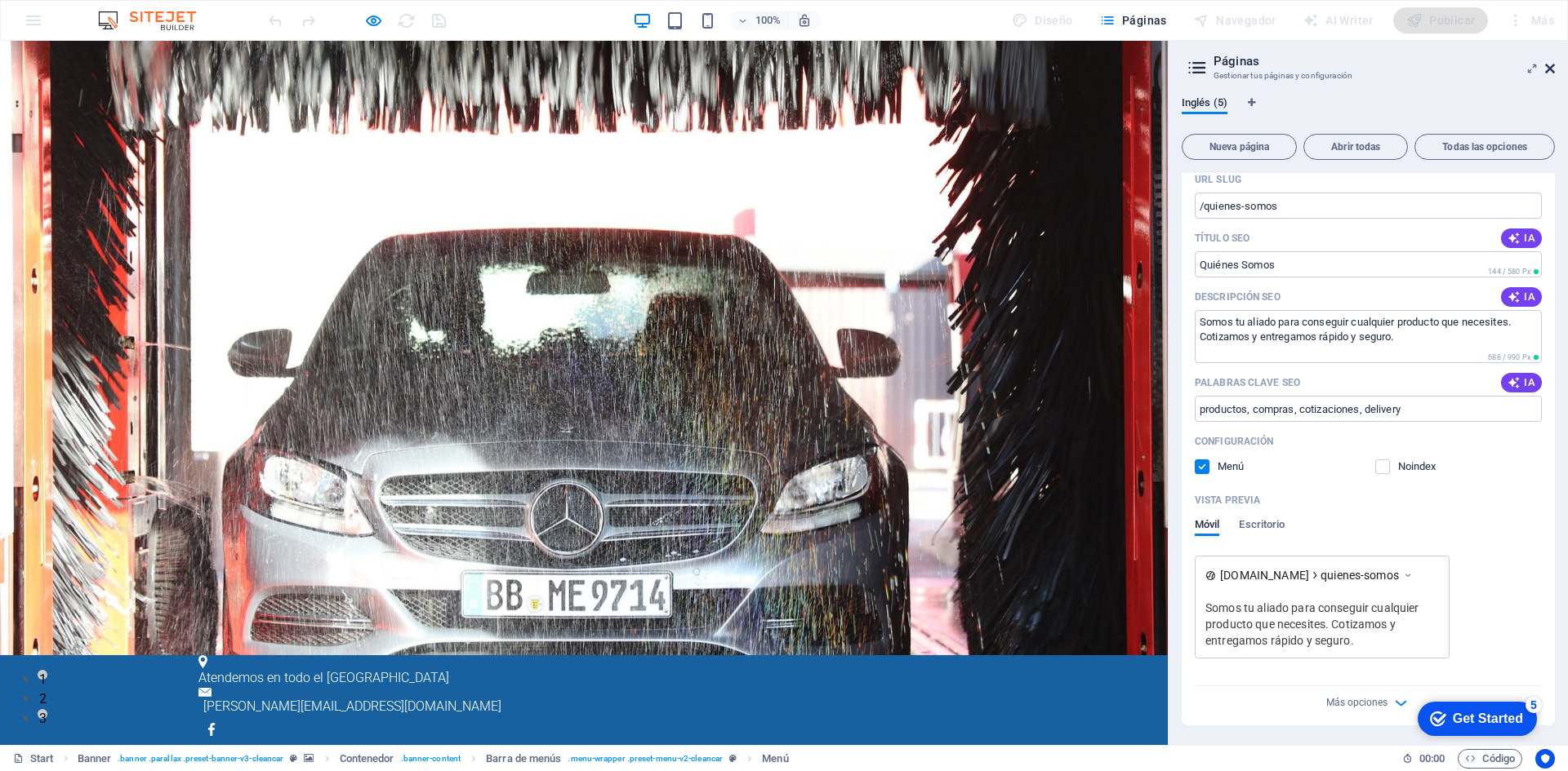
click at [1548, 69] on icon at bounding box center [1550, 68] width 10 height 13
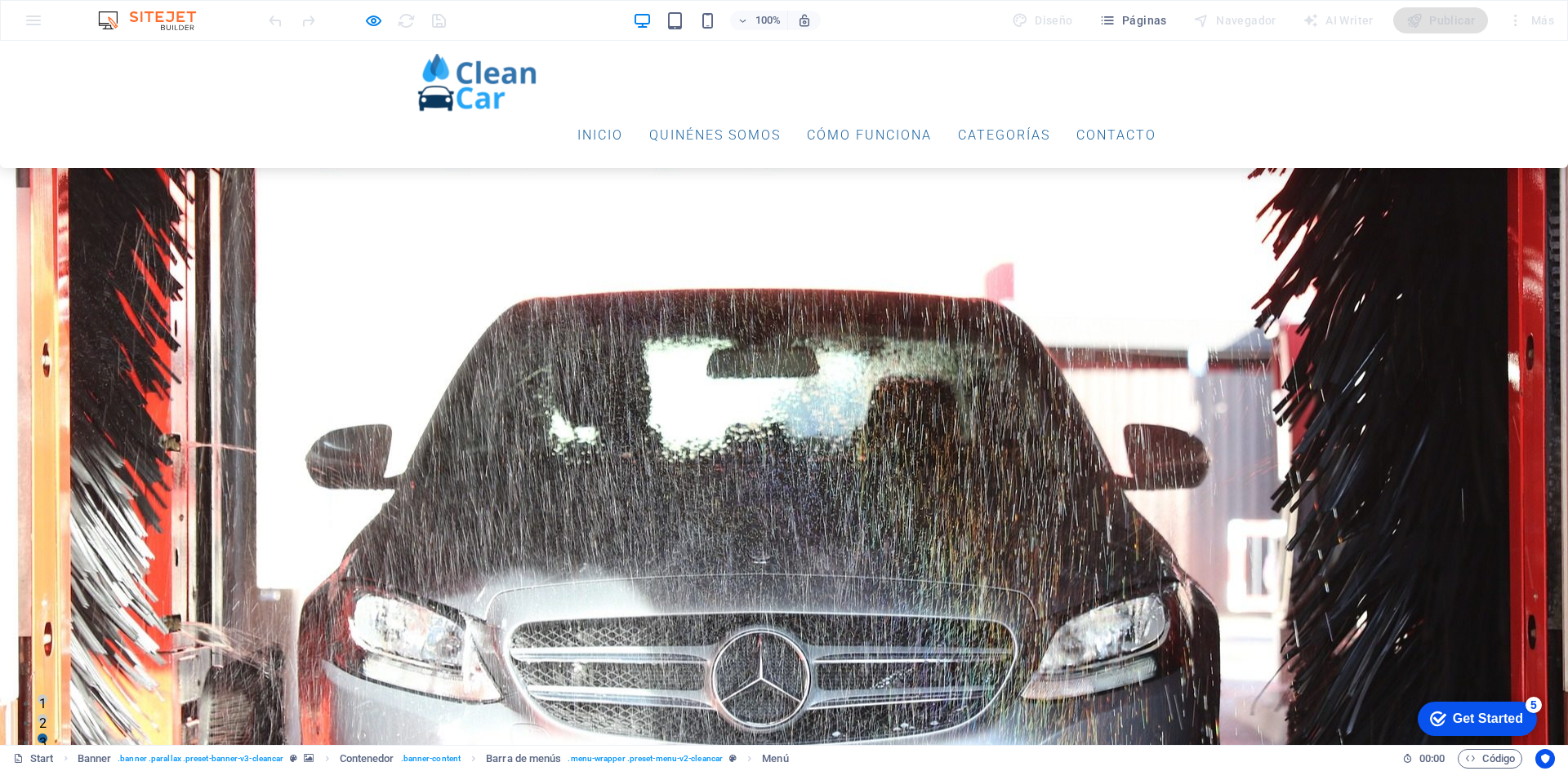
scroll to position [0, 0]
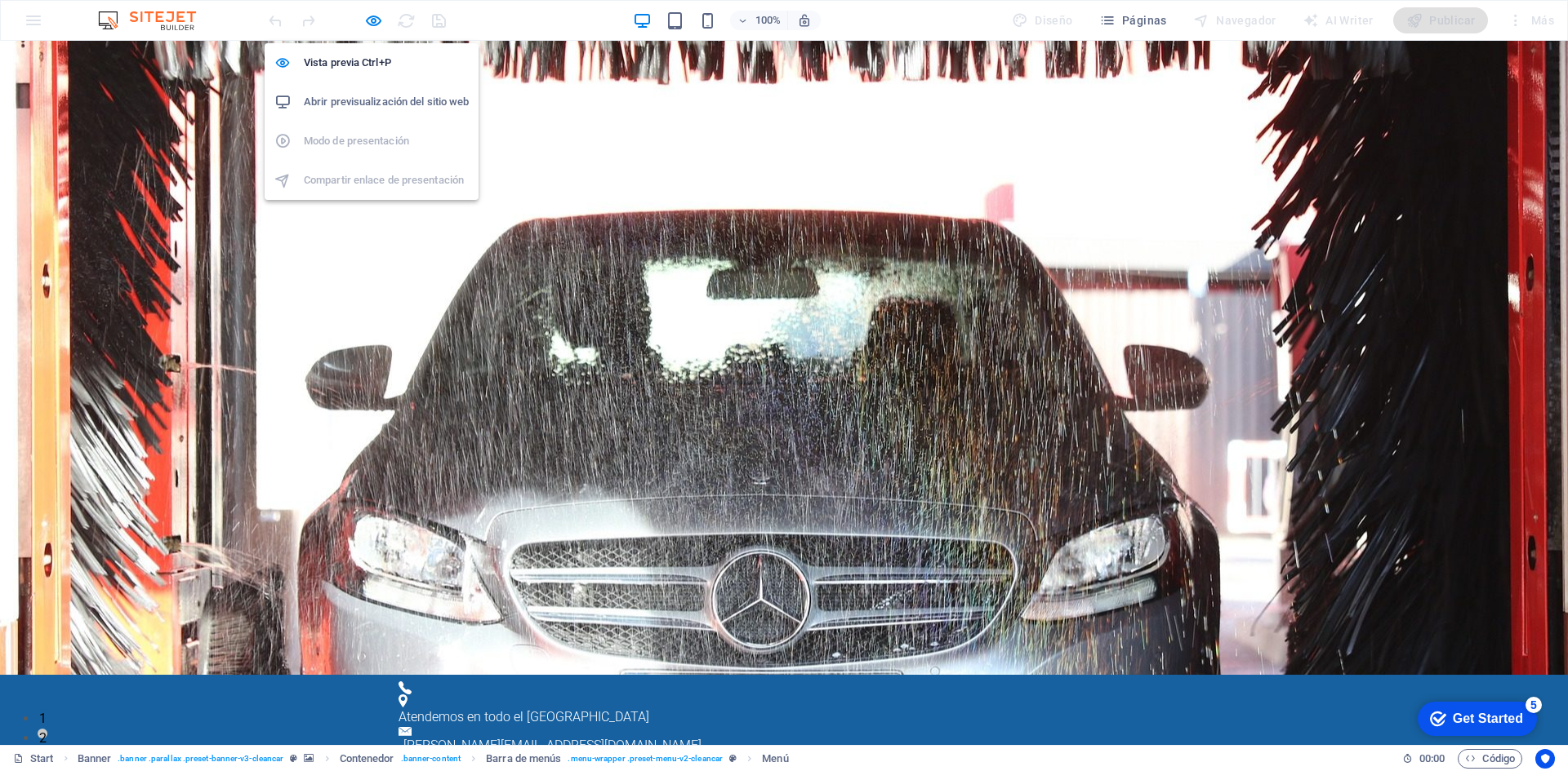
click at [364, 98] on h6 "Abrir previsualización del sitio web" at bounding box center [386, 102] width 165 height 20
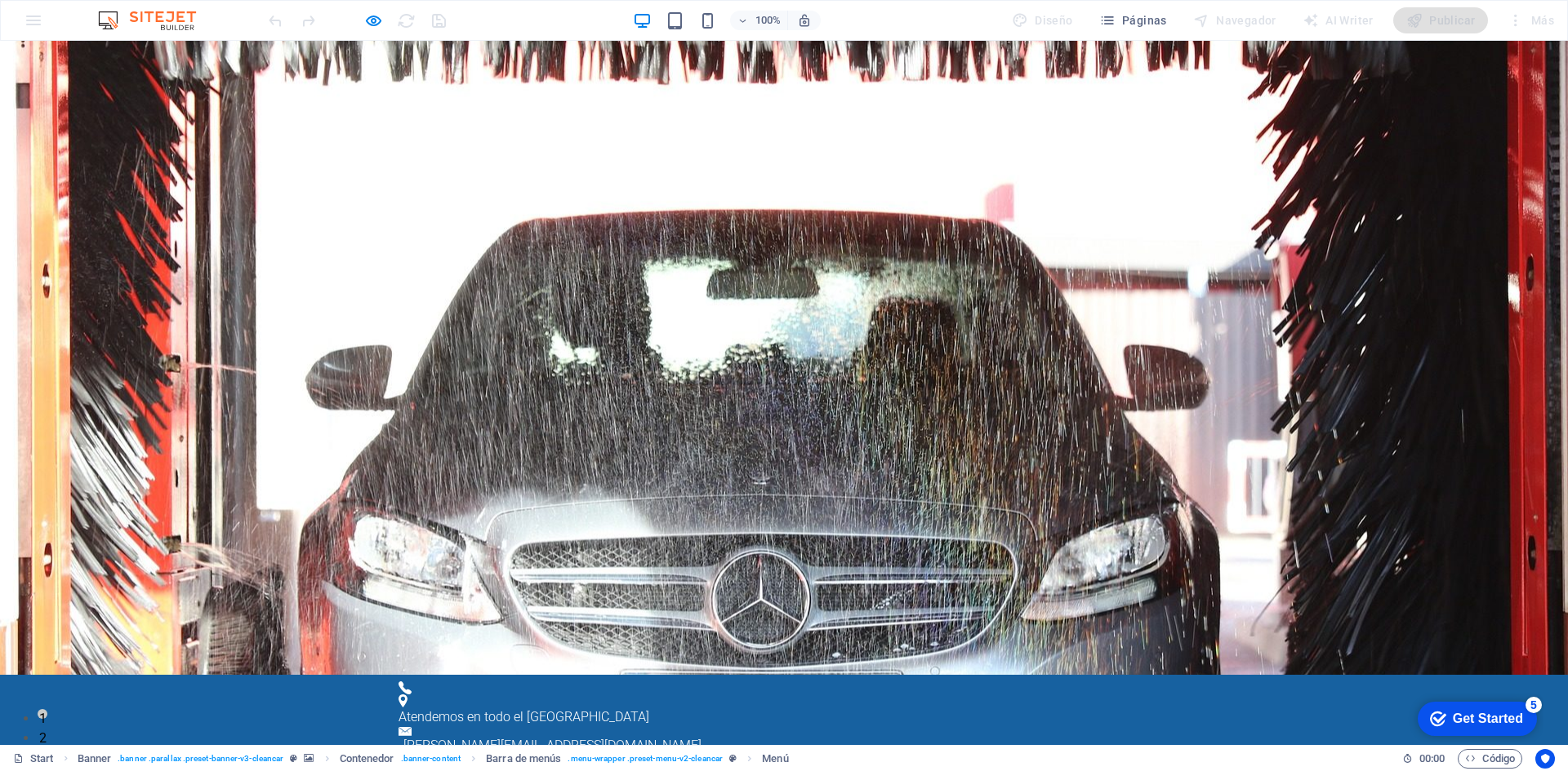
click at [440, 25] on div at bounding box center [357, 20] width 183 height 26
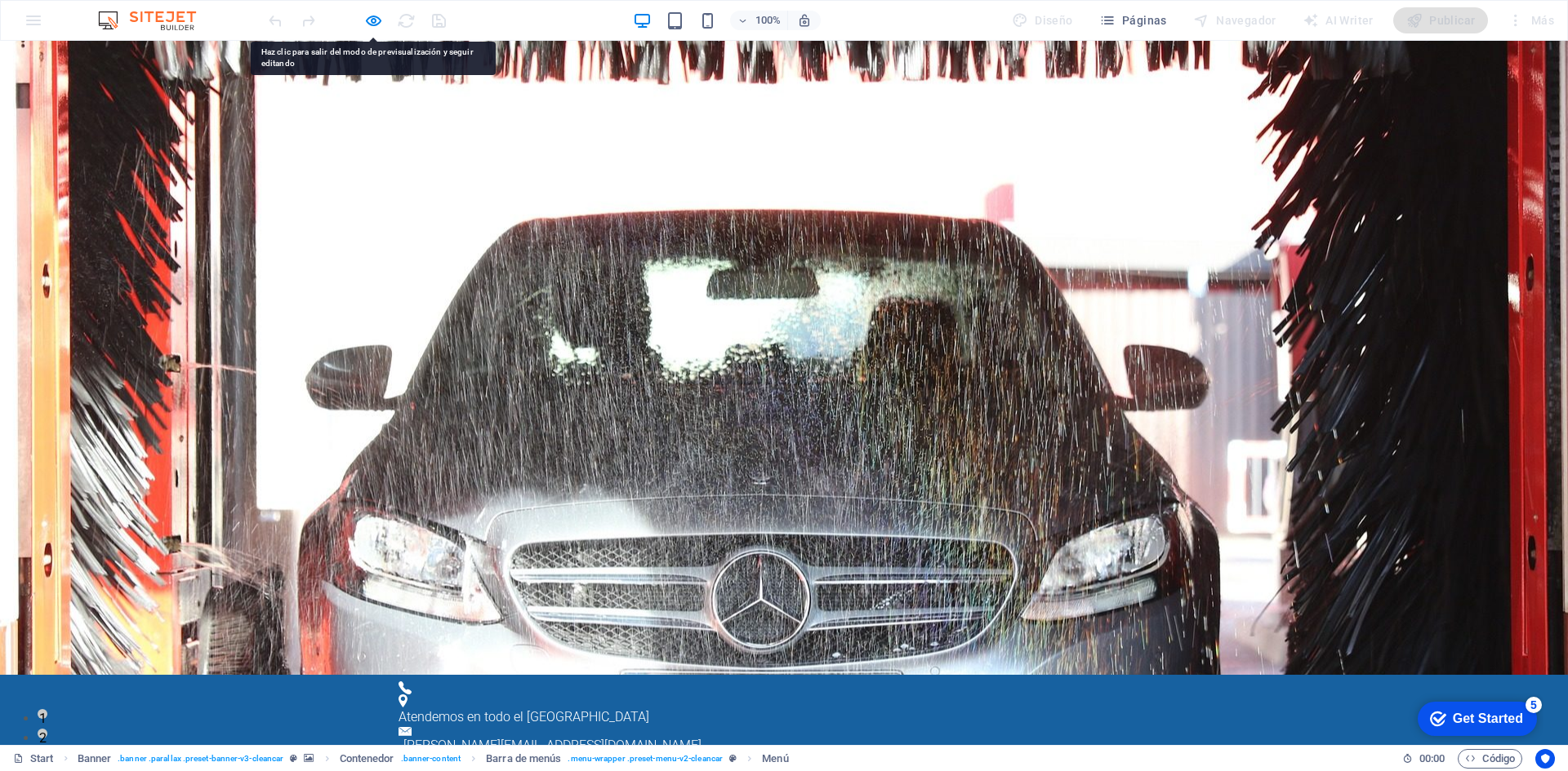
click at [37, 14] on div "100% Diseño Páginas Navegador AI Writer Publicar Más" at bounding box center [784, 20] width 1566 height 39
click at [608, 709] on span "Atendemos en todo el Perú" at bounding box center [524, 717] width 250 height 15
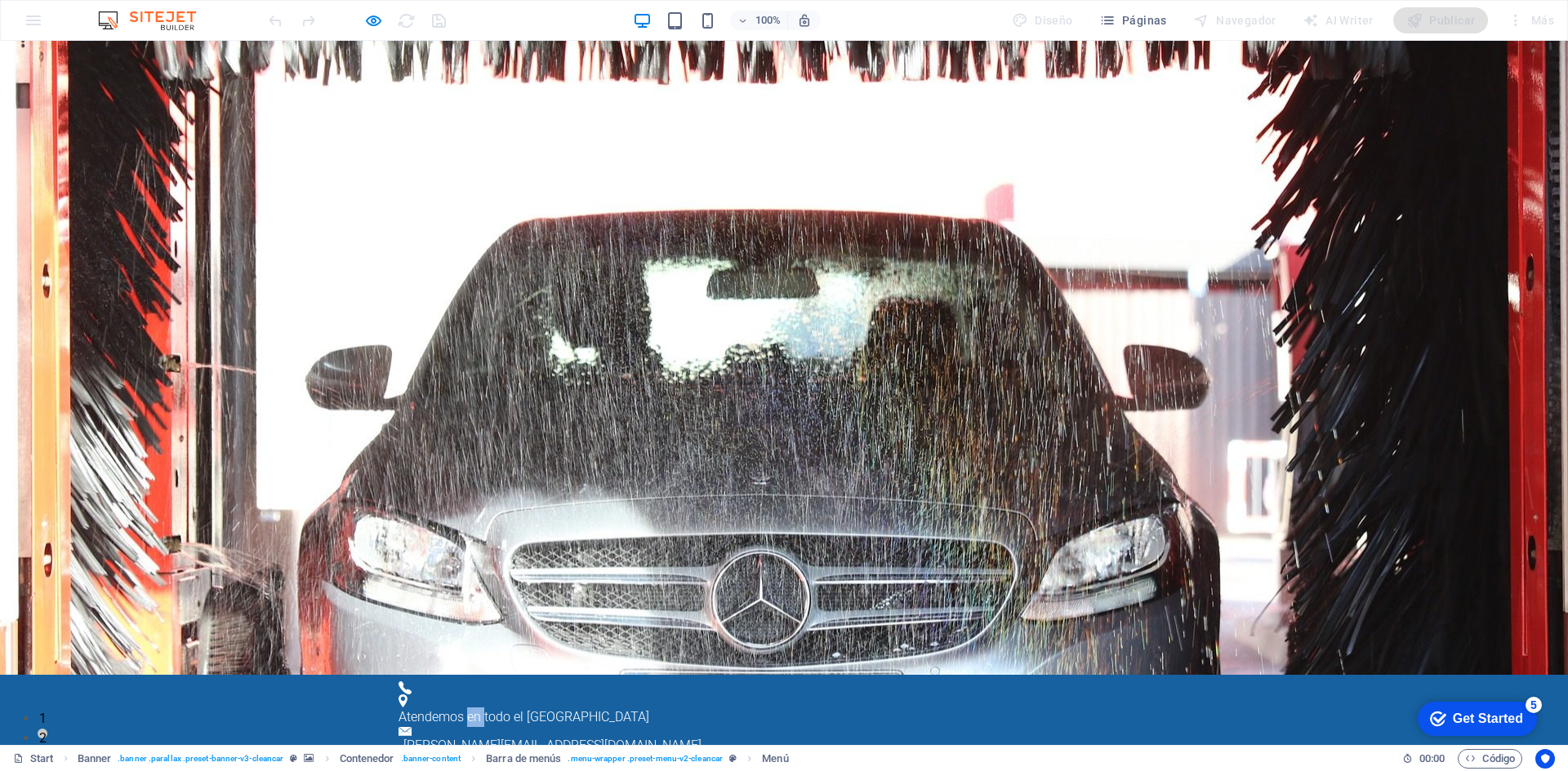
click at [608, 709] on span "Atendemos en todo el Perú" at bounding box center [524, 717] width 250 height 15
drag, startPoint x: 608, startPoint y: 60, endPoint x: 496, endPoint y: 173, distance: 159.1
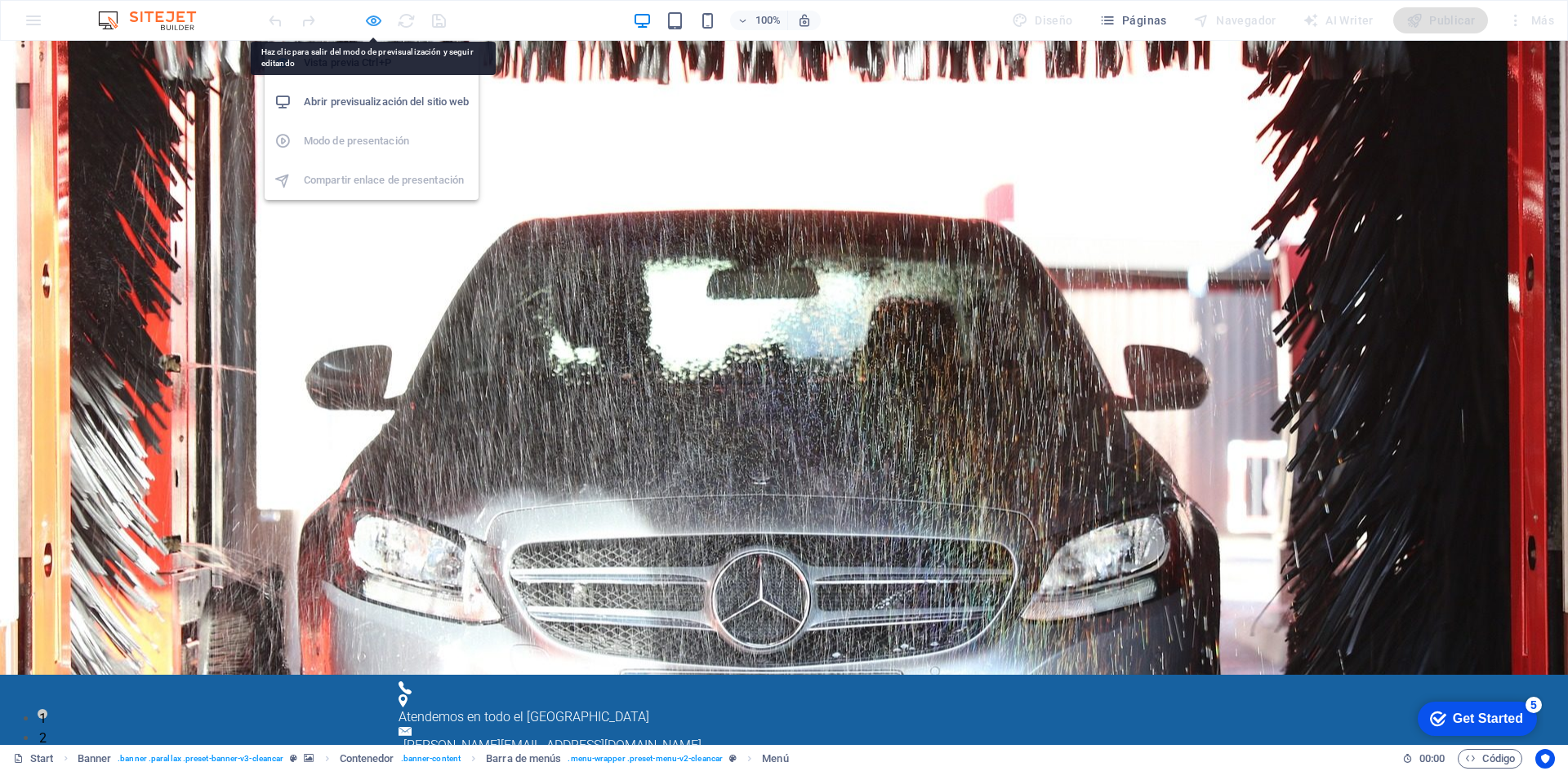
click at [378, 20] on icon "button" at bounding box center [373, 20] width 19 height 19
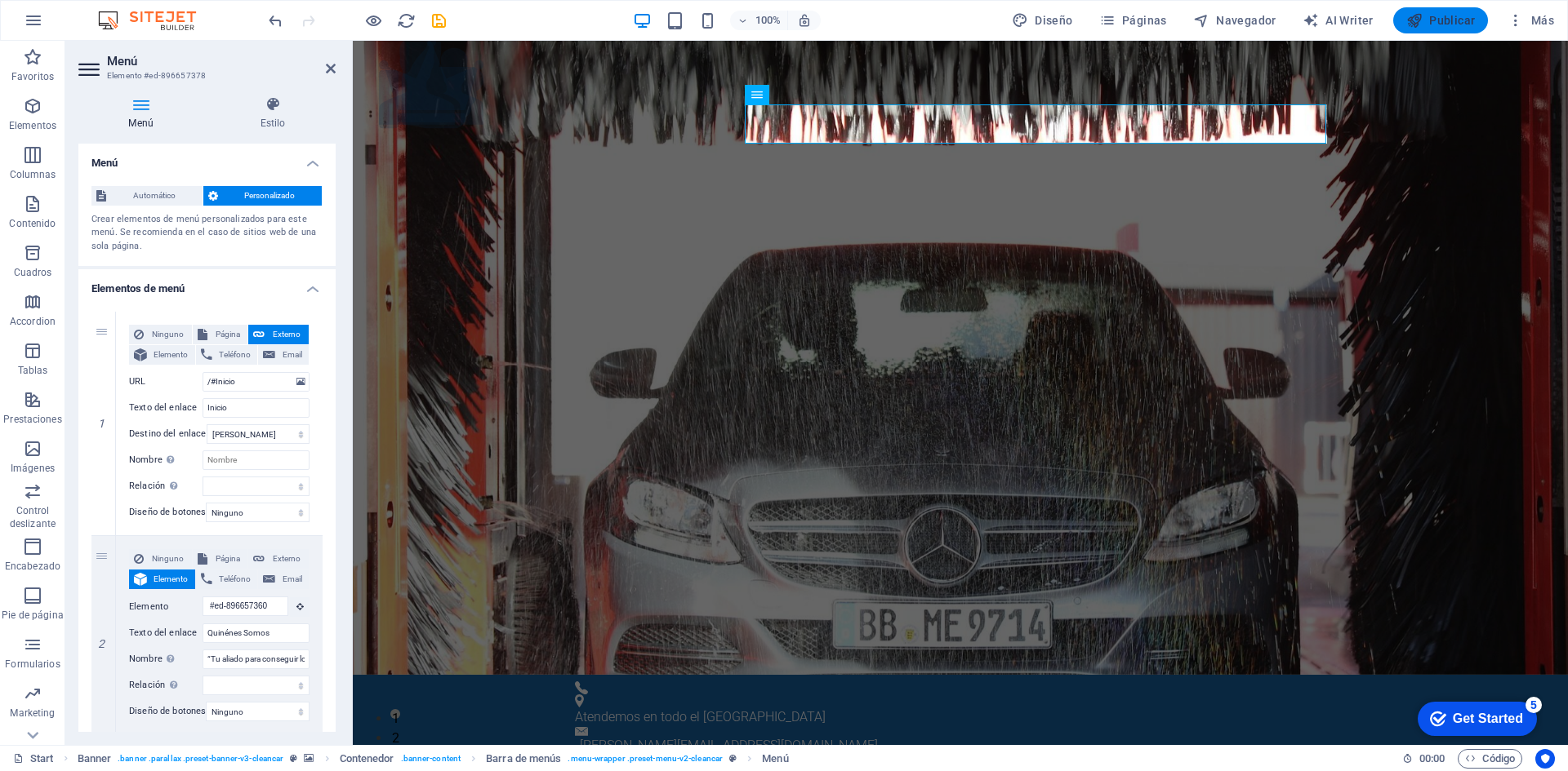
click at [1436, 20] on span "Publicar" at bounding box center [1441, 20] width 70 height 16
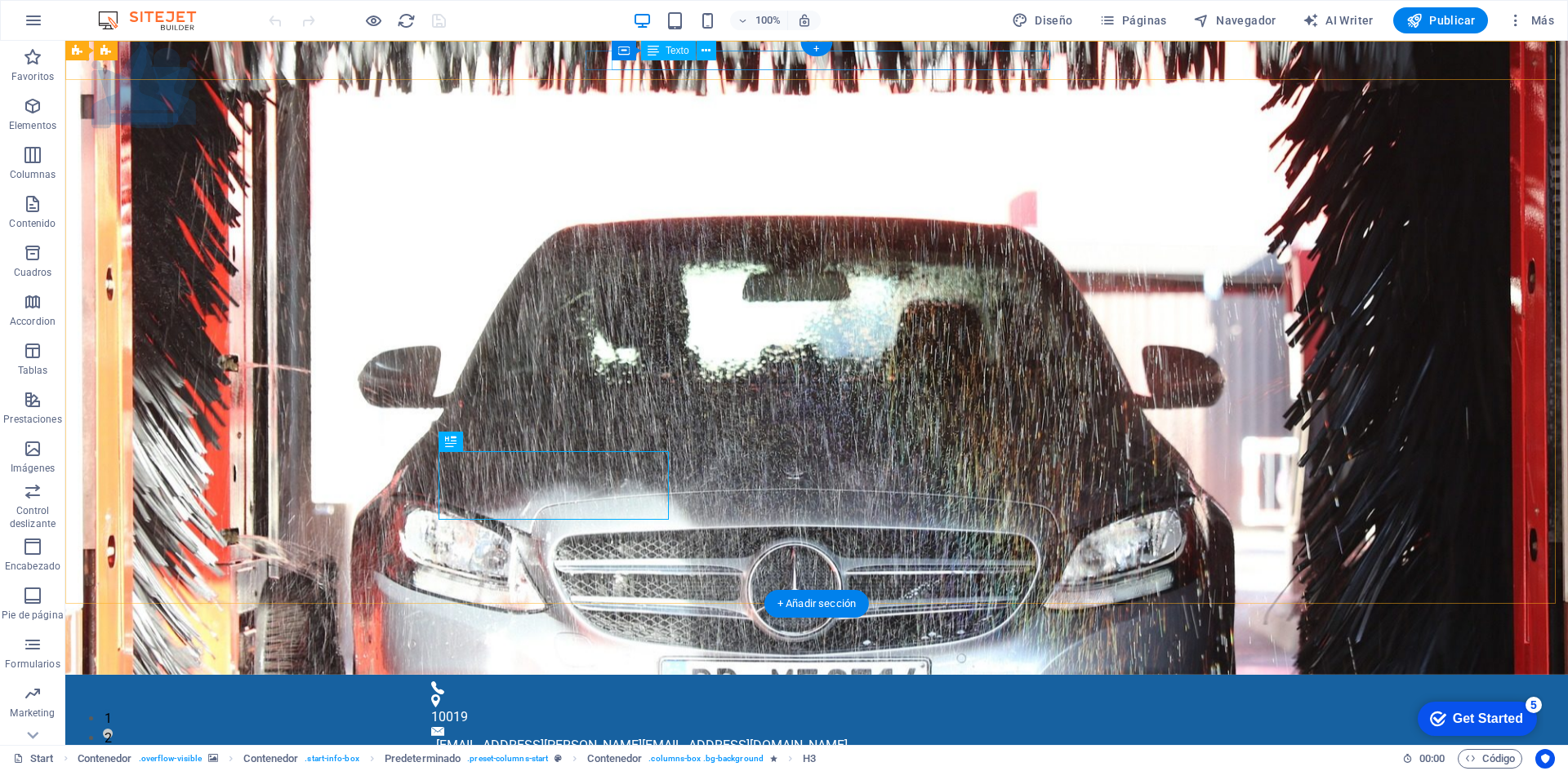
click at [883, 736] on div "4f5ad16e48aba3ca6afb65a0ef38b8@cpanel.local wiliam@fourpack.com.pe" at bounding box center [812, 746] width 753 height 20
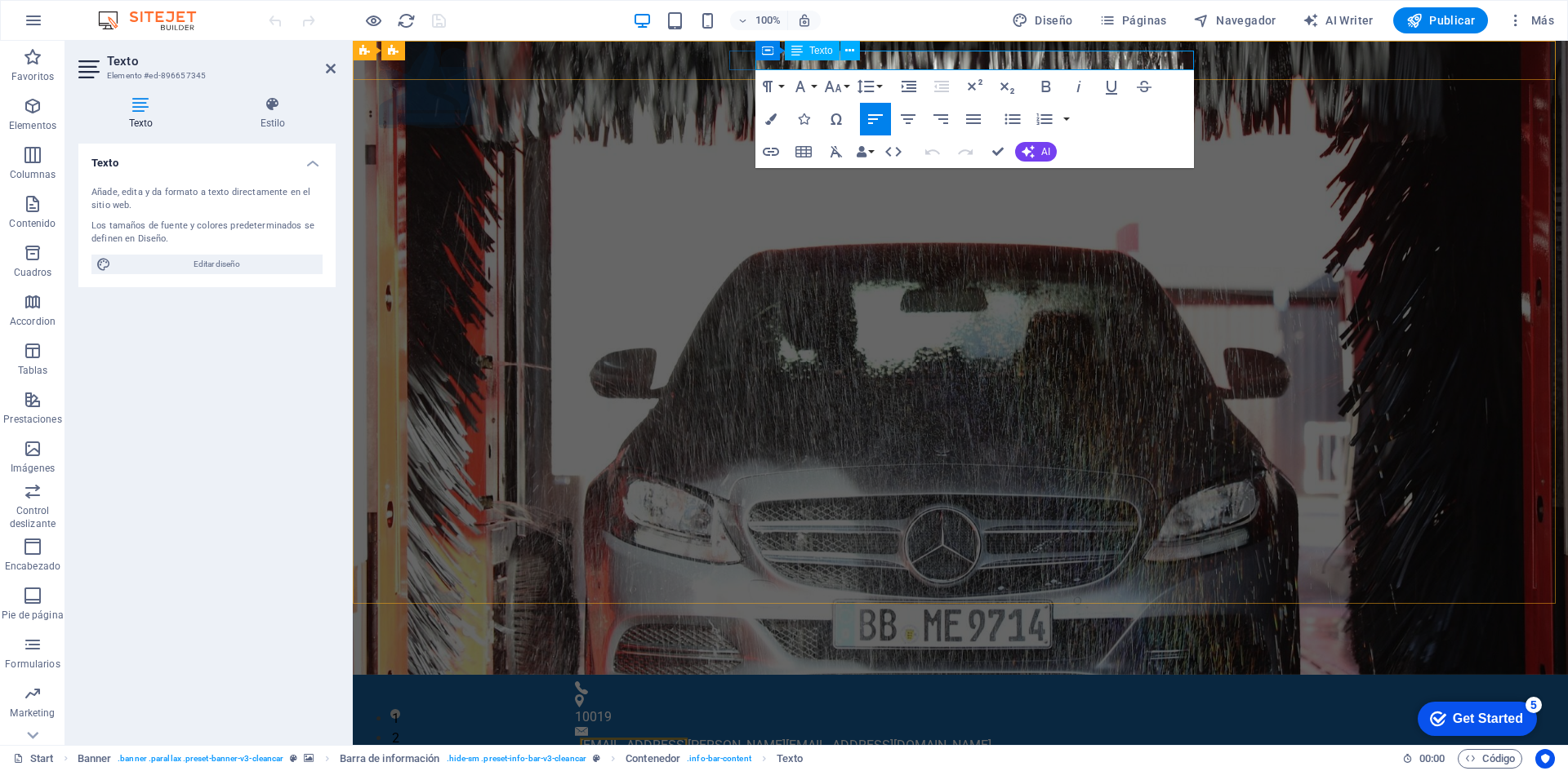
click at [1056, 736] on p "4f5ad16e48aba3ca6afb65a0ef38b8@cpanel.local wiliam@fourpack.com.pe" at bounding box center [955, 746] width 753 height 20
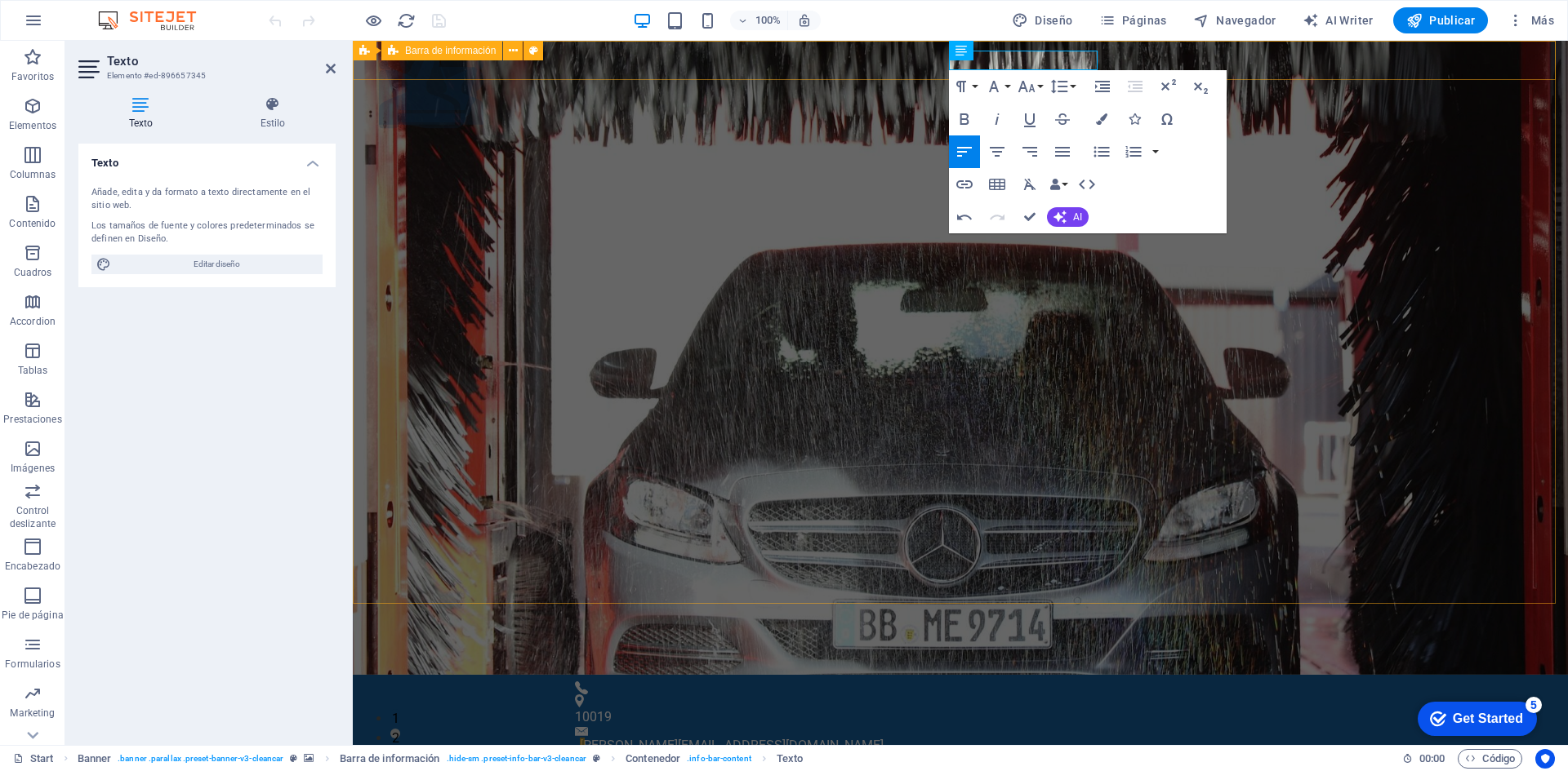
click at [1397, 675] on div "10019 wiliam@fourpack.com.pe" at bounding box center [960, 764] width 1215 height 179
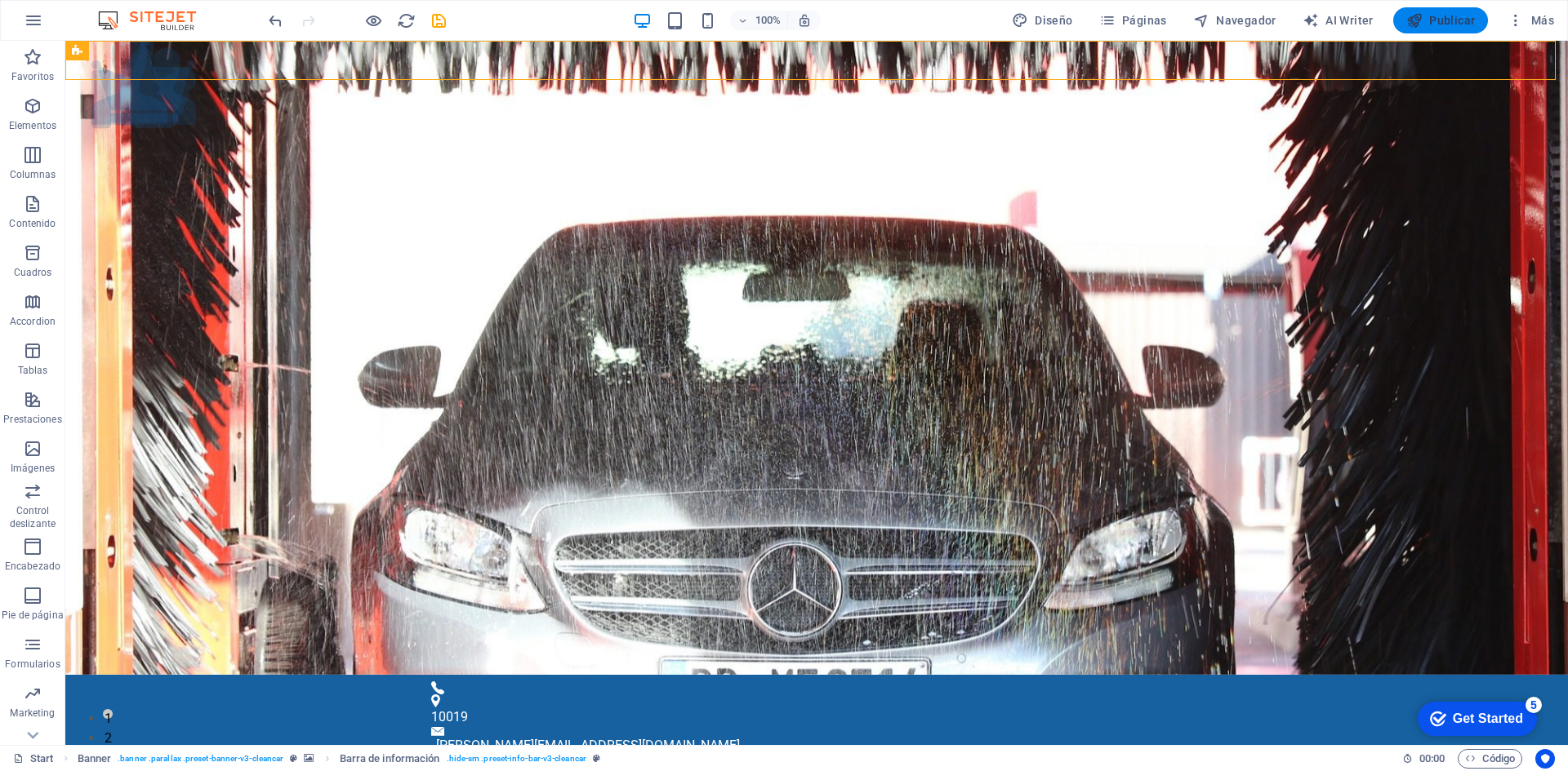
click at [1446, 23] on span "Publicar" at bounding box center [1441, 20] width 70 height 16
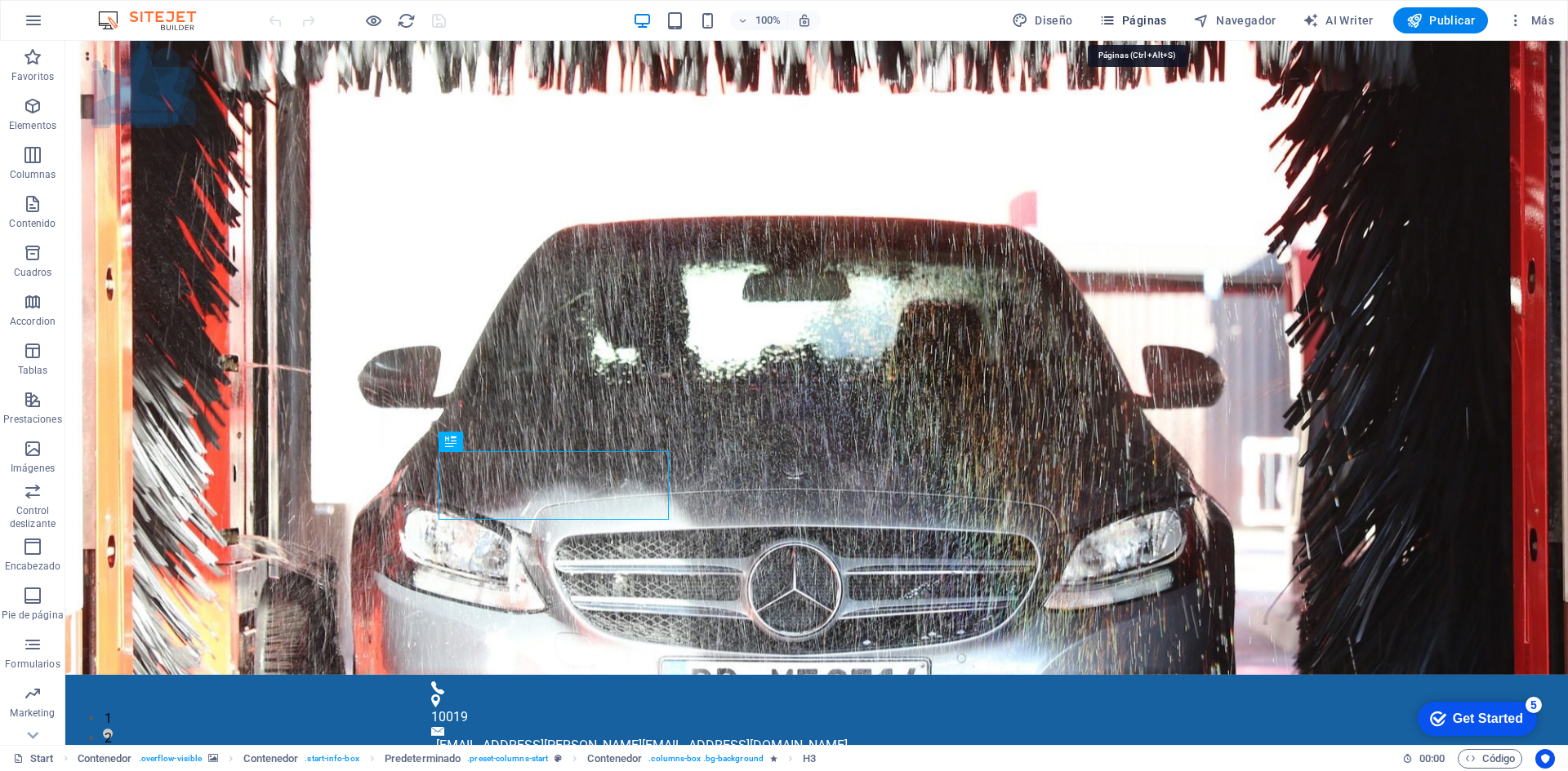
click at [1147, 20] on span "Páginas" at bounding box center [1133, 20] width 68 height 16
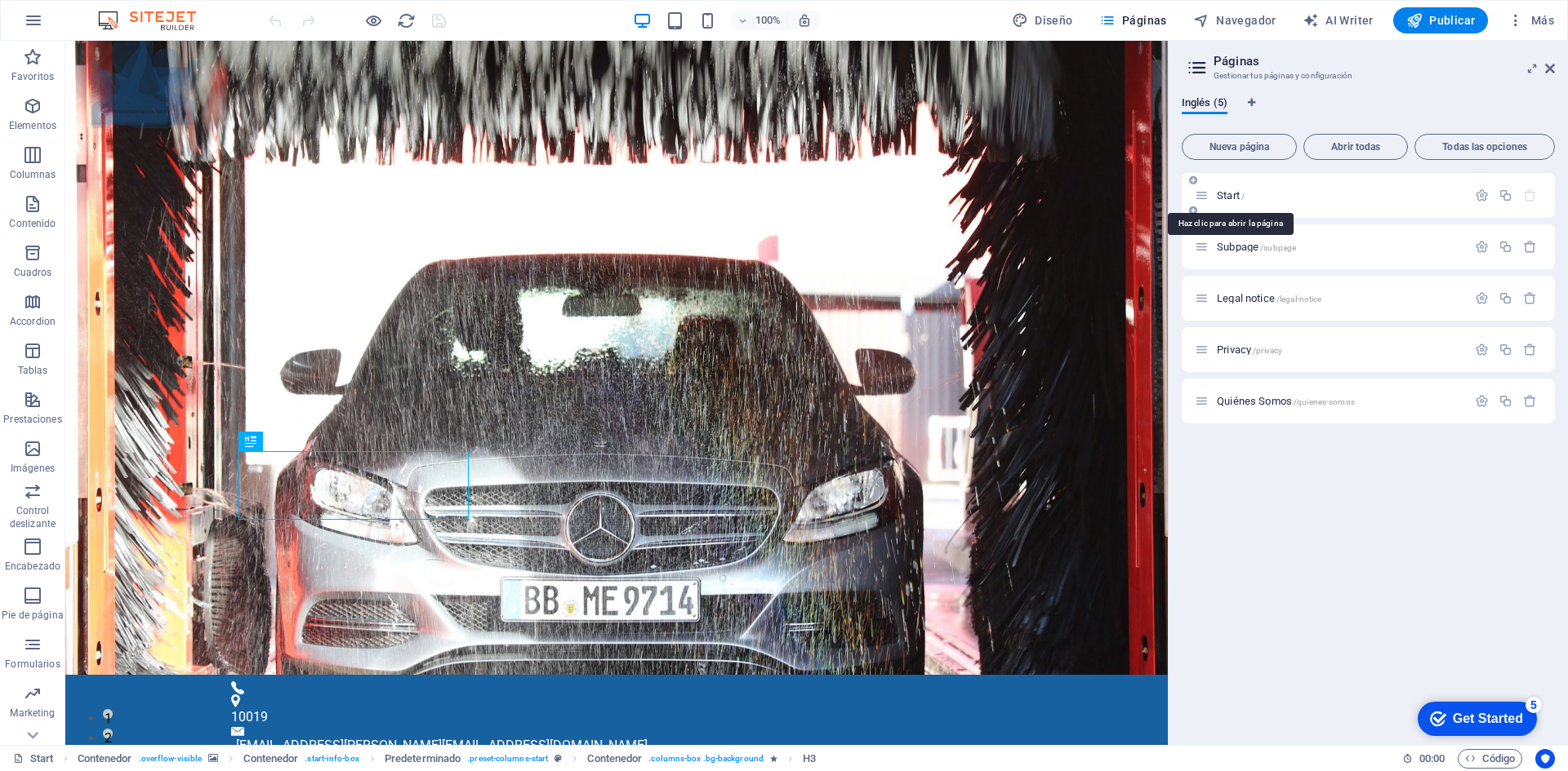
click at [1228, 199] on span "Start /" at bounding box center [1230, 195] width 28 height 12
click at [1235, 199] on span "Start /" at bounding box center [1230, 195] width 28 height 12
click at [1485, 198] on icon "button" at bounding box center [1481, 195] width 14 height 14
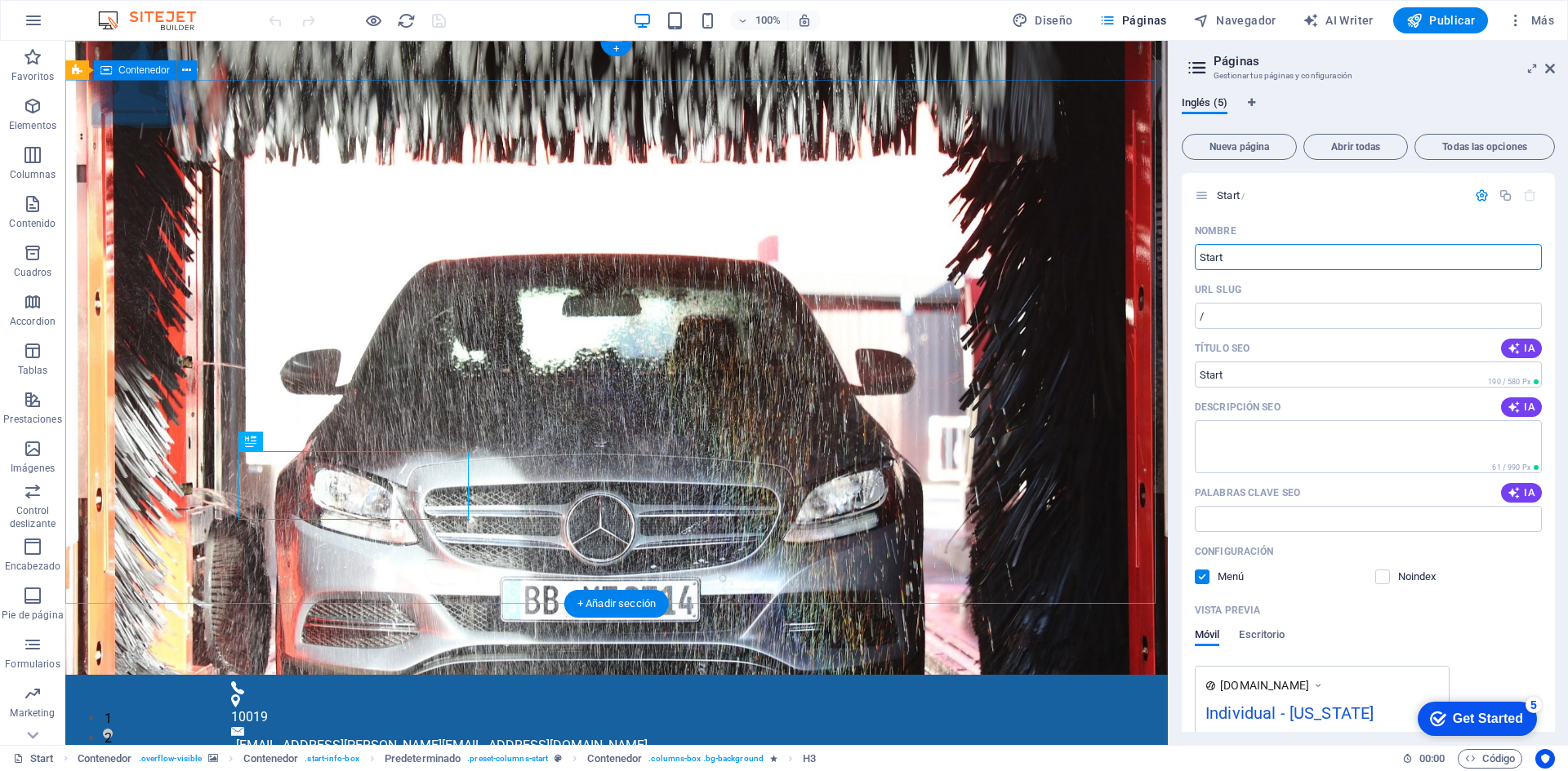
drag, startPoint x: 1319, startPoint y: 299, endPoint x: 1066, endPoint y: 255, distance: 256.8
click at [1260, 254] on input "Start" at bounding box center [1368, 257] width 347 height 26
drag, startPoint x: 1247, startPoint y: 258, endPoint x: 1170, endPoint y: 258, distance: 77.0
click at [1170, 258] on aside "Páginas Gestionar tus páginas y configuración Inglés (5) Nueva página Abrir tod…" at bounding box center [1368, 393] width 400 height 704
type input "INICIO"
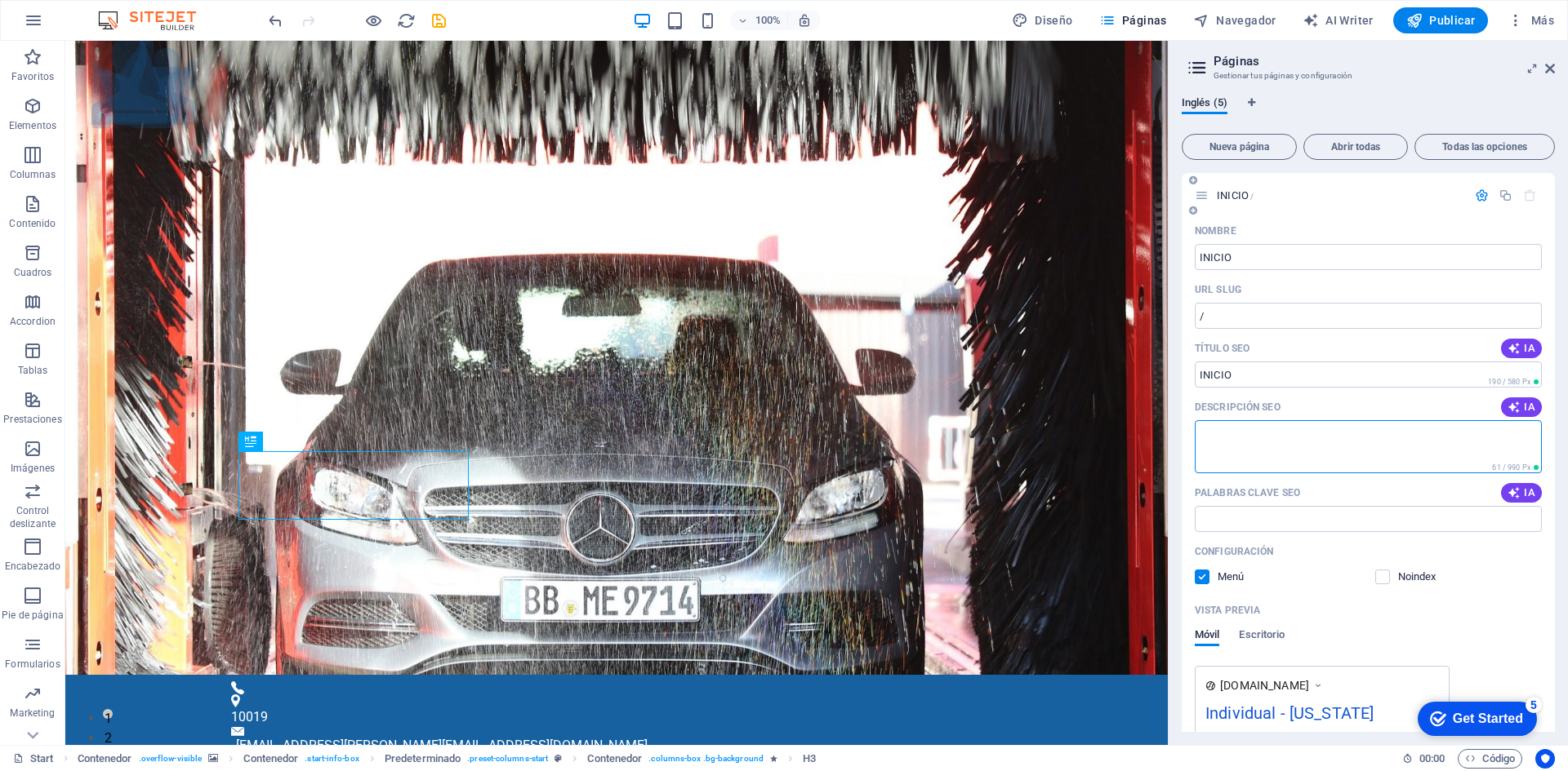
click at [1321, 450] on textarea "Descripción SEO" at bounding box center [1368, 447] width 347 height 53
paste textarea "Página en construcción 🚧"
drag, startPoint x: 1348, startPoint y: 434, endPoint x: 1173, endPoint y: 429, distance: 175.1
click at [1173, 429] on div "Inglés (5) Nueva página Abrir todas Todas las opciones INICIO / Nombre INICIO ​…" at bounding box center [1368, 414] width 400 height 662
drag, startPoint x: 1435, startPoint y: 486, endPoint x: 1112, endPoint y: 428, distance: 328.2
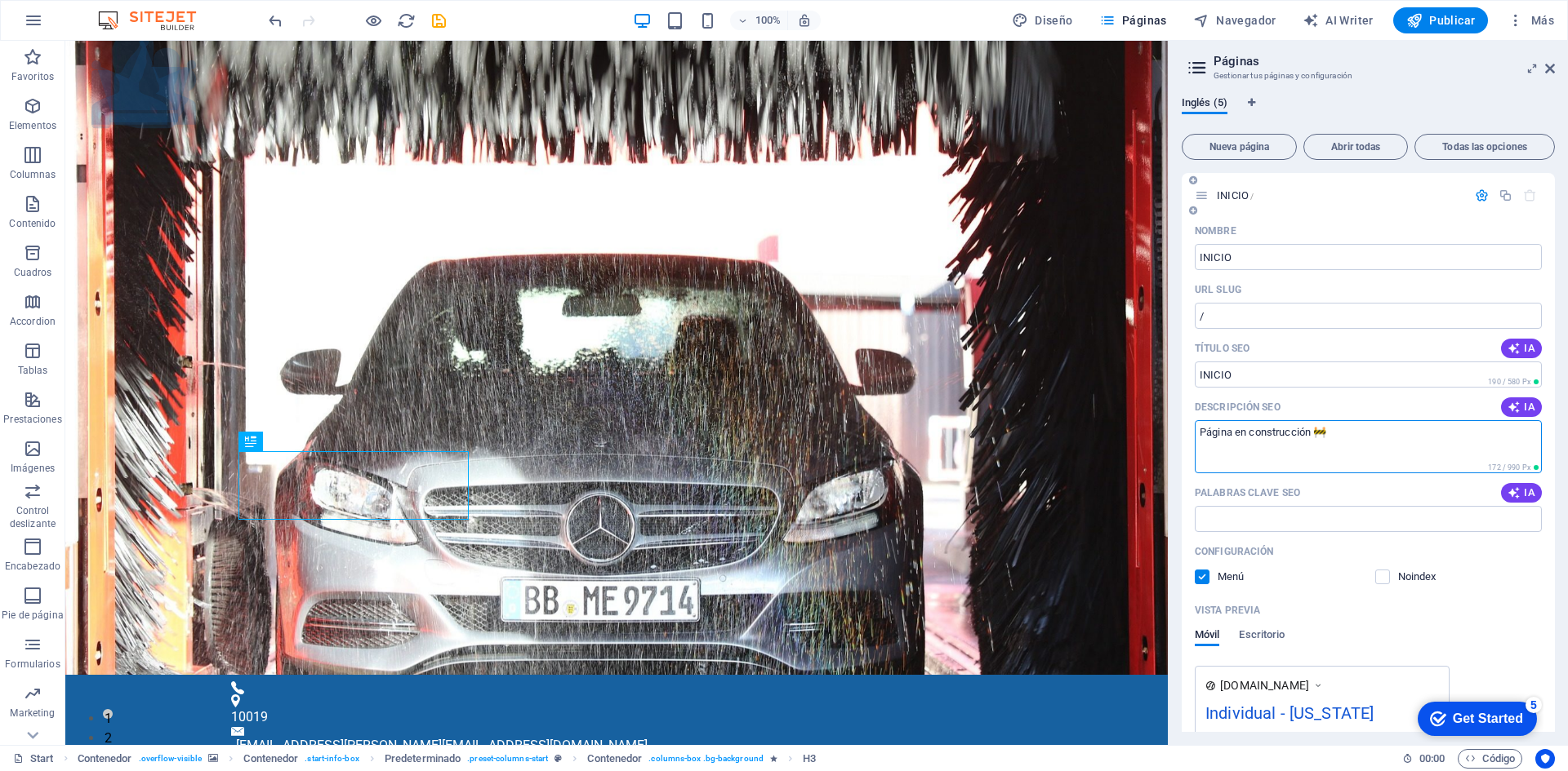
paste textarea "Muy pronto estaremos listos para ayudarte a conseguir lo que necesites."
click at [1338, 455] on textarea "Página en construcción 🚧 Muy pronto estaremos listos para ayudarte a conseguir …" at bounding box center [1368, 447] width 347 height 53
type textarea "Página en construcción 🚧 Muy pronto estaremos listos para ayudarte a conseguir …"
drag, startPoint x: 1249, startPoint y: 321, endPoint x: 1171, endPoint y: 319, distance: 78.0
click at [1171, 319] on aside "Páginas Gestionar tus páginas y configuración Inglés (5) Nueva página Abrir tod…" at bounding box center [1368, 393] width 400 height 704
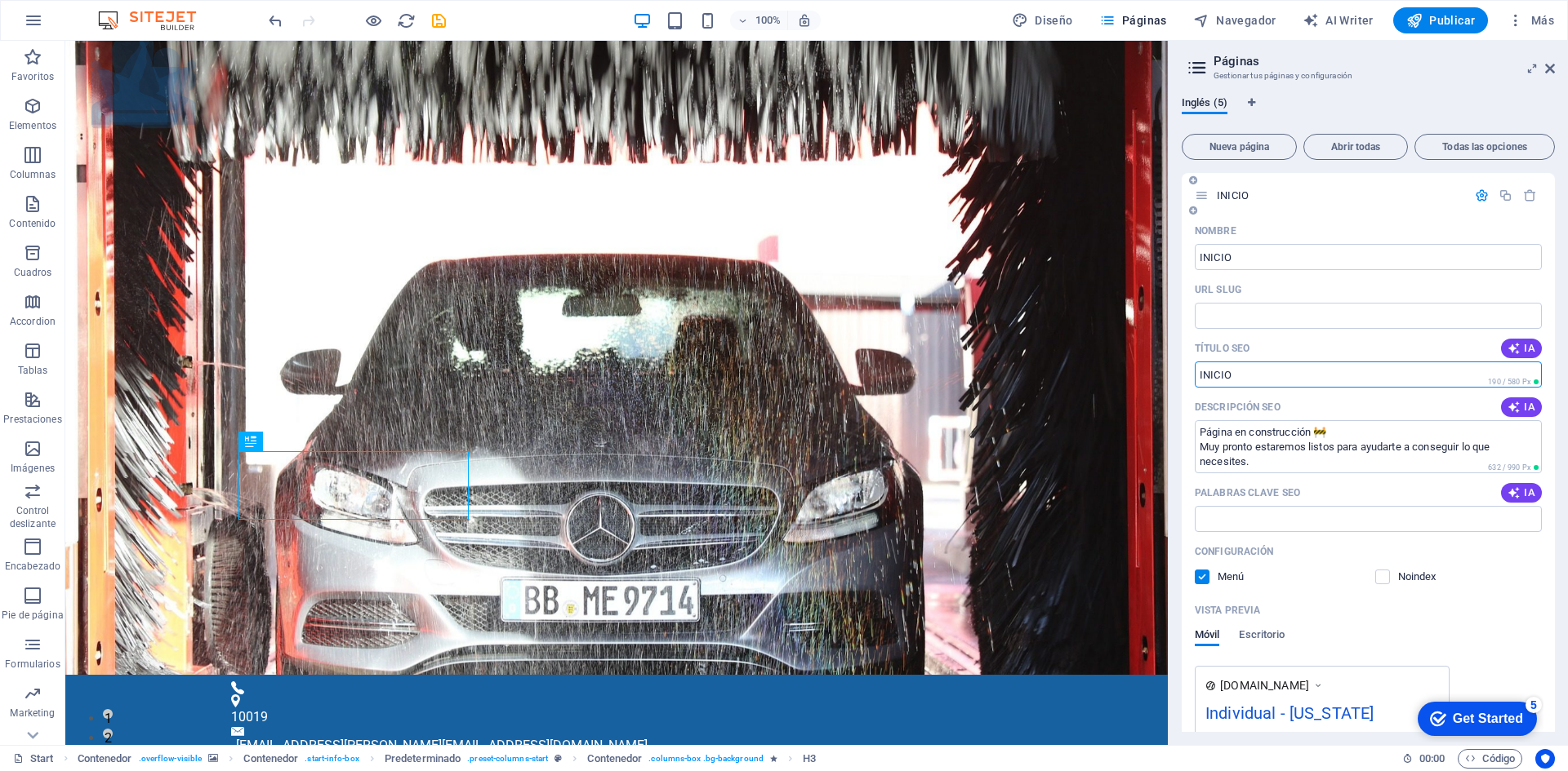
click at [1247, 380] on input "Título SEO" at bounding box center [1368, 374] width 347 height 26
drag, startPoint x: 1302, startPoint y: 417, endPoint x: 1159, endPoint y: 378, distance: 148.2
click at [1242, 370] on input "Título SEO" at bounding box center [1368, 374] width 347 height 26
drag, startPoint x: 1305, startPoint y: 411, endPoint x: 1159, endPoint y: 376, distance: 150.1
click at [1299, 511] on input "Palabras clave SEO" at bounding box center [1368, 519] width 347 height 26
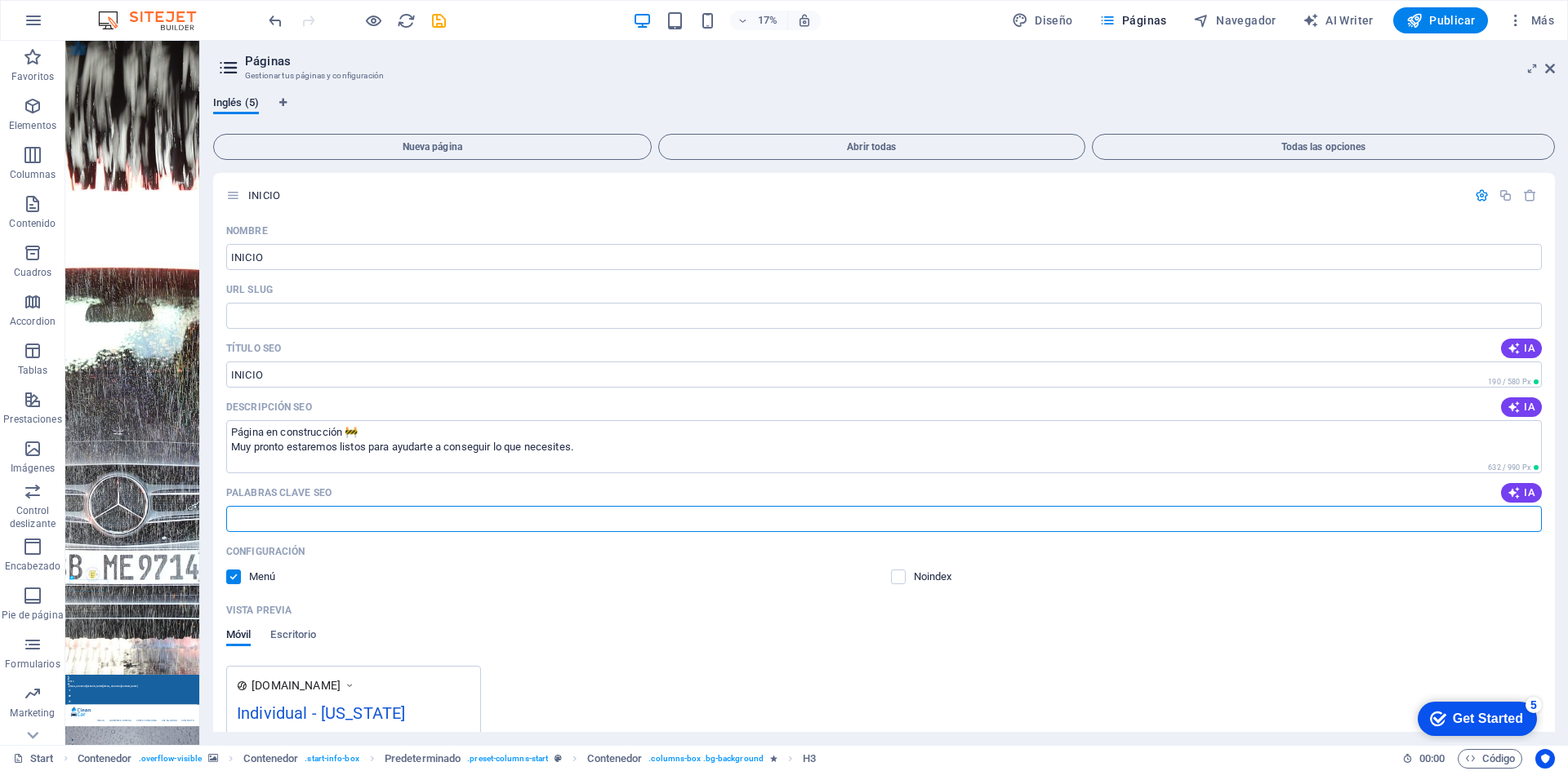
drag, startPoint x: 1170, startPoint y: 229, endPoint x: 198, endPoint y: 297, distance: 974.4
click at [198, 297] on div "Start Favoritos Elementos Columnas Contenido Cuadros Accordion Tablas Prestacio…" at bounding box center [784, 393] width 1568 height 704
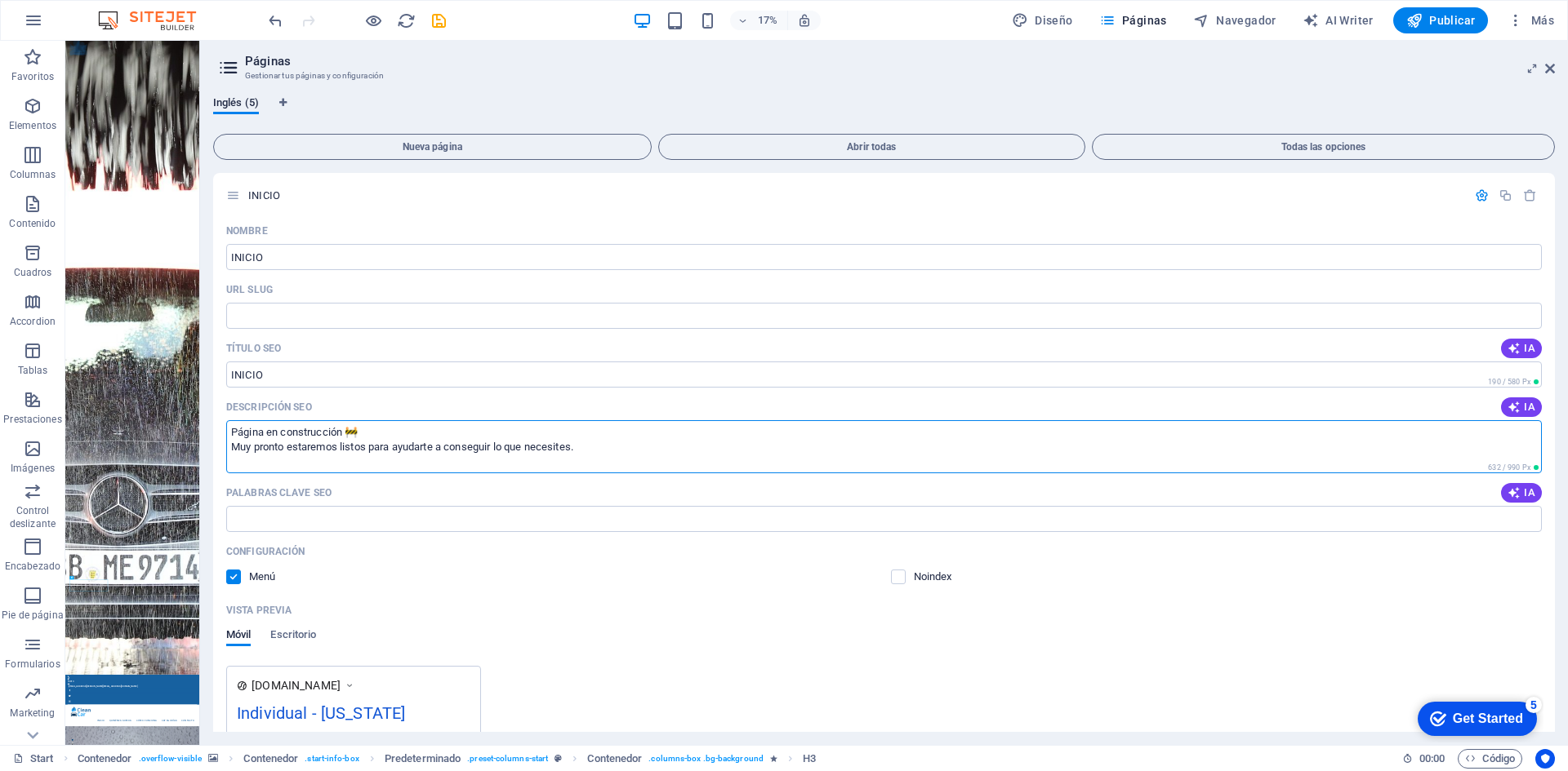
drag, startPoint x: 603, startPoint y: 455, endPoint x: 200, endPoint y: 389, distance: 408.4
click at [200, 389] on aside "Páginas Gestionar tus páginas y configuración Inglés (5) Nueva página Abrir tod…" at bounding box center [883, 393] width 1369 height 704
click at [1519, 407] on span "IA" at bounding box center [1520, 406] width 28 height 13
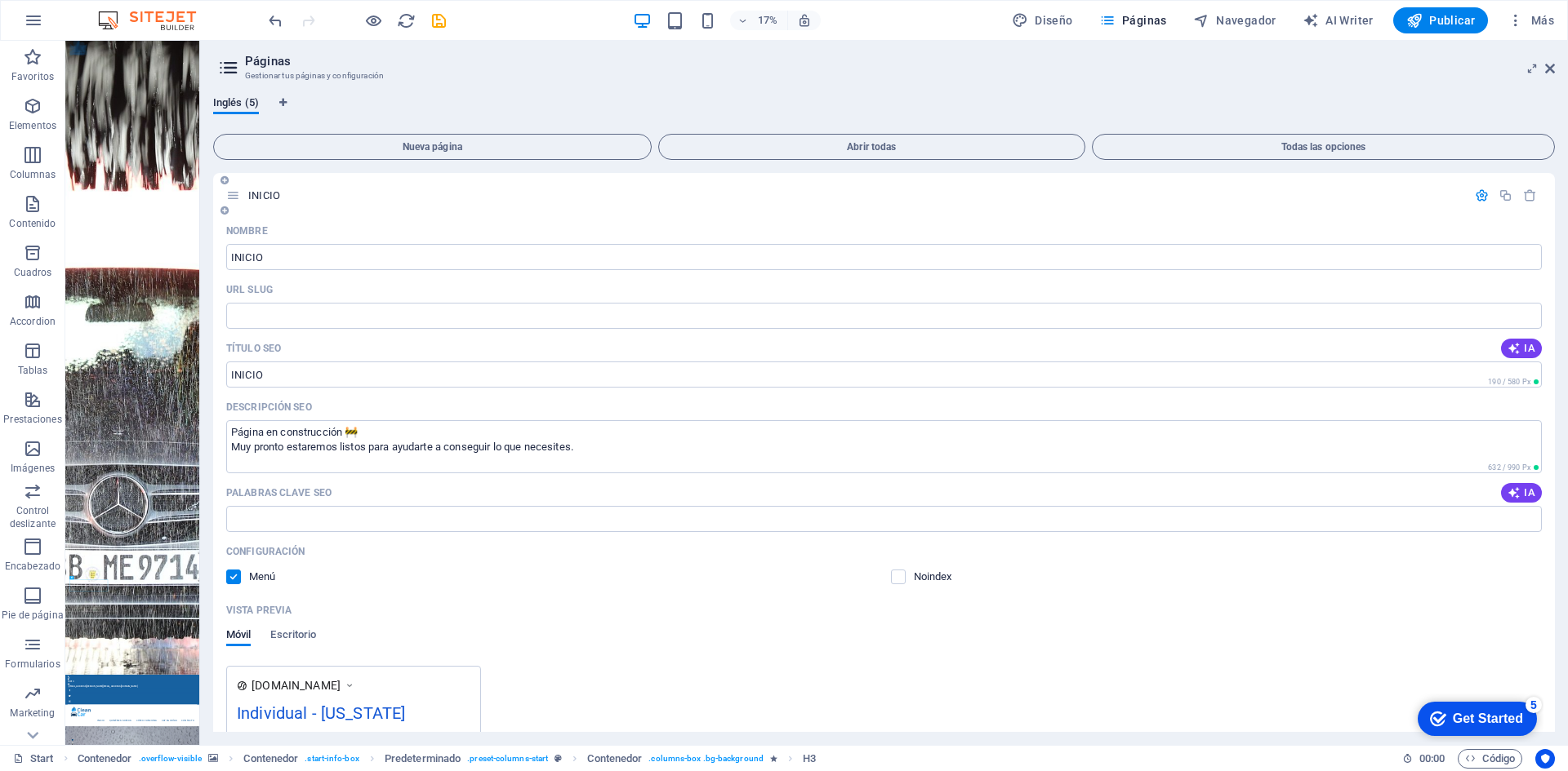
type textarea "Experience premium car wash services at Fourpack! Quality care, detailing, and …"
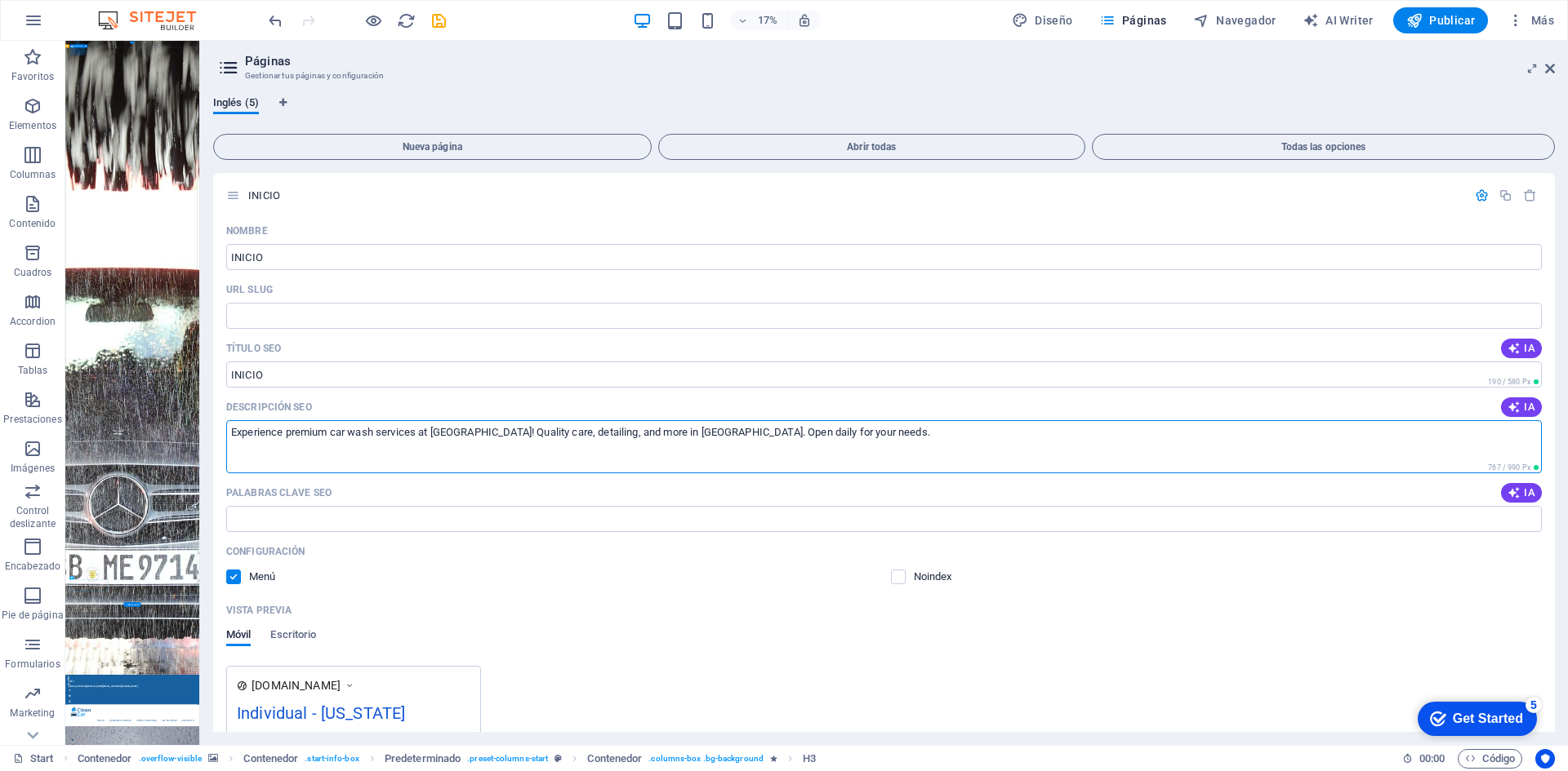
drag, startPoint x: 942, startPoint y: 482, endPoint x: 114, endPoint y: 1988, distance: 1718.6
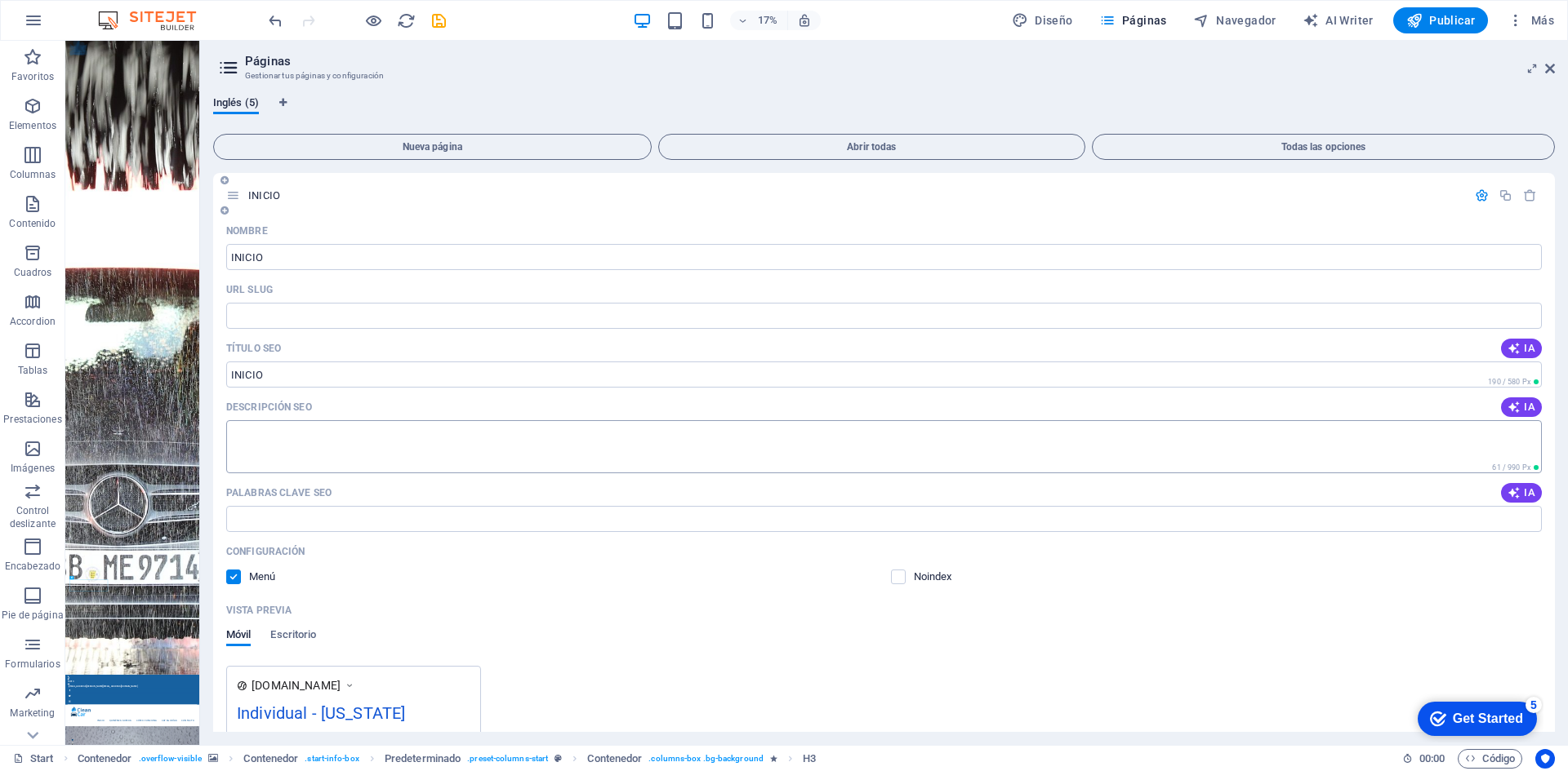
click at [282, 447] on textarea "Descripción SEO" at bounding box center [884, 447] width 1315 height 53
paste textarea "Página en construcción 🚧 Muy pronto estaremos listos para ayudarte a conseguir …"
type textarea "Página en construcción 🚧 Muy pronto estaremos listos para ayudarte a conseguir …"
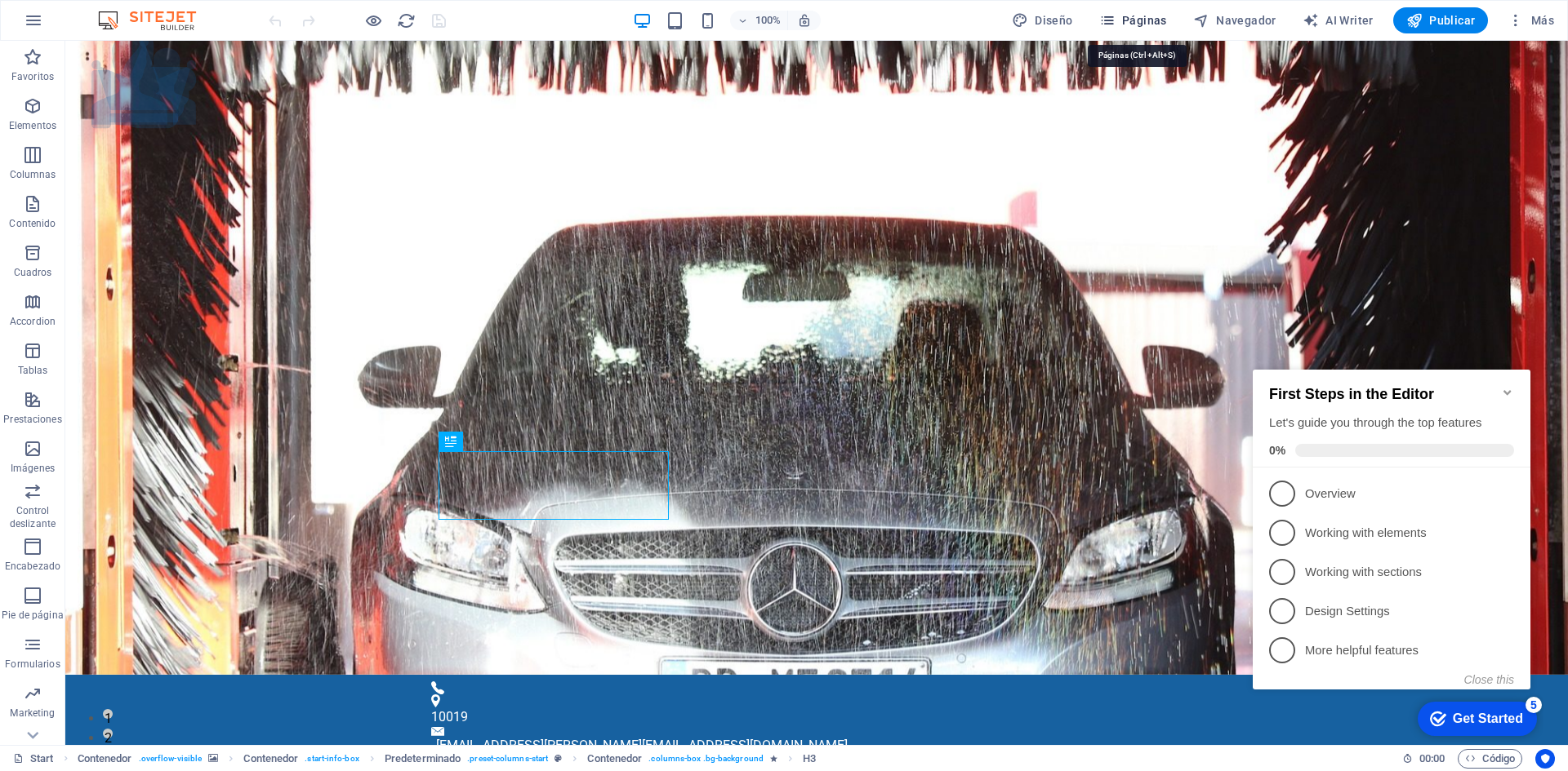
click at [1115, 18] on icon "button" at bounding box center [1106, 20] width 16 height 16
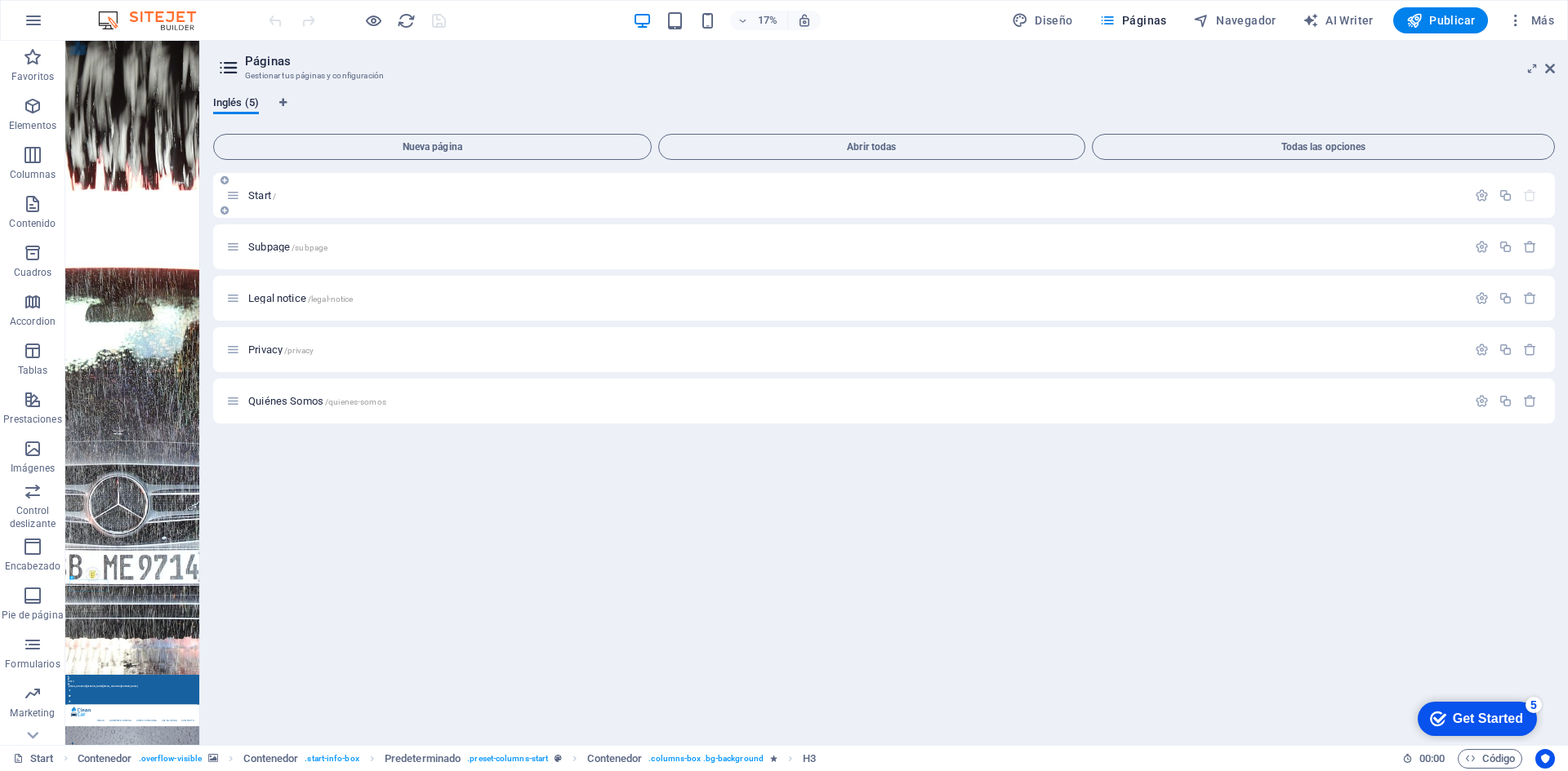
click at [256, 195] on span "Start /" at bounding box center [262, 195] width 28 height 12
click at [229, 196] on icon at bounding box center [233, 195] width 14 height 14
click at [775, 177] on div "Start /" at bounding box center [883, 195] width 1341 height 45
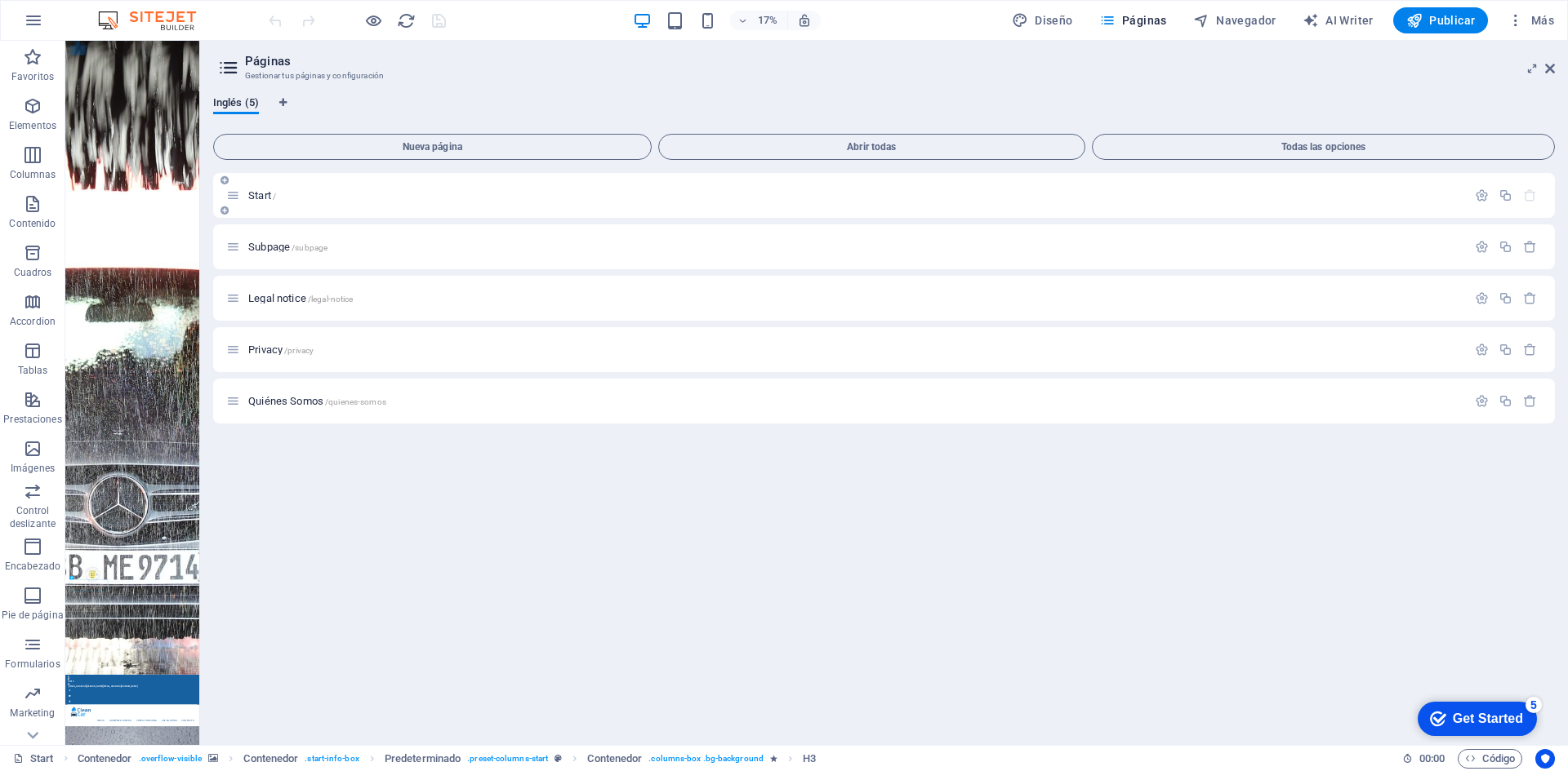
click at [1022, 185] on div "Start /" at bounding box center [883, 195] width 1341 height 45
click at [1507, 195] on icon "button" at bounding box center [1505, 195] width 14 height 14
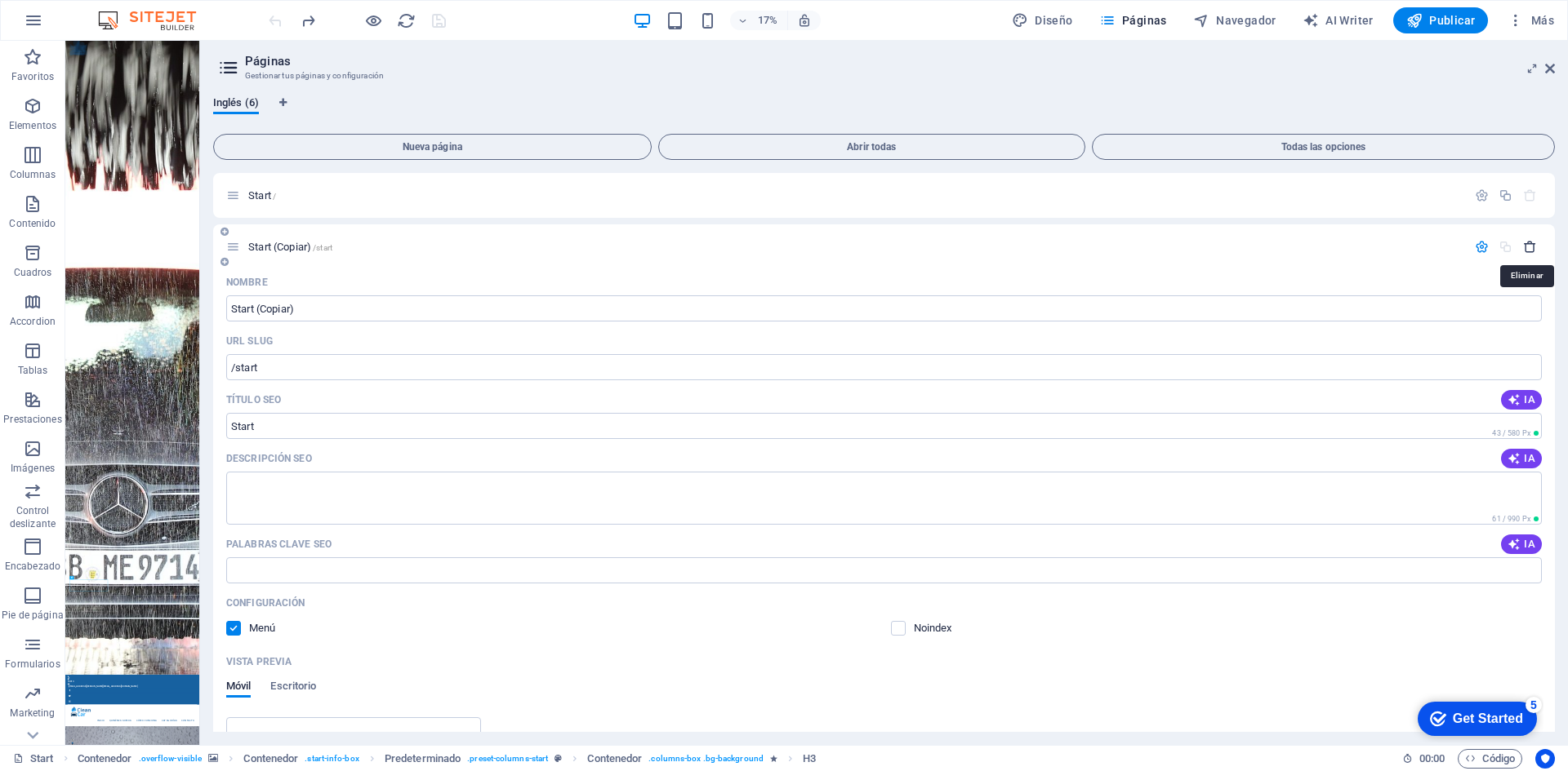
click at [1524, 243] on icon "button" at bounding box center [1530, 247] width 14 height 14
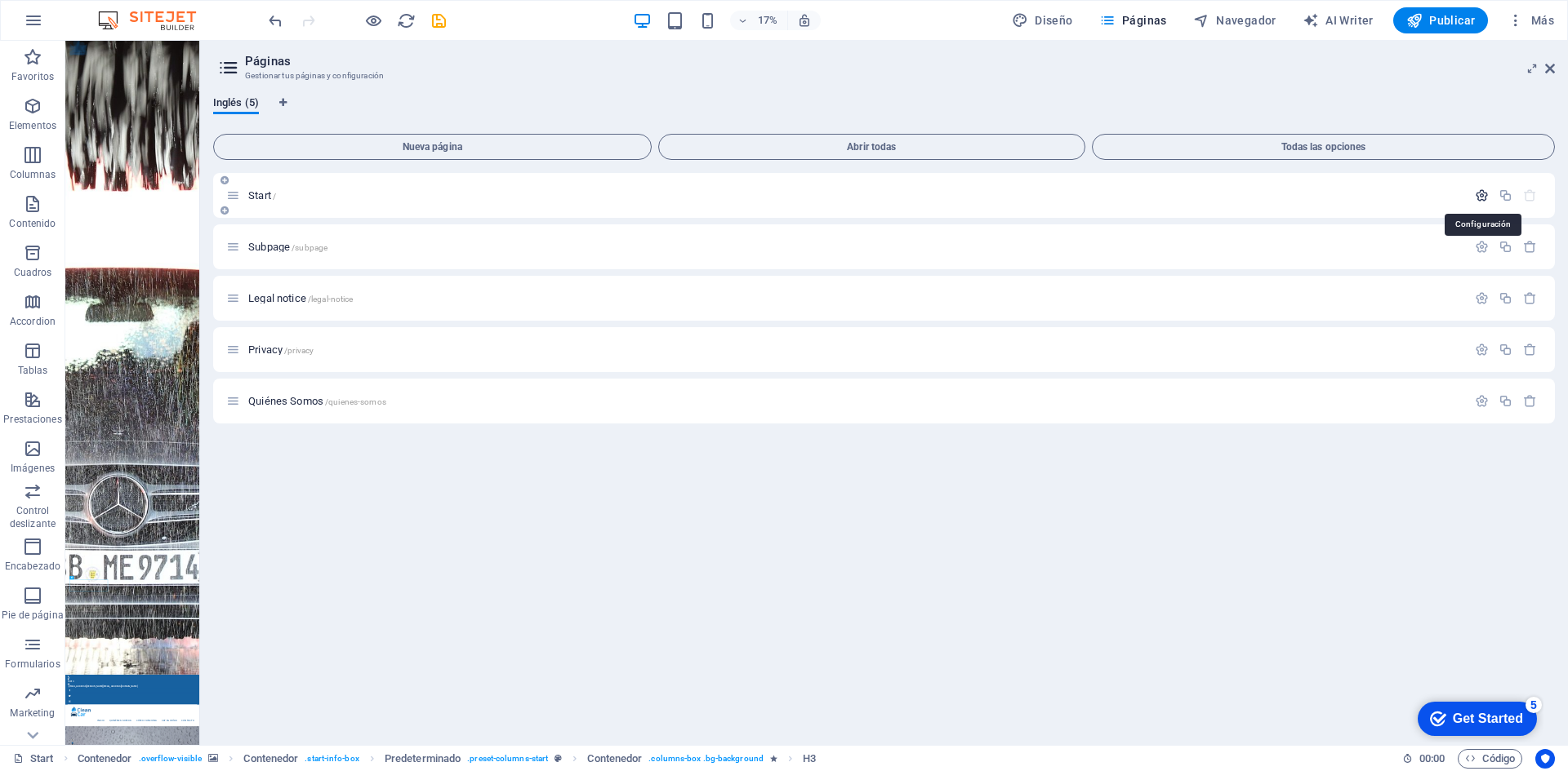
click at [1481, 199] on icon "button" at bounding box center [1481, 195] width 14 height 14
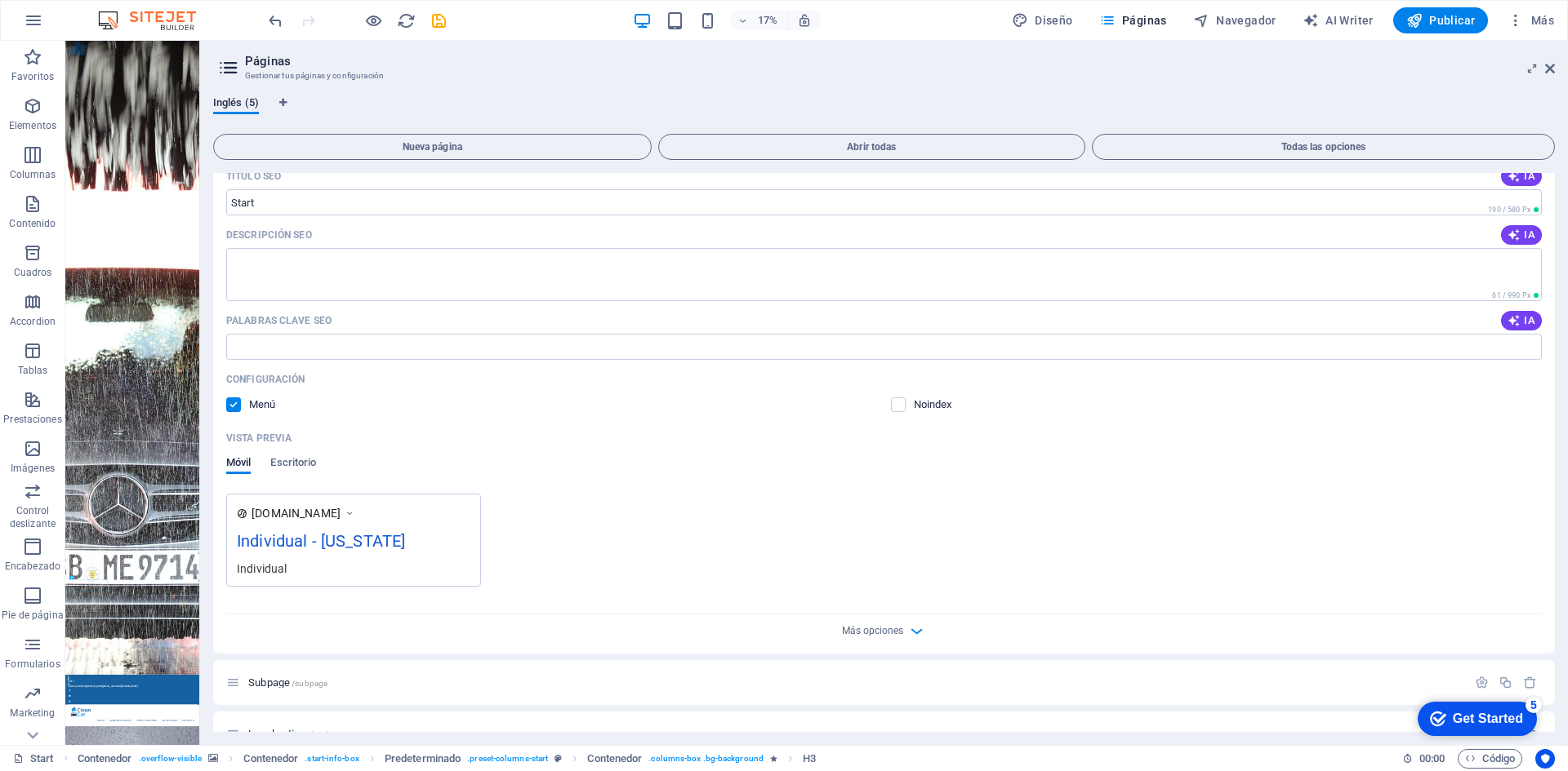
scroll to position [142, 0]
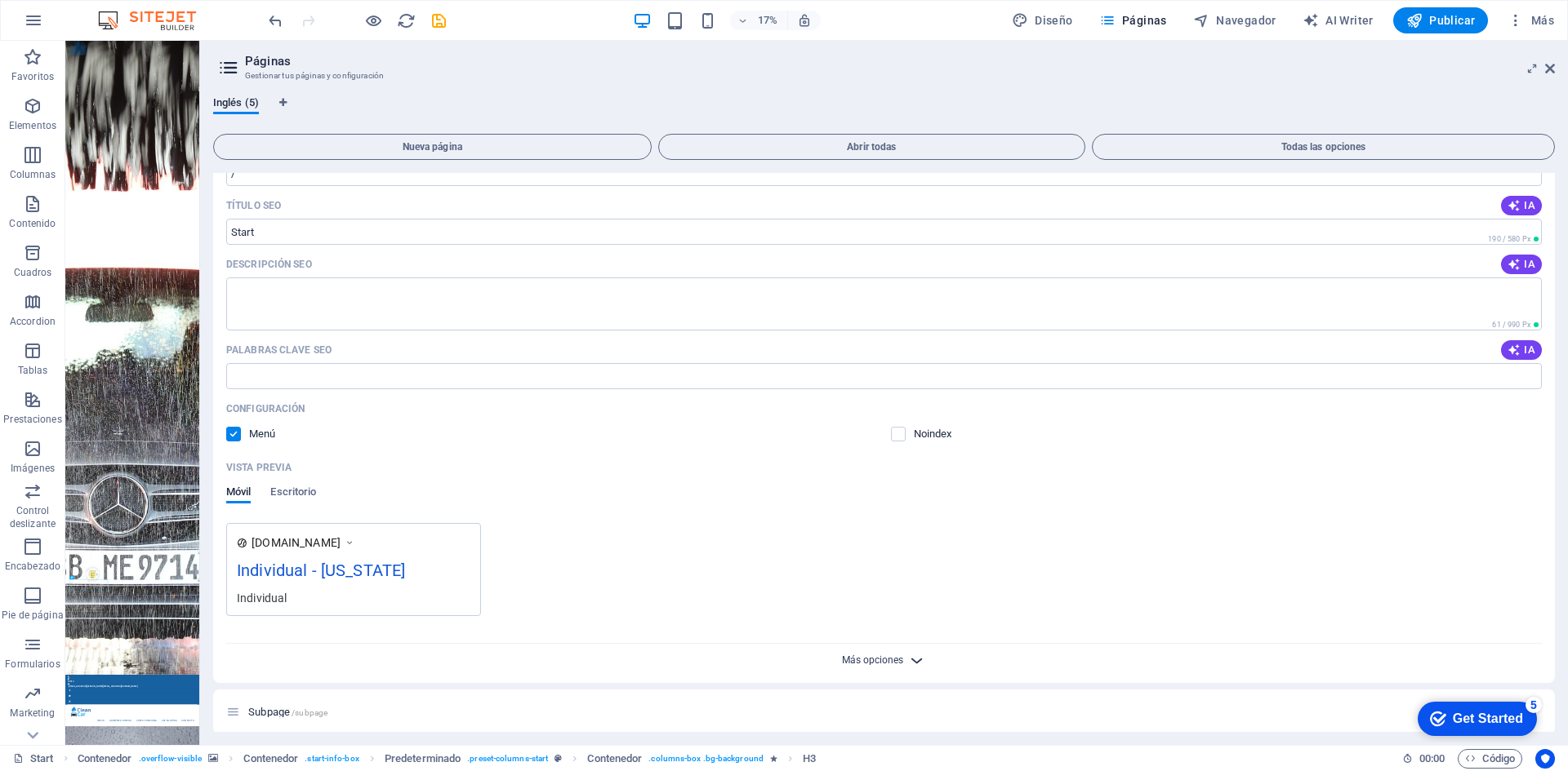
click at [899, 656] on span "Más opciones" at bounding box center [872, 660] width 61 height 11
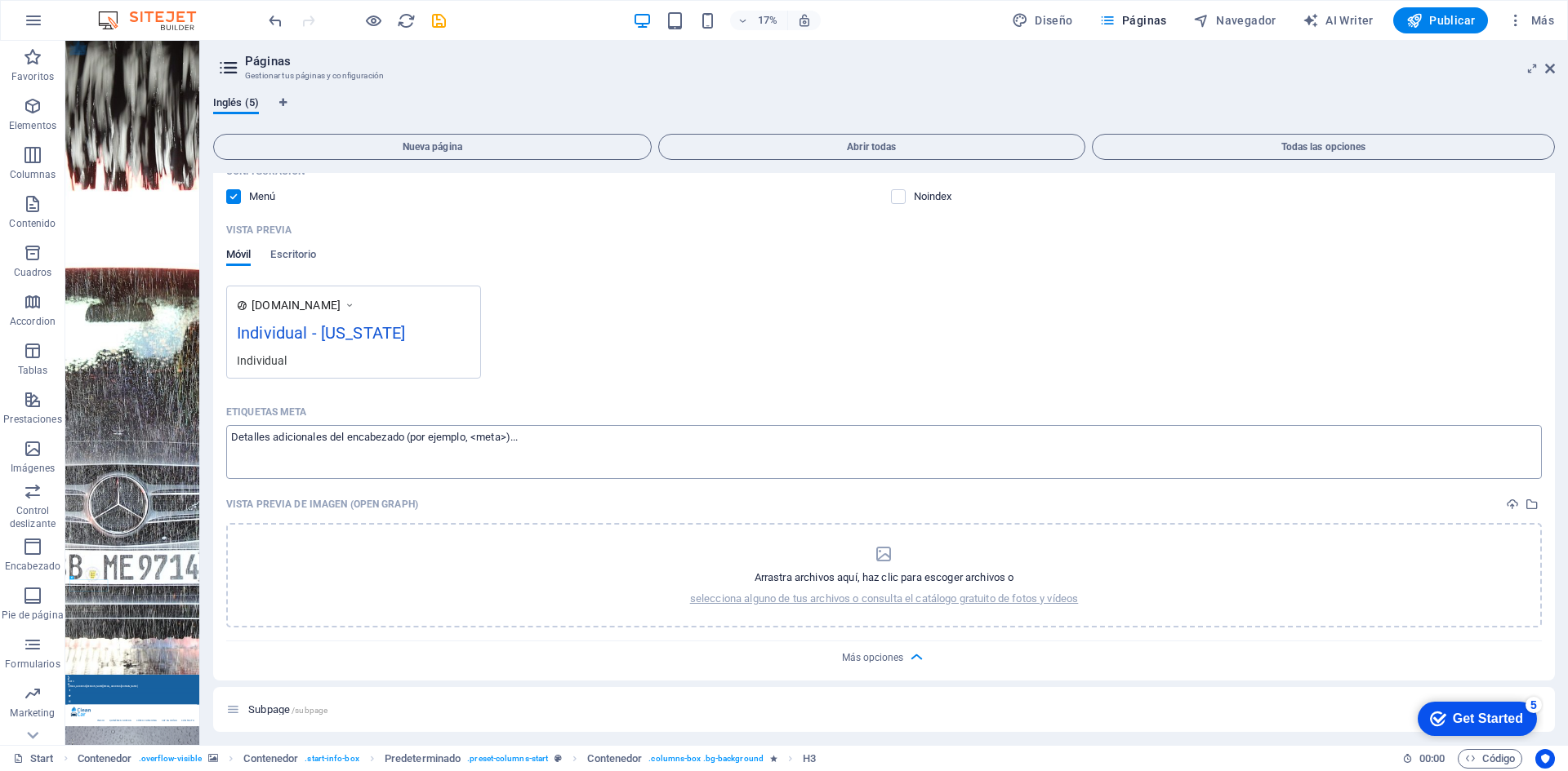
scroll to position [388, 0]
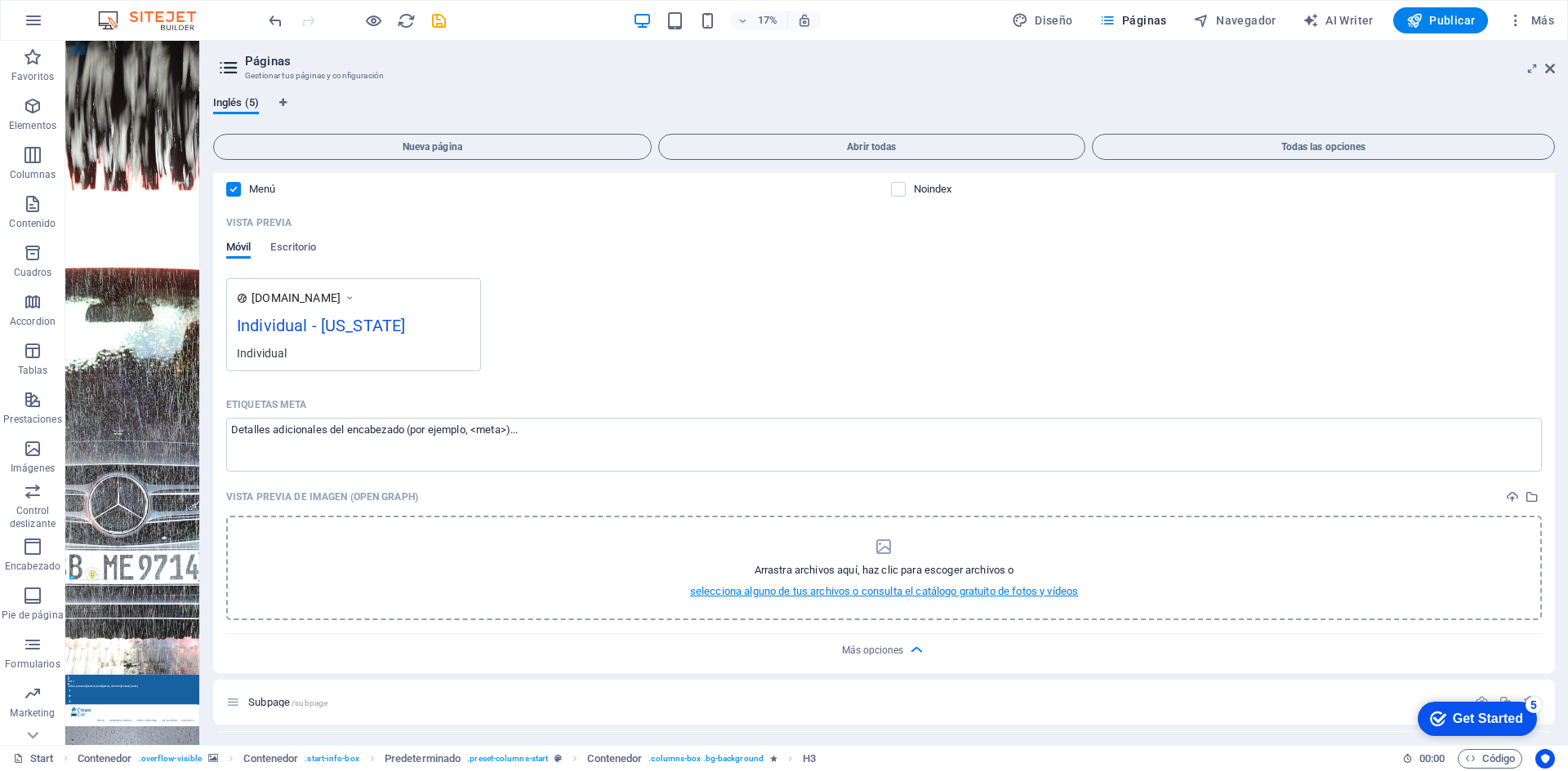
click at [919, 592] on p "selecciona alguno de tus archivos o consulta el catálogo gratuito de fotos y ví…" at bounding box center [884, 591] width 389 height 14
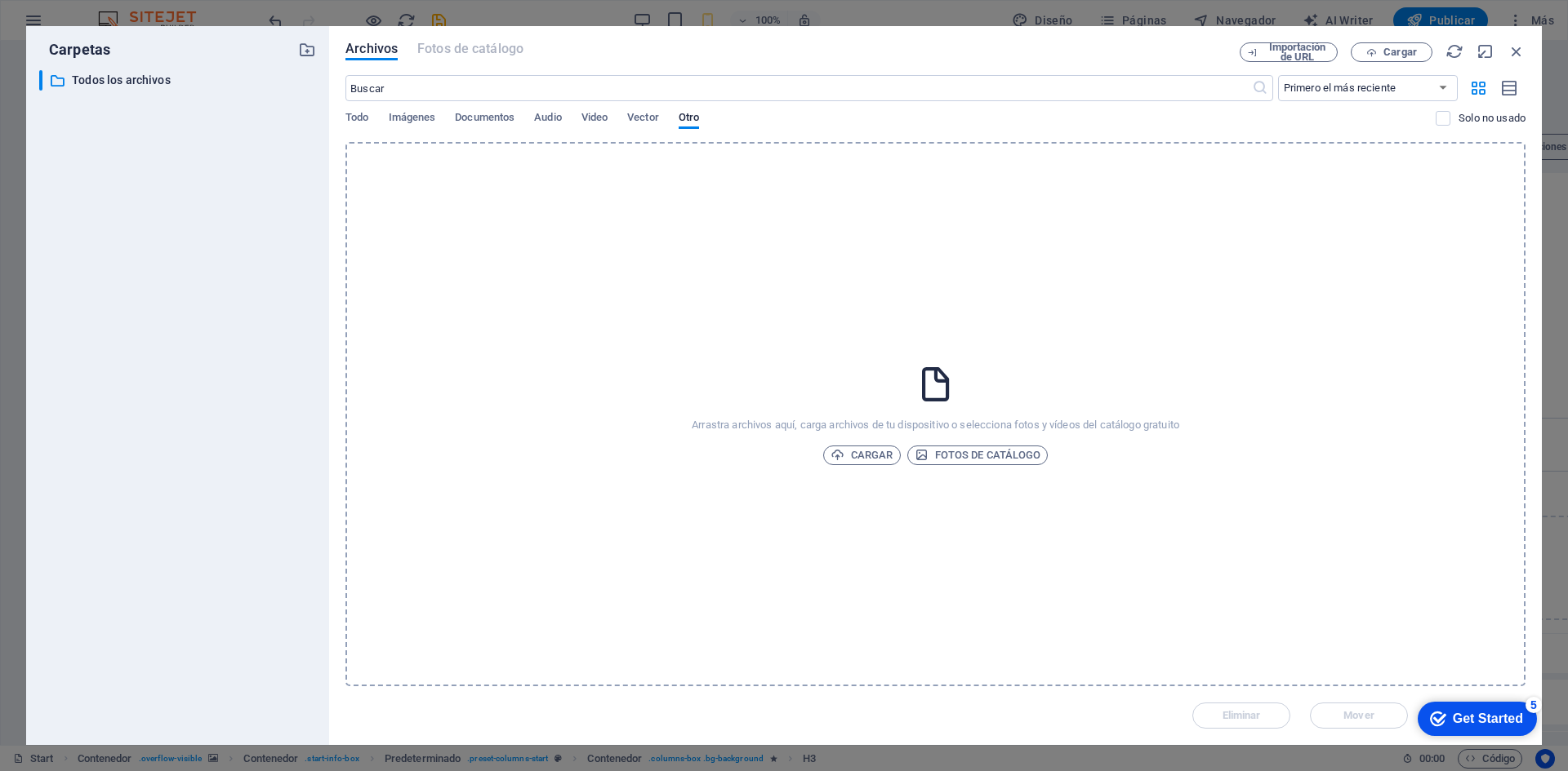
click at [593, 264] on div "Arrastra archivos aquí, carga archivos de tu dispositivo o selecciona fotos y v…" at bounding box center [935, 414] width 1179 height 545
click at [406, 119] on span "Imágenes" at bounding box center [412, 119] width 48 height 23
click at [358, 120] on span "Todo" at bounding box center [356, 119] width 23 height 23
click at [1509, 53] on icon "button" at bounding box center [1515, 51] width 18 height 18
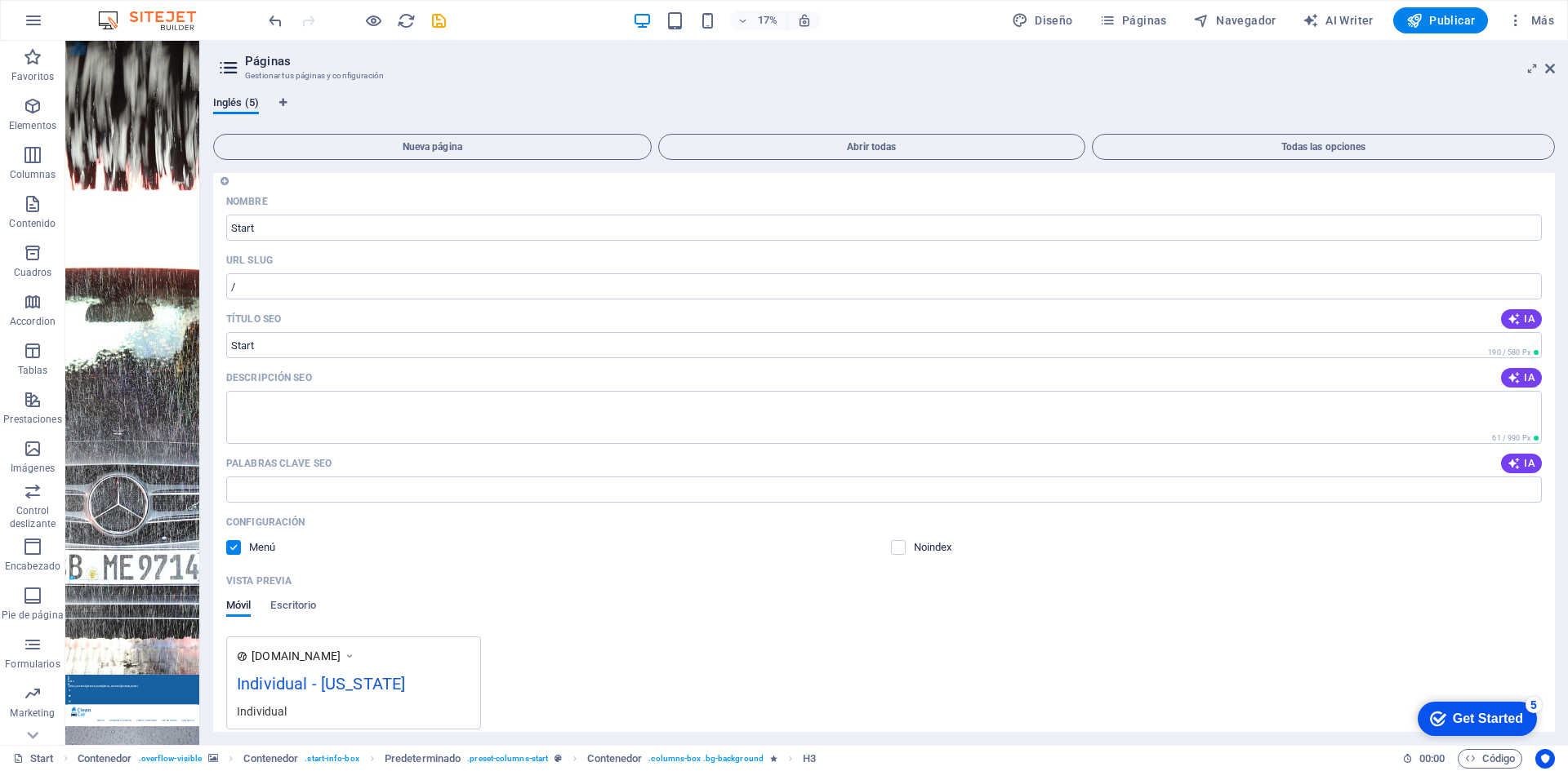
scroll to position [0, 0]
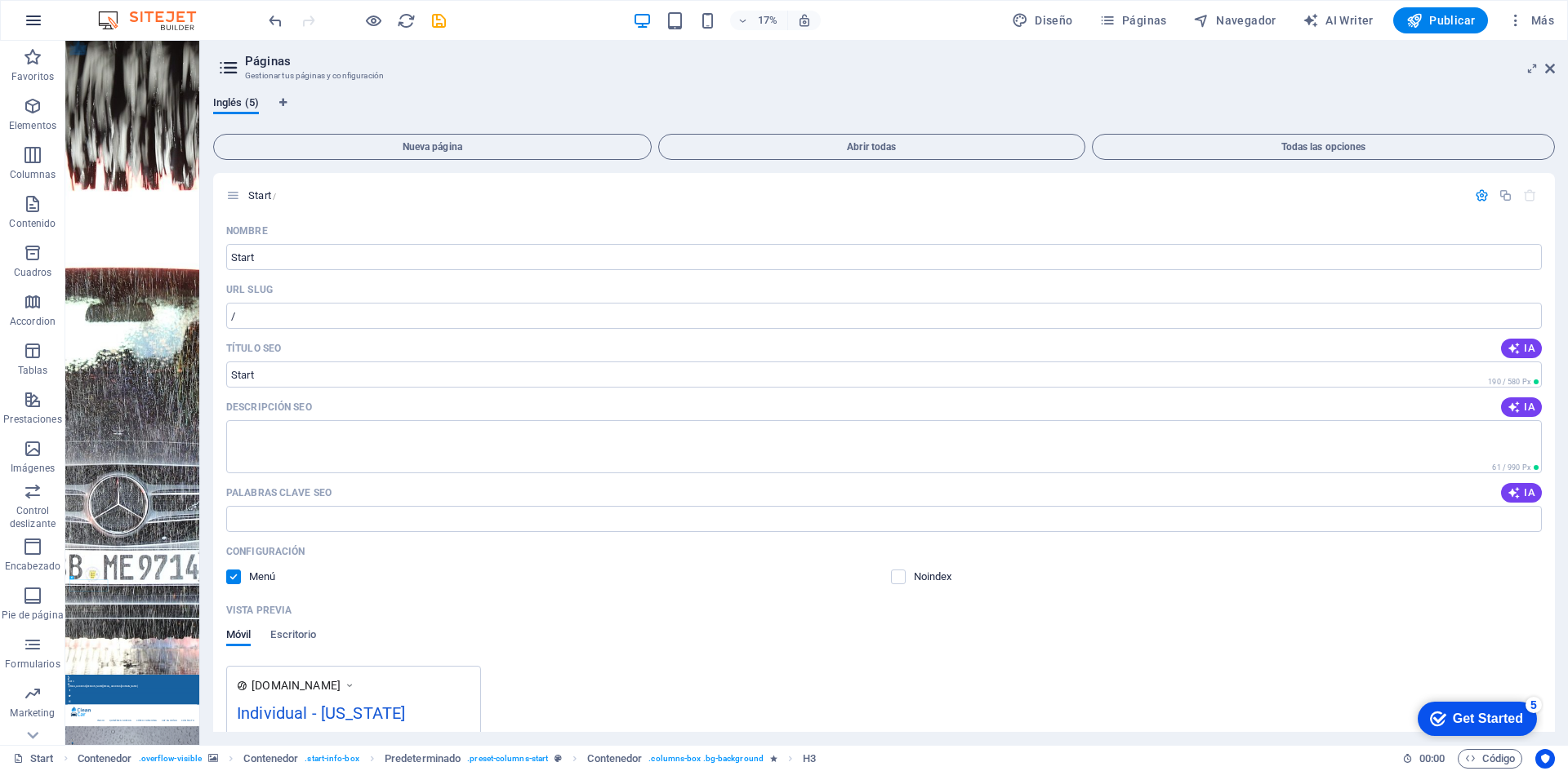
click at [37, 19] on icon "button" at bounding box center [33, 20] width 20 height 20
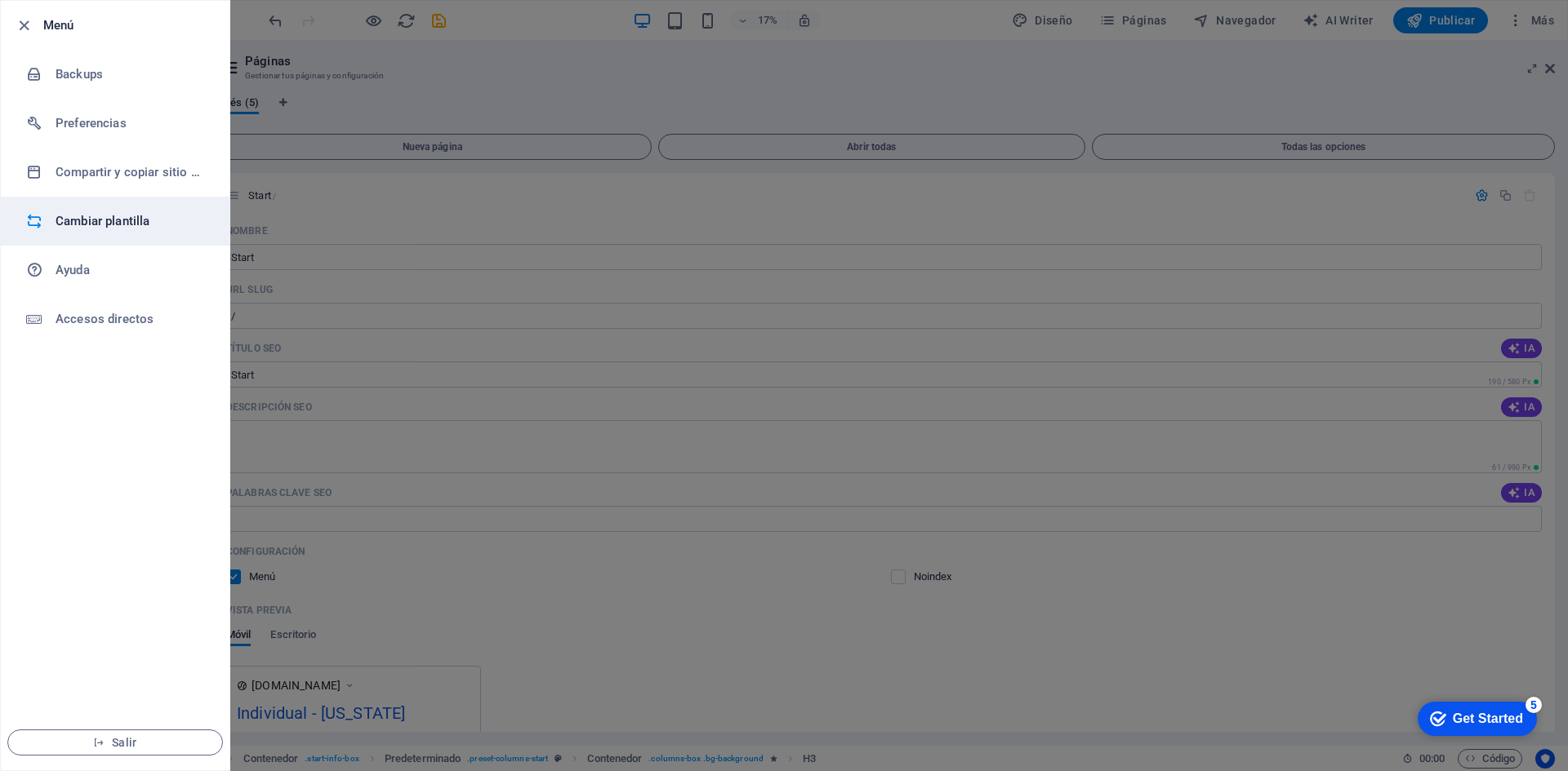
click at [160, 219] on h6 "Cambiar plantilla" at bounding box center [131, 221] width 151 height 20
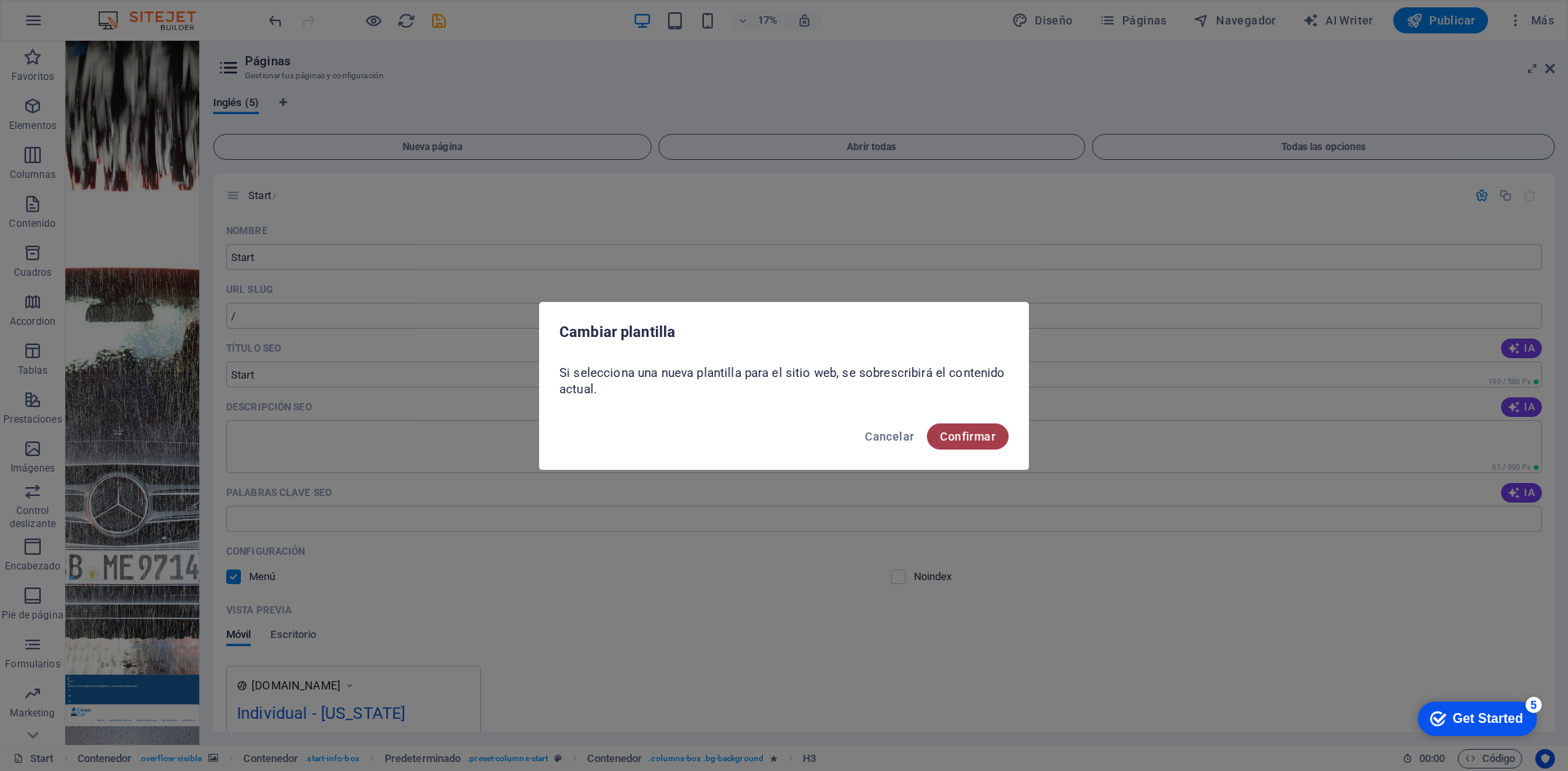
click at [963, 440] on span "Confirmar" at bounding box center [967, 436] width 55 height 13
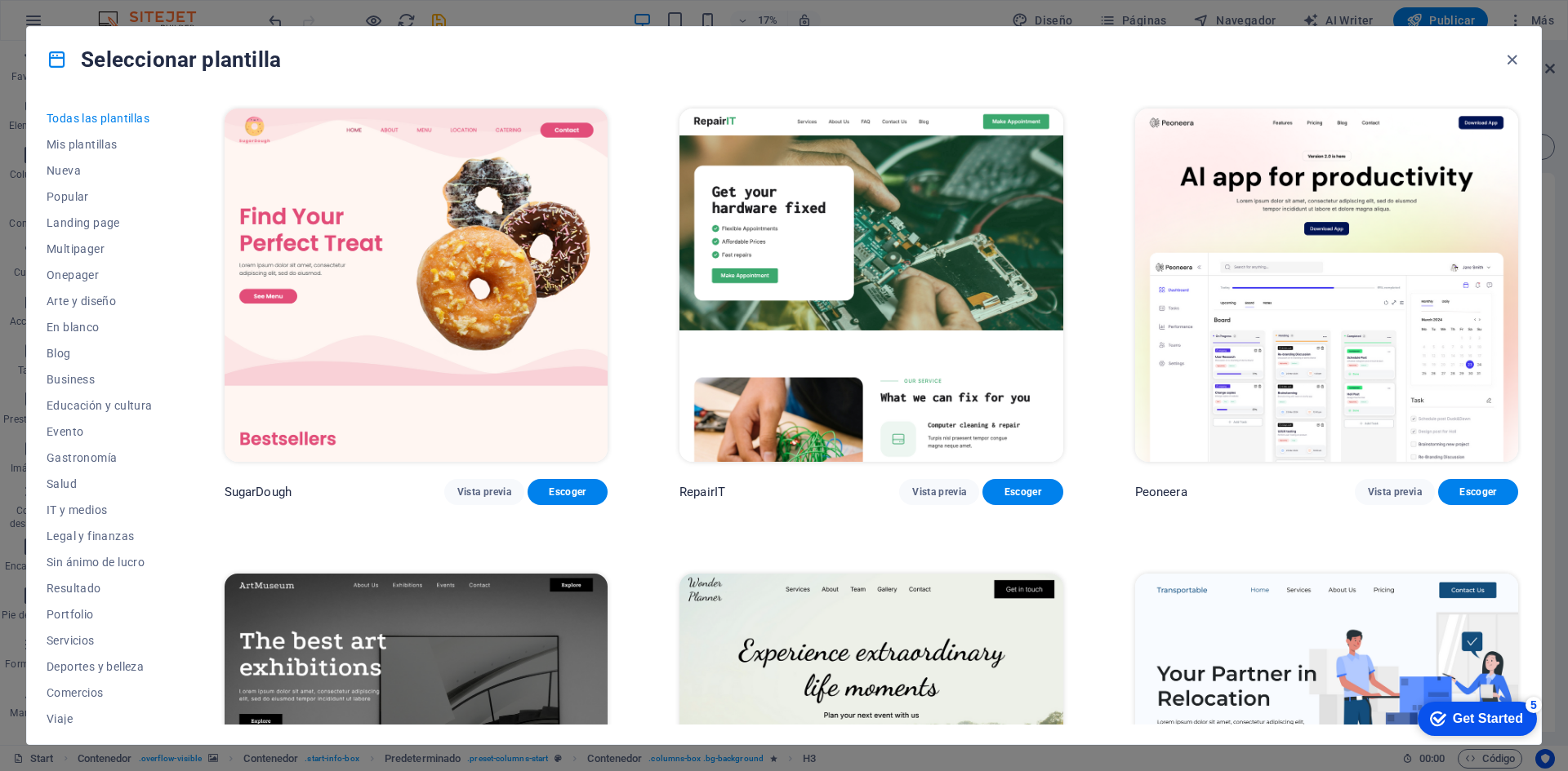
click at [472, 11] on div "Seleccionar plantilla Todas las plantillas Mis plantillas Nueva Popular Landing…" at bounding box center [784, 385] width 1568 height 771
click at [1511, 61] on icon "button" at bounding box center [1512, 60] width 19 height 19
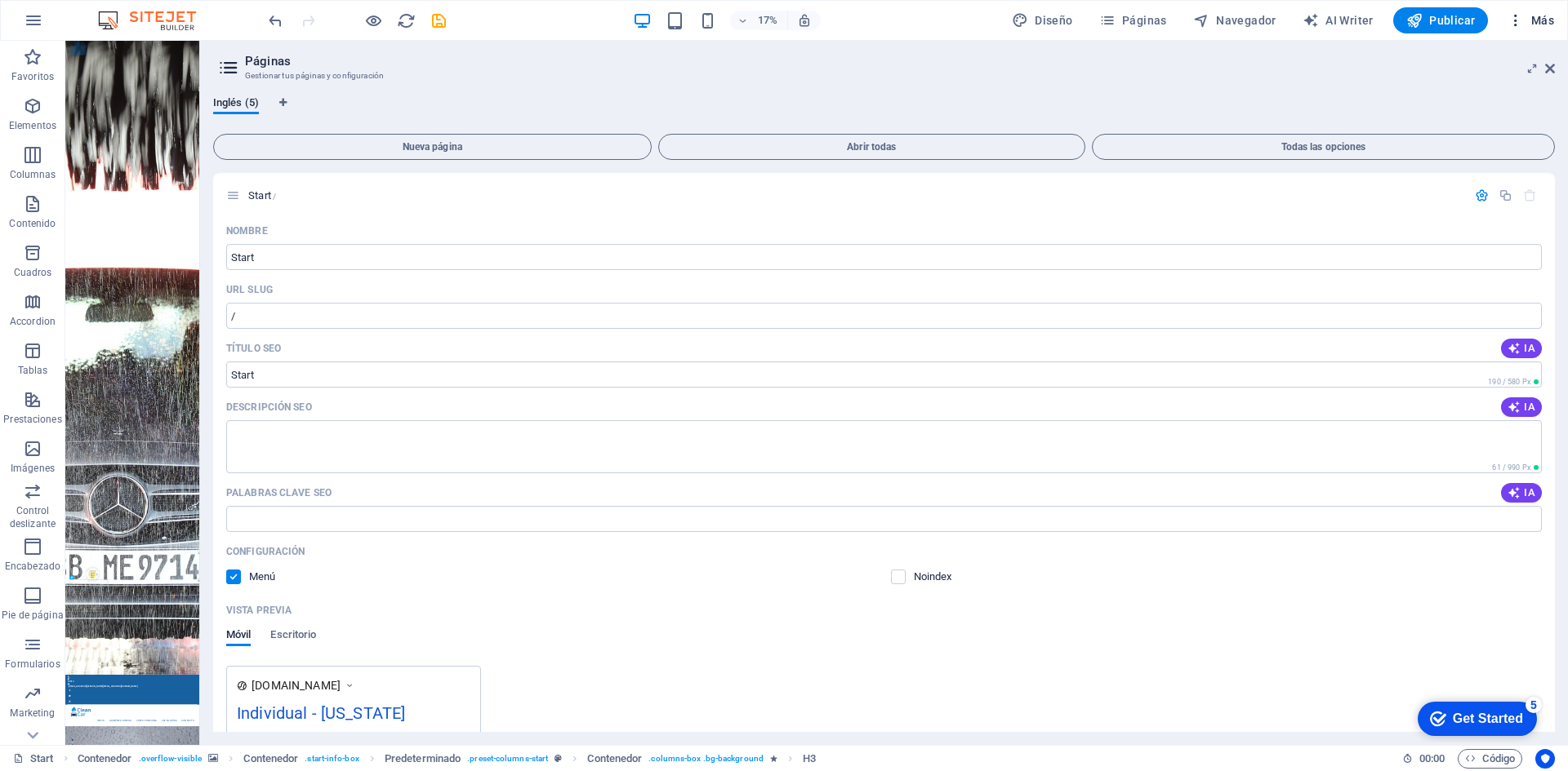
click at [1534, 20] on span "Más" at bounding box center [1530, 20] width 47 height 16
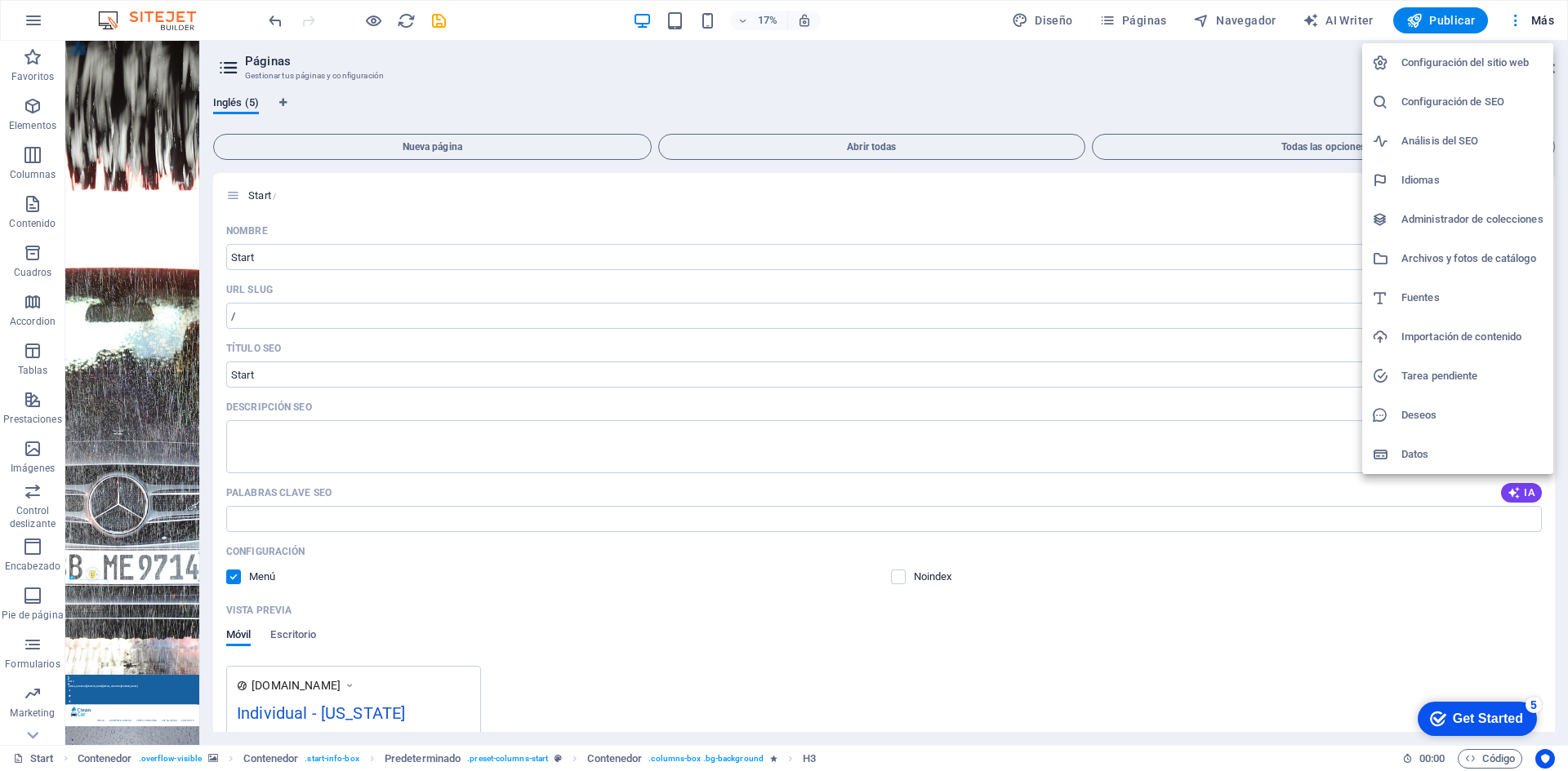
click at [1516, 25] on div at bounding box center [784, 385] width 1568 height 771
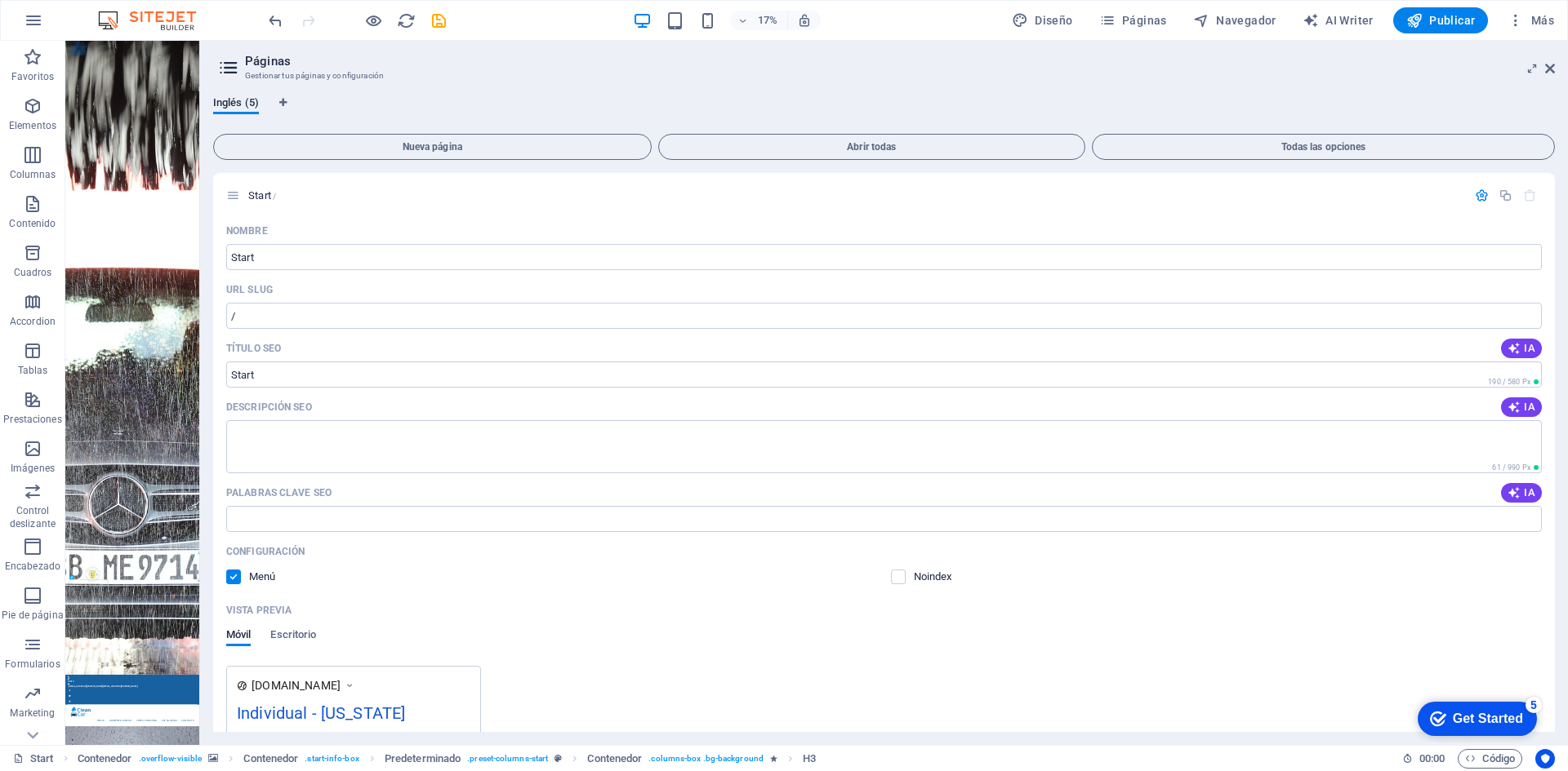
click at [1517, 21] on icon "button" at bounding box center [1515, 20] width 16 height 16
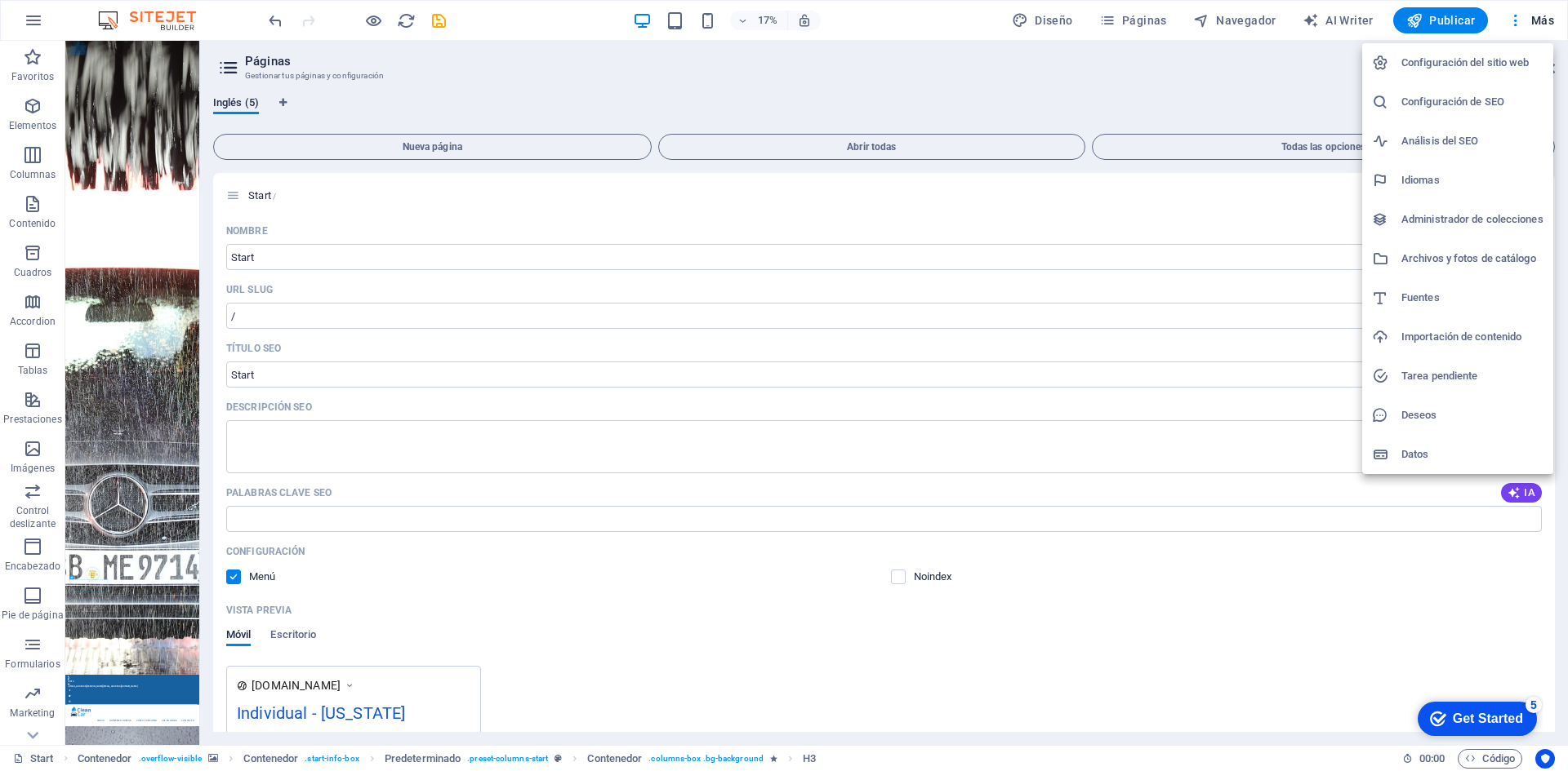
click at [1463, 67] on h6 "Configuración del sitio web" at bounding box center [1471, 63] width 142 height 20
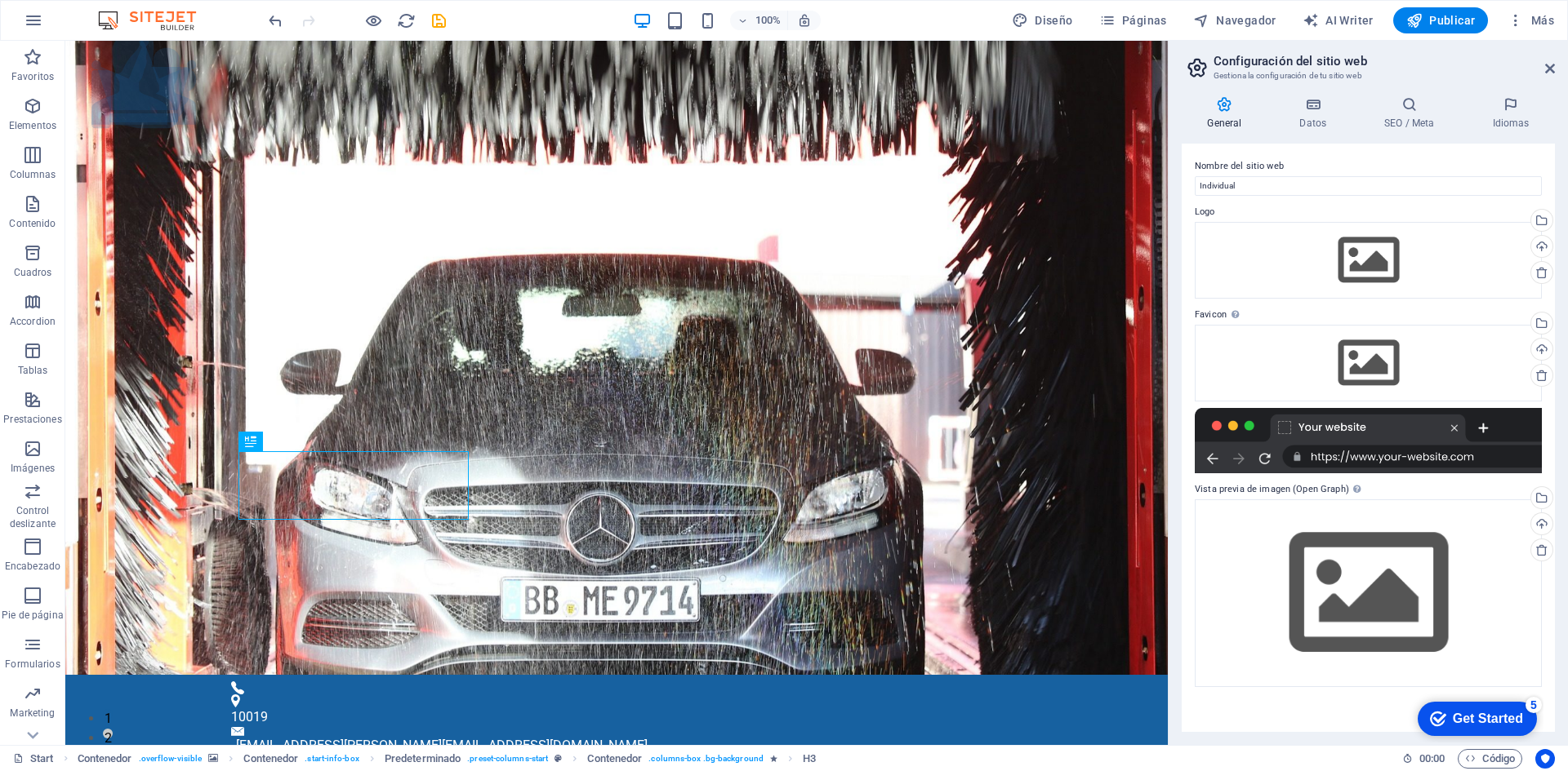
click at [1235, 115] on h4 "General" at bounding box center [1227, 114] width 92 height 34
click at [1548, 65] on icon at bounding box center [1550, 68] width 10 height 13
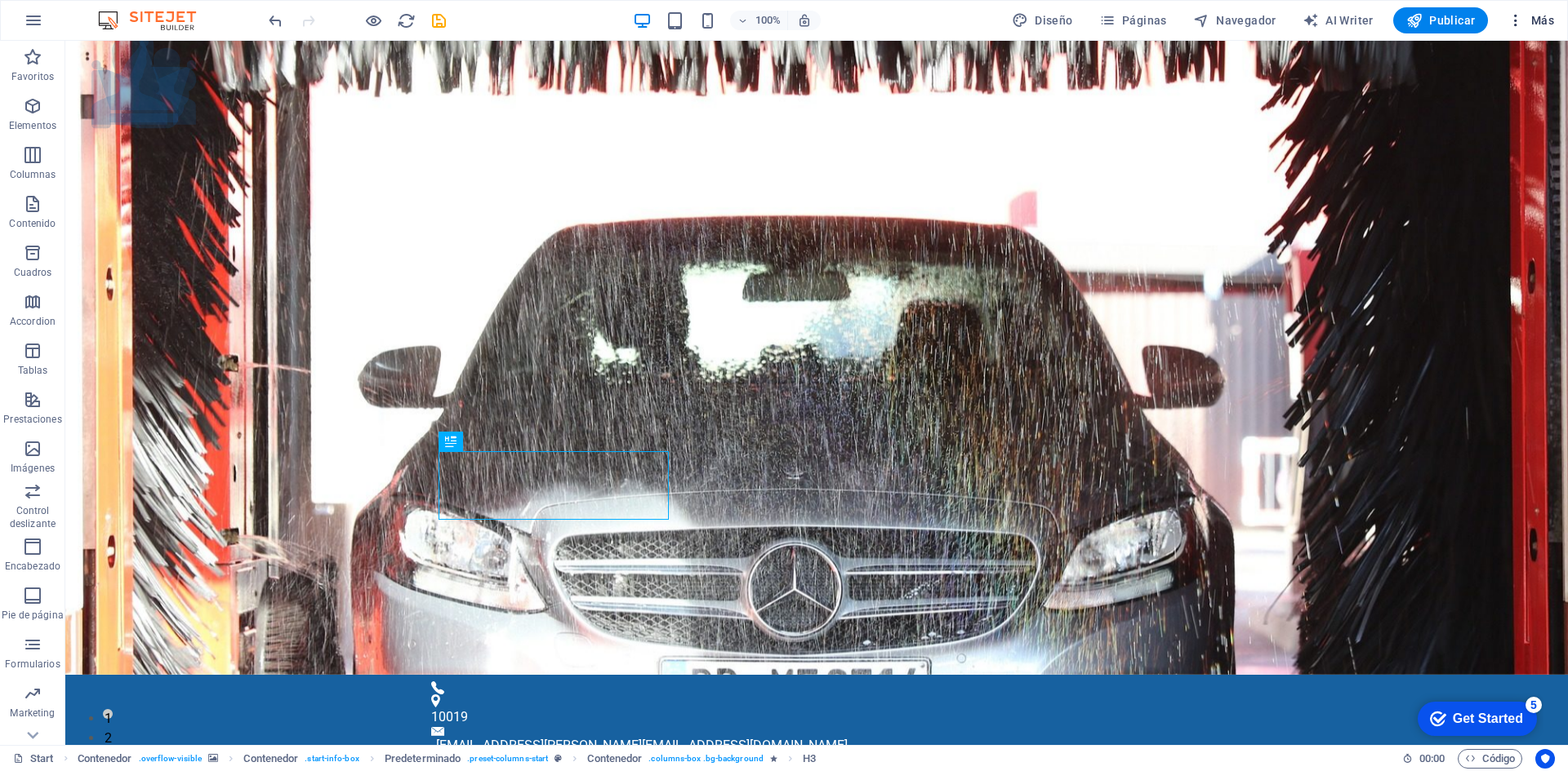
click at [1515, 23] on icon "button" at bounding box center [1515, 20] width 16 height 16
